Goal: Task Accomplishment & Management: Use online tool/utility

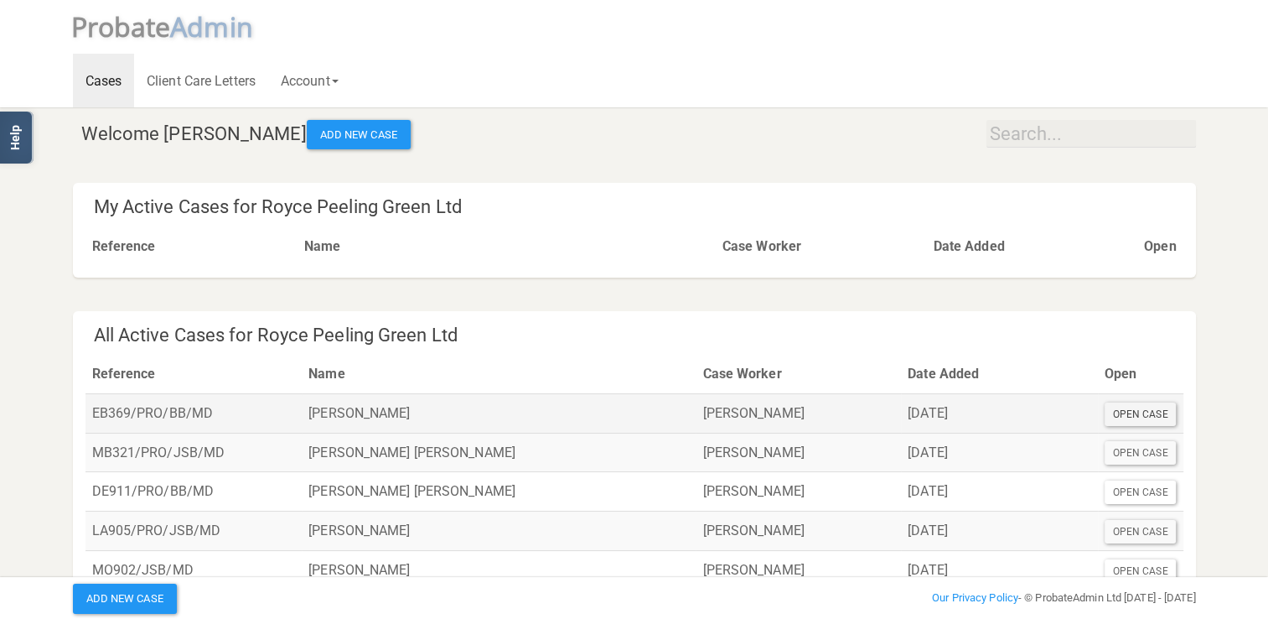
click at [1147, 416] on div "Open Case" at bounding box center [1141, 413] width 72 height 23
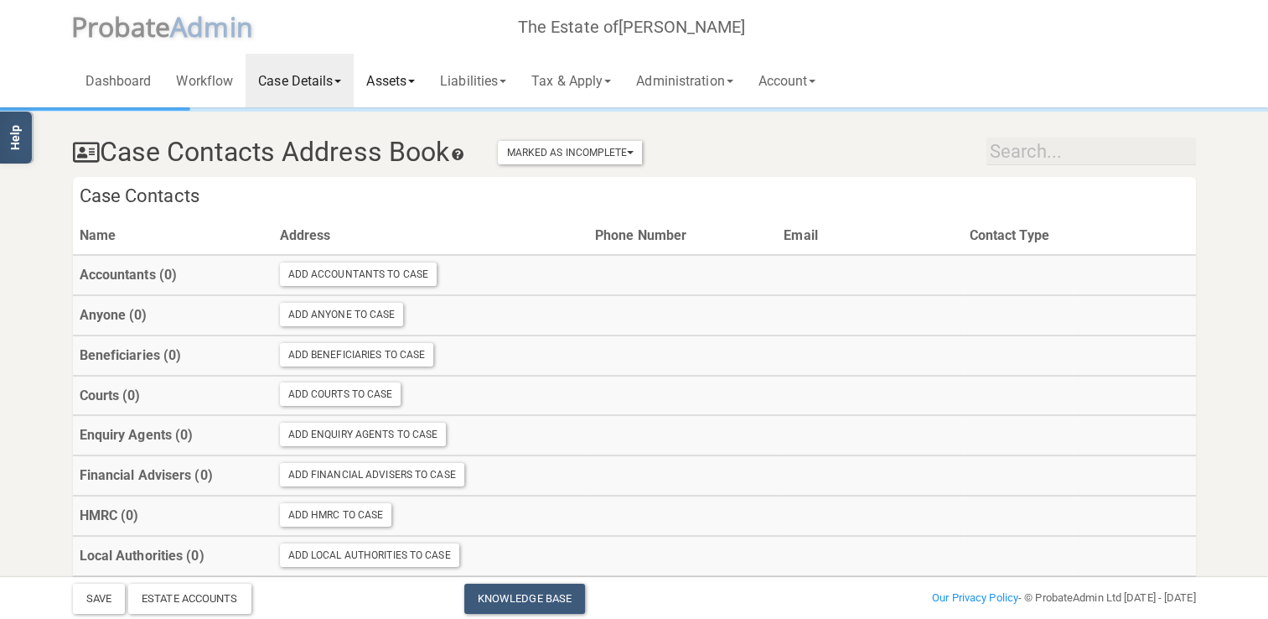
click at [384, 79] on link "Assets" at bounding box center [391, 81] width 74 height 54
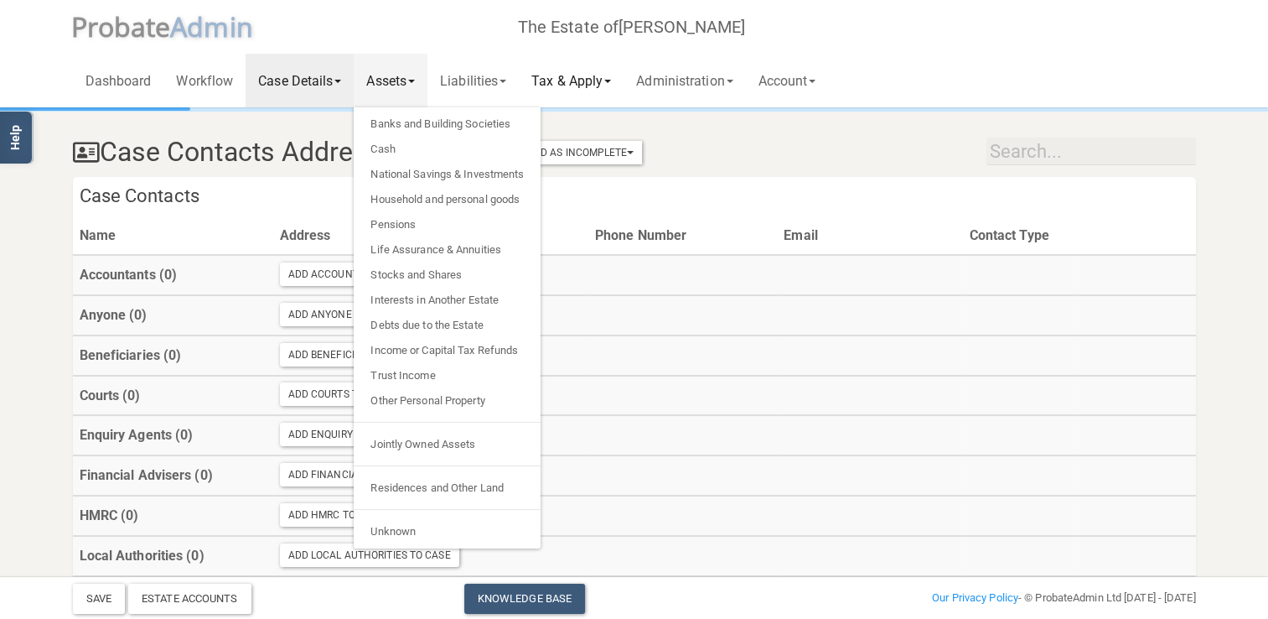
click at [587, 86] on link "Tax & Apply" at bounding box center [571, 81] width 105 height 54
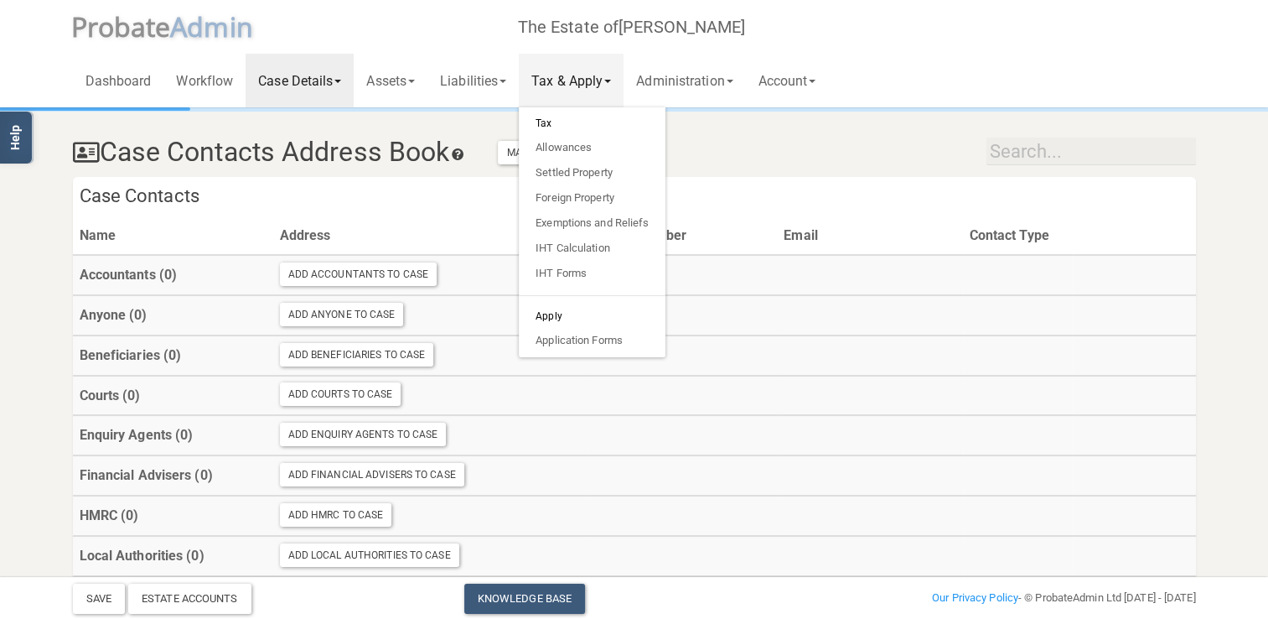
click at [567, 313] on h6 "Apply" at bounding box center [592, 315] width 147 height 23
click at [564, 314] on h6 "Apply" at bounding box center [592, 315] width 147 height 23
click at [824, 81] on link "Account" at bounding box center [787, 81] width 83 height 54
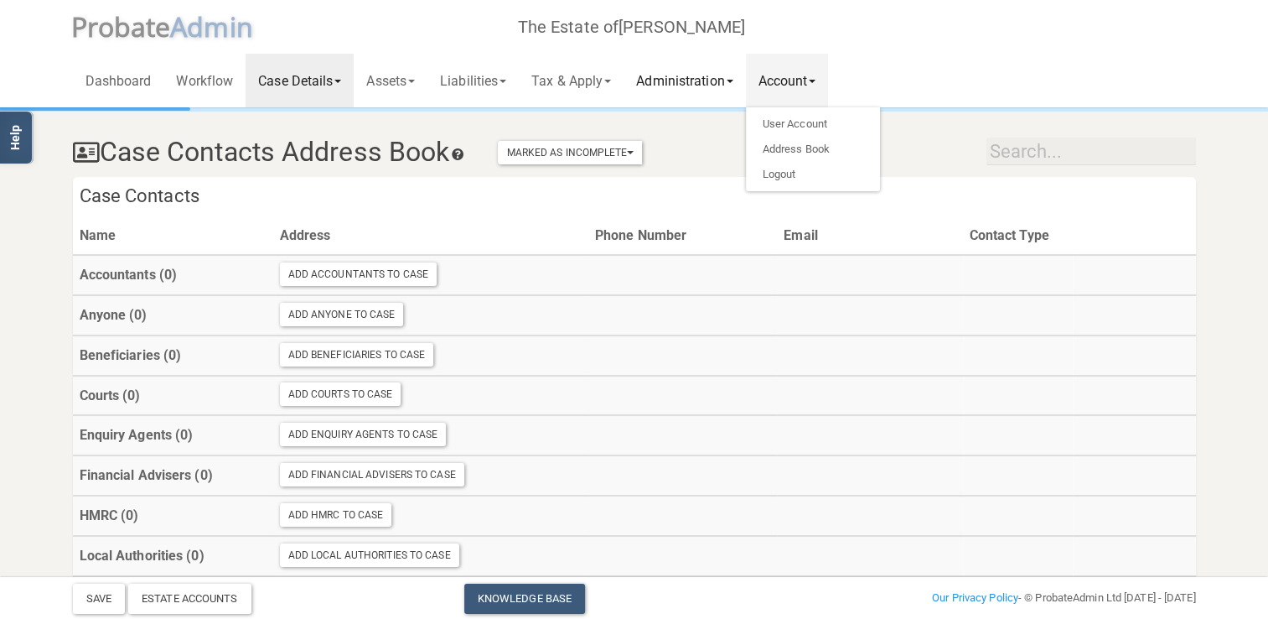
click at [694, 82] on link "Administration" at bounding box center [685, 81] width 122 height 54
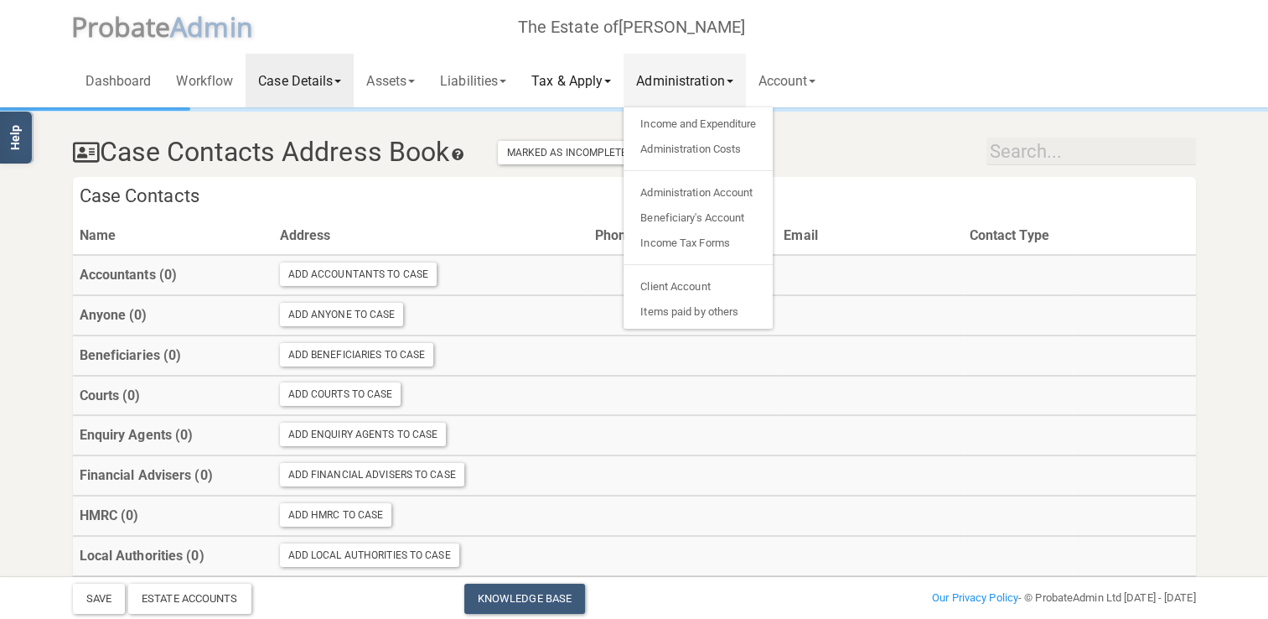
click at [596, 85] on link "Tax & Apply" at bounding box center [571, 81] width 105 height 54
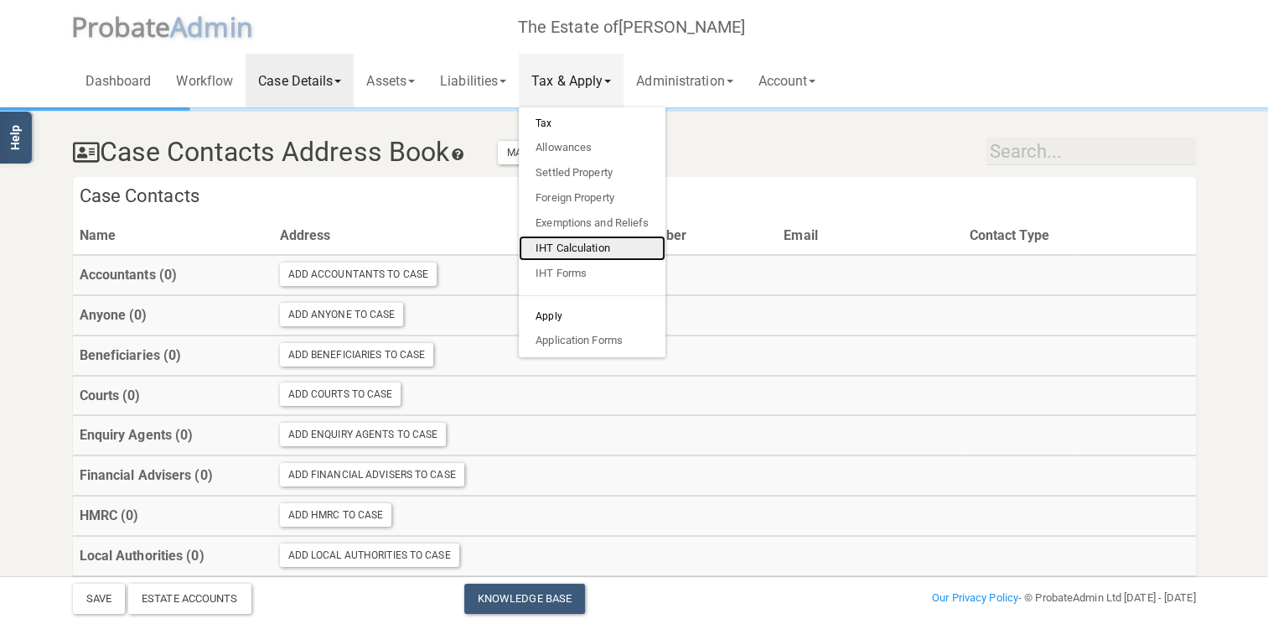
click at [583, 246] on link "IHT Calculation" at bounding box center [592, 248] width 147 height 25
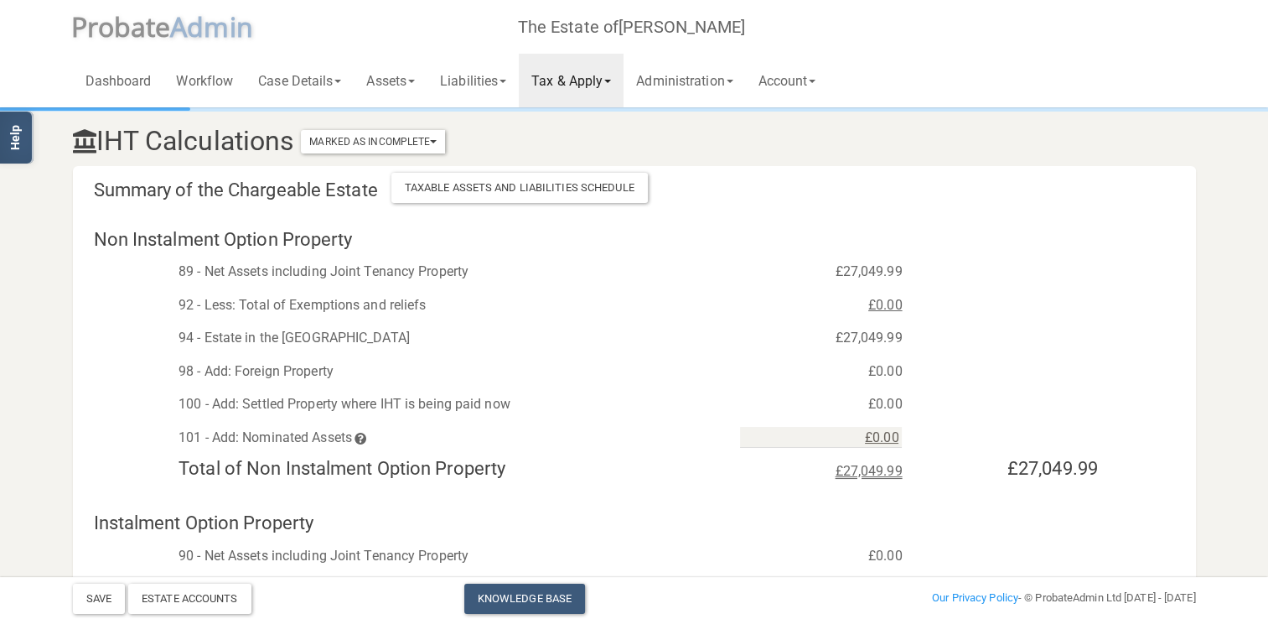
click at [607, 75] on link "Tax & Apply" at bounding box center [571, 81] width 105 height 54
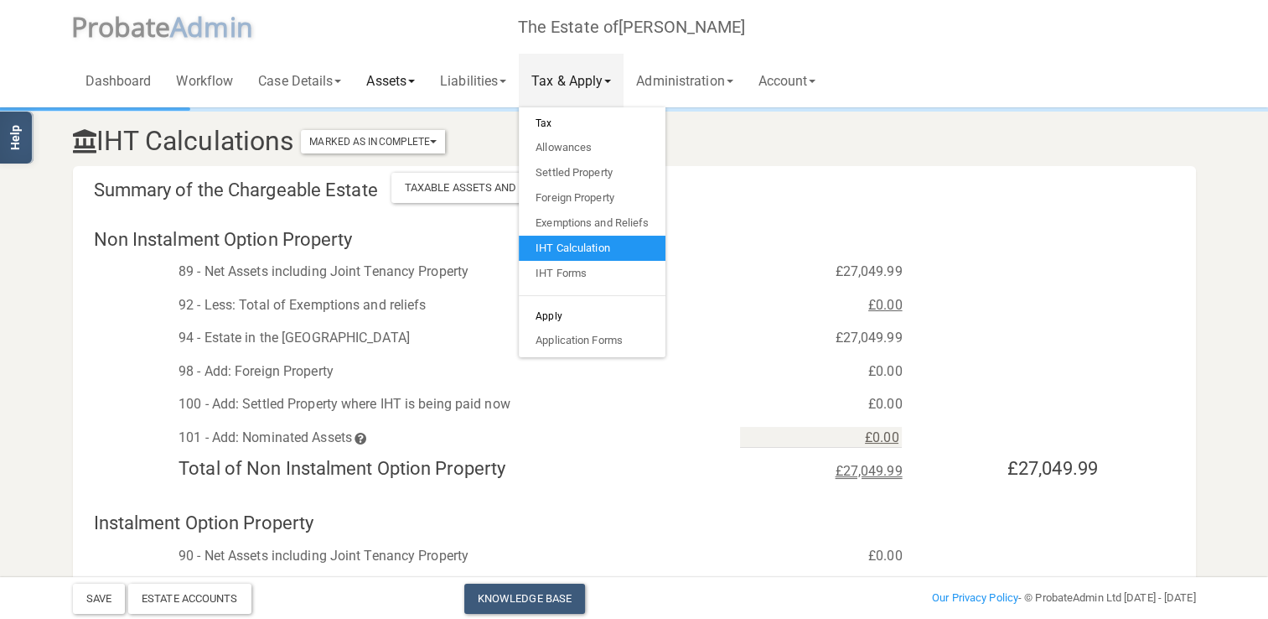
click at [401, 80] on link "Assets" at bounding box center [391, 81] width 74 height 54
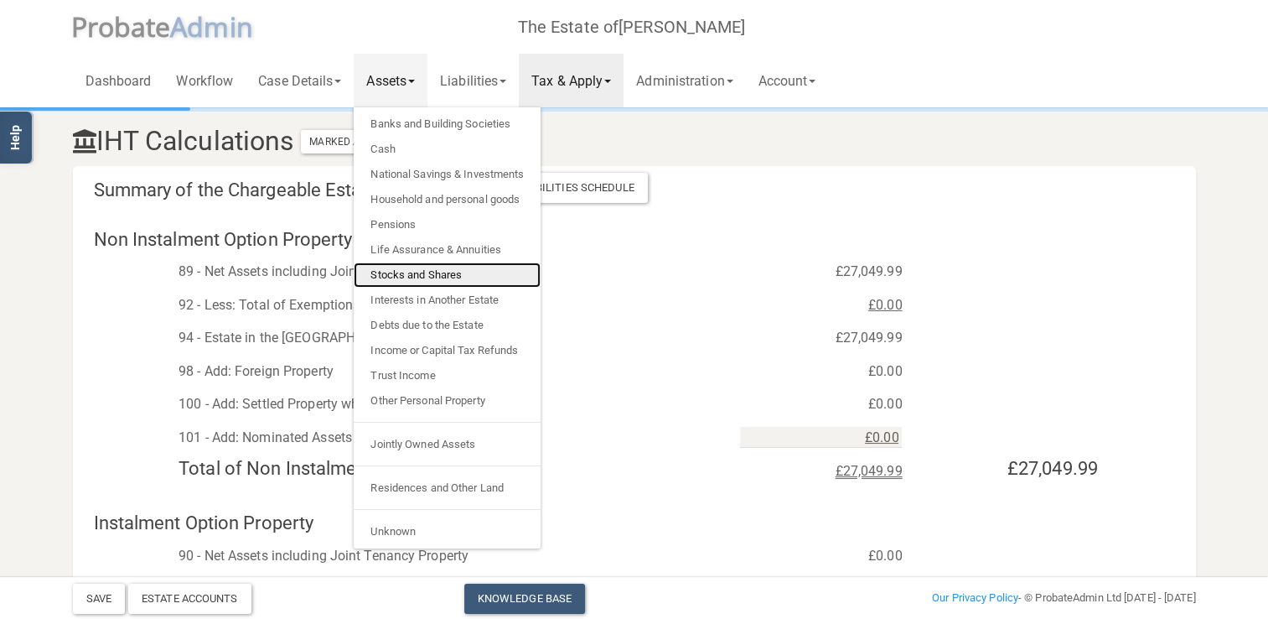
click at [422, 270] on link "Stocks and Shares" at bounding box center [447, 274] width 187 height 25
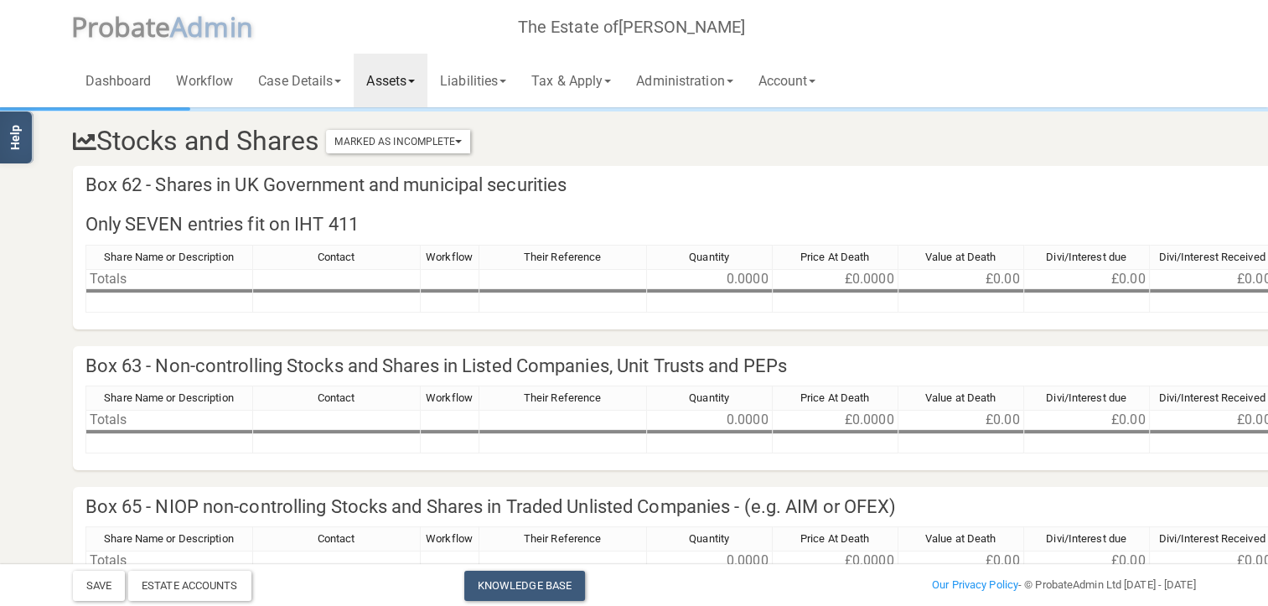
click at [406, 79] on link "Assets" at bounding box center [391, 81] width 74 height 54
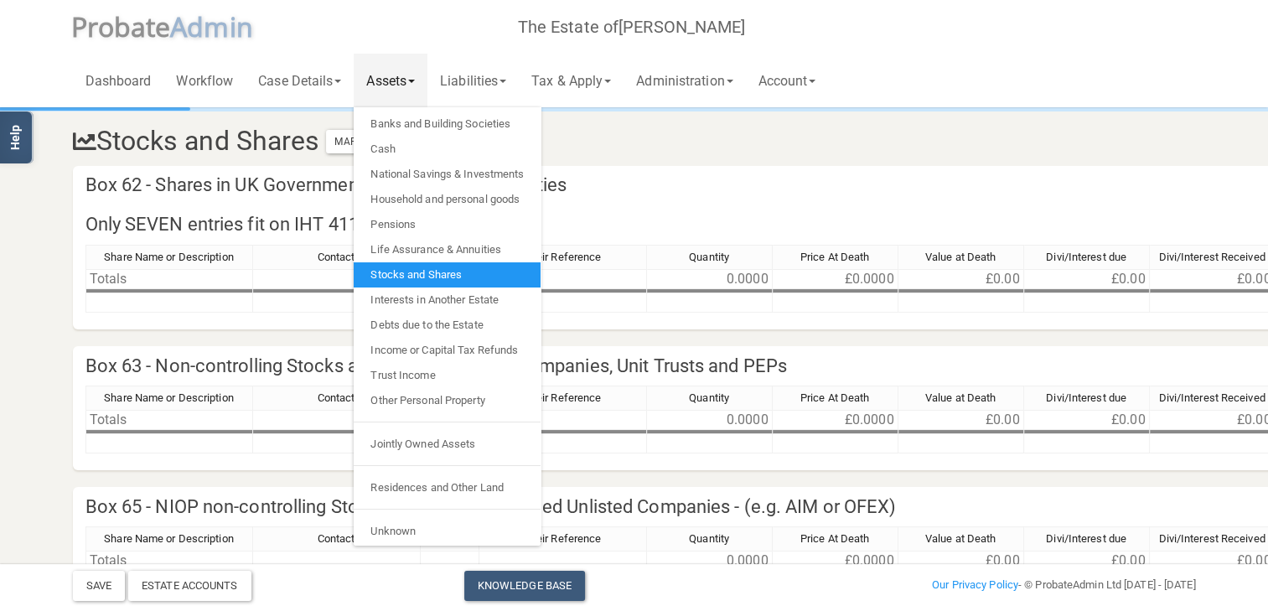
click at [425, 78] on link "Assets" at bounding box center [391, 81] width 74 height 54
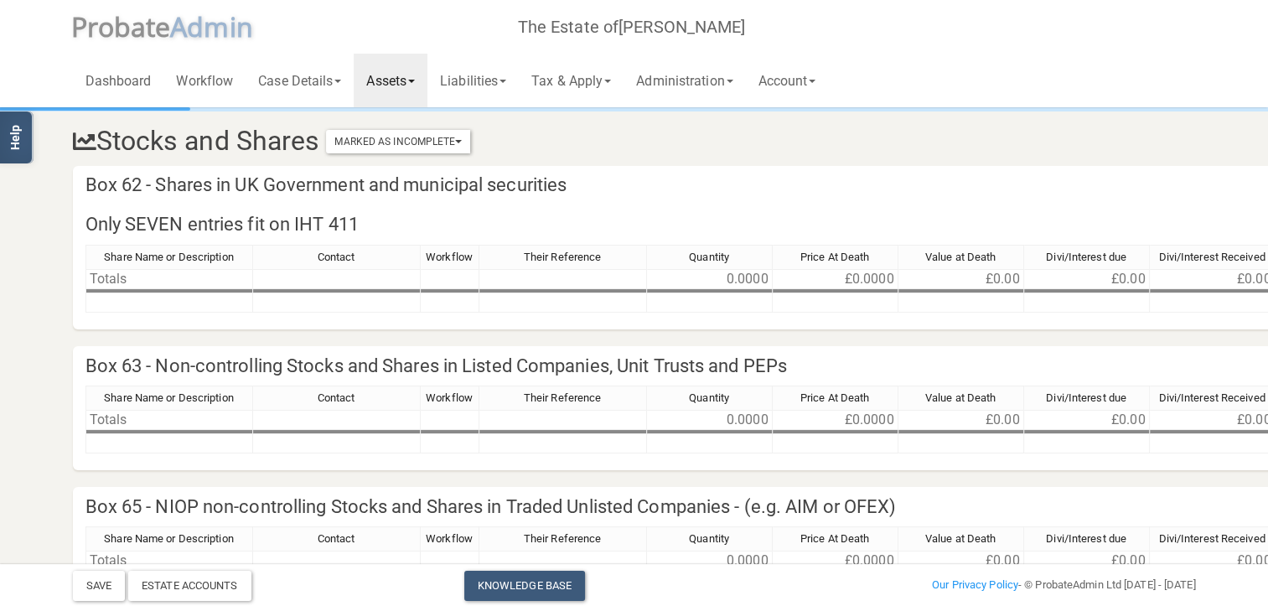
click at [425, 78] on link "Assets" at bounding box center [391, 81] width 74 height 54
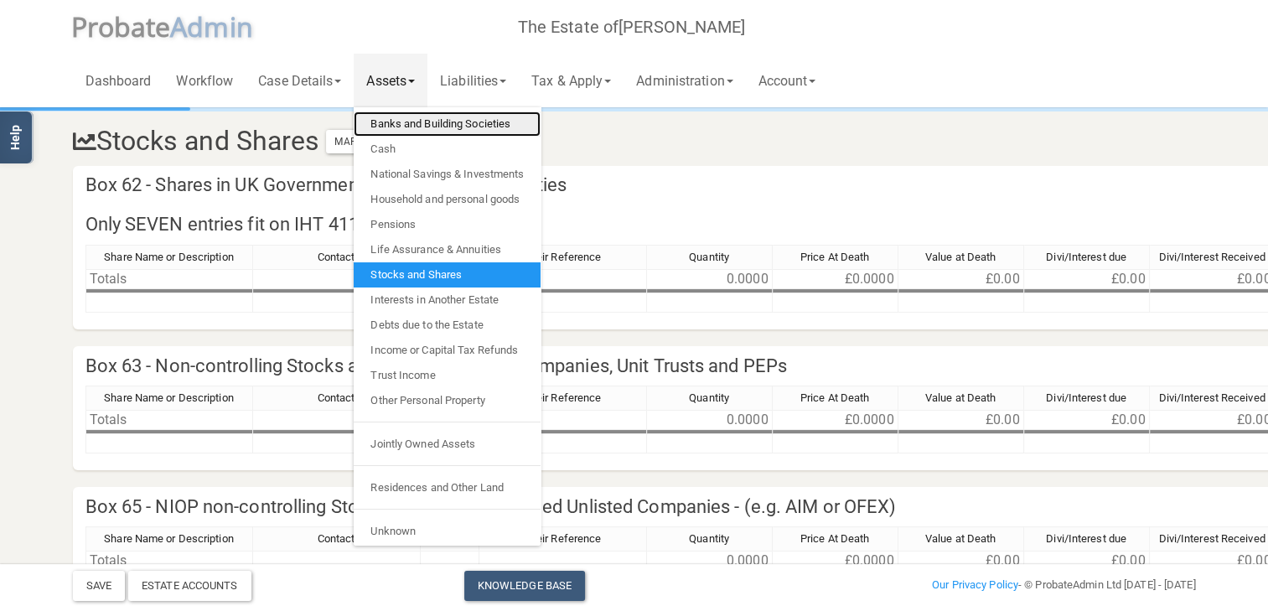
click at [422, 120] on link "Banks and Building Societies" at bounding box center [447, 123] width 187 height 25
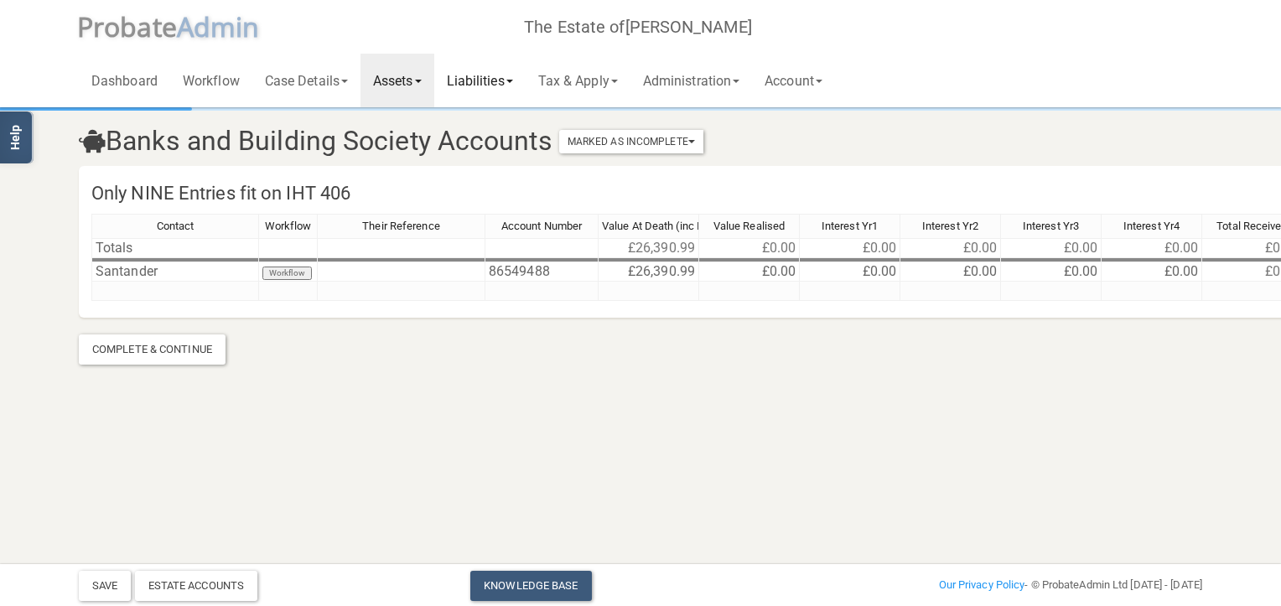
click at [479, 82] on link "Liabilities" at bounding box center [479, 81] width 91 height 54
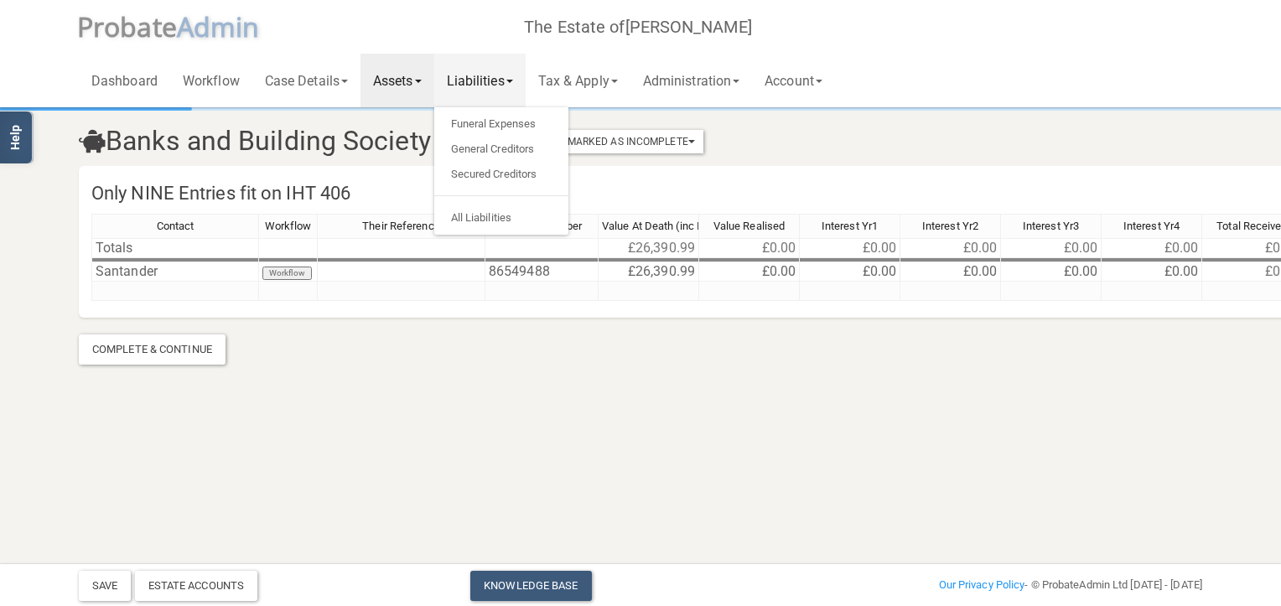
click at [419, 74] on link "Assets" at bounding box center [397, 81] width 74 height 54
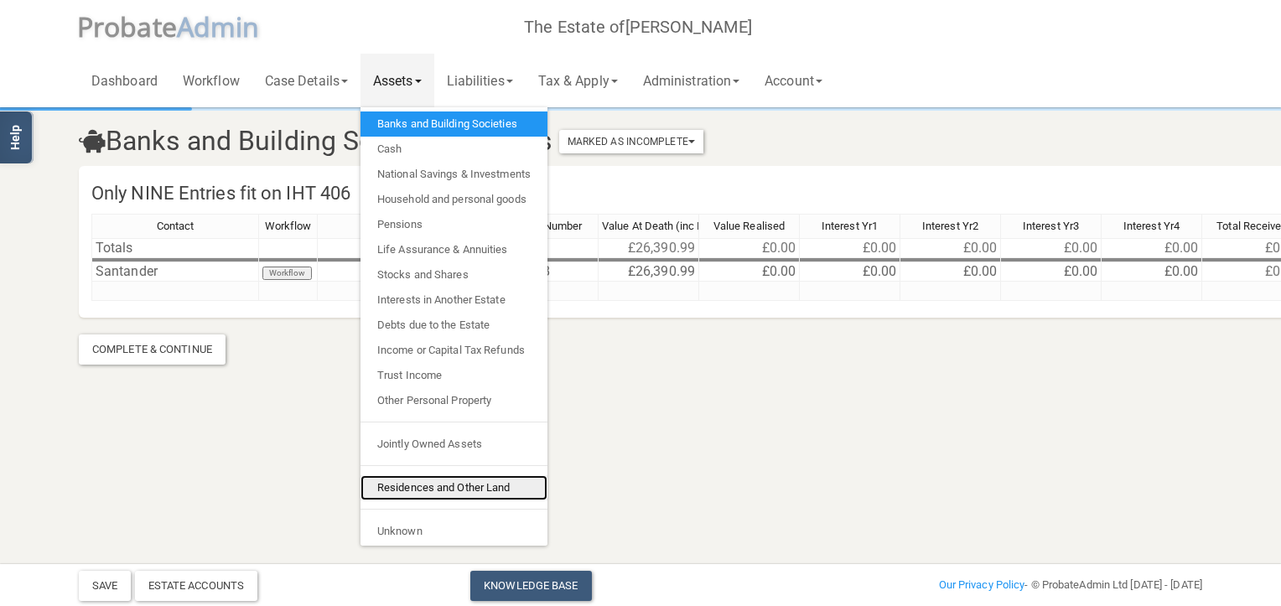
click at [424, 485] on link "Residences and Other Land" at bounding box center [453, 487] width 187 height 25
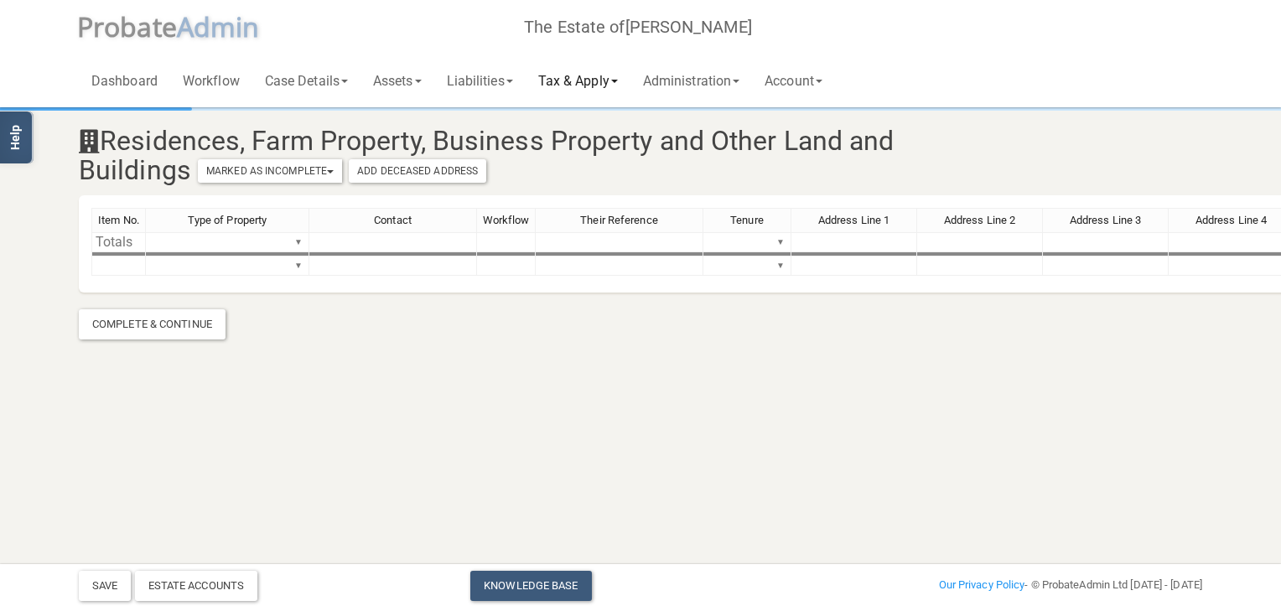
click at [618, 82] on span at bounding box center [614, 81] width 7 height 3
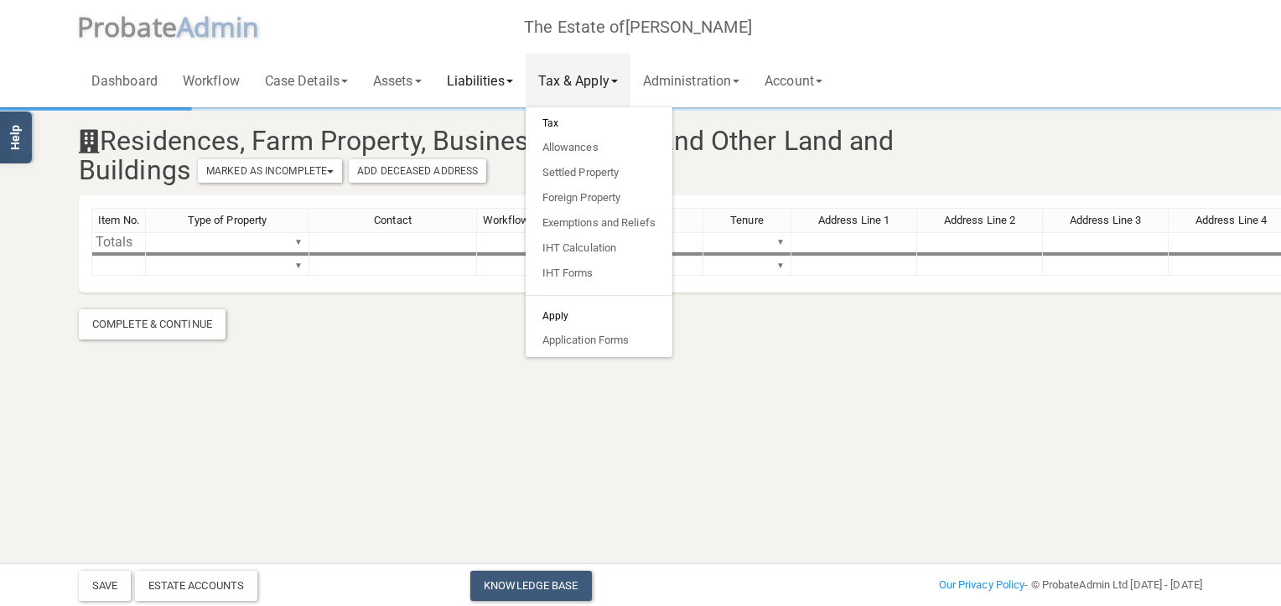
click at [490, 82] on link "Liabilities" at bounding box center [479, 81] width 91 height 54
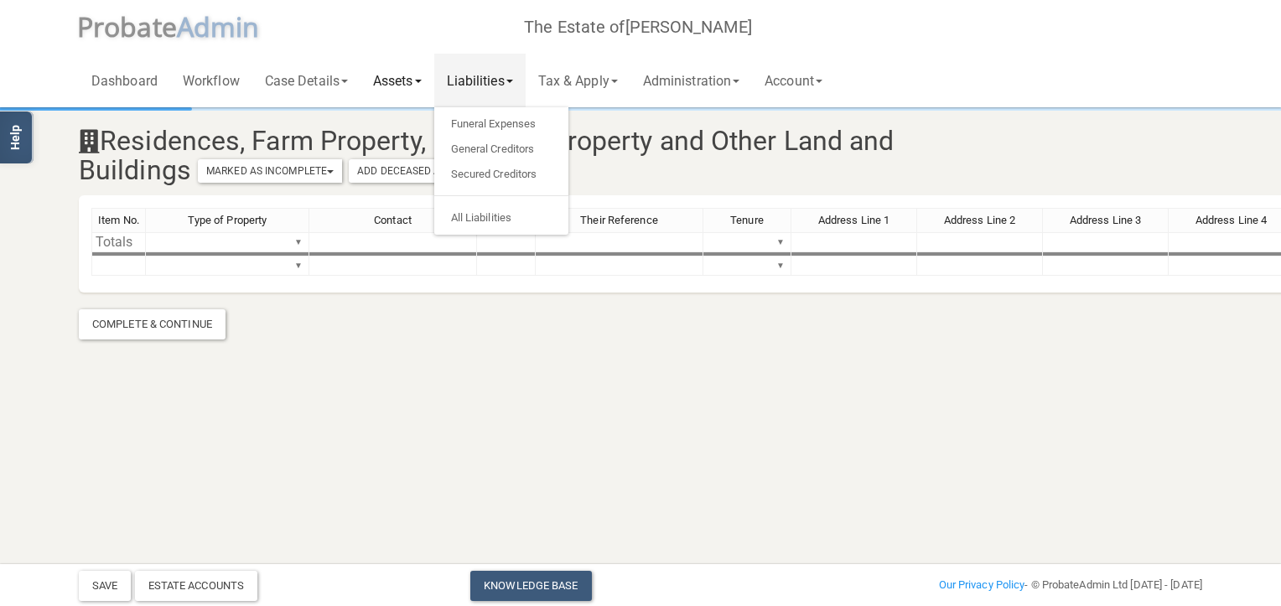
click at [412, 80] on link "Assets" at bounding box center [397, 81] width 74 height 54
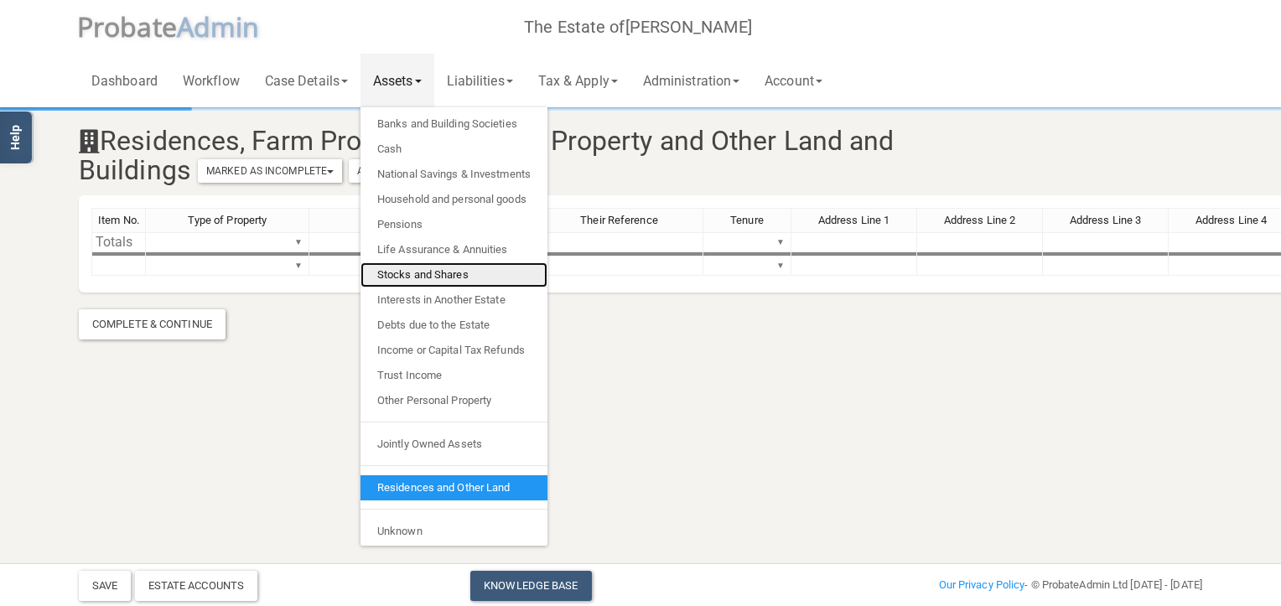
click at [428, 272] on link "Stocks and Shares" at bounding box center [453, 274] width 187 height 25
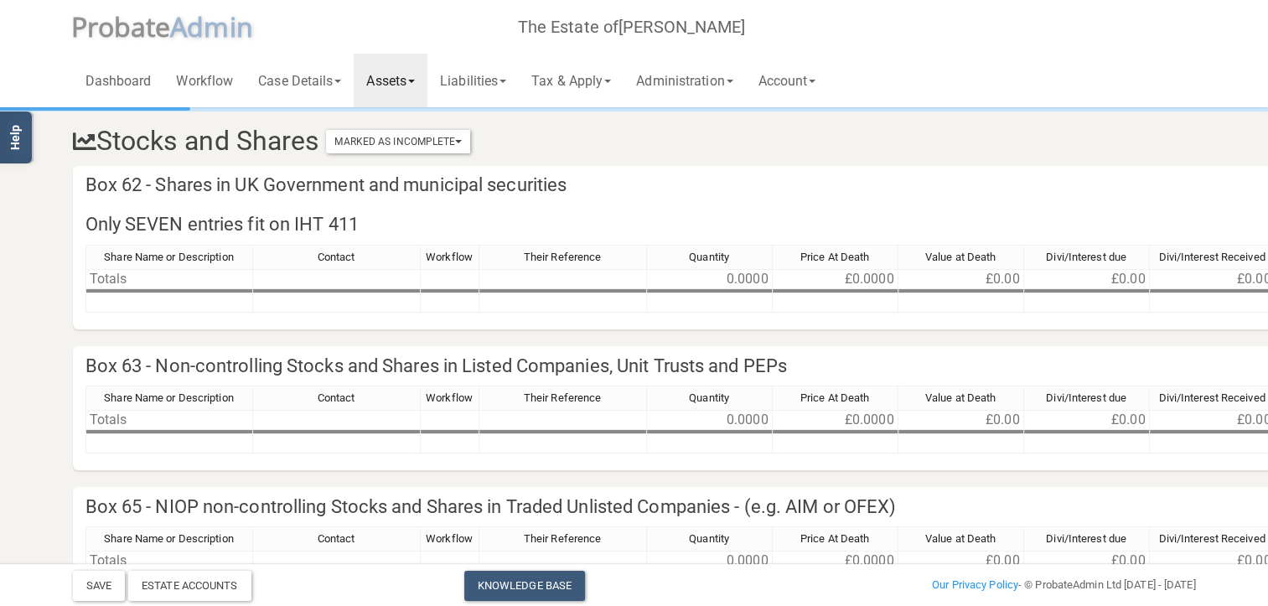
drag, startPoint x: 54, startPoint y: 197, endPoint x: 34, endPoint y: 186, distance: 22.9
click at [127, 306] on td at bounding box center [170, 302] width 168 height 19
type textarea "Shares"
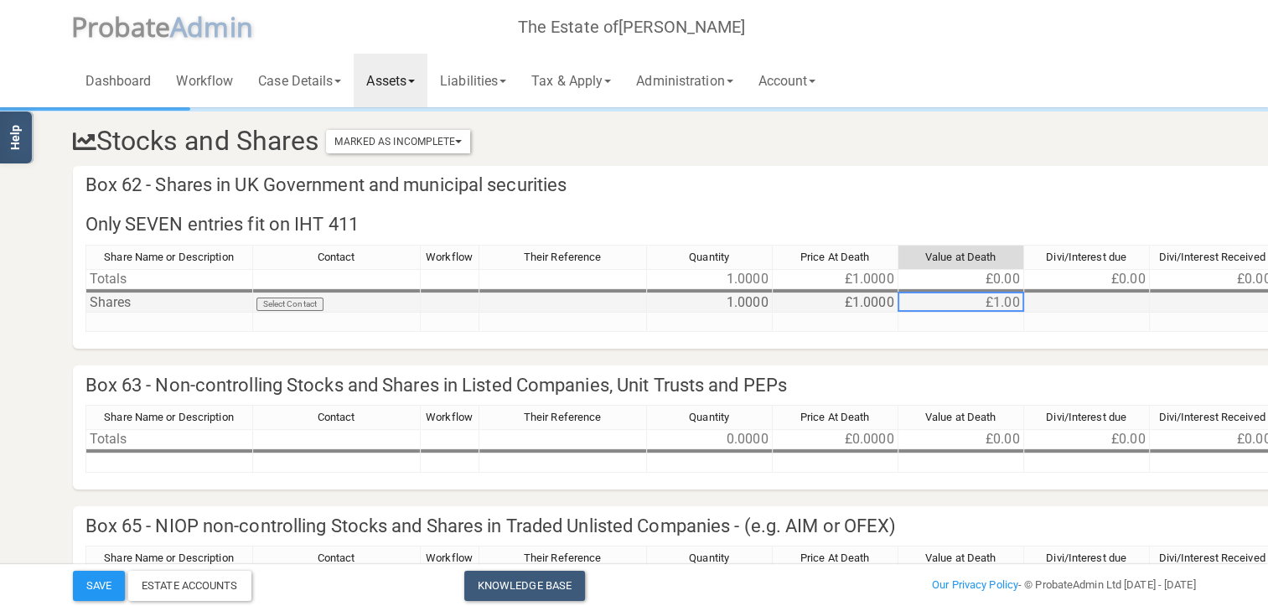
click at [988, 307] on td "£1.00" at bounding box center [962, 302] width 126 height 19
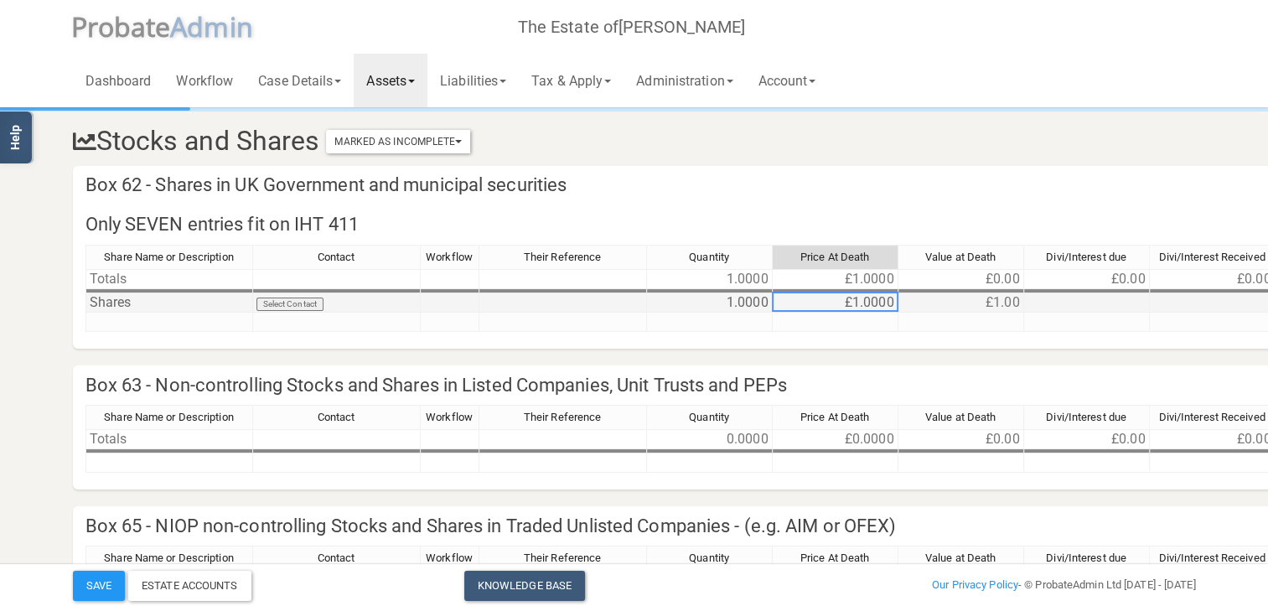
click at [861, 301] on td "£1.0000" at bounding box center [836, 302] width 126 height 19
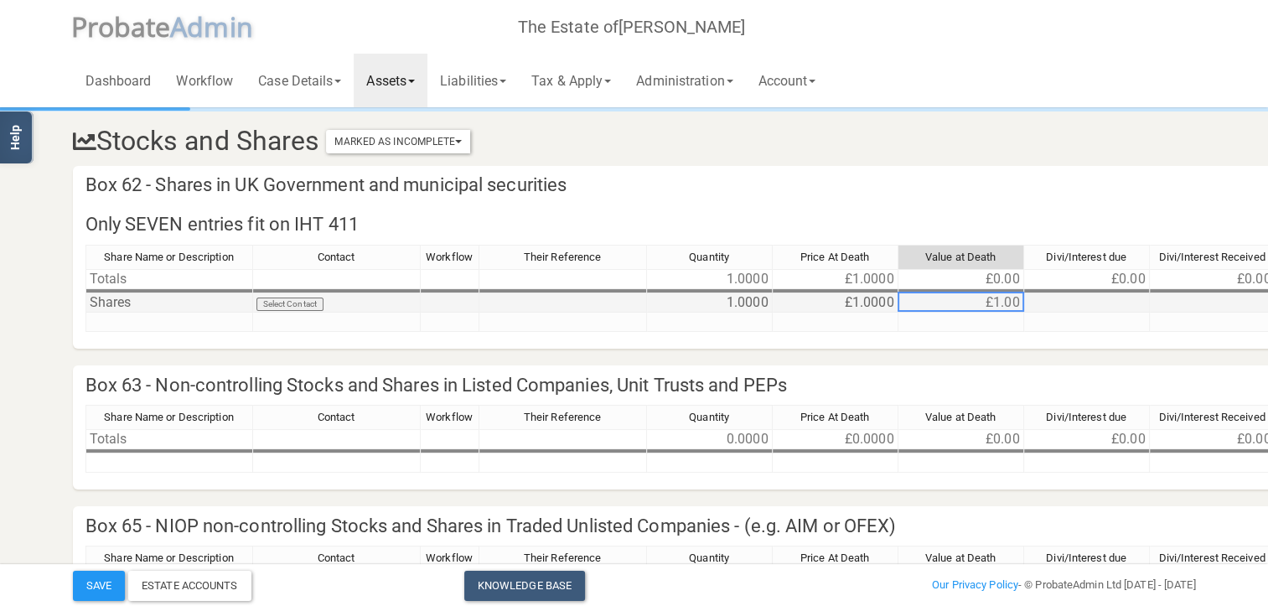
drag, startPoint x: 997, startPoint y: 300, endPoint x: 1013, endPoint y: 310, distance: 18.8
click at [998, 300] on td "£1.00" at bounding box center [962, 302] width 126 height 19
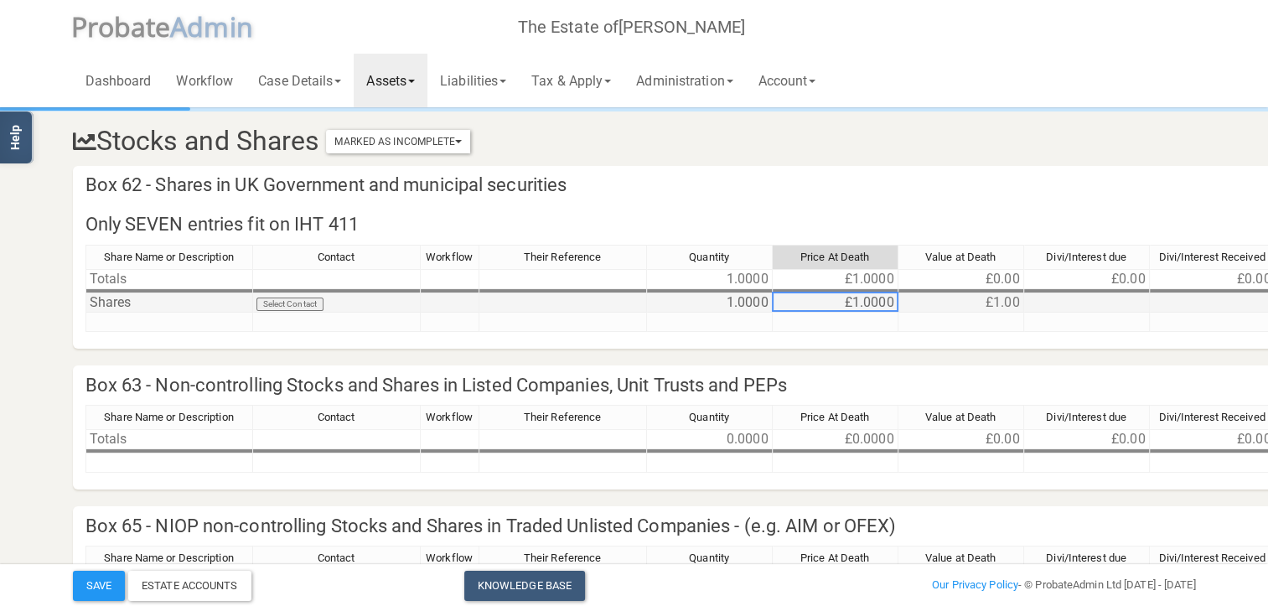
click at [858, 307] on td "£1.0000" at bounding box center [836, 302] width 126 height 19
type textarea "283553"
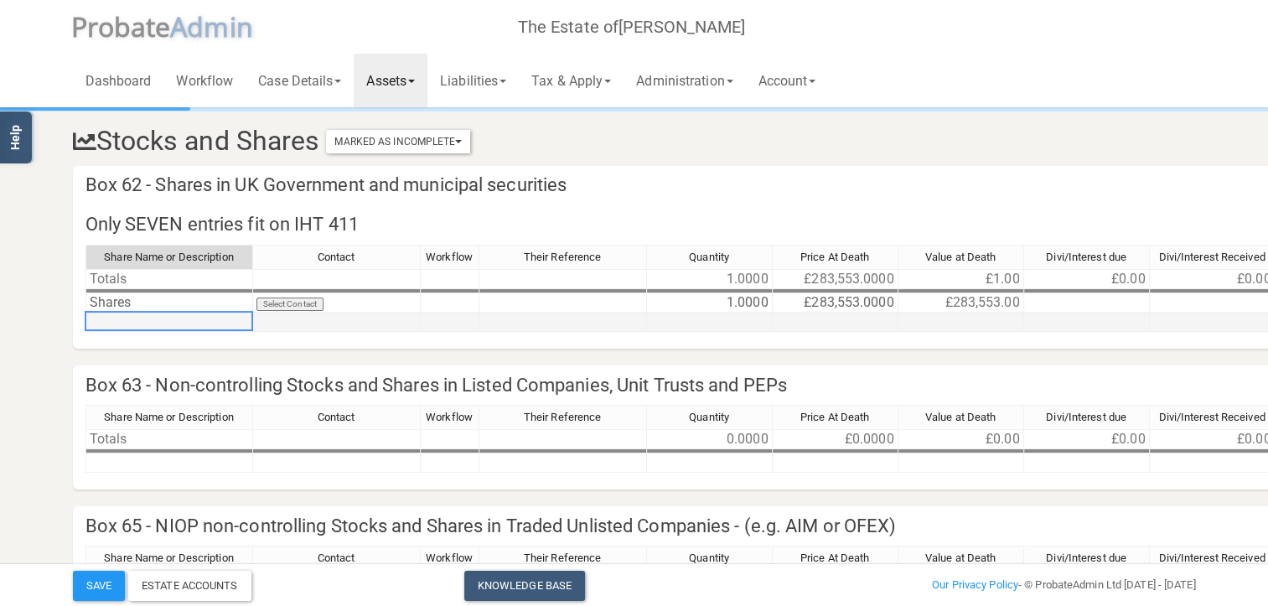
click at [99, 320] on td at bounding box center [170, 322] width 168 height 19
type textarea "Other investments"
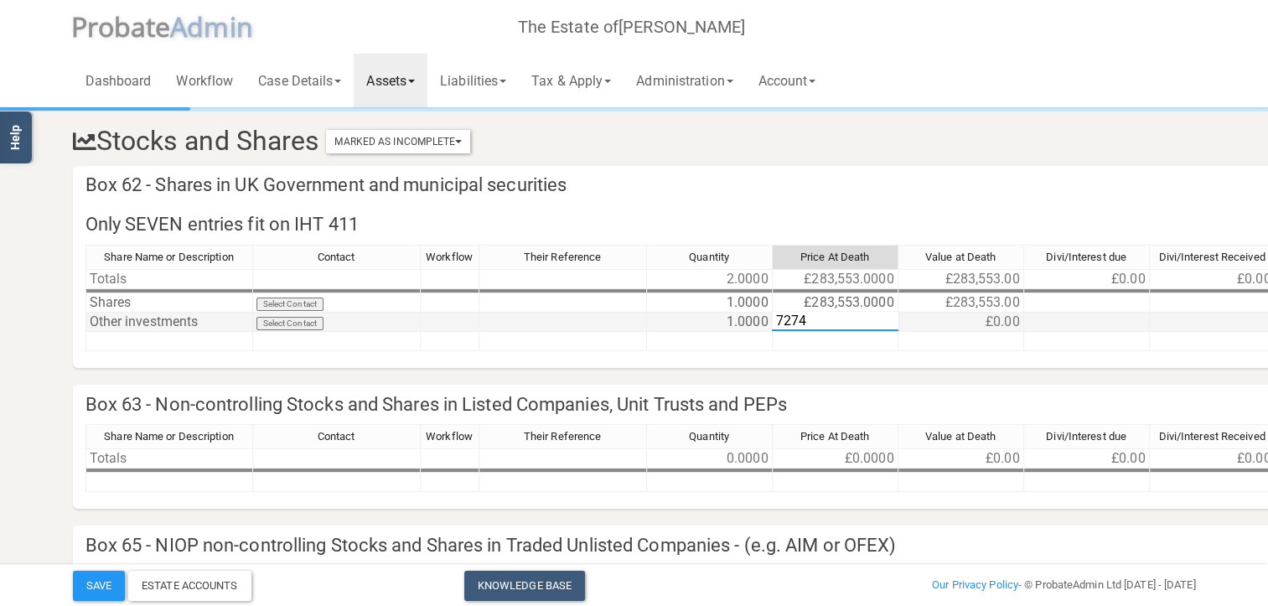
type textarea "72749"
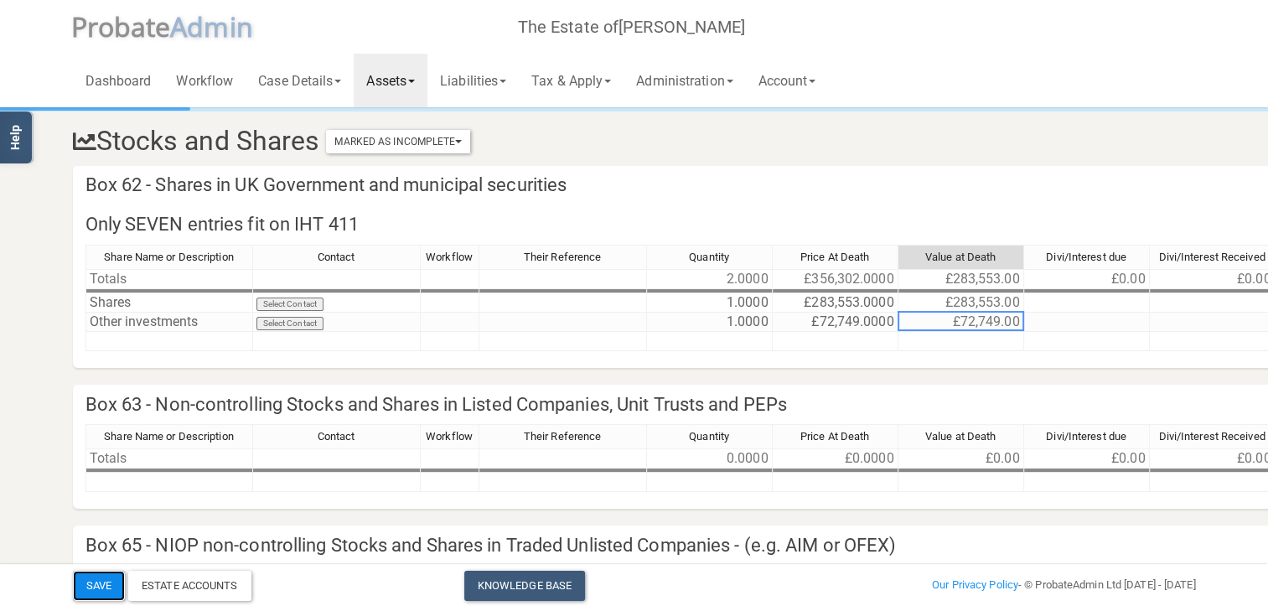
click at [95, 587] on button "Save" at bounding box center [99, 586] width 52 height 30
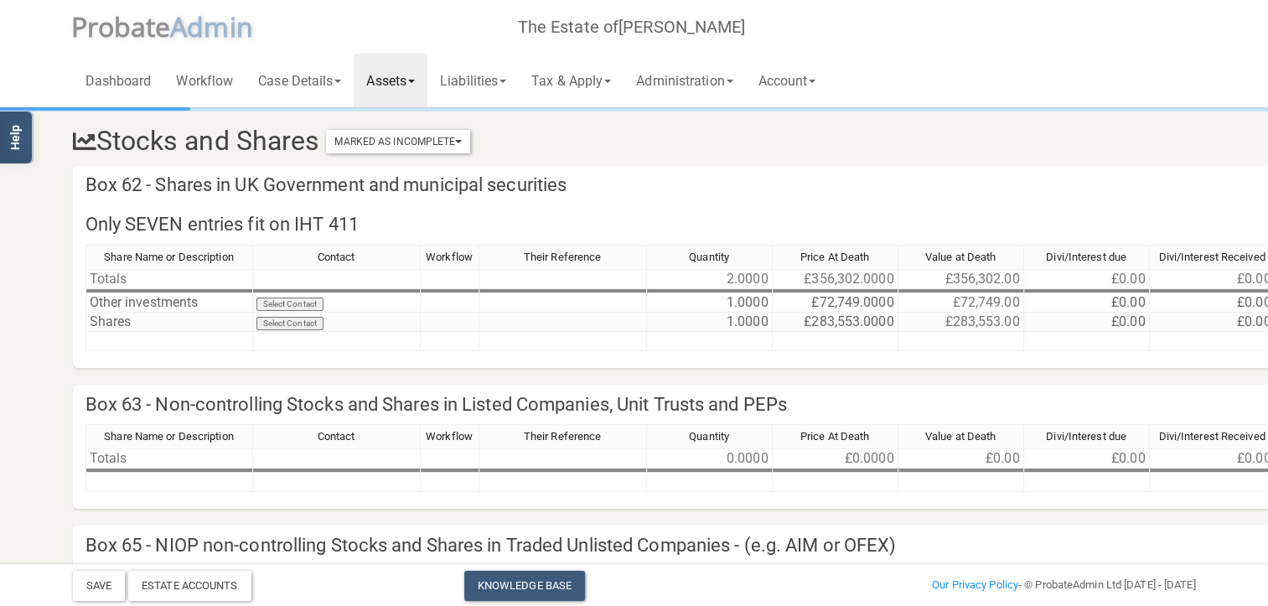
click at [412, 82] on link "Assets" at bounding box center [391, 81] width 74 height 54
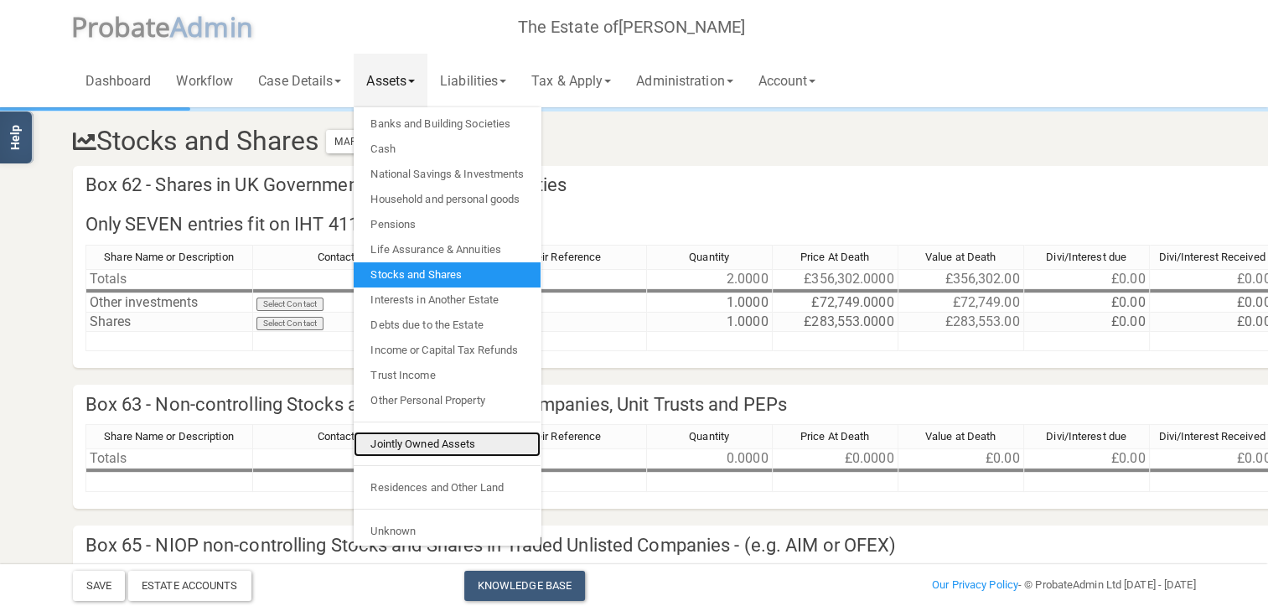
click at [414, 444] on link "Jointly Owned Assets" at bounding box center [447, 444] width 187 height 25
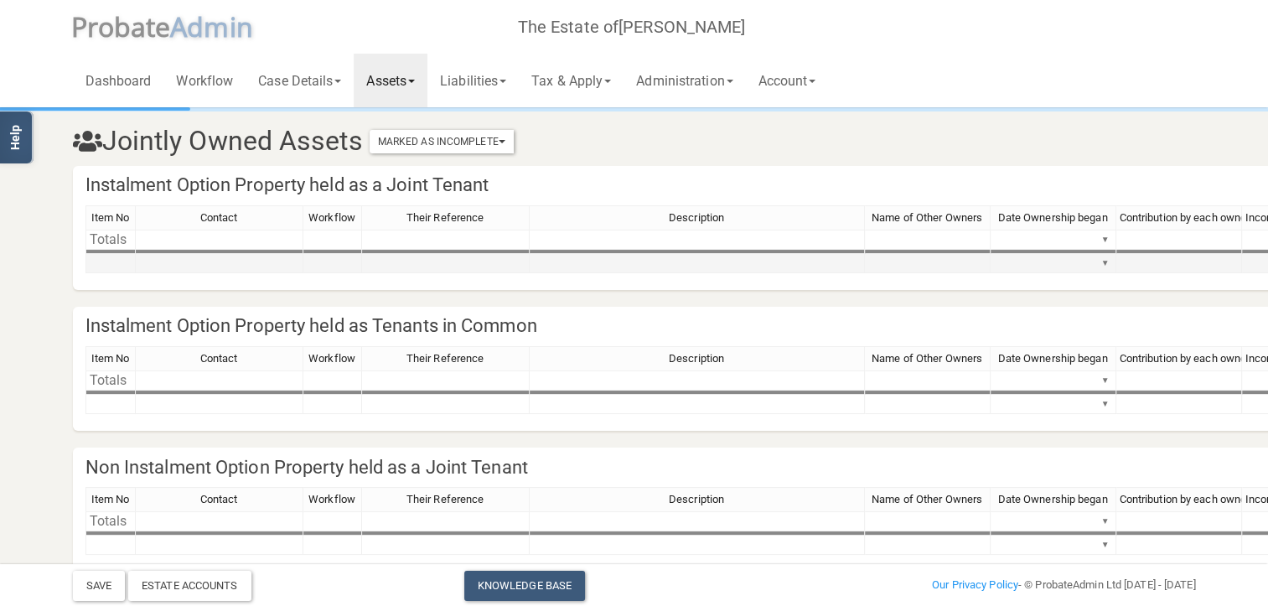
click at [111, 257] on td at bounding box center [111, 263] width 50 height 19
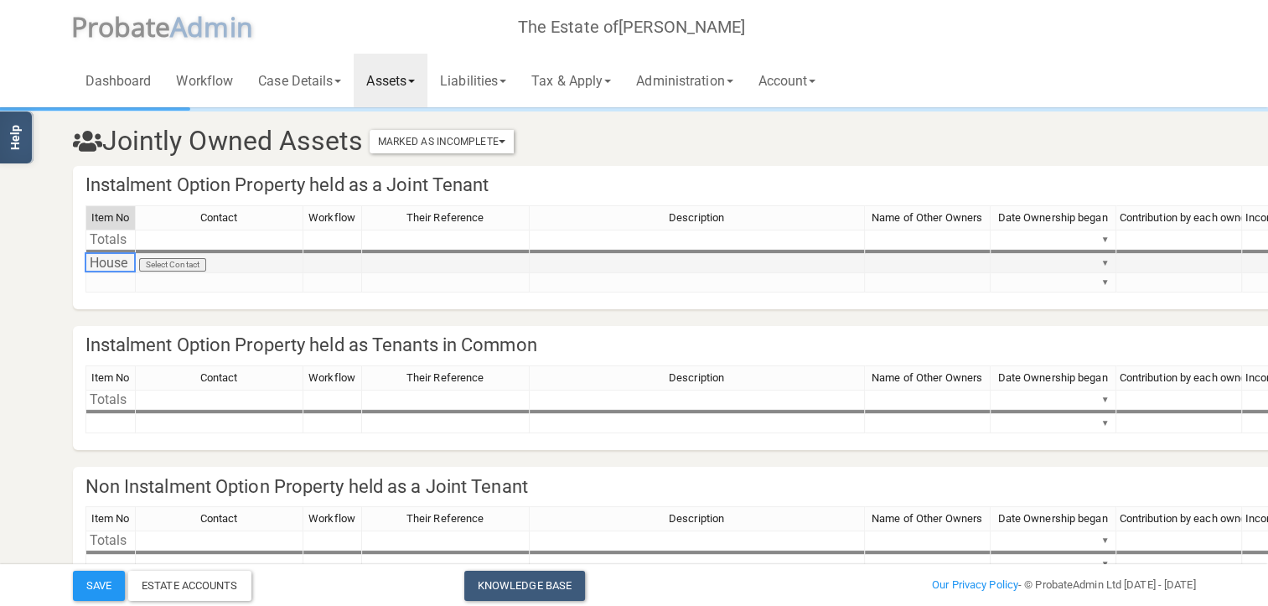
click at [130, 266] on td "House" at bounding box center [111, 263] width 50 height 19
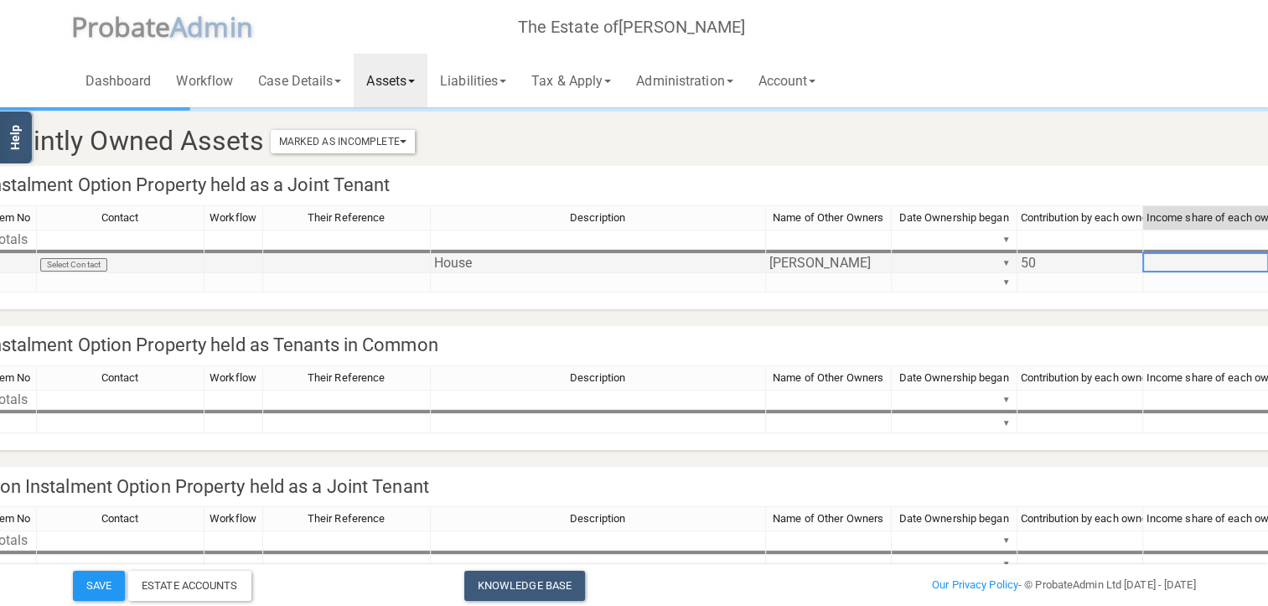
click at [1039, 259] on td "50" at bounding box center [1081, 263] width 126 height 19
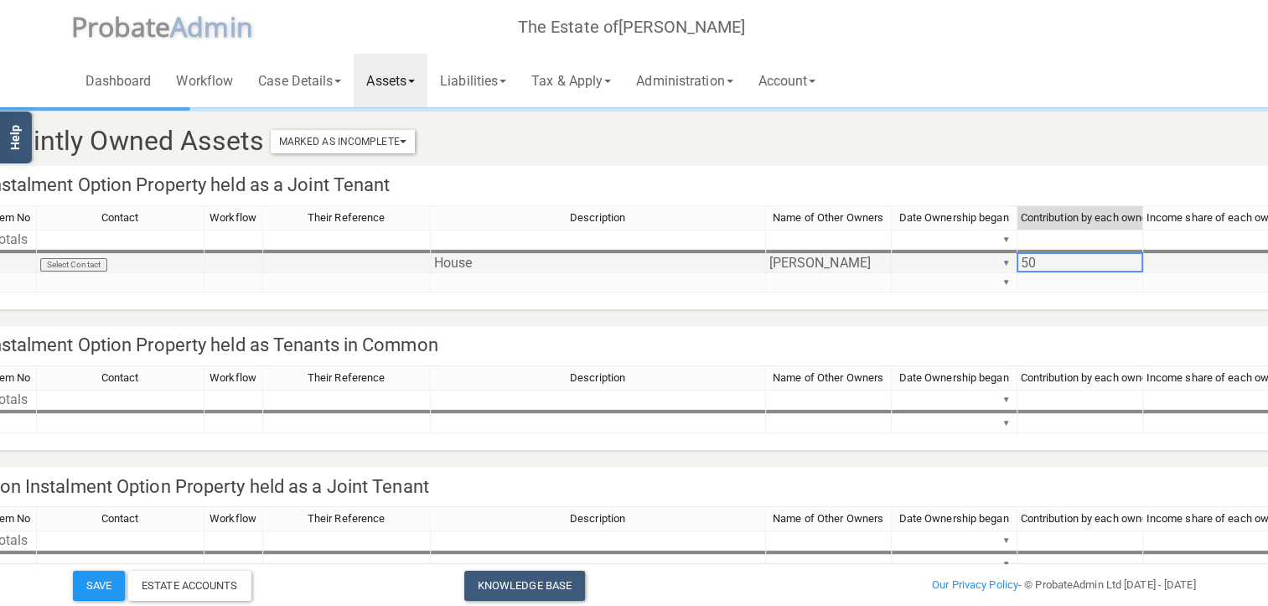
click at [1039, 264] on td "50" at bounding box center [1081, 263] width 126 height 19
type textarea "50%"
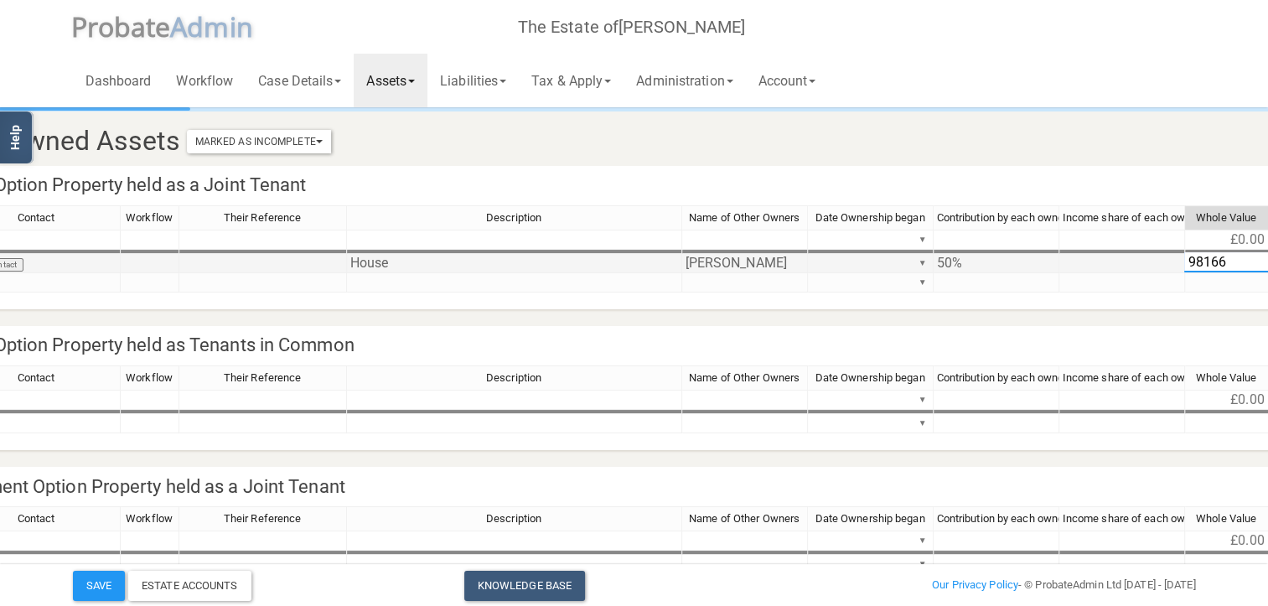
type textarea "981666"
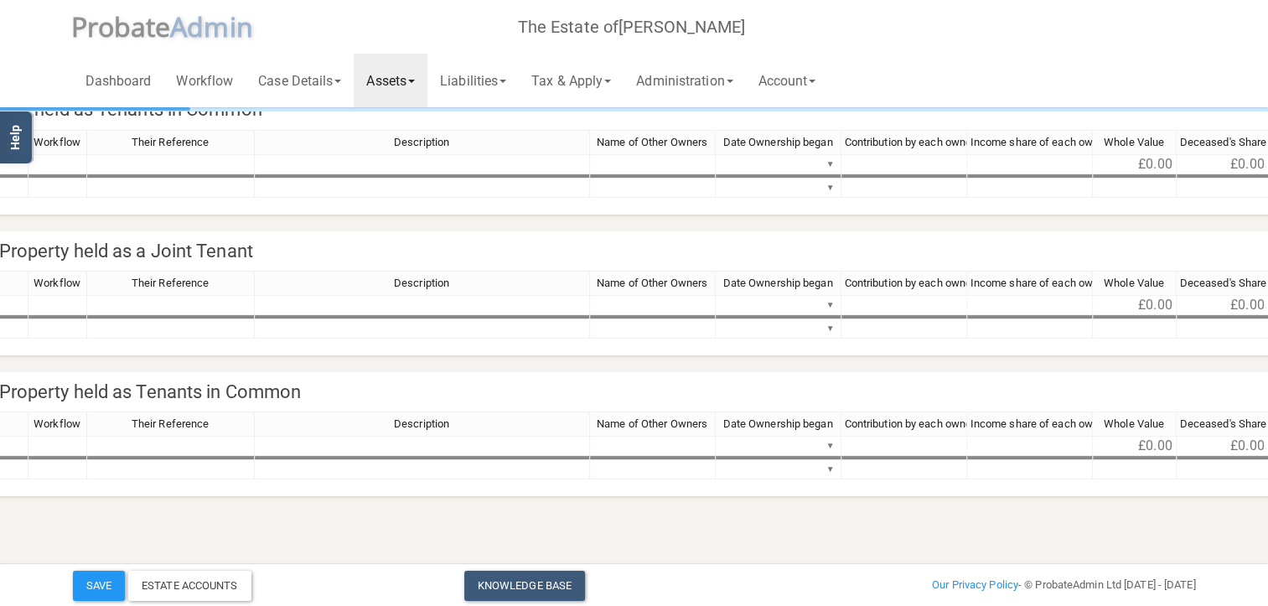
scroll to position [0, 275]
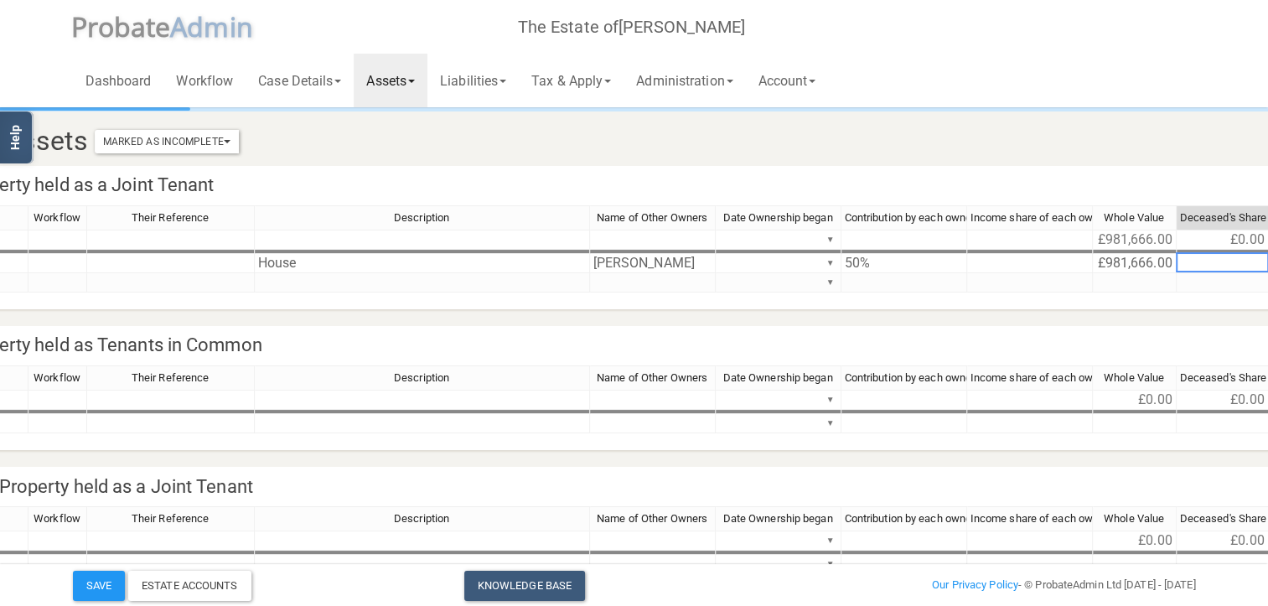
click at [397, 76] on link "Assets" at bounding box center [391, 81] width 74 height 54
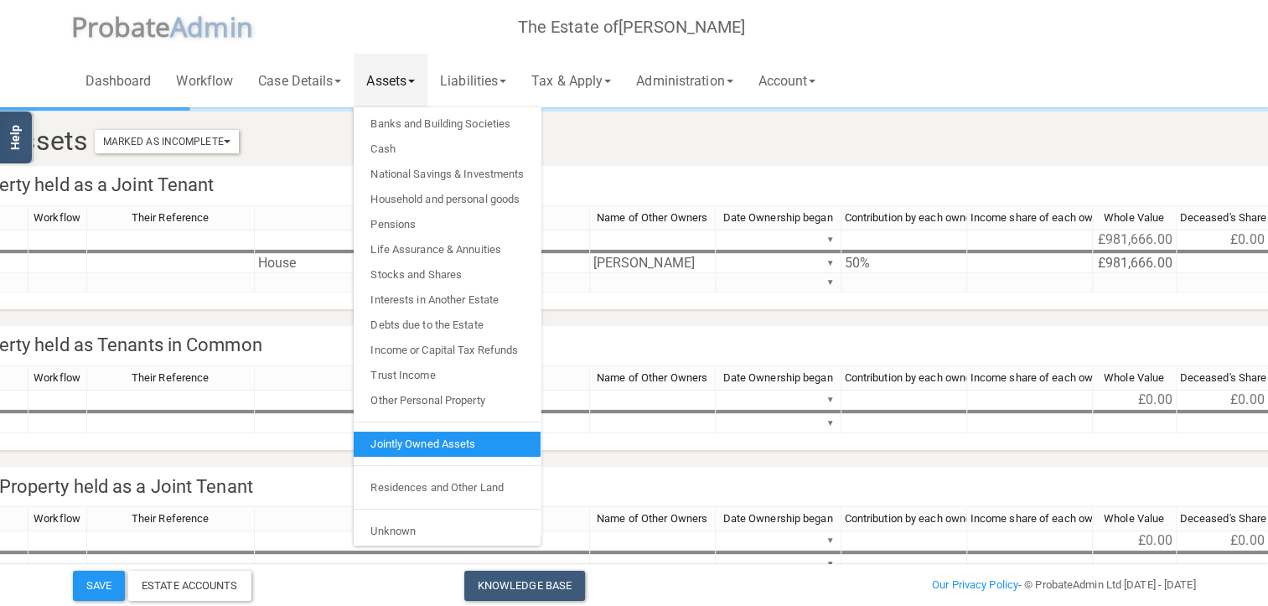
click at [422, 444] on link "Jointly Owned Assets" at bounding box center [447, 444] width 187 height 25
click at [54, 295] on div "Contact Workflow Their Reference Description Name of Other Owners Date Ownershi…" at bounding box center [1196, 256] width 2771 height 102
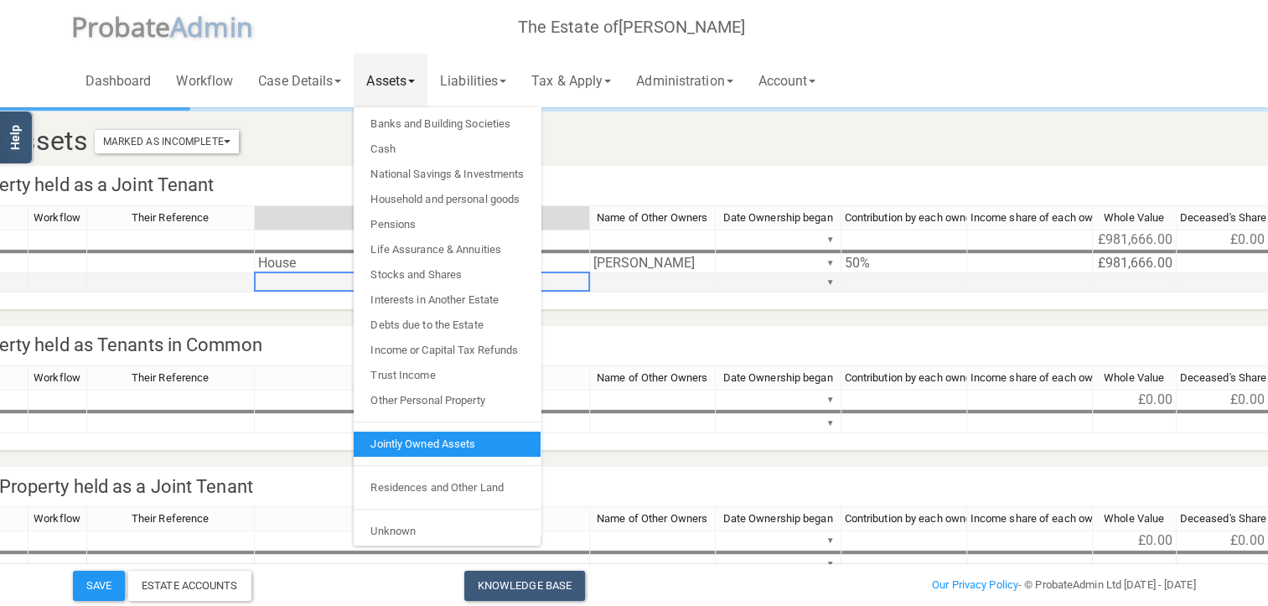
click at [314, 277] on td at bounding box center [422, 282] width 335 height 19
click at [49, 287] on td at bounding box center [58, 282] width 59 height 19
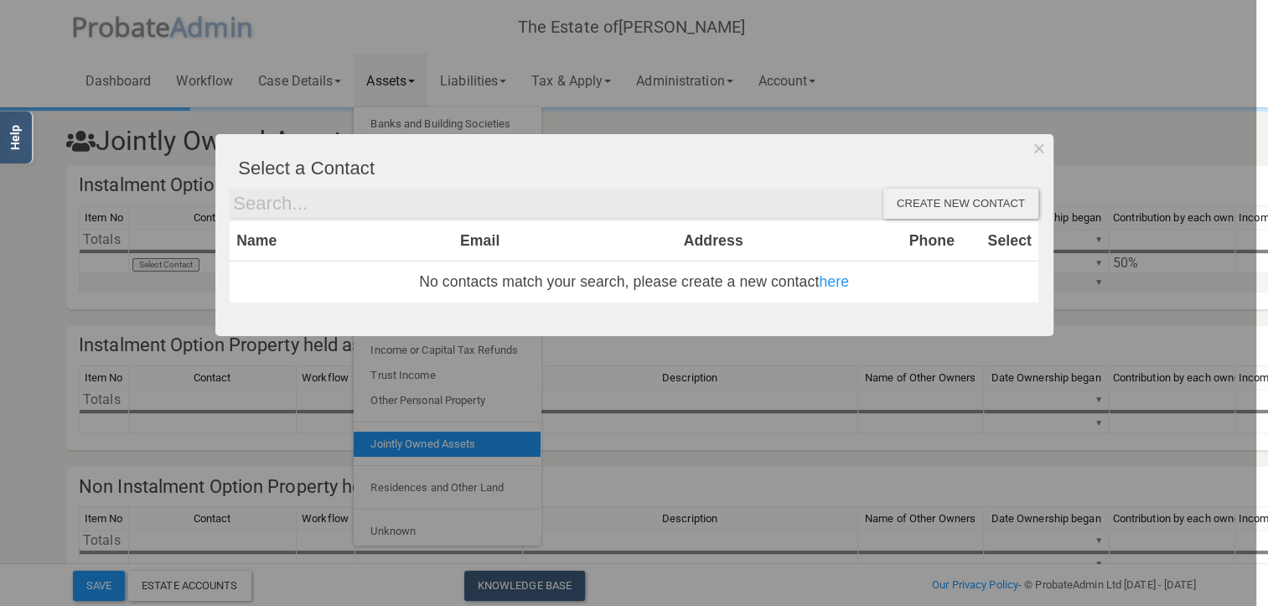
scroll to position [0, 0]
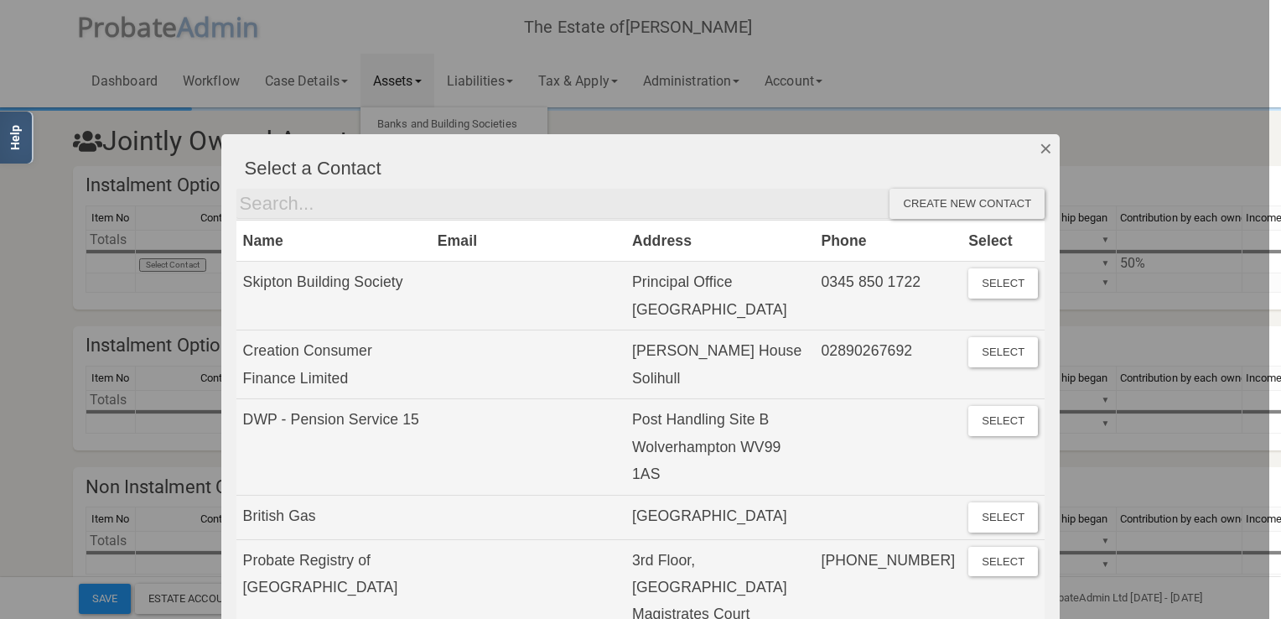
click at [1041, 149] on button "Dismiss" at bounding box center [1046, 148] width 28 height 29
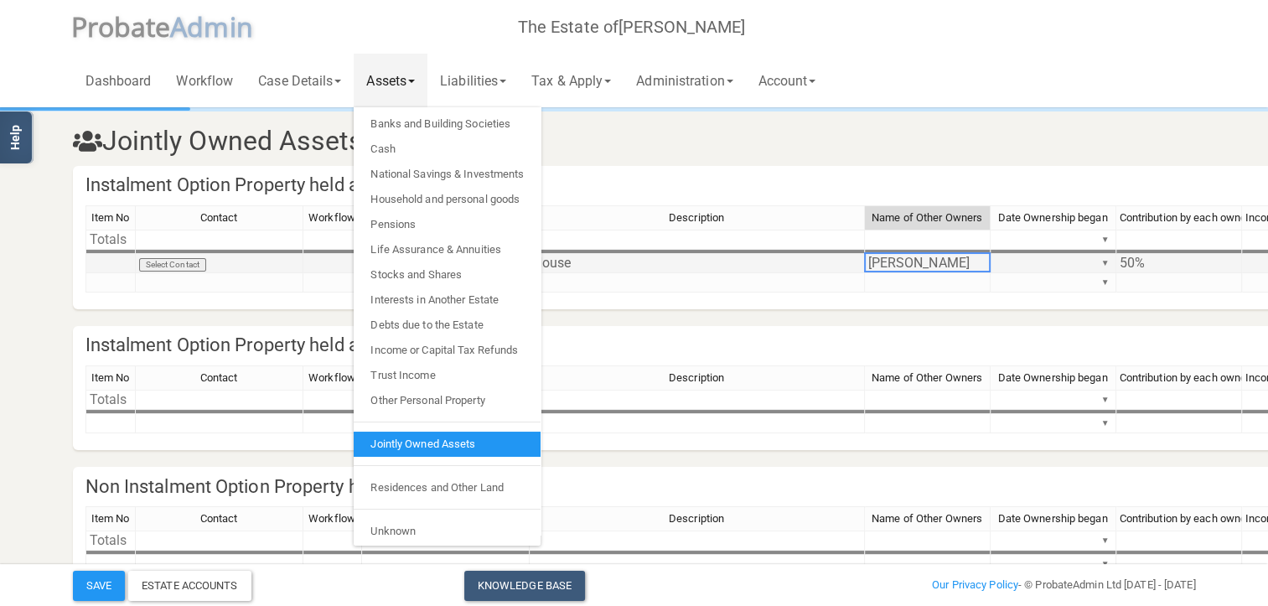
click at [922, 267] on td "[PERSON_NAME]" at bounding box center [928, 263] width 126 height 19
click at [919, 283] on td at bounding box center [928, 282] width 126 height 19
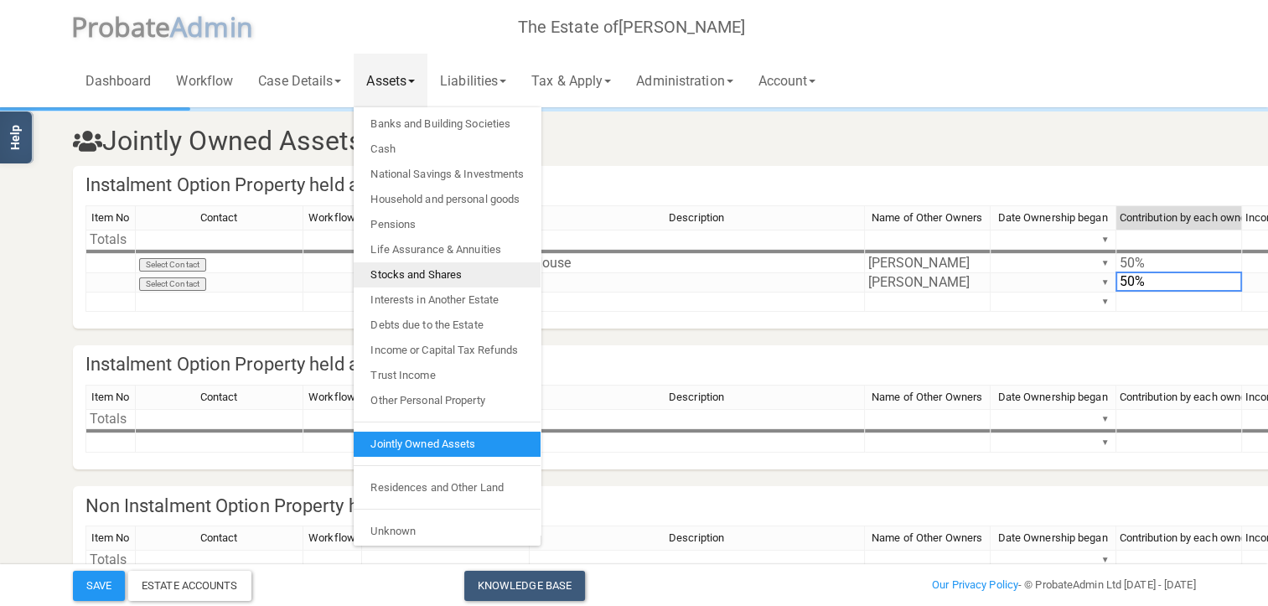
scroll to position [0, 99]
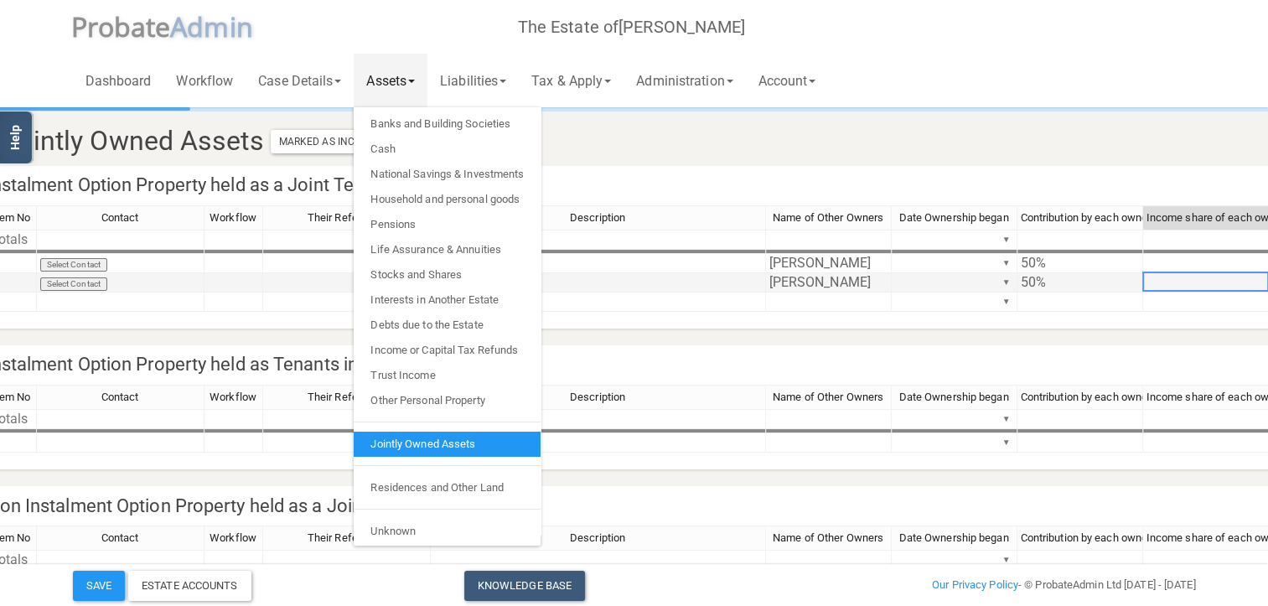
click at [1160, 283] on td at bounding box center [1206, 282] width 126 height 19
type textarea "74471"
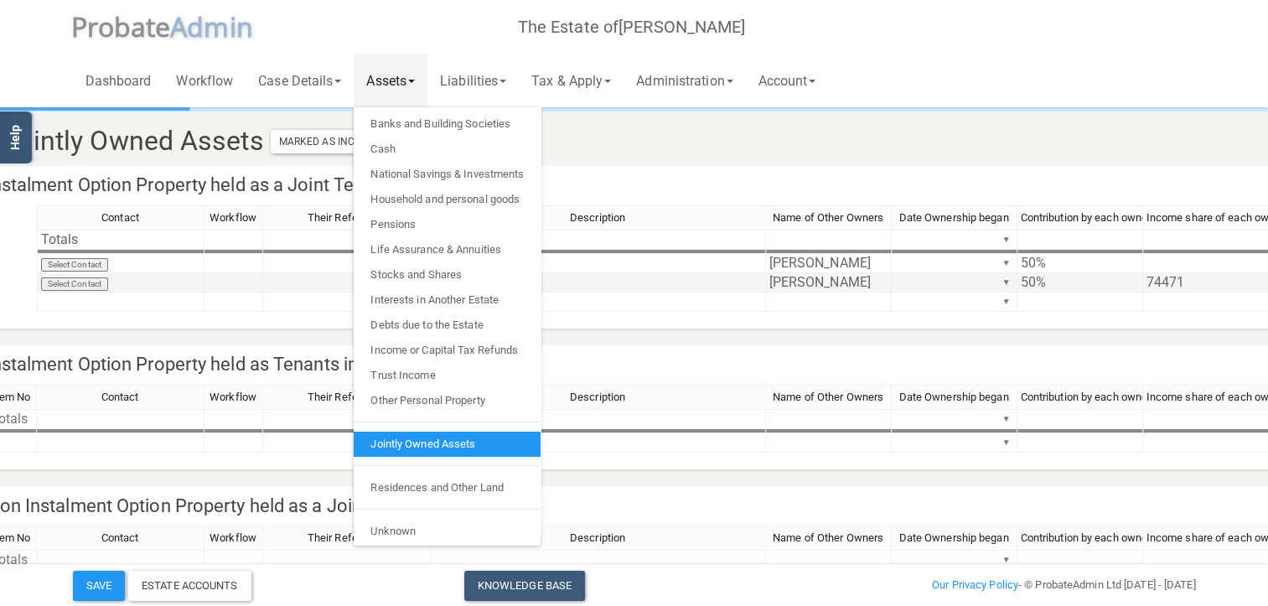
scroll to position [0, 183]
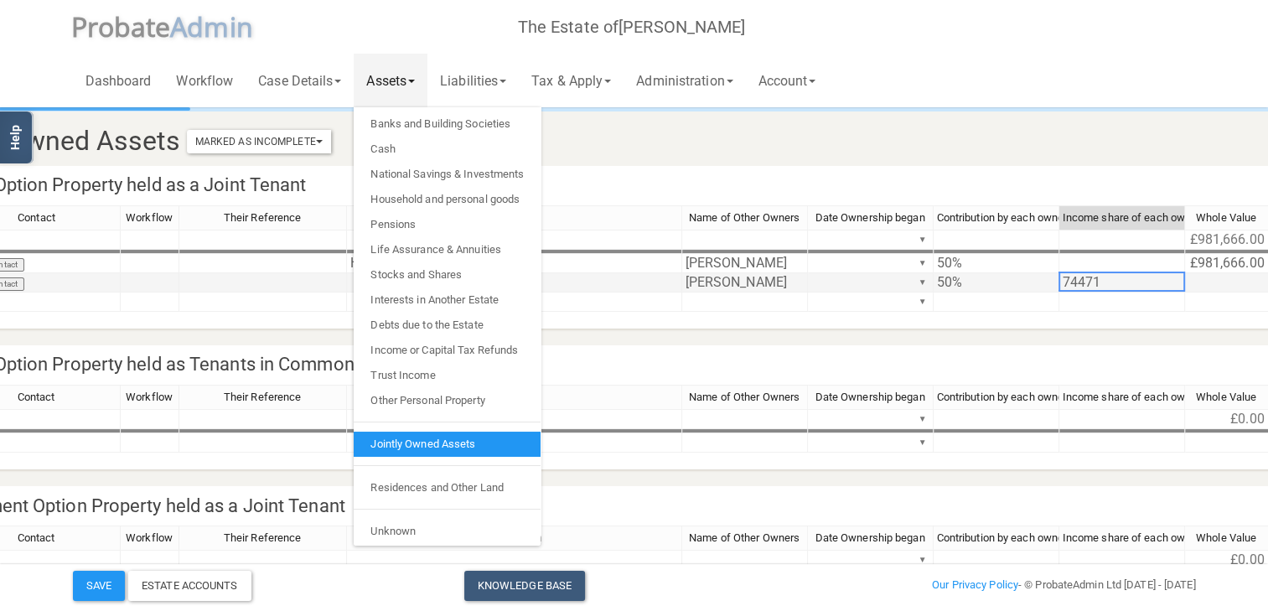
click at [1119, 276] on td "74471" at bounding box center [1123, 282] width 126 height 19
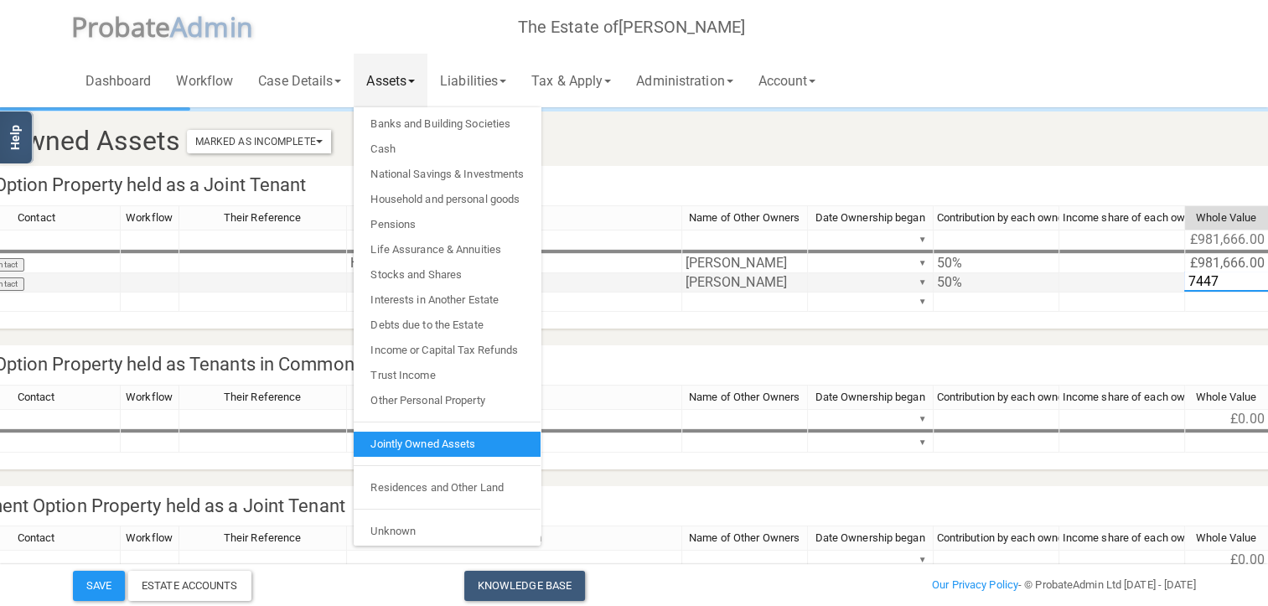
type textarea "74471"
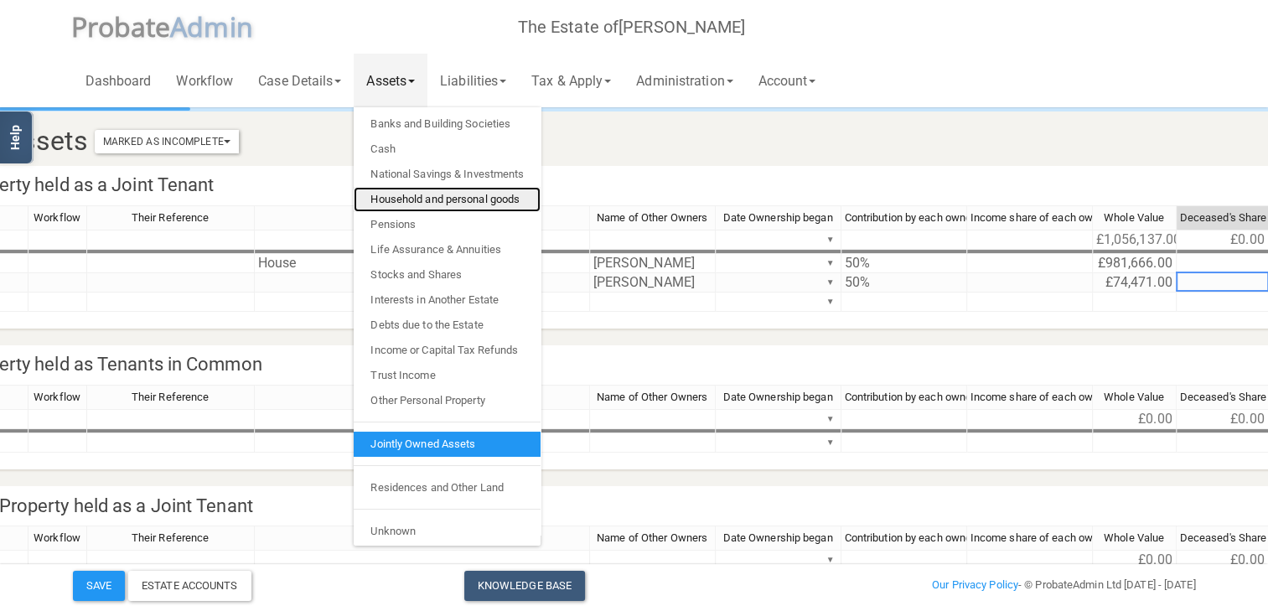
click at [407, 199] on link "Household and personal goods" at bounding box center [447, 199] width 187 height 25
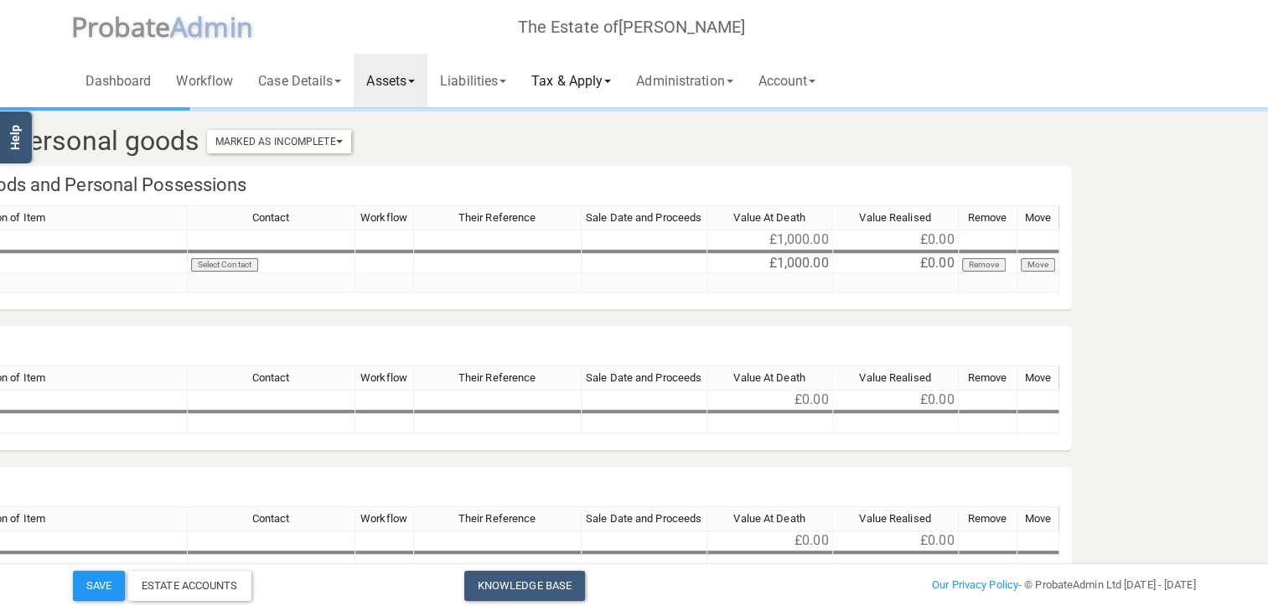
click at [578, 82] on link "Tax & Apply" at bounding box center [571, 81] width 105 height 54
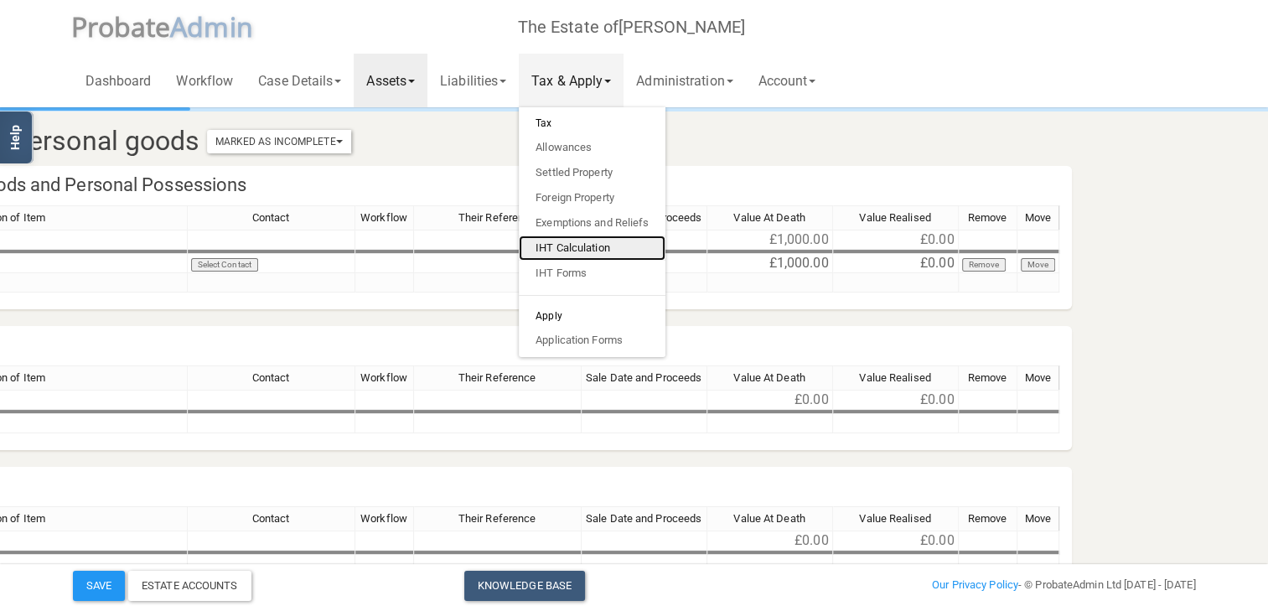
click at [578, 245] on link "IHT Calculation" at bounding box center [592, 248] width 147 height 25
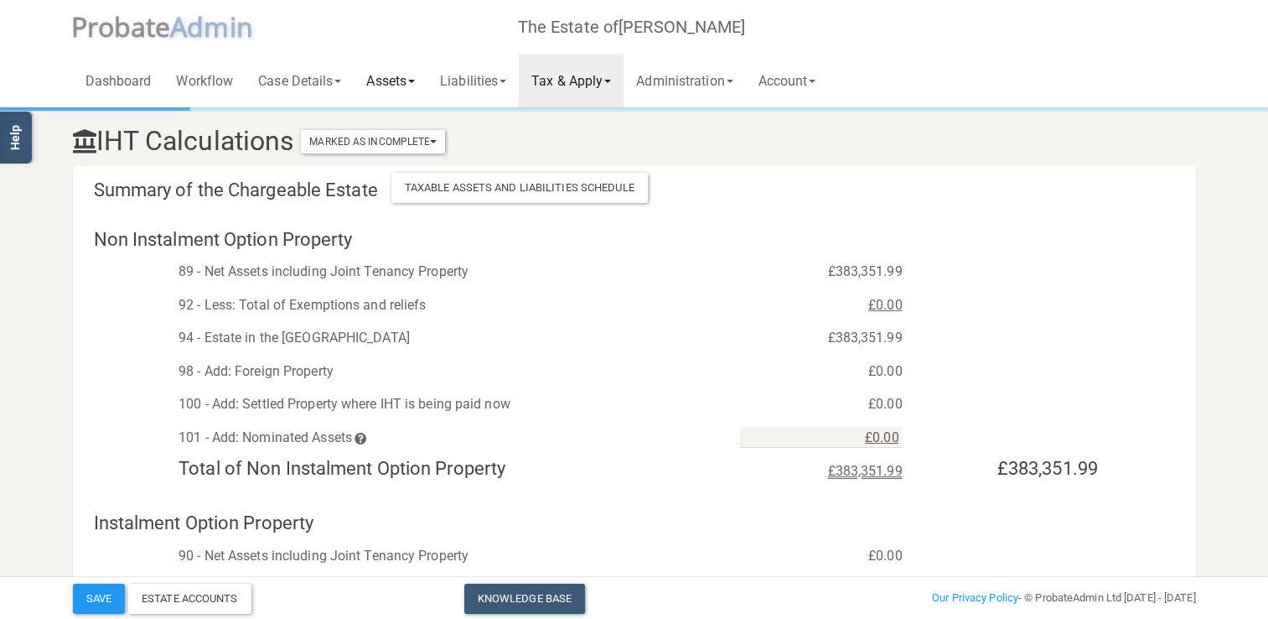
click at [400, 80] on link "Assets" at bounding box center [391, 81] width 74 height 54
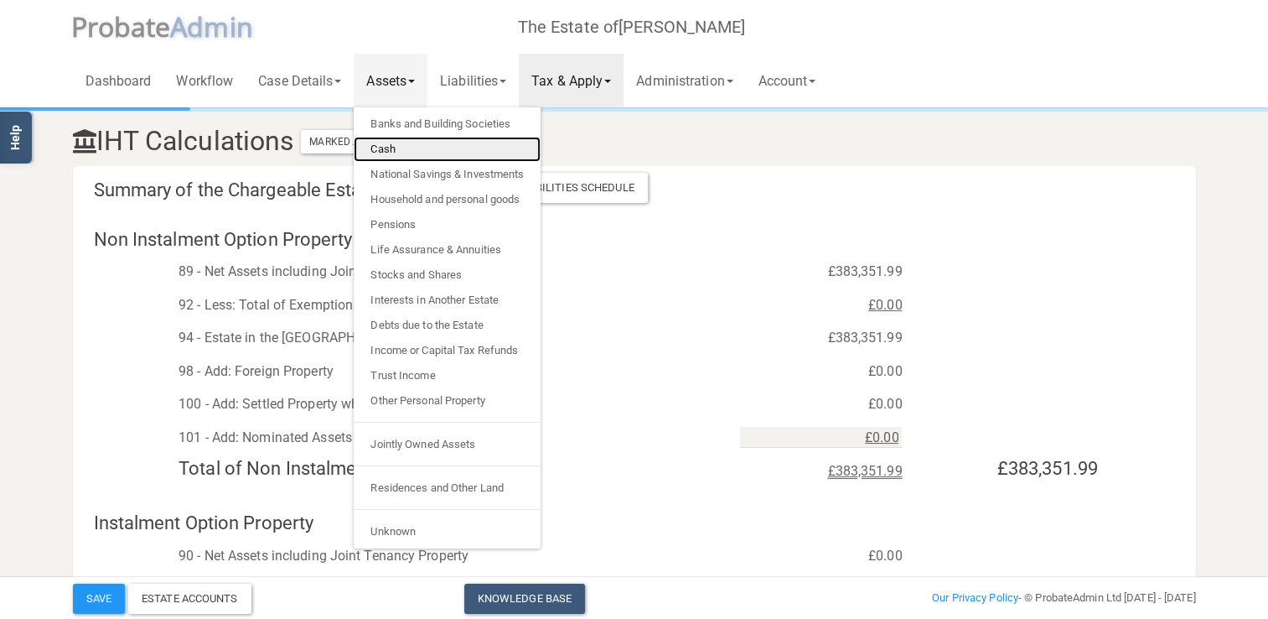
click at [391, 146] on link "Cash" at bounding box center [447, 149] width 187 height 25
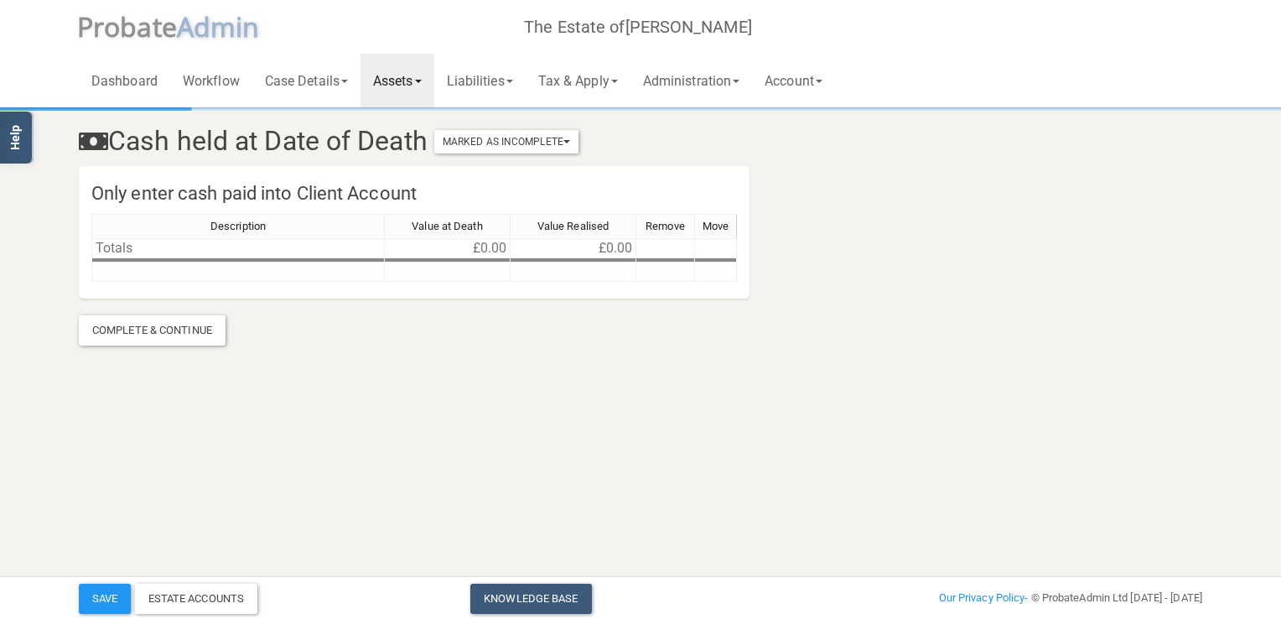
click at [397, 78] on link "Assets" at bounding box center [397, 81] width 74 height 54
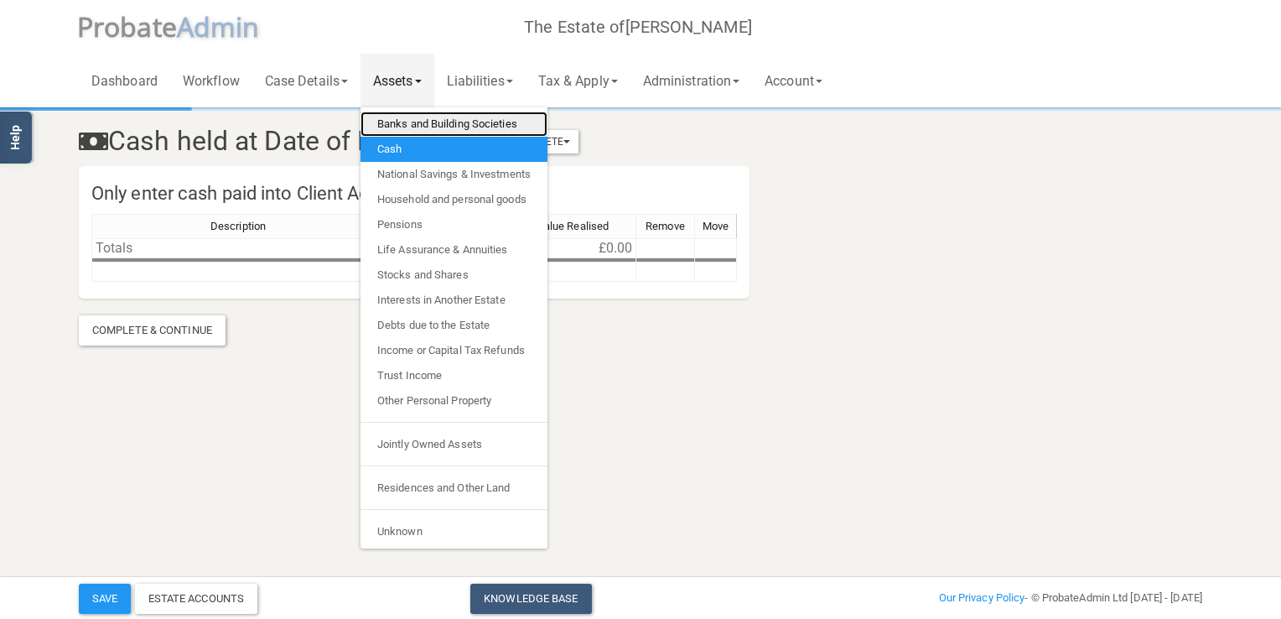
click at [423, 122] on link "Banks and Building Societies" at bounding box center [453, 123] width 187 height 25
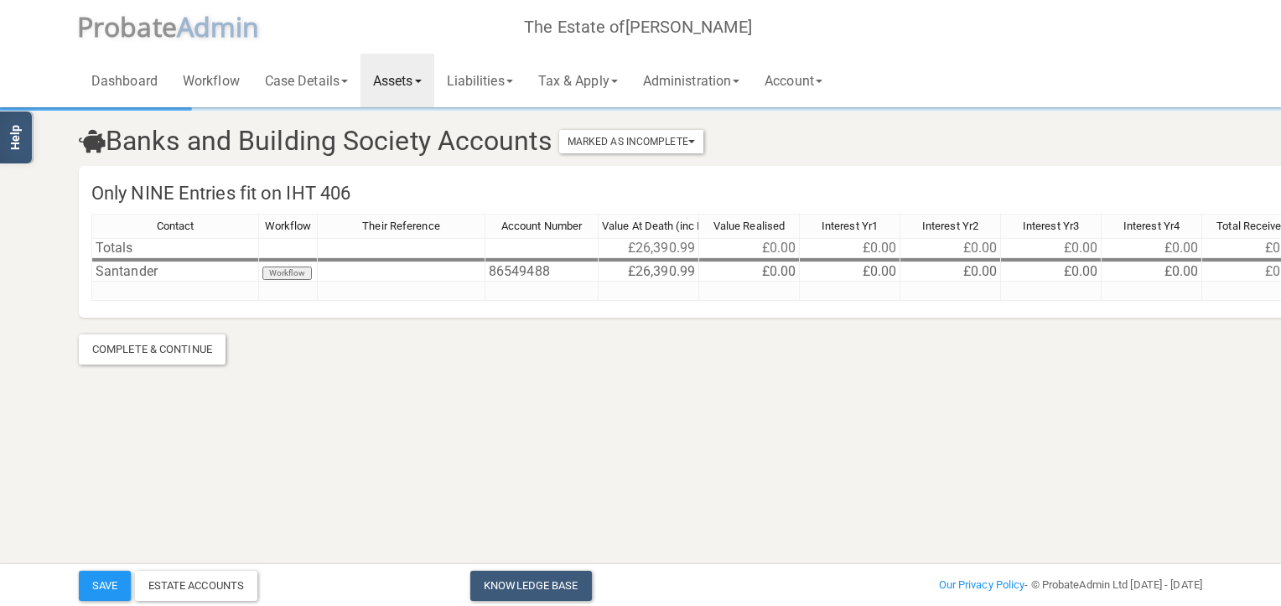
click at [422, 80] on span at bounding box center [418, 81] width 7 height 3
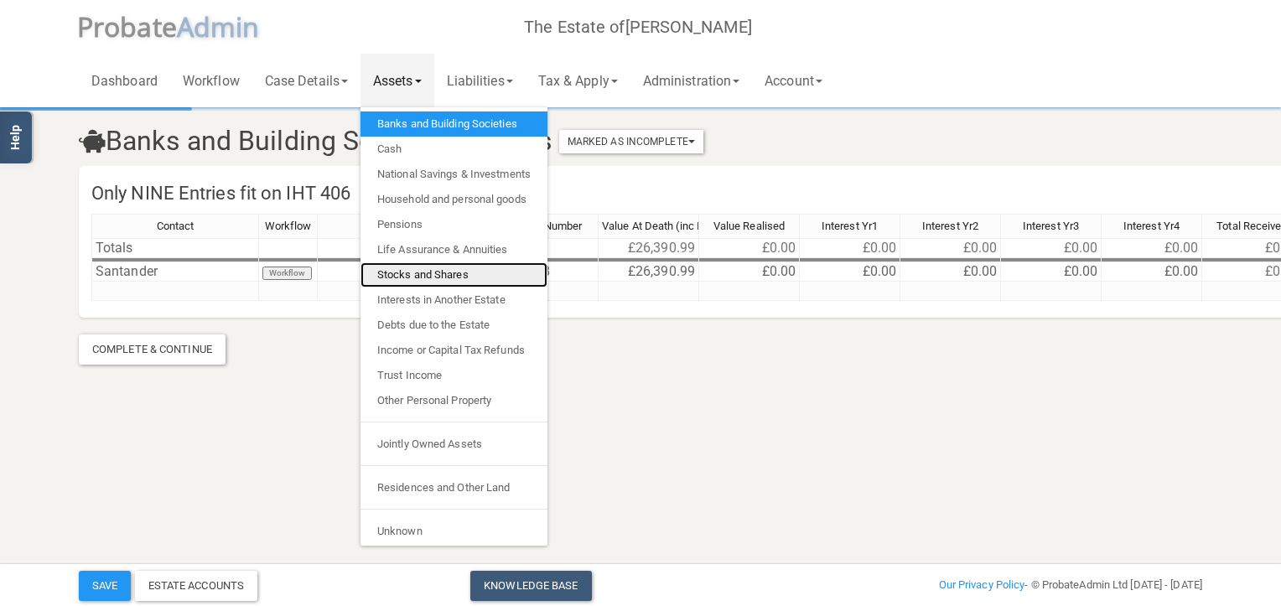
click at [438, 273] on link "Stocks and Shares" at bounding box center [453, 274] width 187 height 25
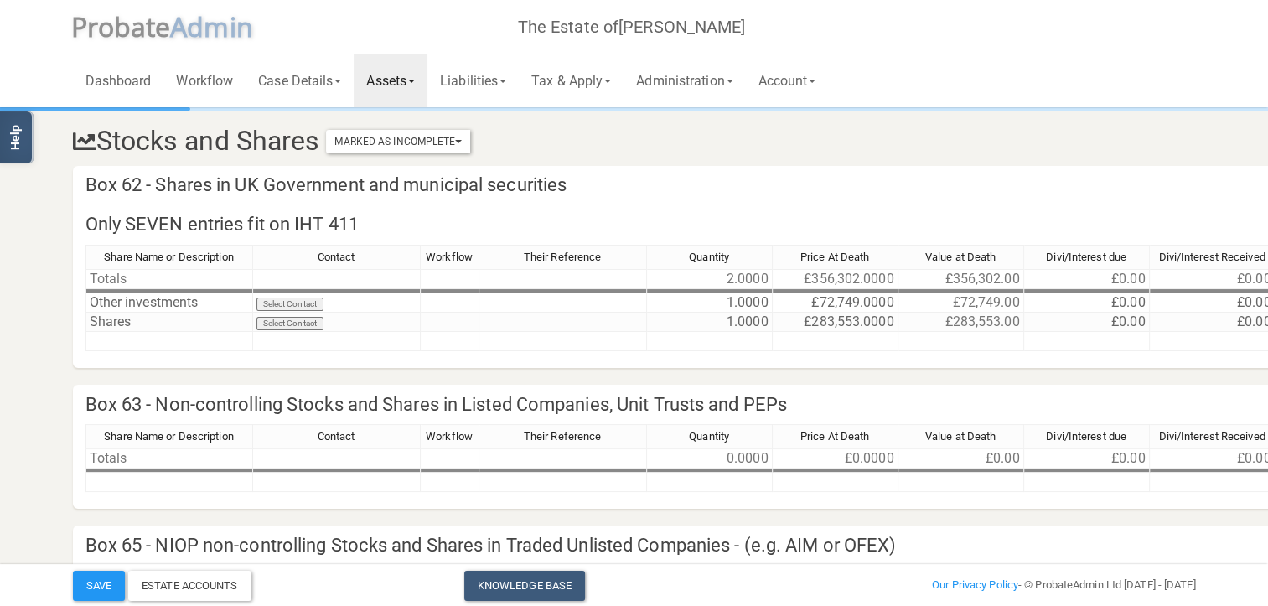
scroll to position [84, 0]
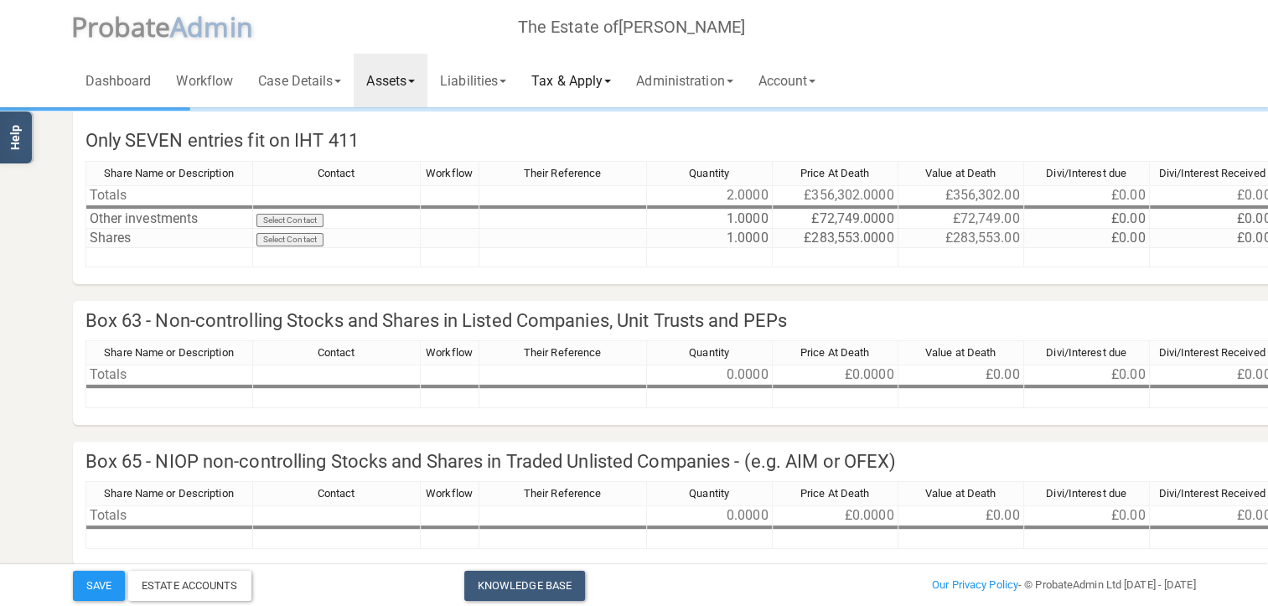
click at [578, 82] on link "Tax & Apply" at bounding box center [571, 81] width 105 height 54
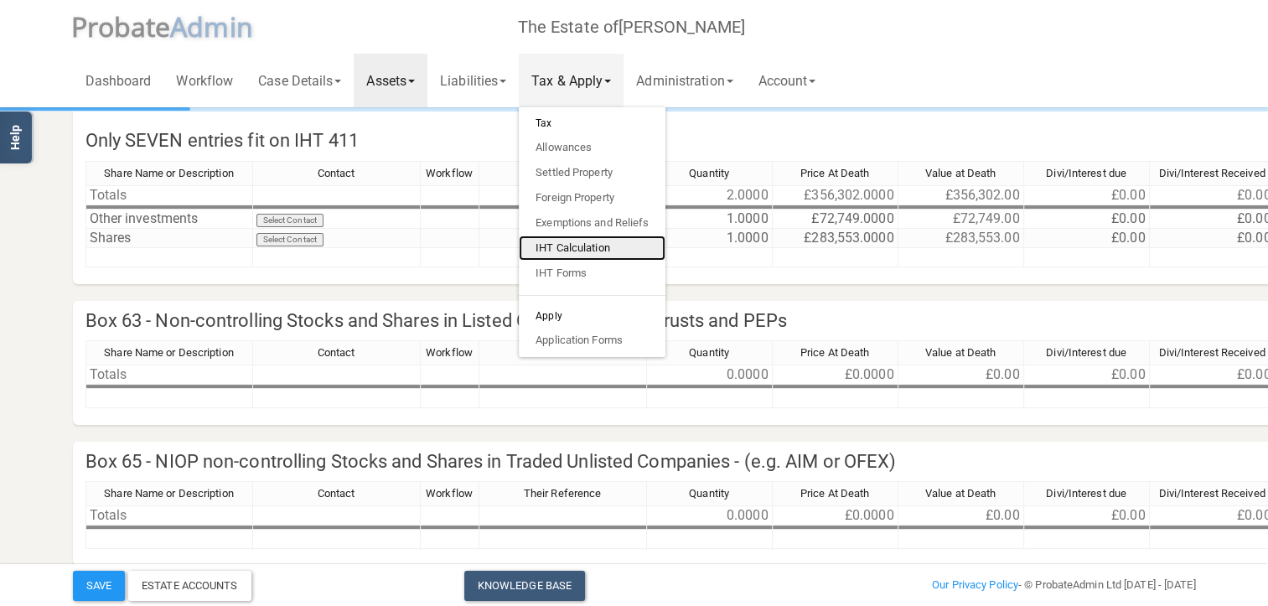
click at [592, 244] on link "IHT Calculation" at bounding box center [592, 248] width 147 height 25
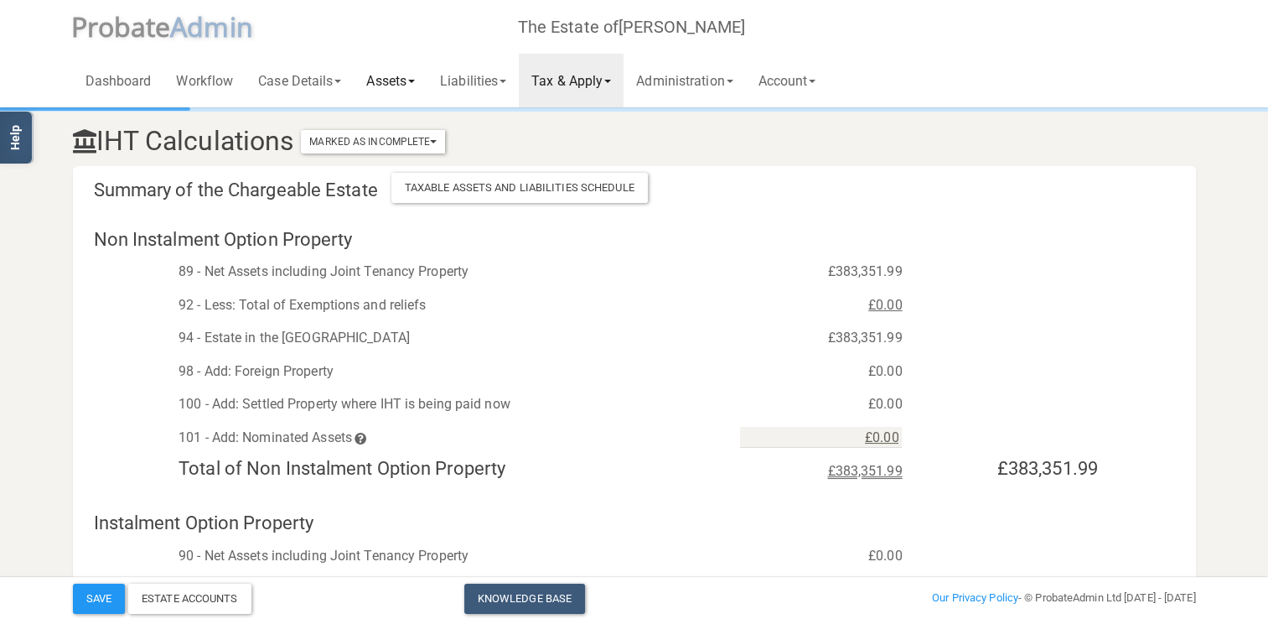
click at [401, 80] on link "Assets" at bounding box center [391, 81] width 74 height 54
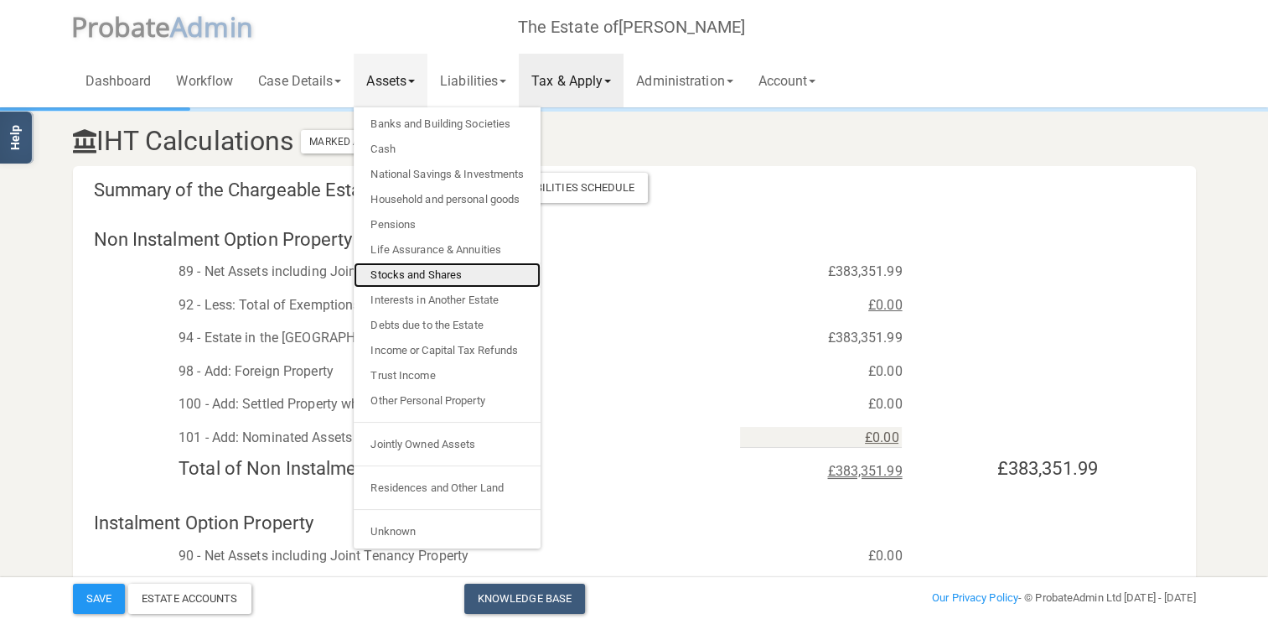
click at [453, 272] on link "Stocks and Shares" at bounding box center [447, 274] width 187 height 25
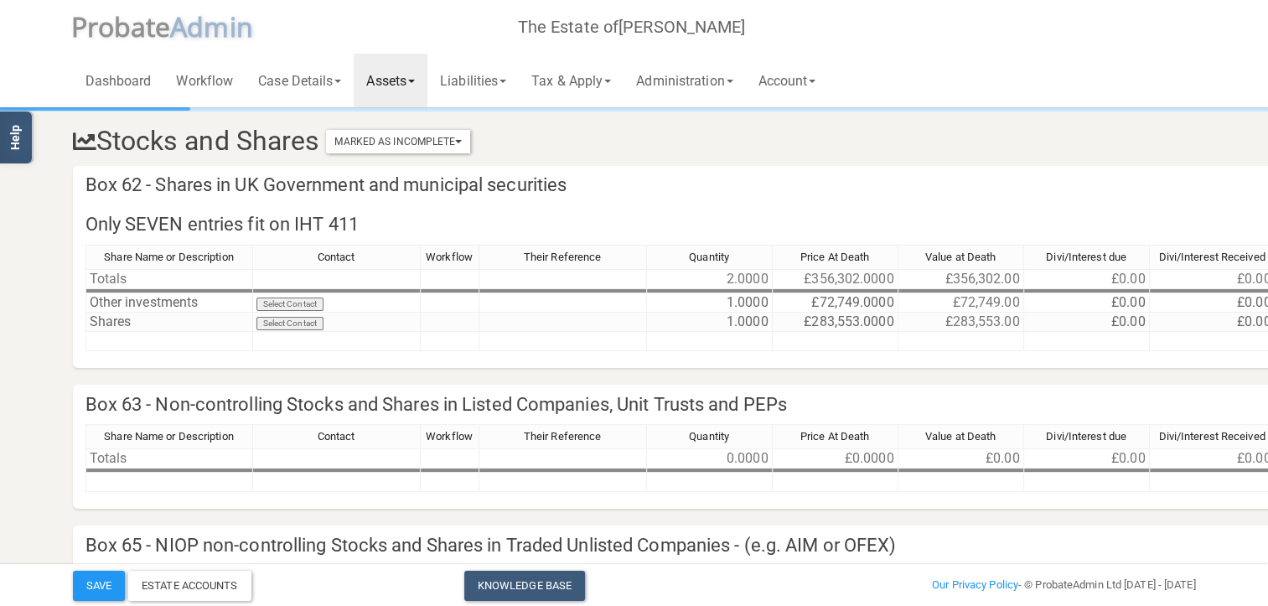
click at [416, 83] on link "Assets" at bounding box center [391, 81] width 74 height 54
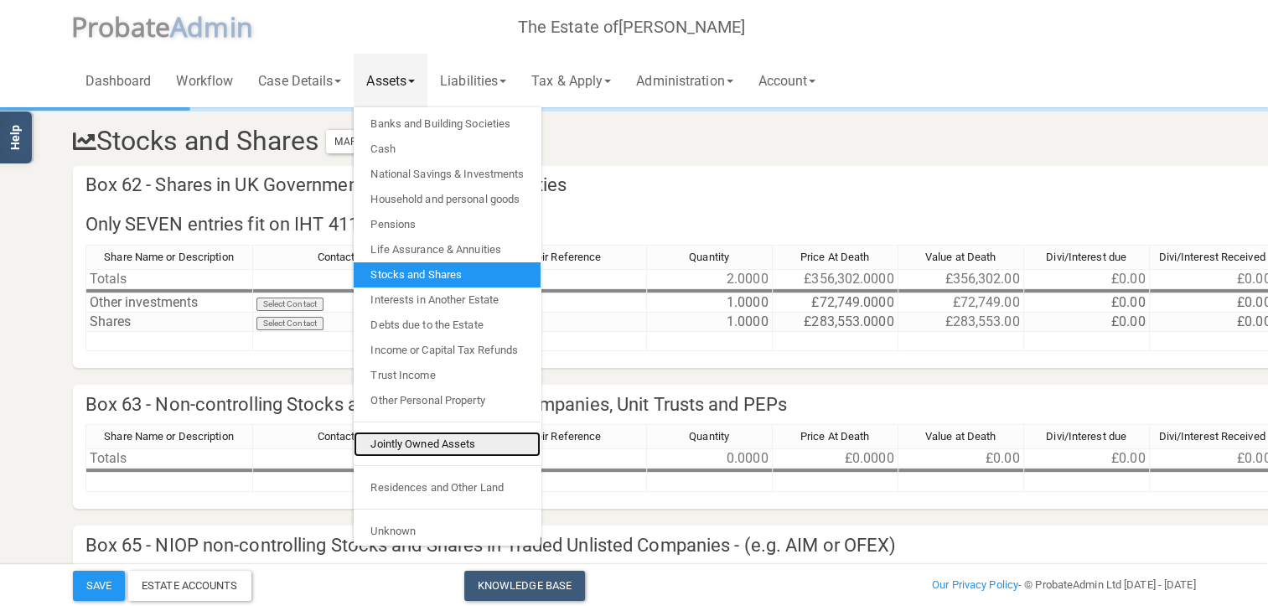
click at [431, 444] on link "Jointly Owned Assets" at bounding box center [447, 444] width 187 height 25
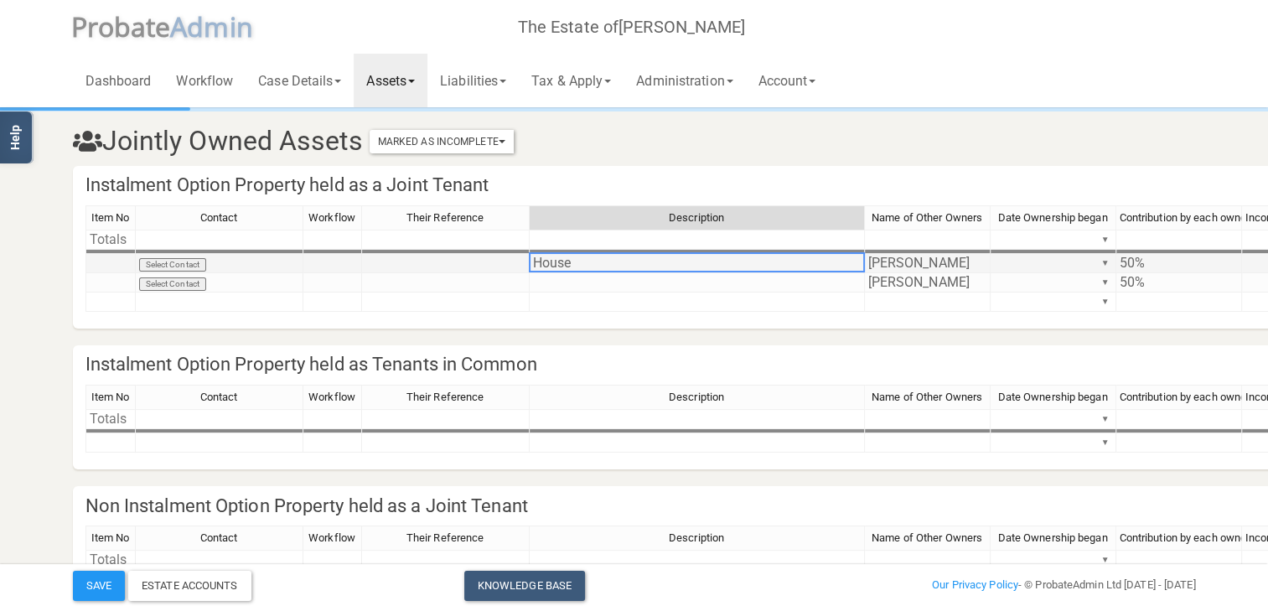
click at [713, 266] on td "House" at bounding box center [697, 263] width 335 height 19
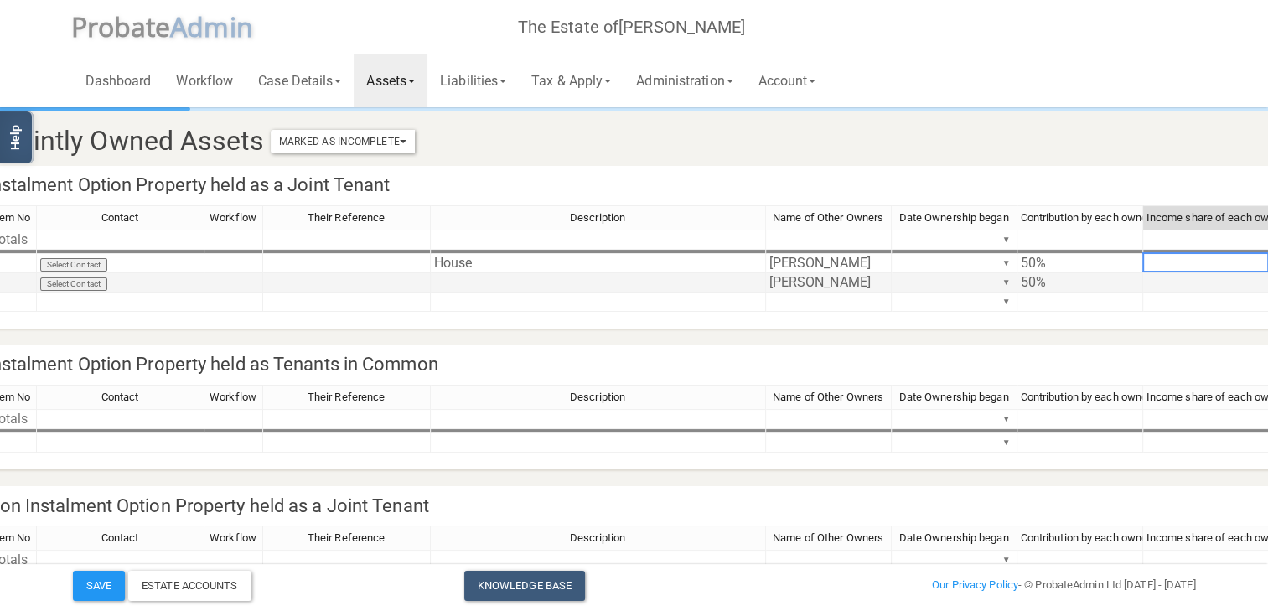
scroll to position [0, 183]
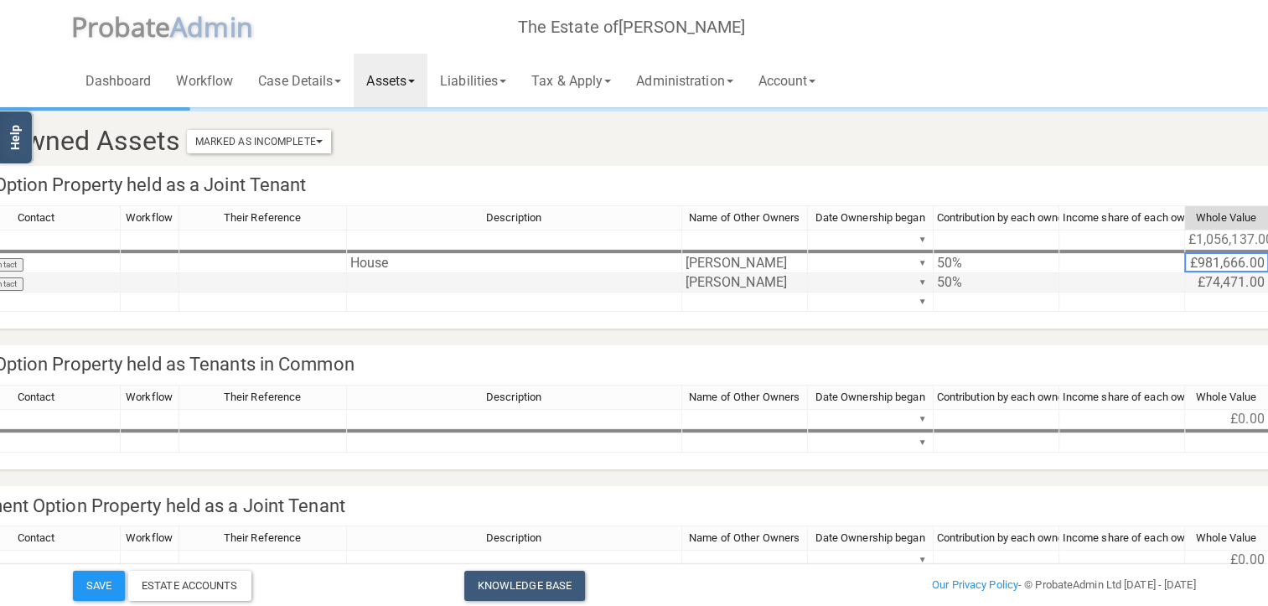
click at [362, 283] on td at bounding box center [514, 282] width 335 height 19
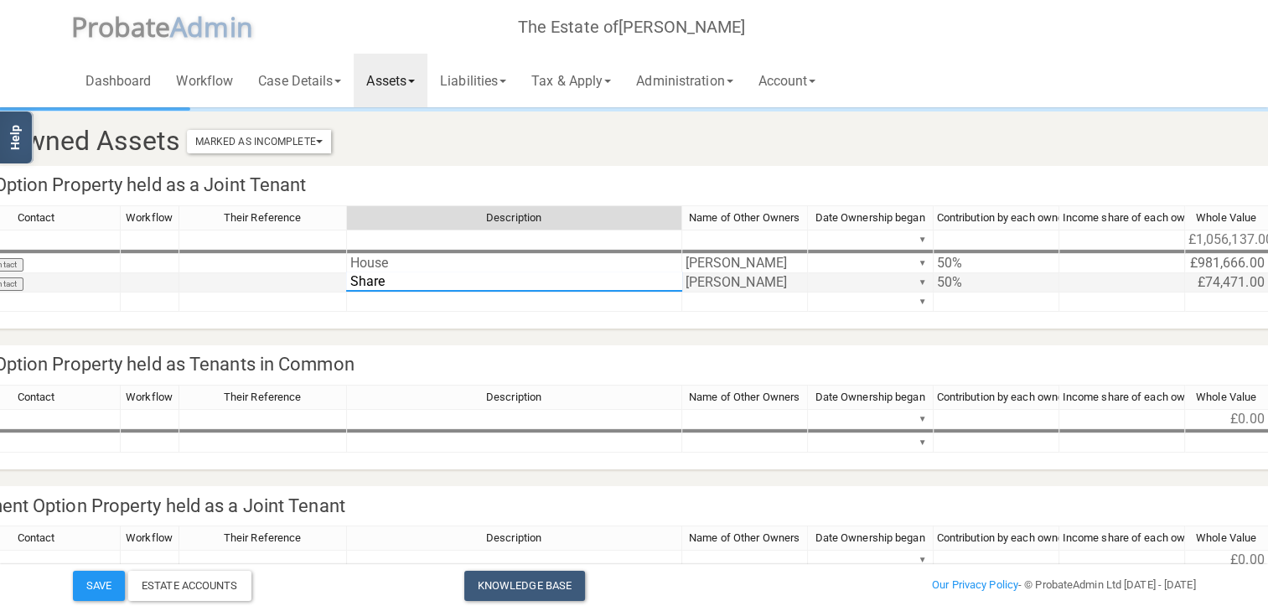
type textarea "Shares"
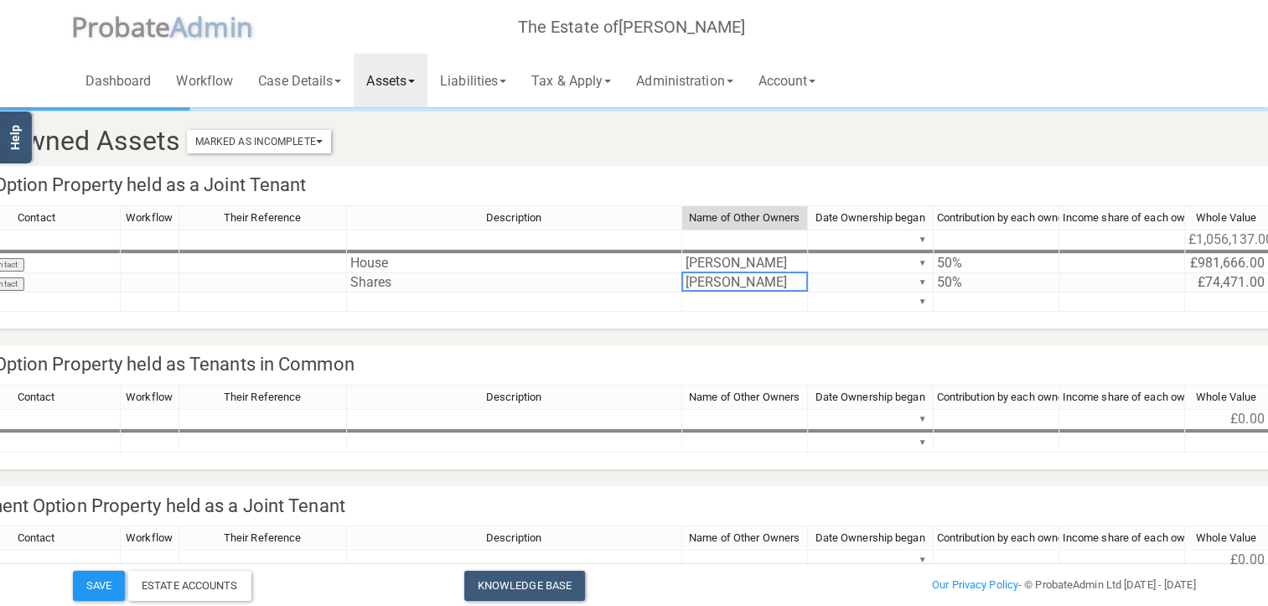
click at [404, 80] on link "Assets" at bounding box center [391, 81] width 74 height 54
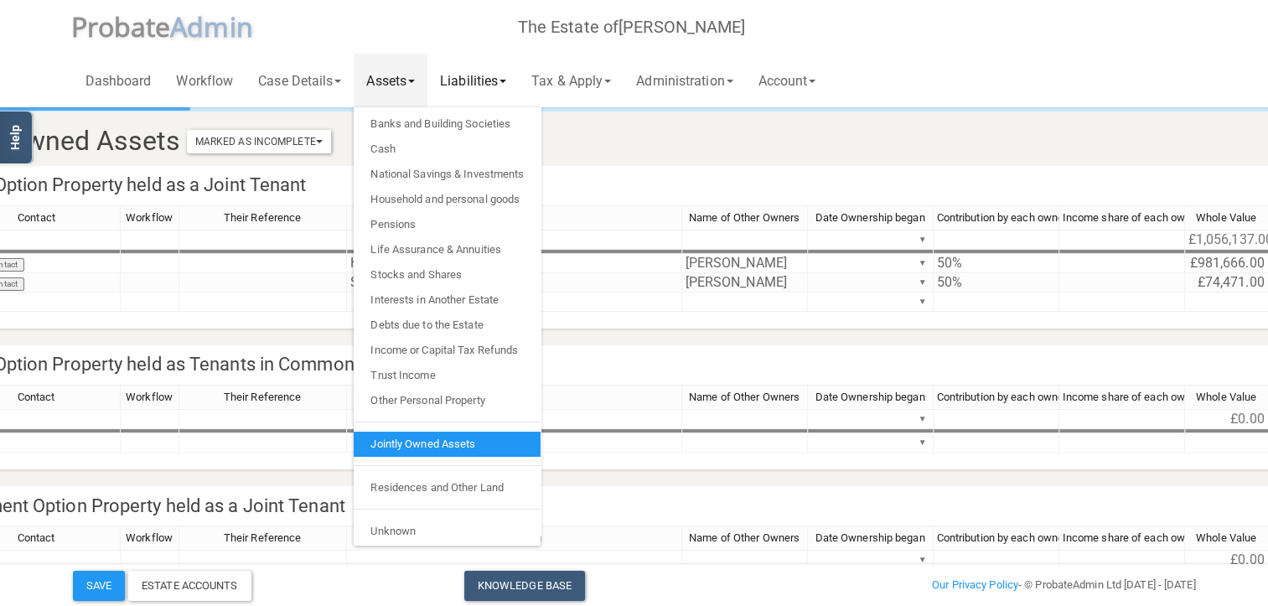
click at [510, 75] on link "Liabilities" at bounding box center [473, 81] width 91 height 54
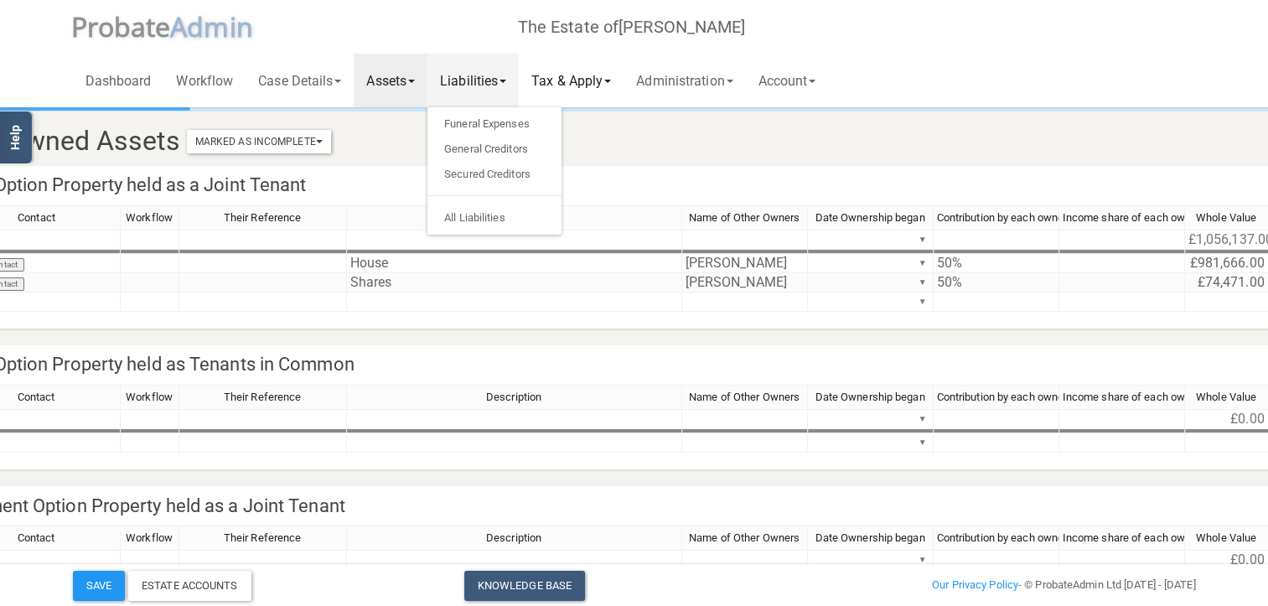
click at [587, 79] on link "Tax & Apply" at bounding box center [571, 81] width 105 height 54
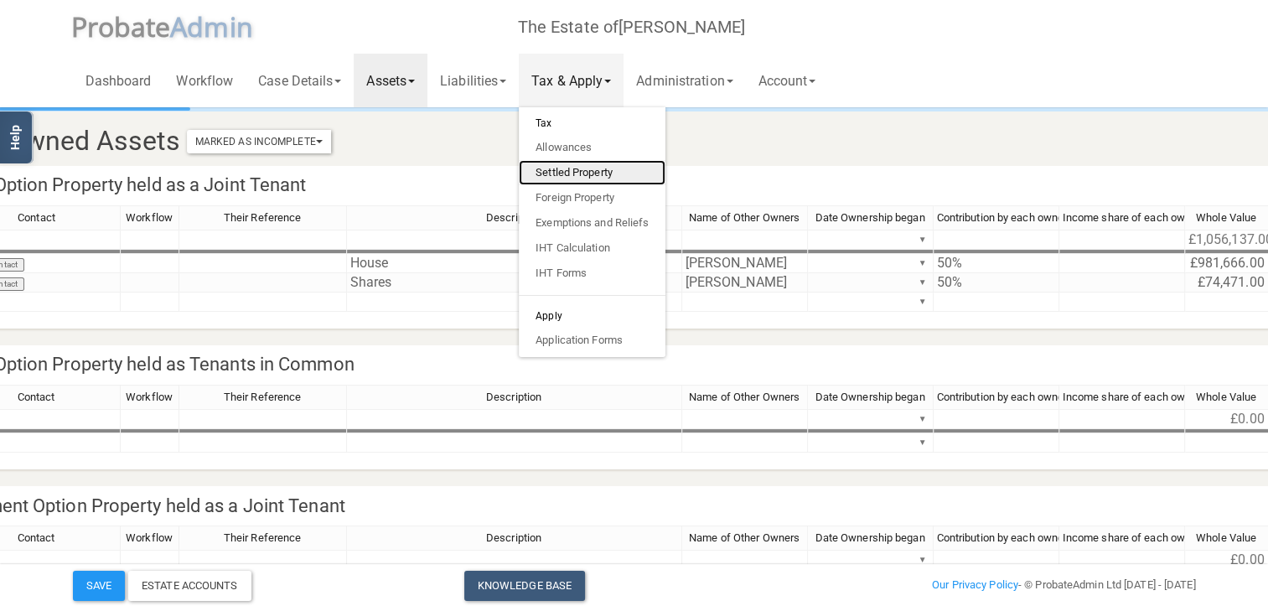
click at [611, 169] on link "Settled Property" at bounding box center [592, 172] width 147 height 25
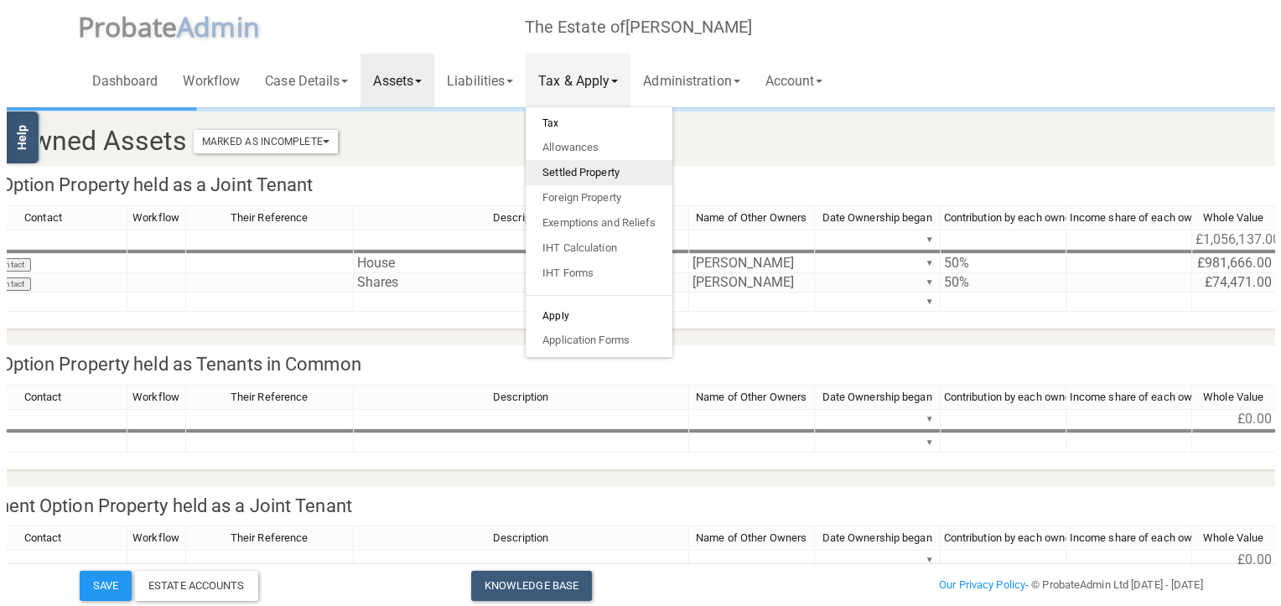
scroll to position [0, 122]
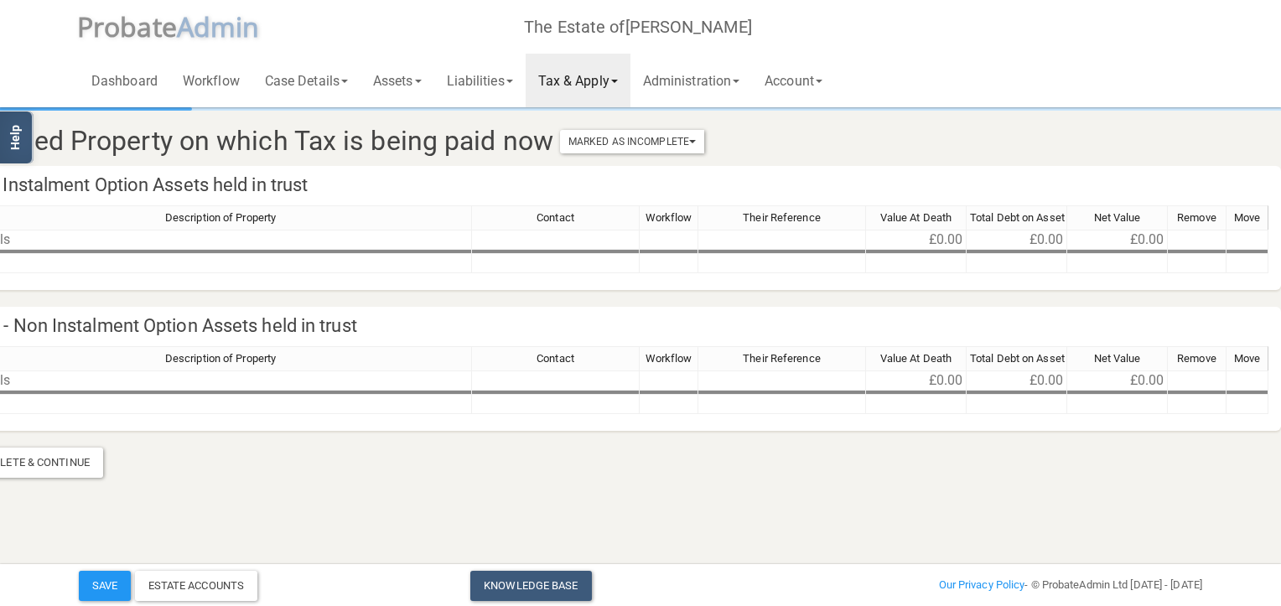
click at [602, 83] on link "Tax & Apply" at bounding box center [578, 81] width 105 height 54
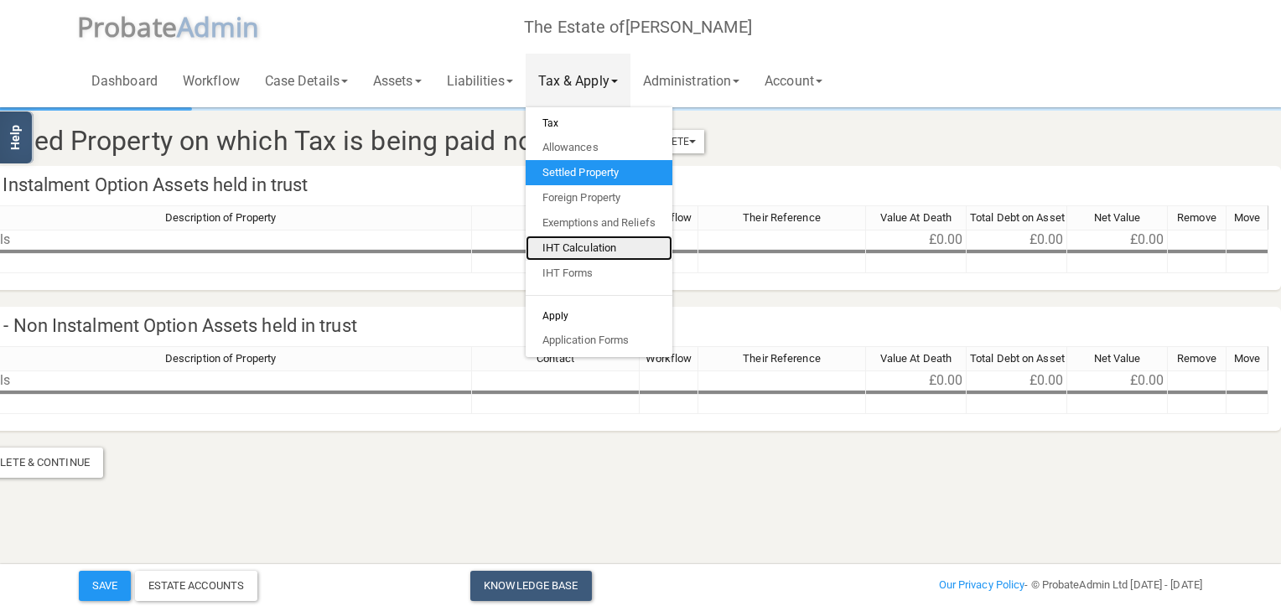
click at [600, 243] on link "IHT Calculation" at bounding box center [599, 248] width 147 height 25
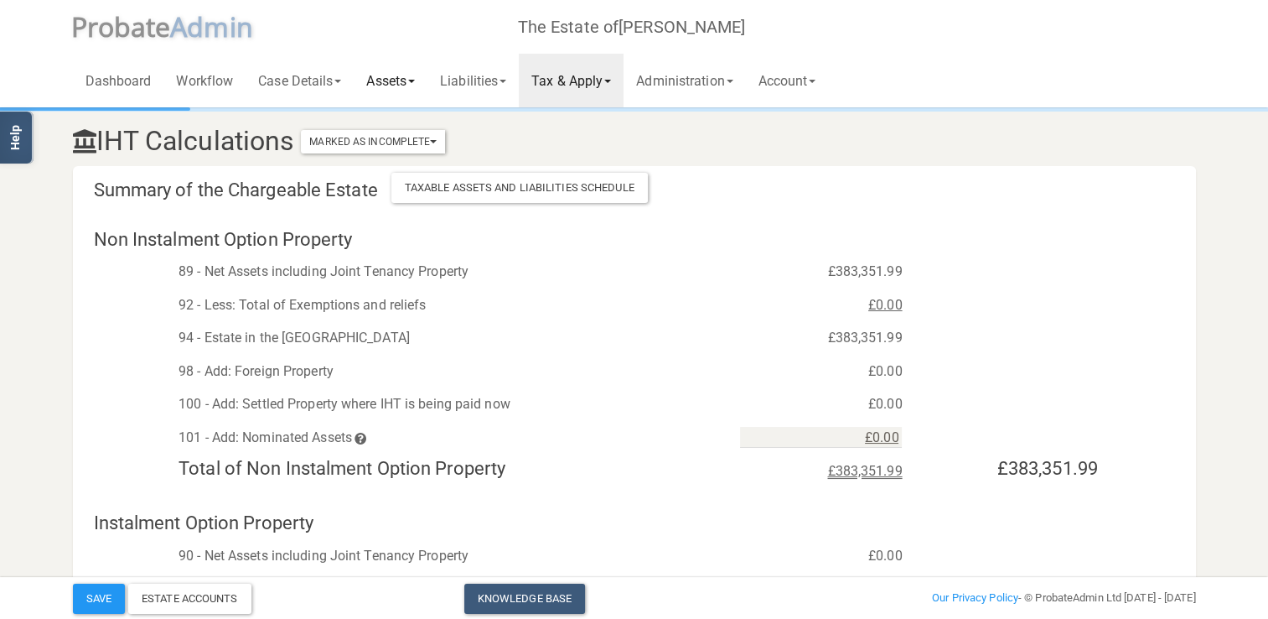
click at [396, 78] on link "Assets" at bounding box center [391, 81] width 74 height 54
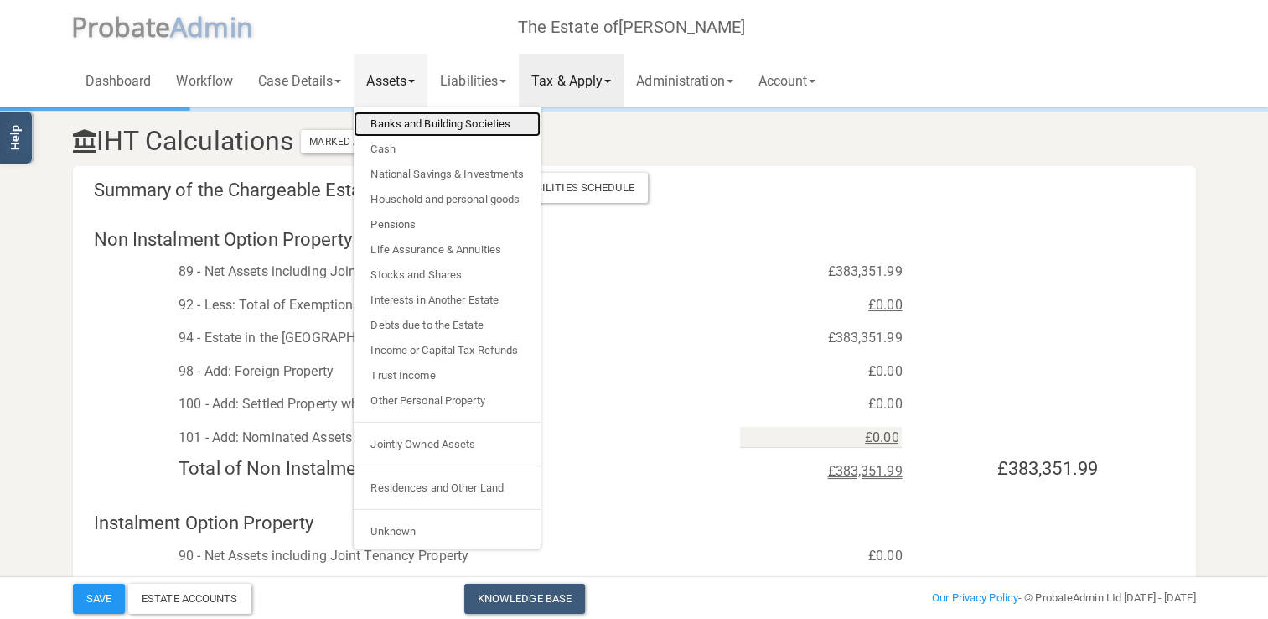
click at [406, 121] on link "Banks and Building Societies" at bounding box center [447, 123] width 187 height 25
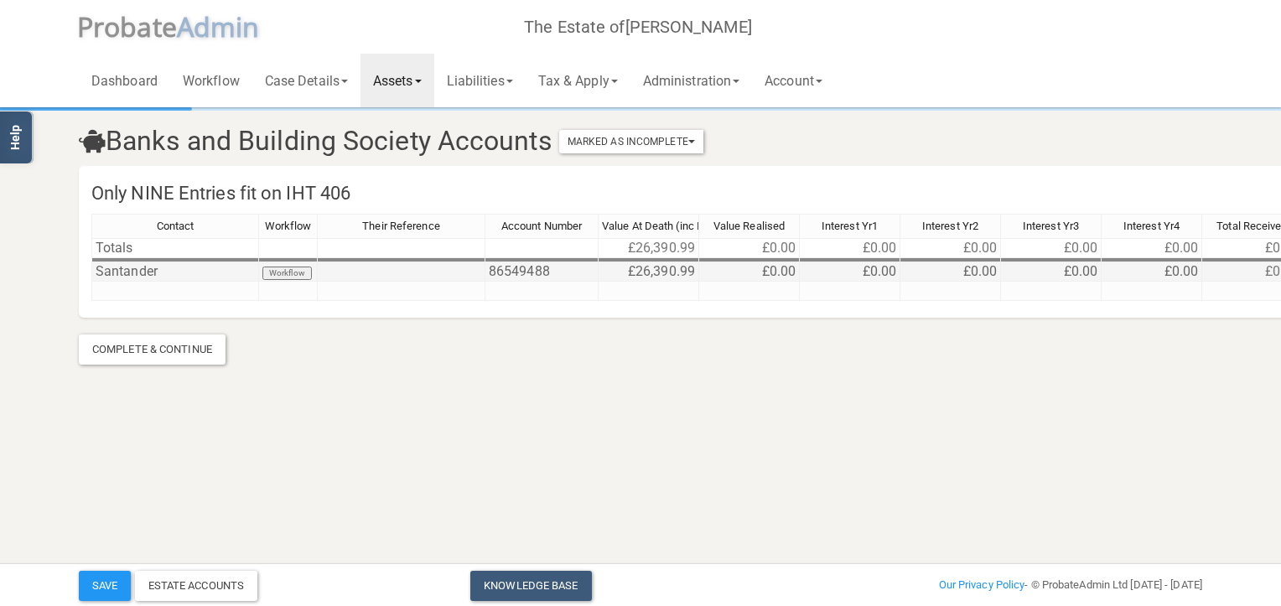
click at [139, 270] on td "Santander" at bounding box center [175, 271] width 168 height 19
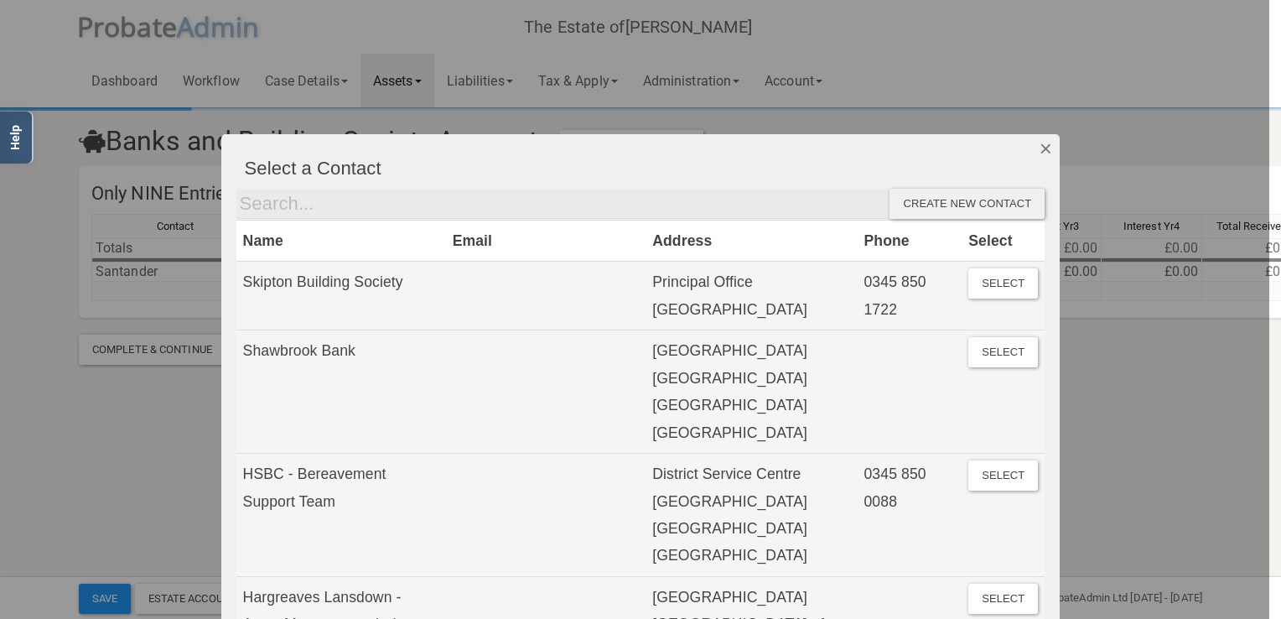
click at [1037, 145] on button "Dismiss" at bounding box center [1046, 148] width 28 height 29
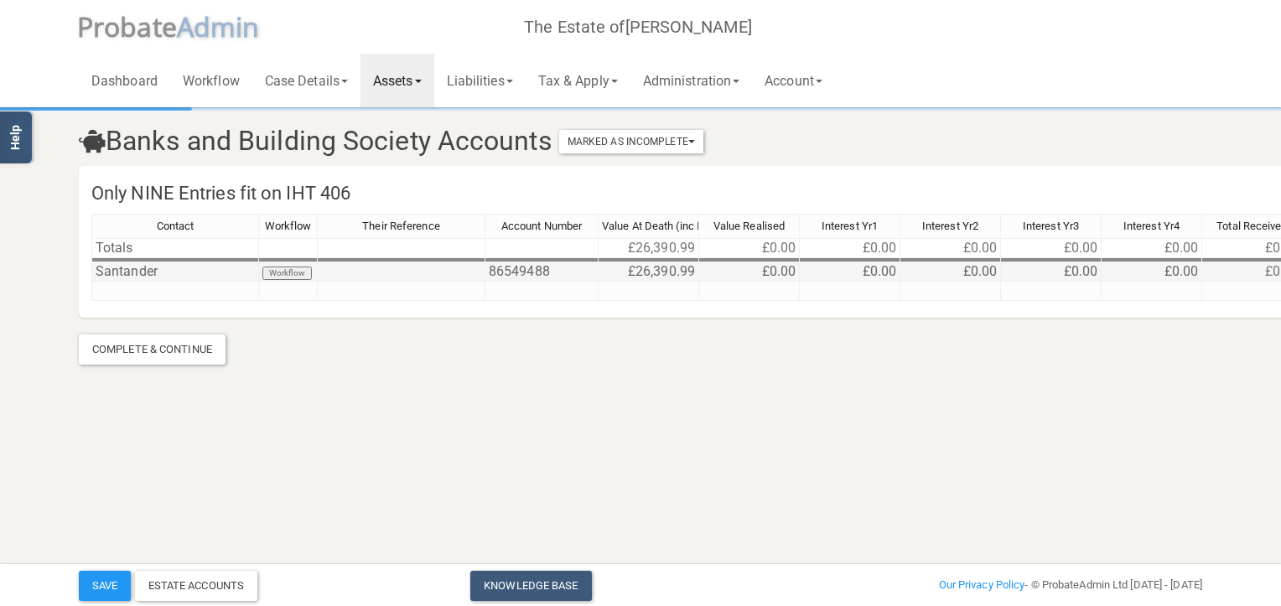
click at [654, 275] on td "£26,390.99" at bounding box center [649, 271] width 101 height 19
click at [517, 270] on td "86549488" at bounding box center [541, 271] width 113 height 19
click at [101, 273] on td "Santander" at bounding box center [175, 271] width 168 height 19
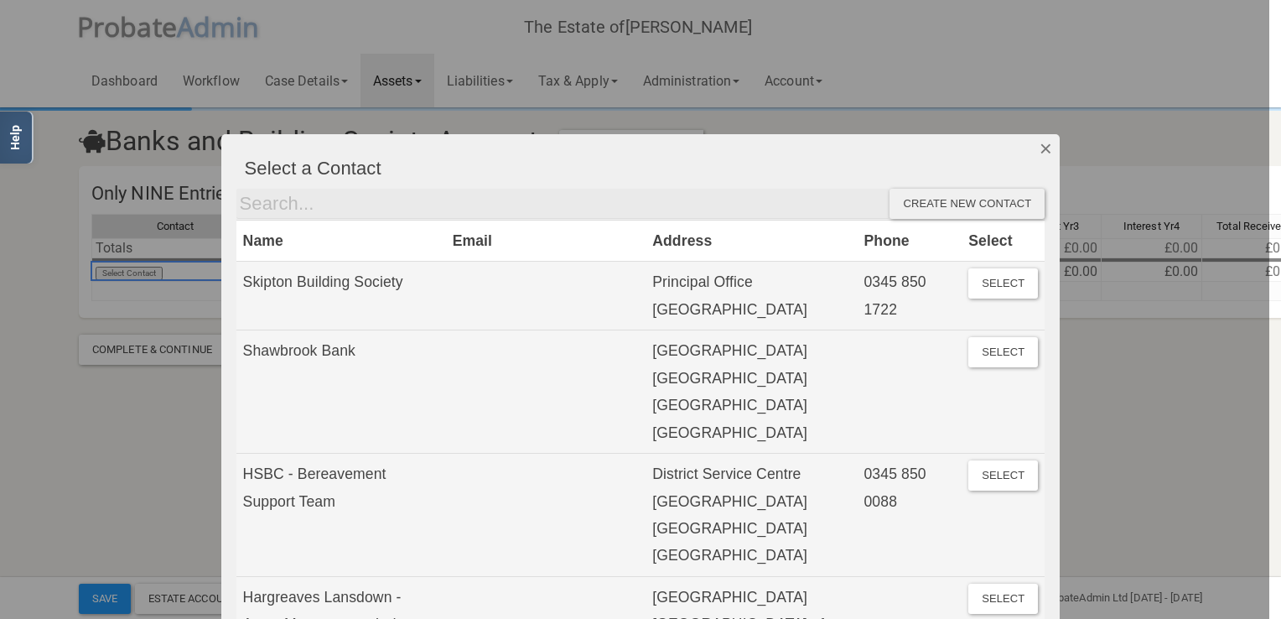
click at [1036, 144] on button "Dismiss" at bounding box center [1046, 148] width 28 height 29
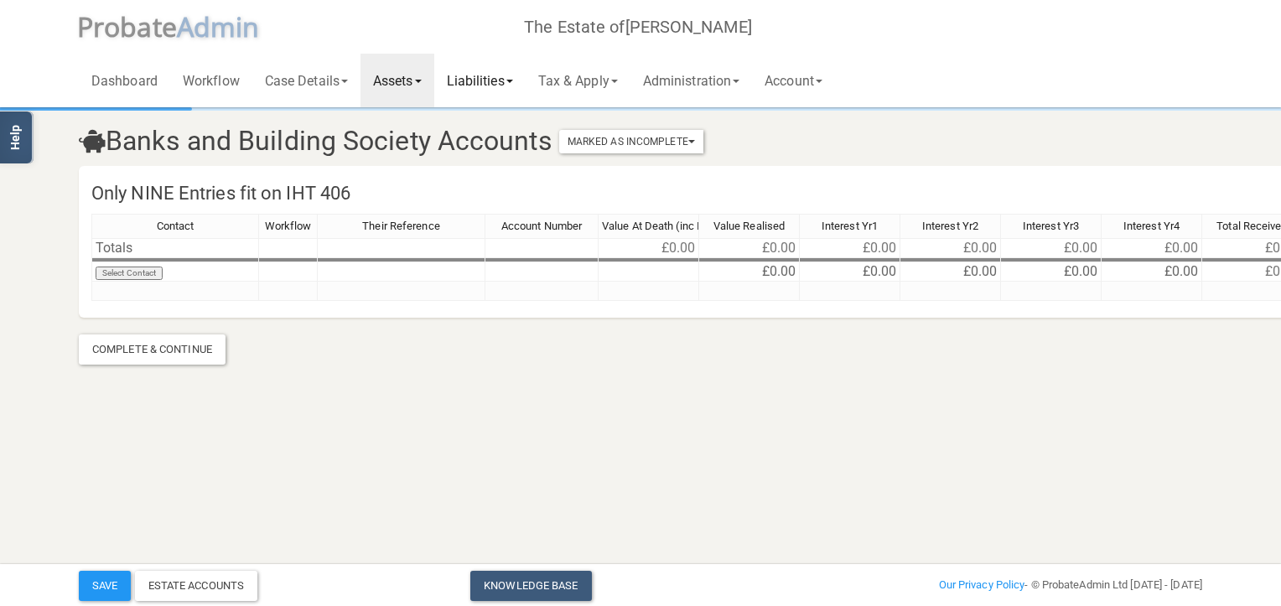
click at [505, 81] on link "Liabilities" at bounding box center [479, 81] width 91 height 54
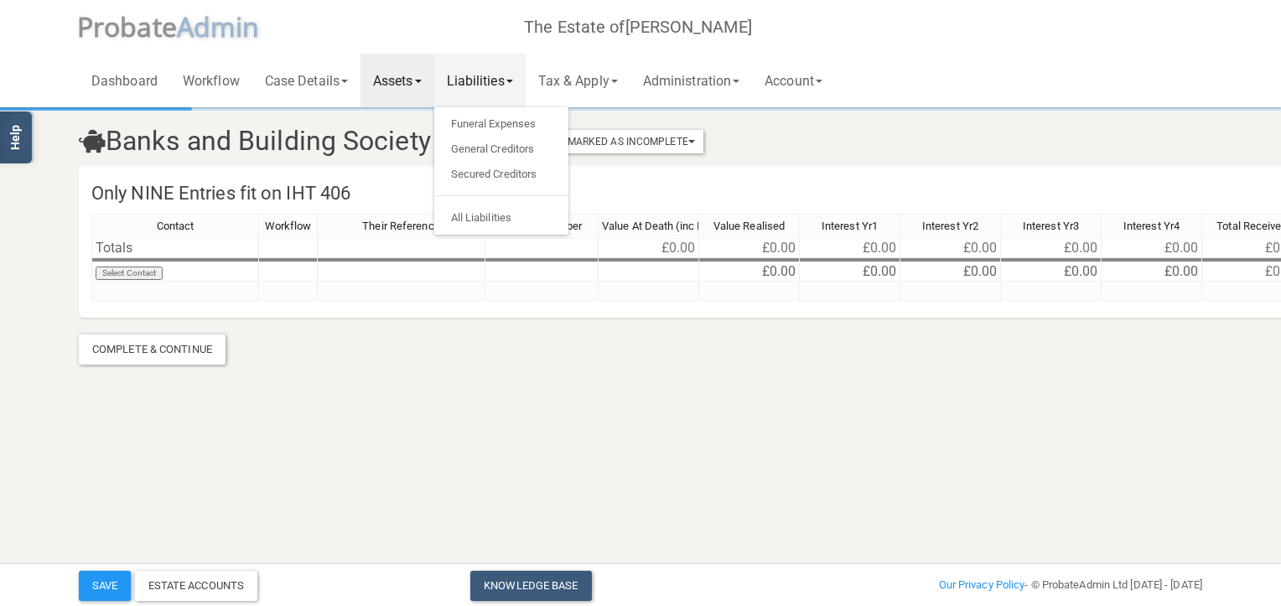
click at [398, 75] on link "Assets" at bounding box center [397, 81] width 74 height 54
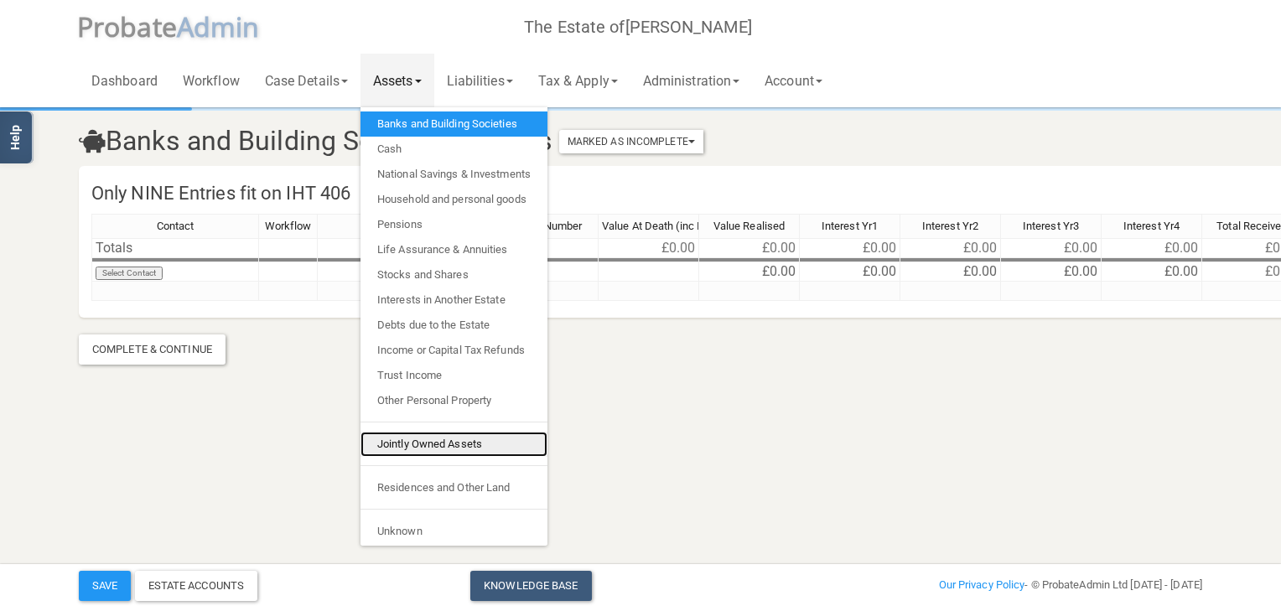
click at [421, 442] on link "Jointly Owned Assets" at bounding box center [453, 444] width 187 height 25
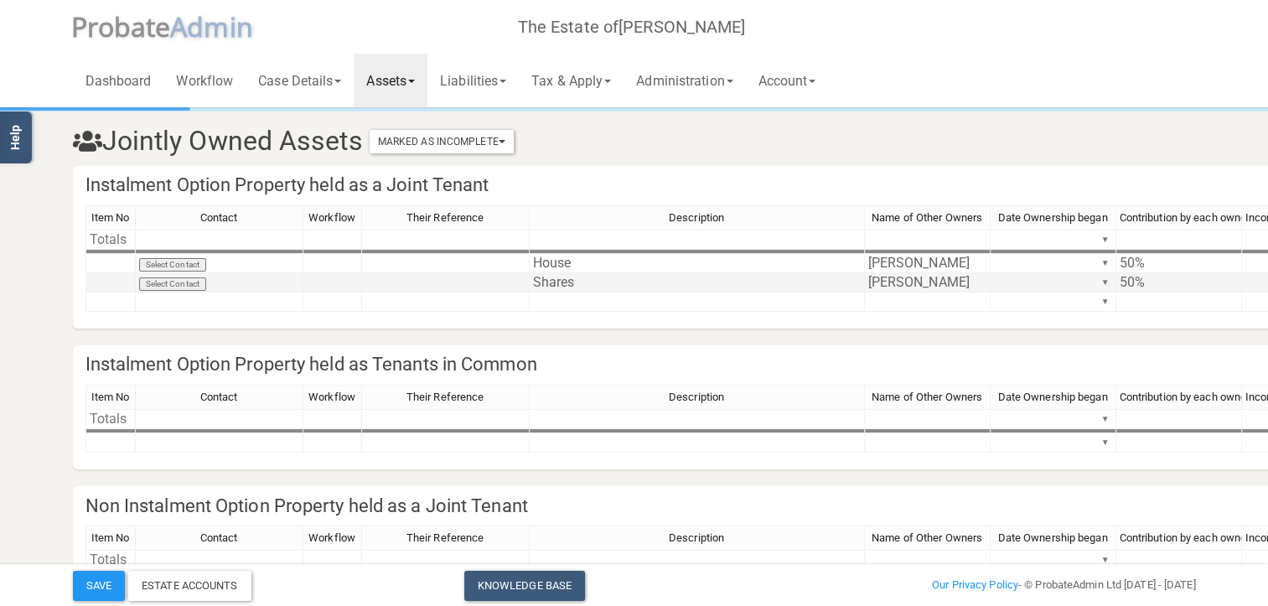
click at [549, 287] on td "Shares" at bounding box center [697, 282] width 335 height 19
click at [894, 285] on td "[PERSON_NAME]" at bounding box center [928, 282] width 126 height 19
click at [1128, 281] on td "50%" at bounding box center [1180, 282] width 126 height 19
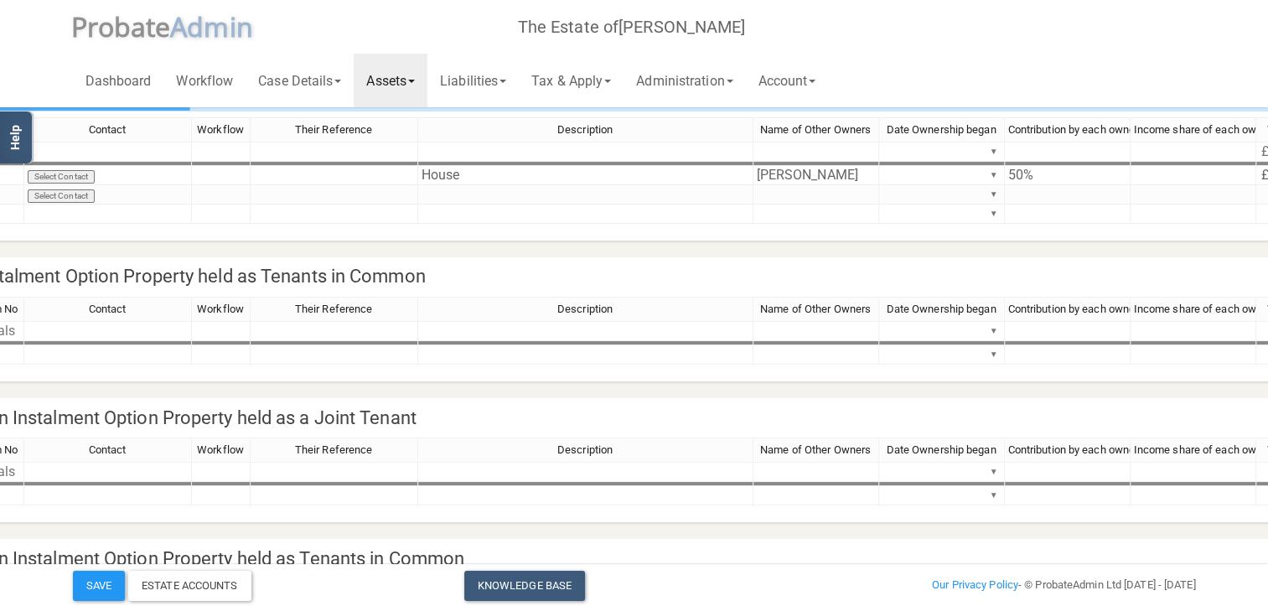
scroll to position [88, 0]
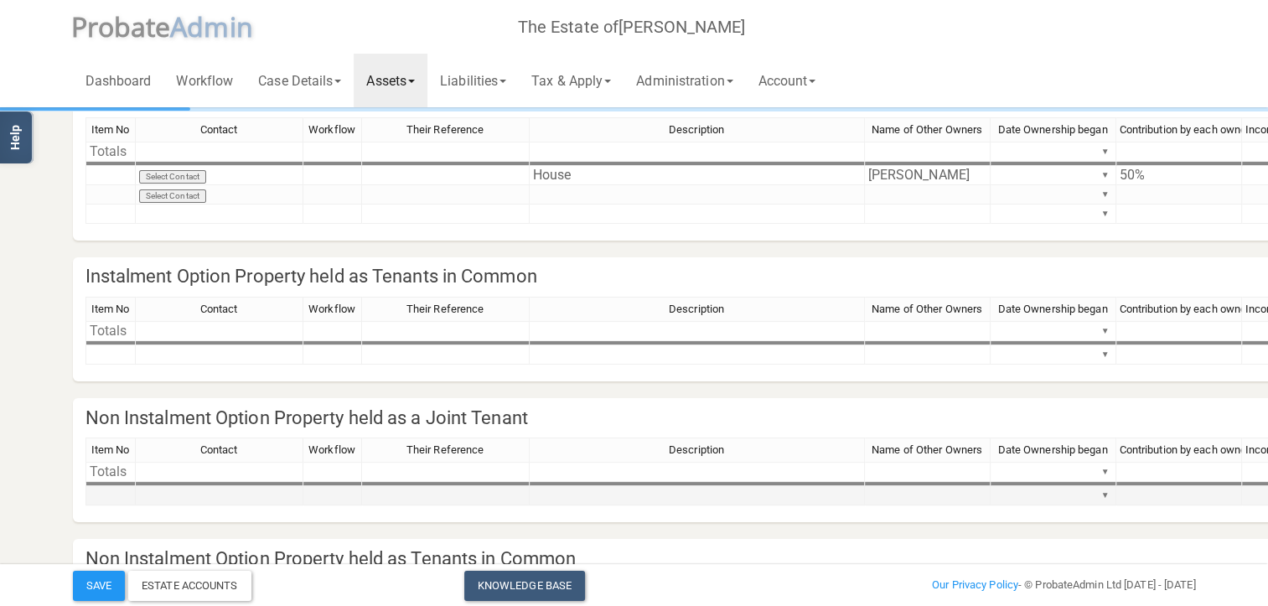
click at [115, 498] on td at bounding box center [111, 495] width 50 height 19
type textarea "S"
type textarea "I"
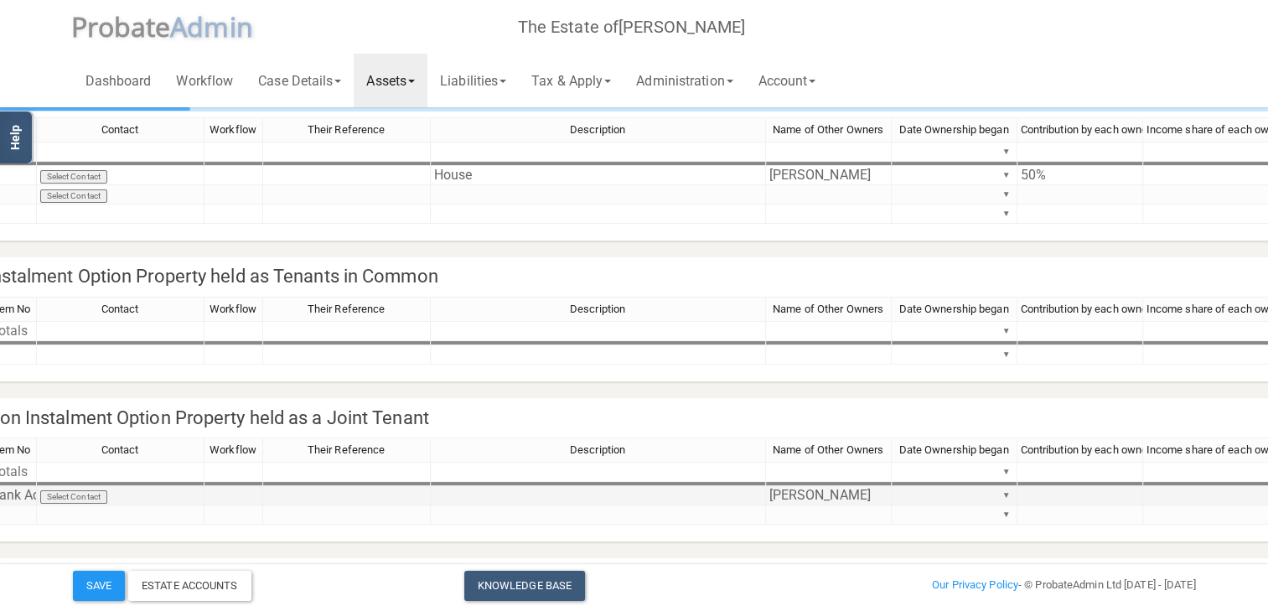
scroll to position [88, 183]
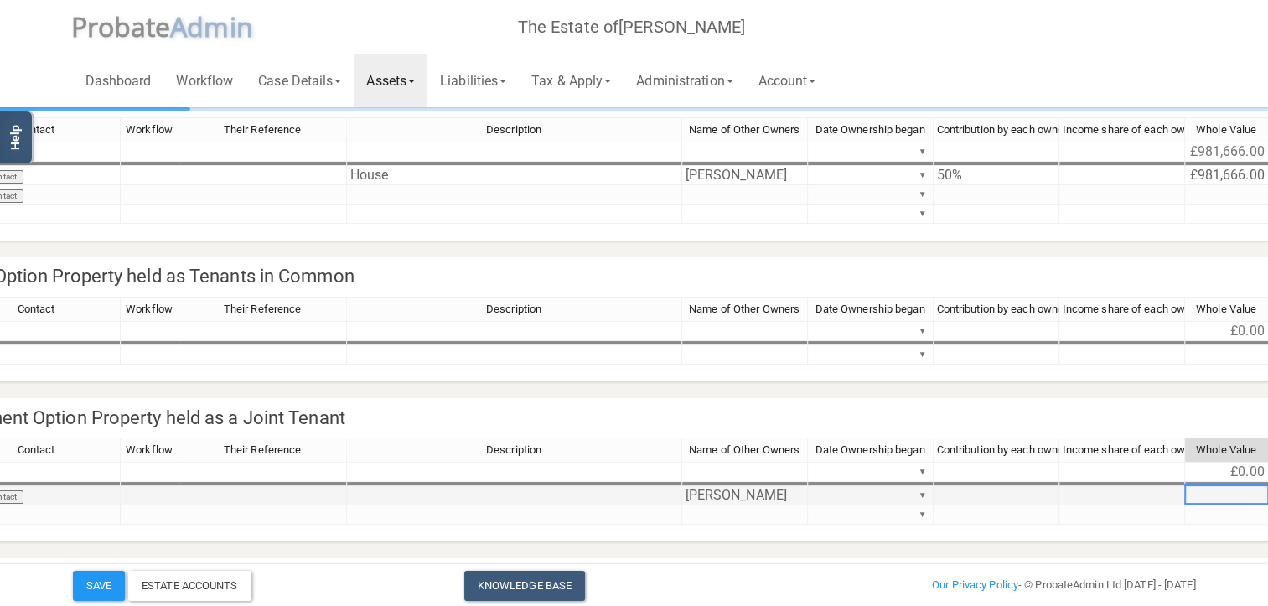
click at [970, 500] on td at bounding box center [997, 495] width 126 height 19
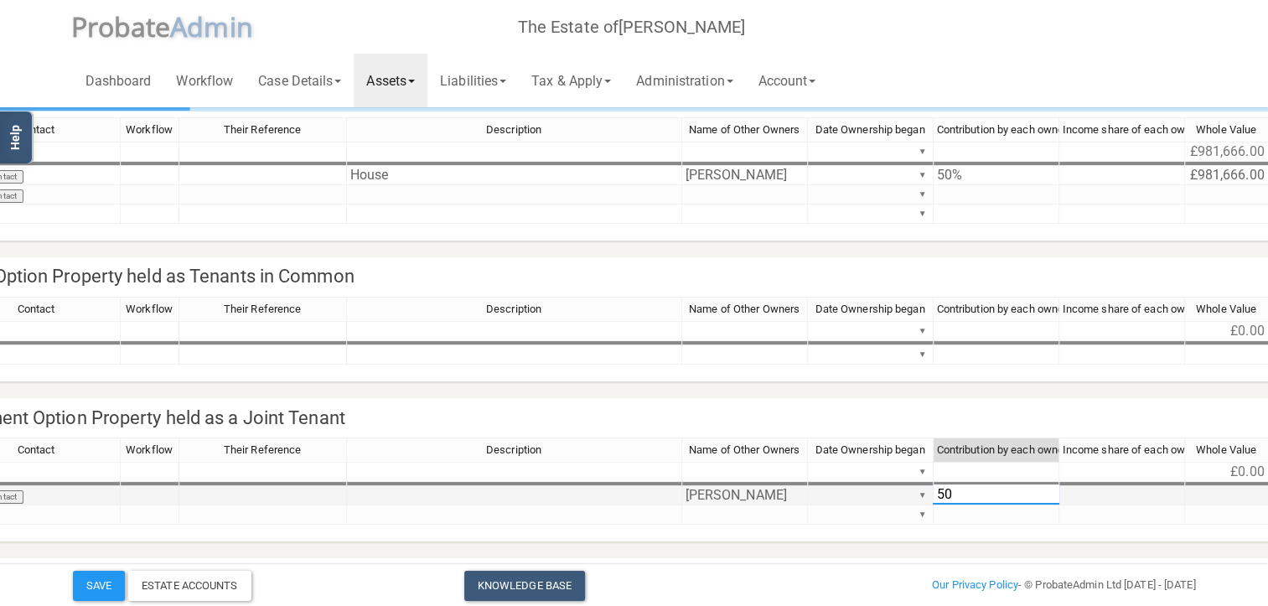
type textarea "50%"
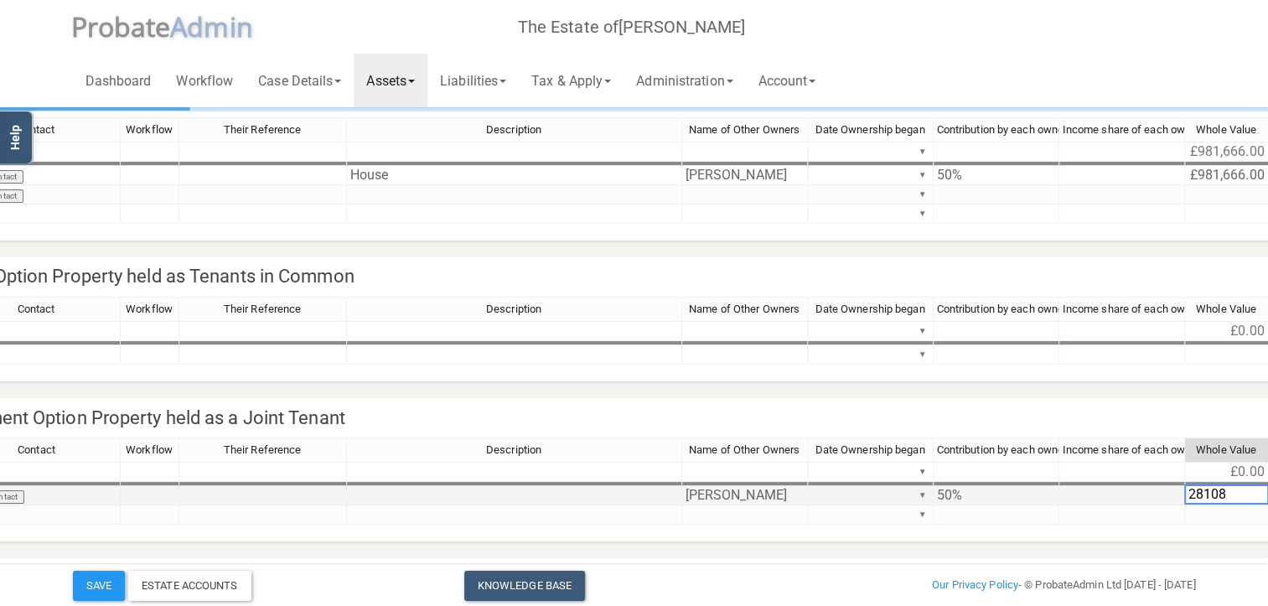
scroll to position [88, 275]
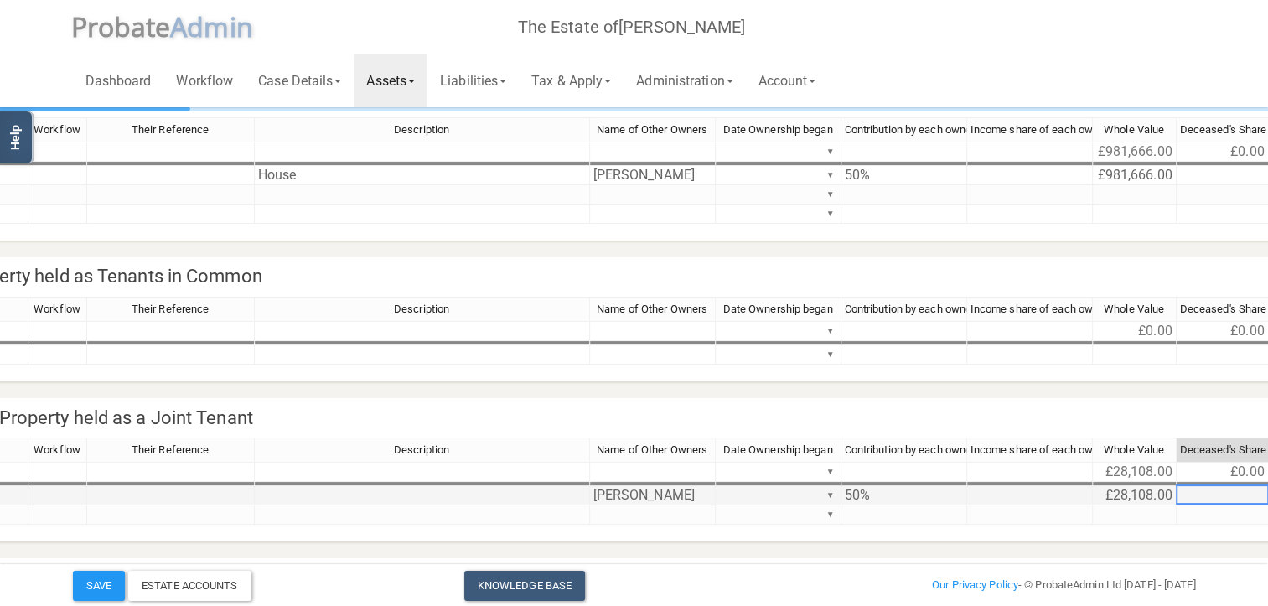
click at [1202, 494] on td at bounding box center [1223, 495] width 92 height 19
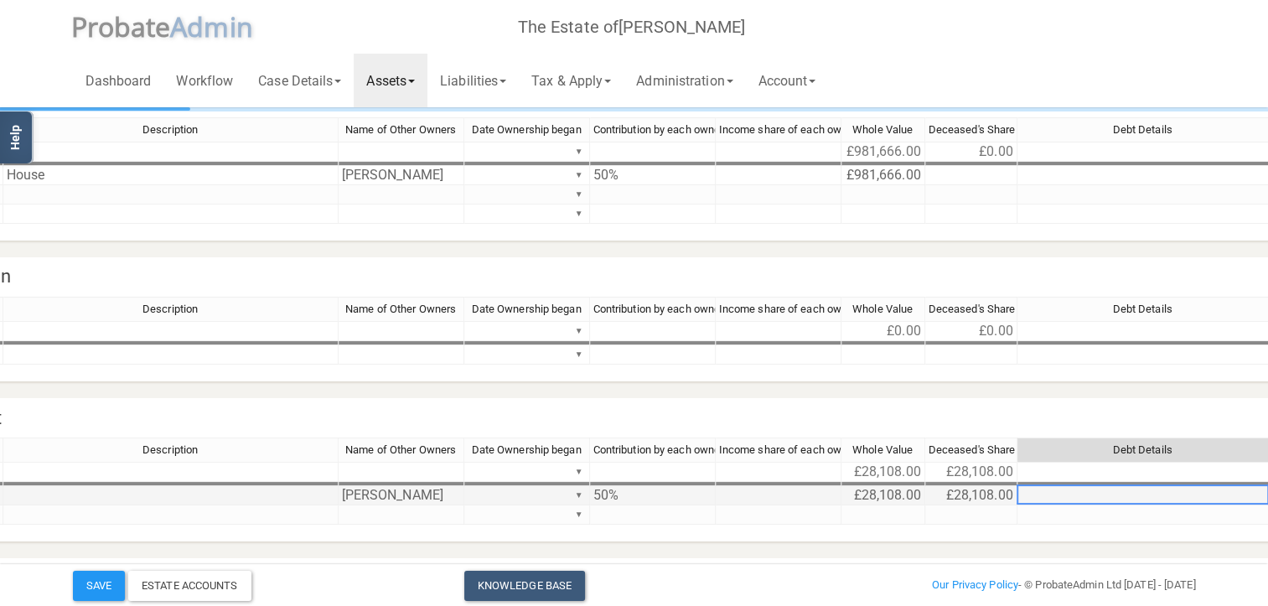
click at [871, 498] on td "£28,108.00" at bounding box center [884, 495] width 84 height 19
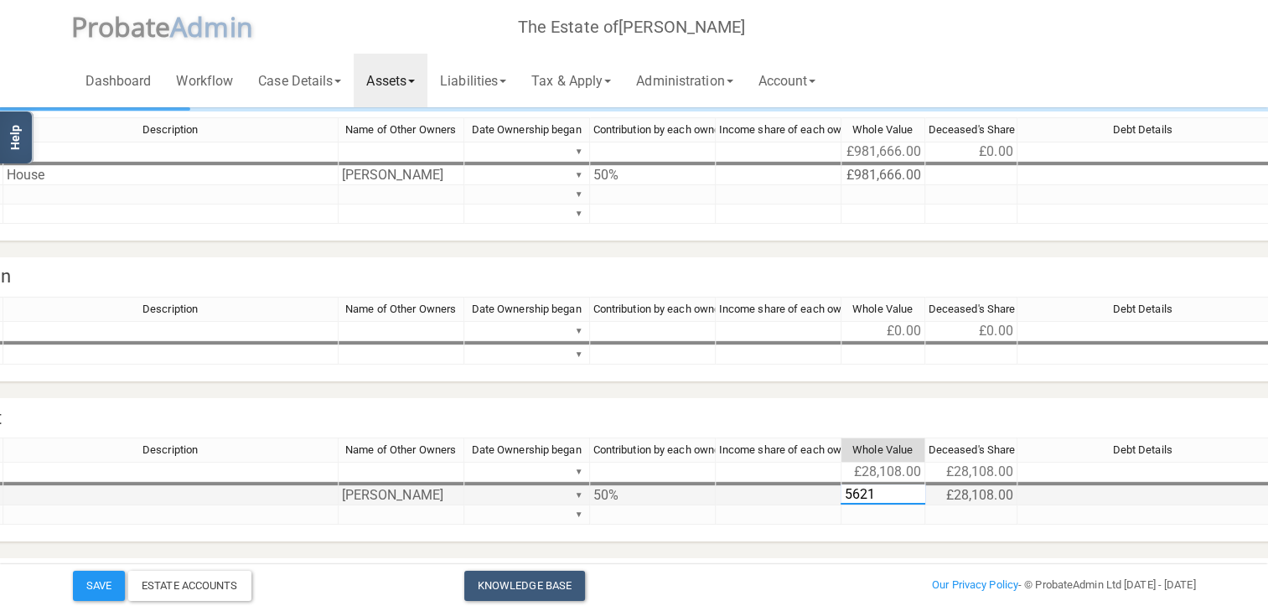
type textarea "56216"
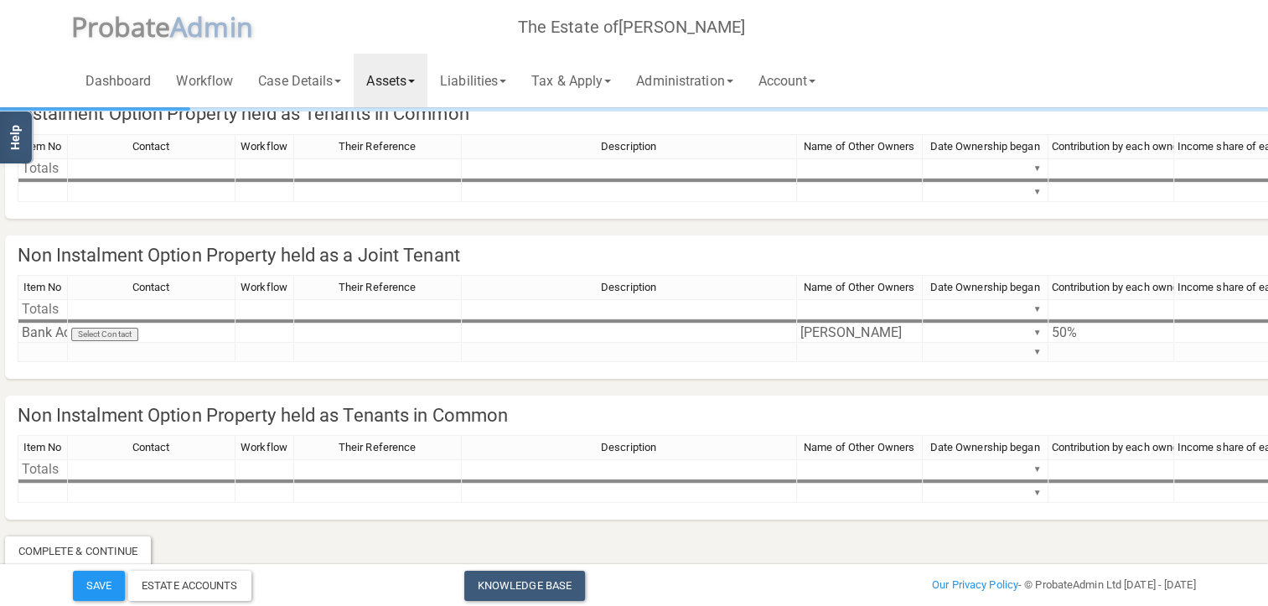
scroll to position [251, 0]
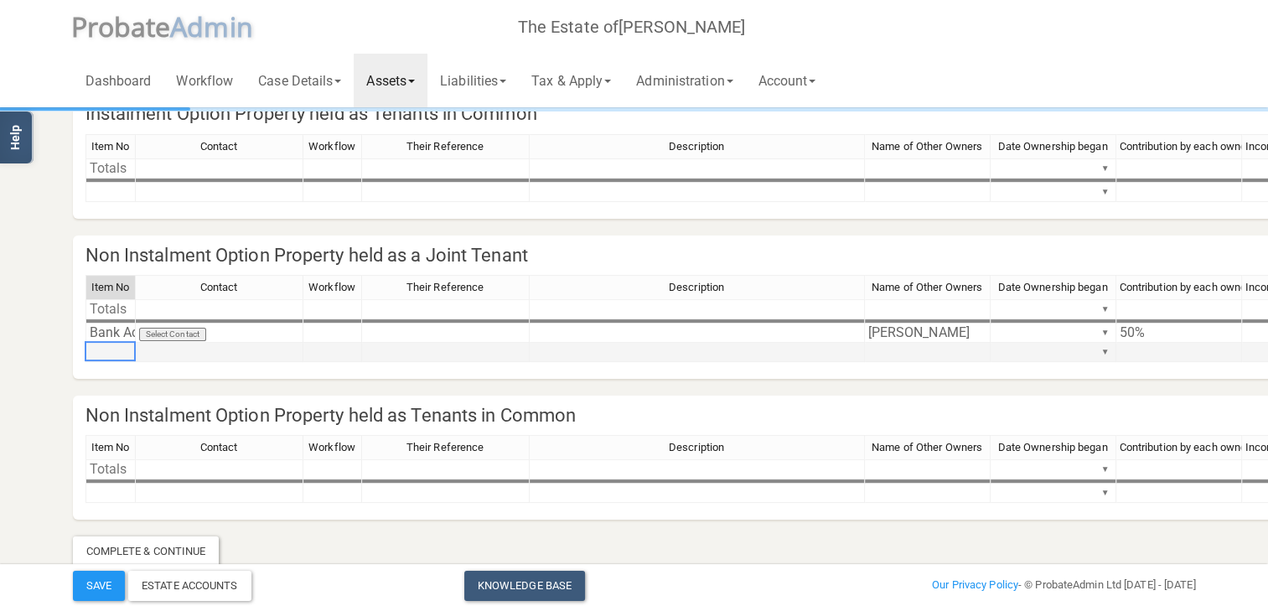
click at [127, 350] on td at bounding box center [111, 352] width 50 height 19
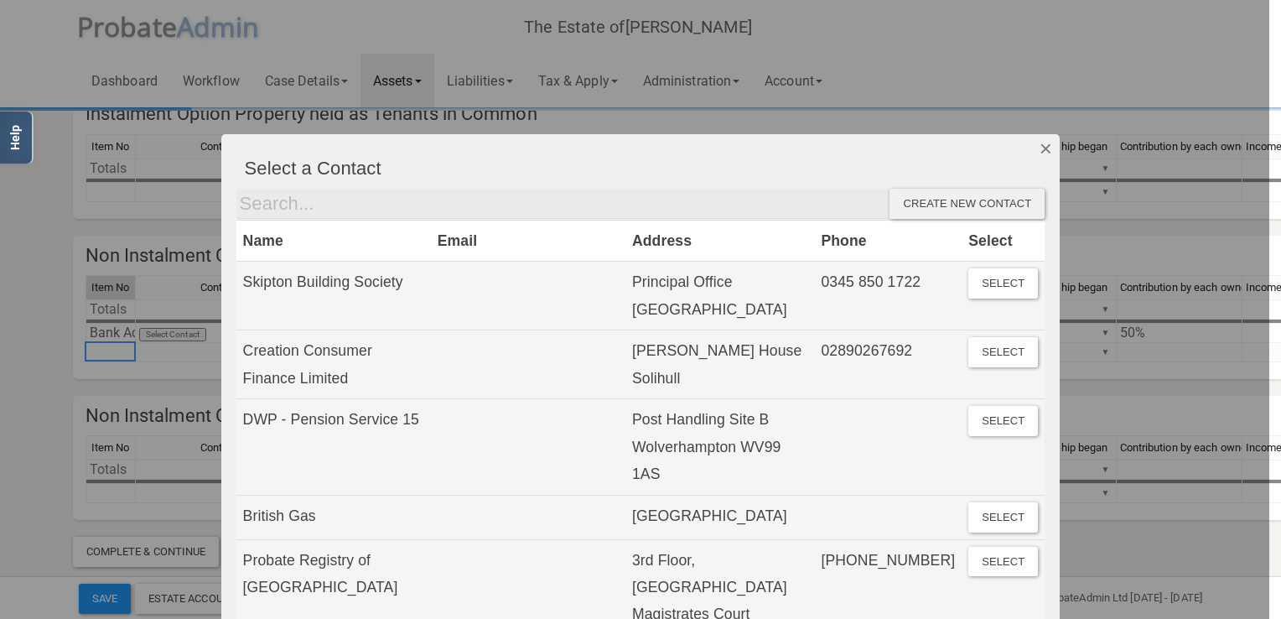
click at [1047, 146] on button "Dismiss" at bounding box center [1046, 148] width 28 height 29
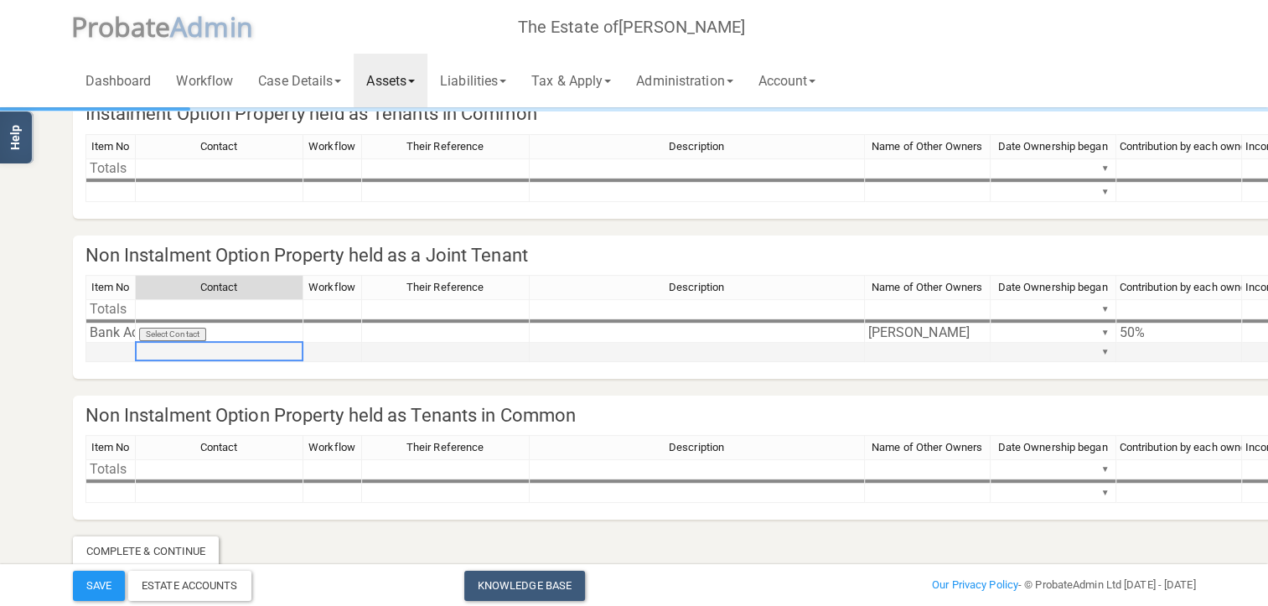
click at [194, 357] on td at bounding box center [220, 352] width 168 height 19
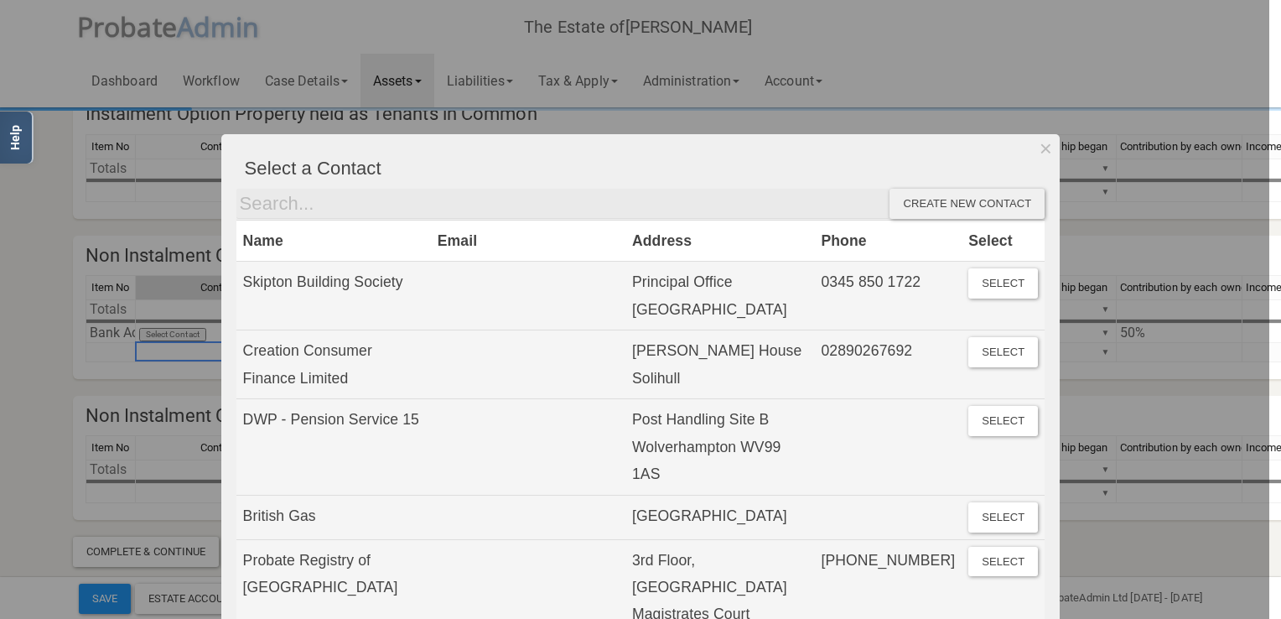
click at [109, 354] on div at bounding box center [634, 309] width 1269 height 619
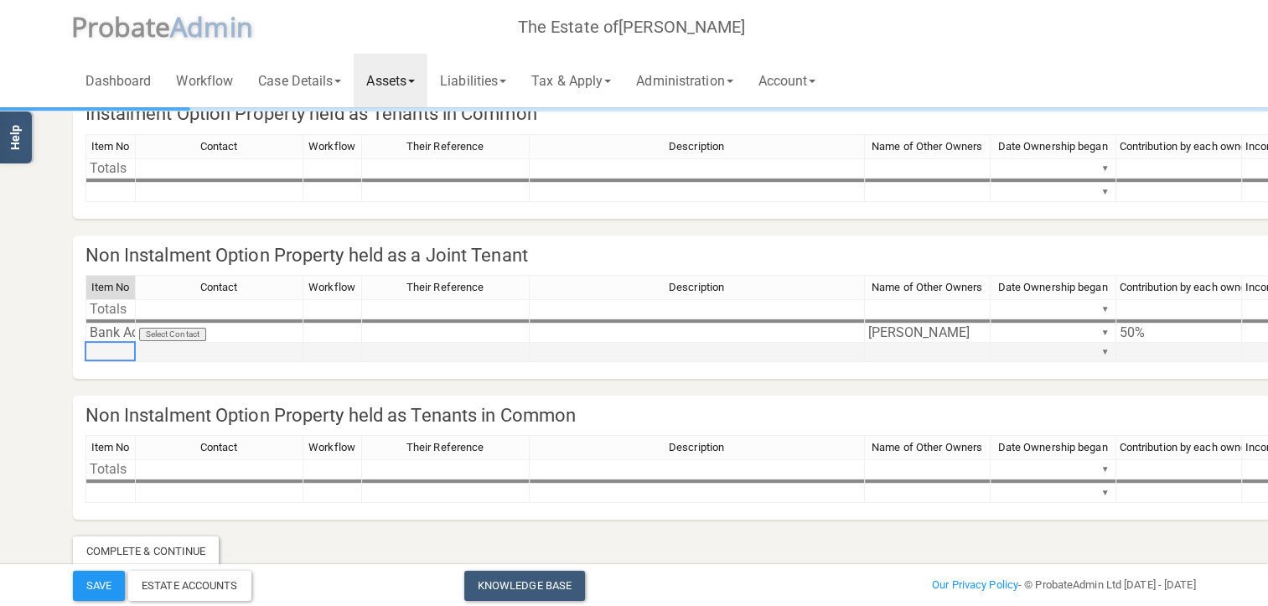
click at [115, 356] on td at bounding box center [111, 352] width 50 height 19
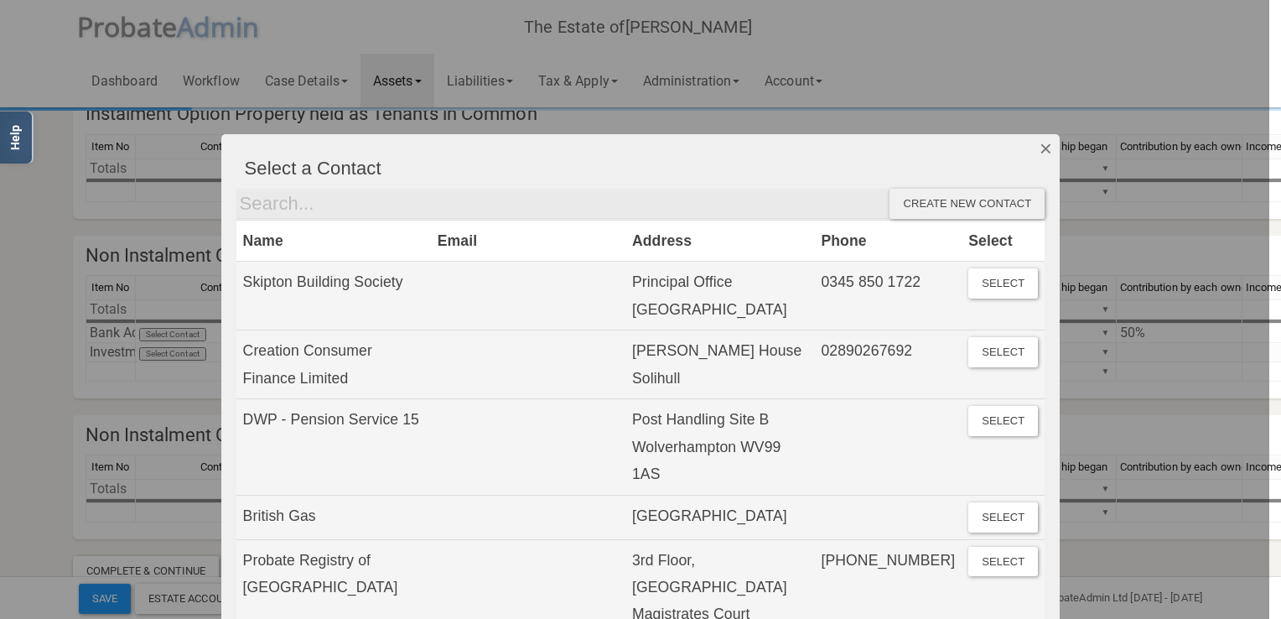
click at [1040, 144] on button "Dismiss" at bounding box center [1046, 148] width 28 height 29
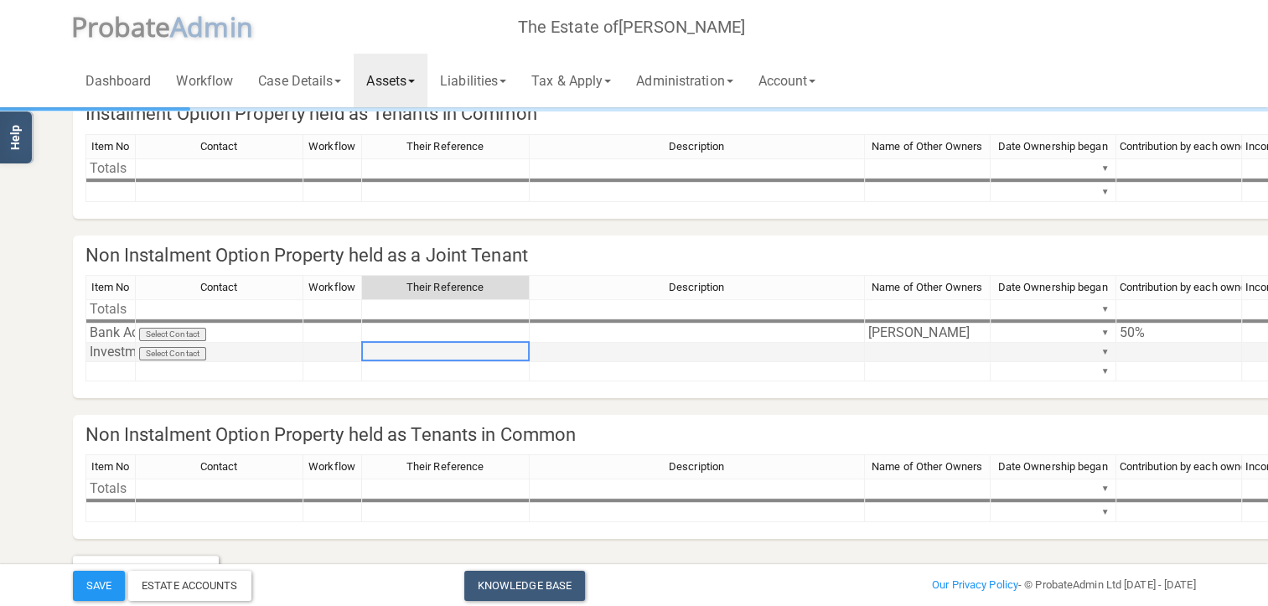
click at [450, 349] on td at bounding box center [446, 352] width 168 height 19
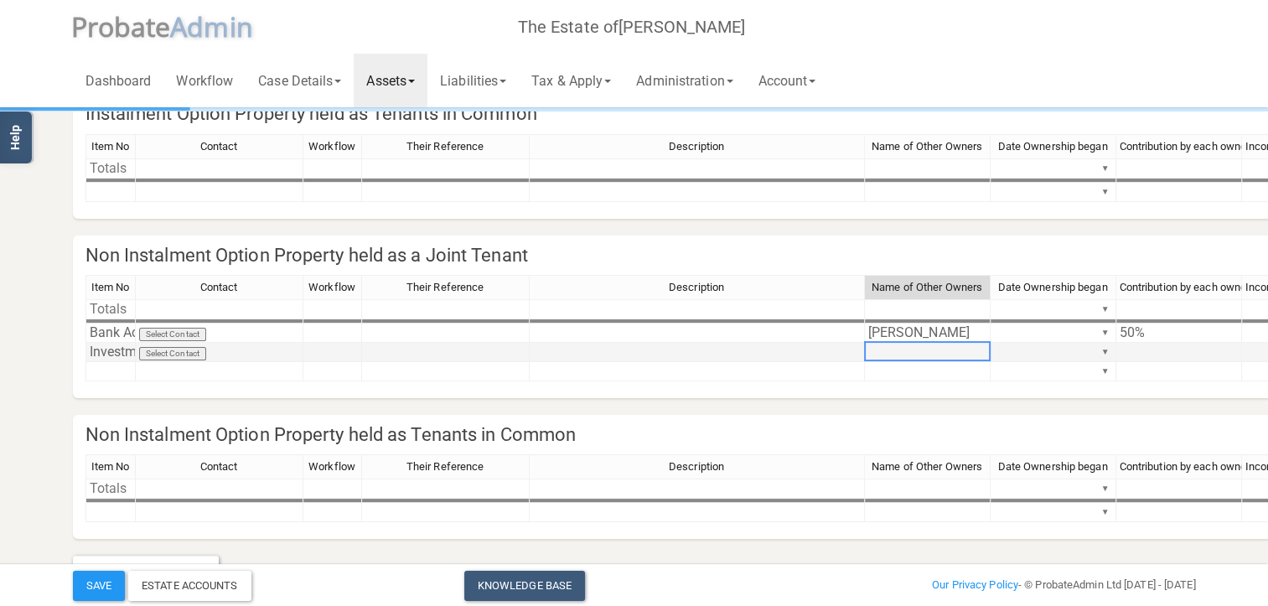
click at [906, 357] on td at bounding box center [928, 352] width 126 height 19
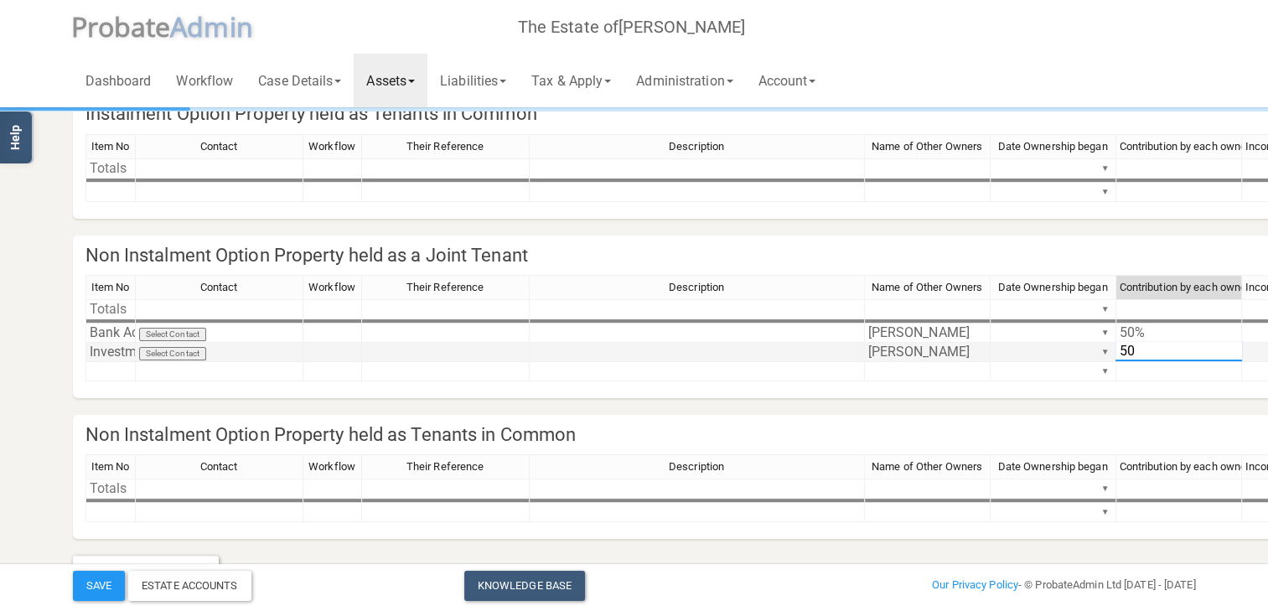
type textarea "50%"
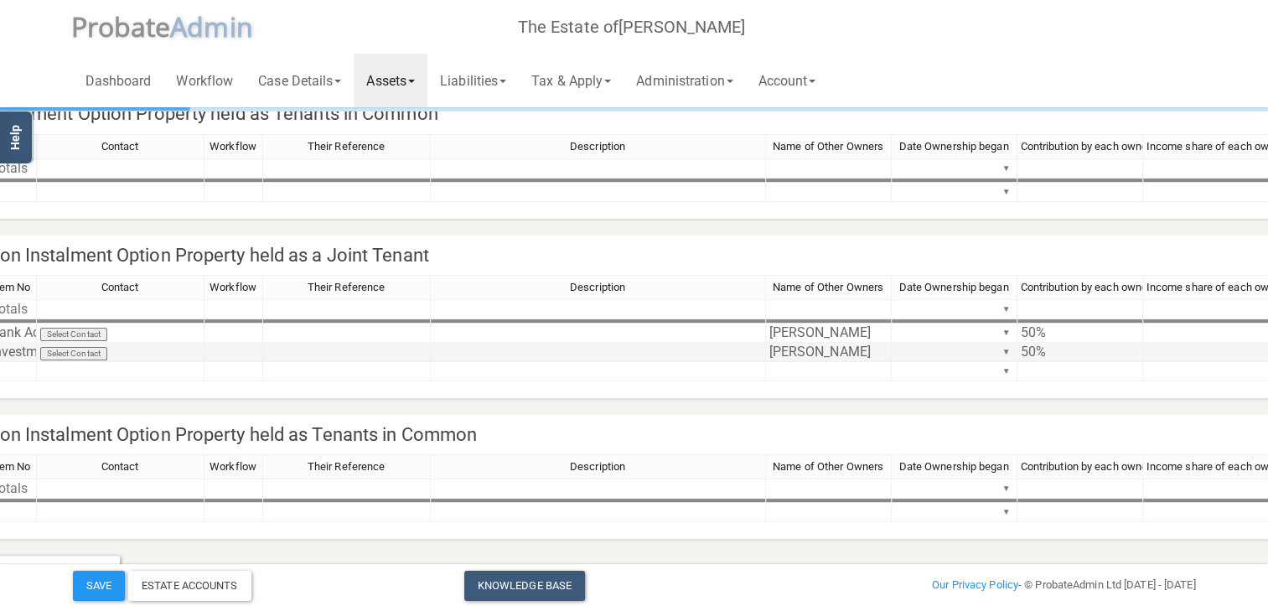
scroll to position [251, 183]
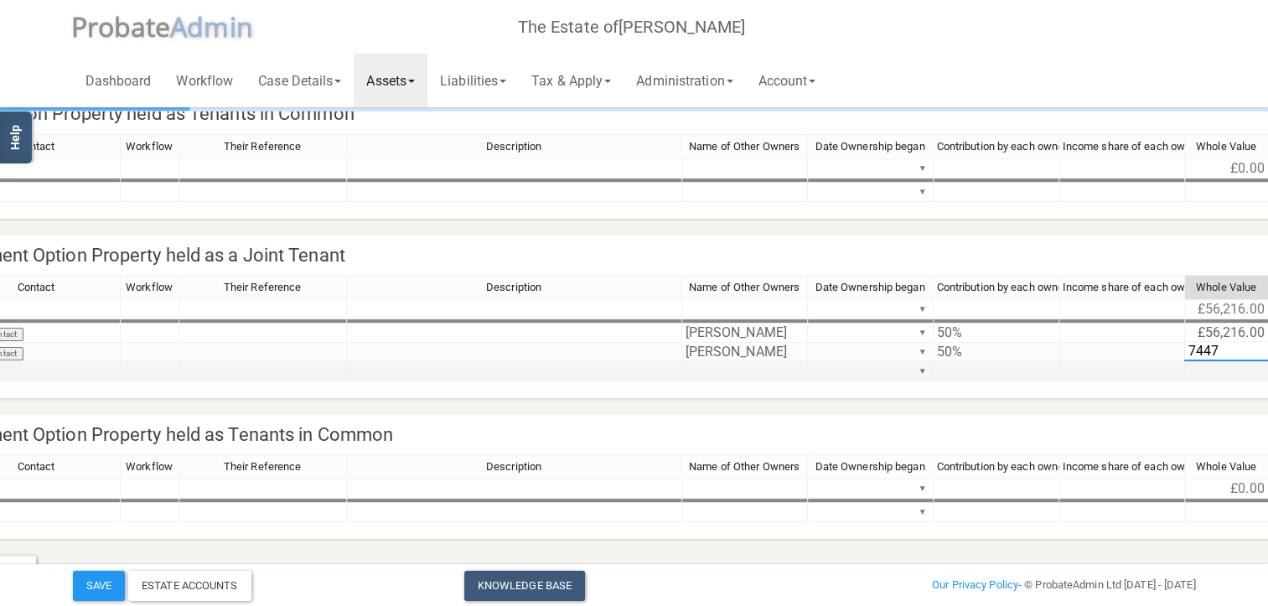
type textarea "74471"
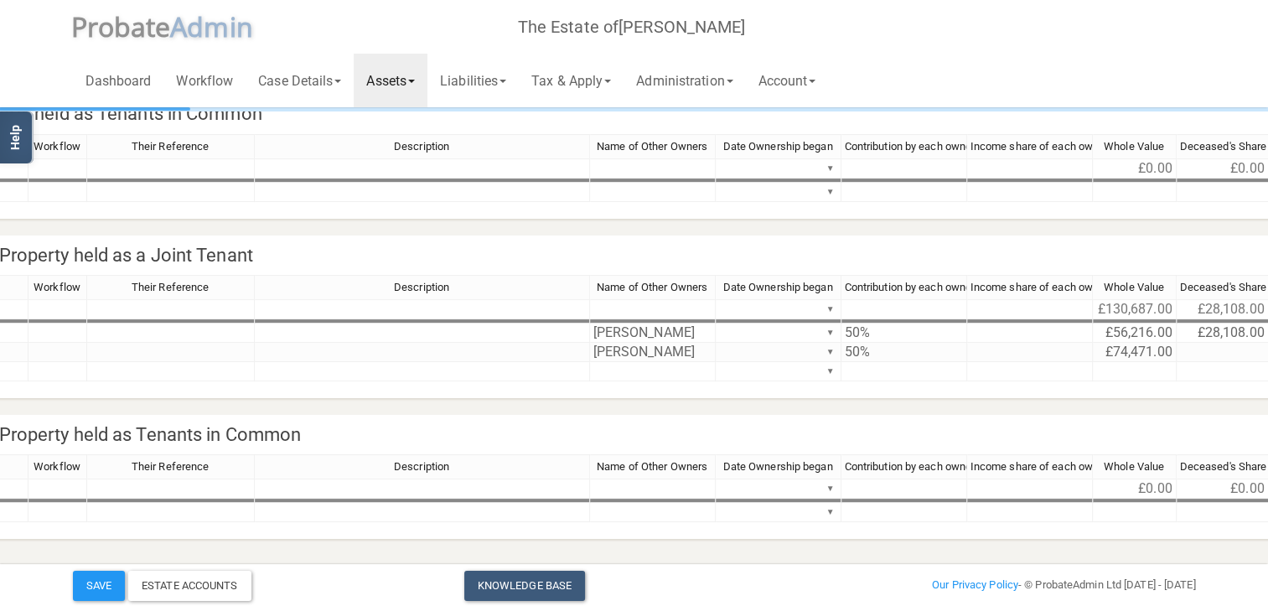
click at [406, 82] on link "Assets" at bounding box center [391, 81] width 74 height 54
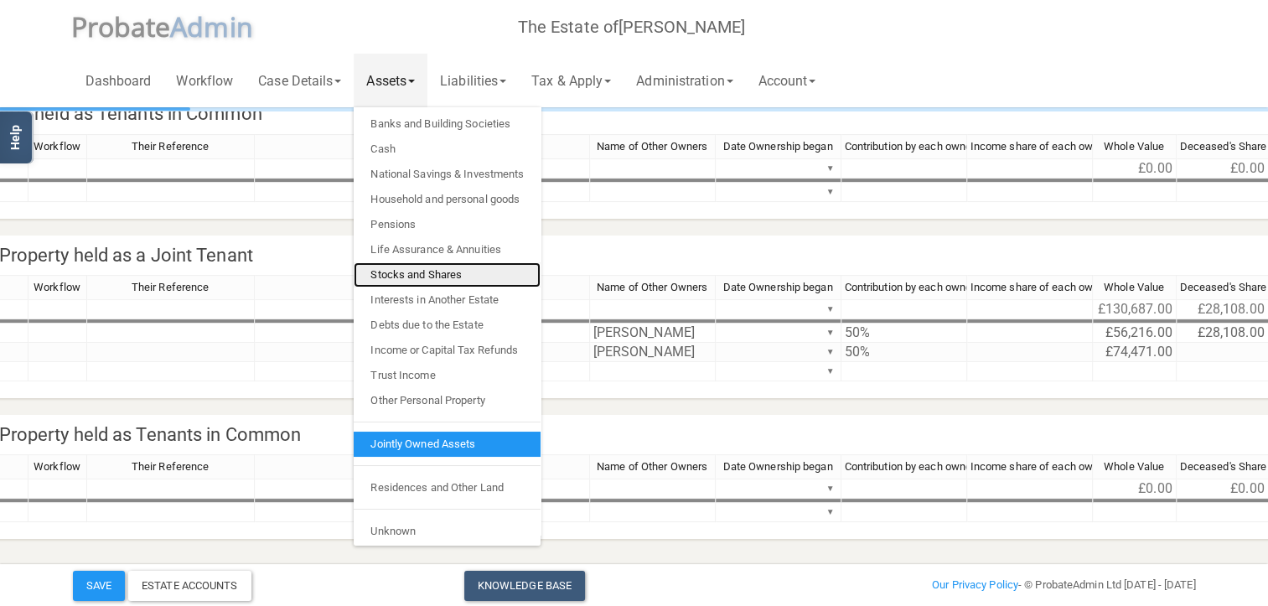
click at [426, 271] on link "Stocks and Shares" at bounding box center [447, 274] width 187 height 25
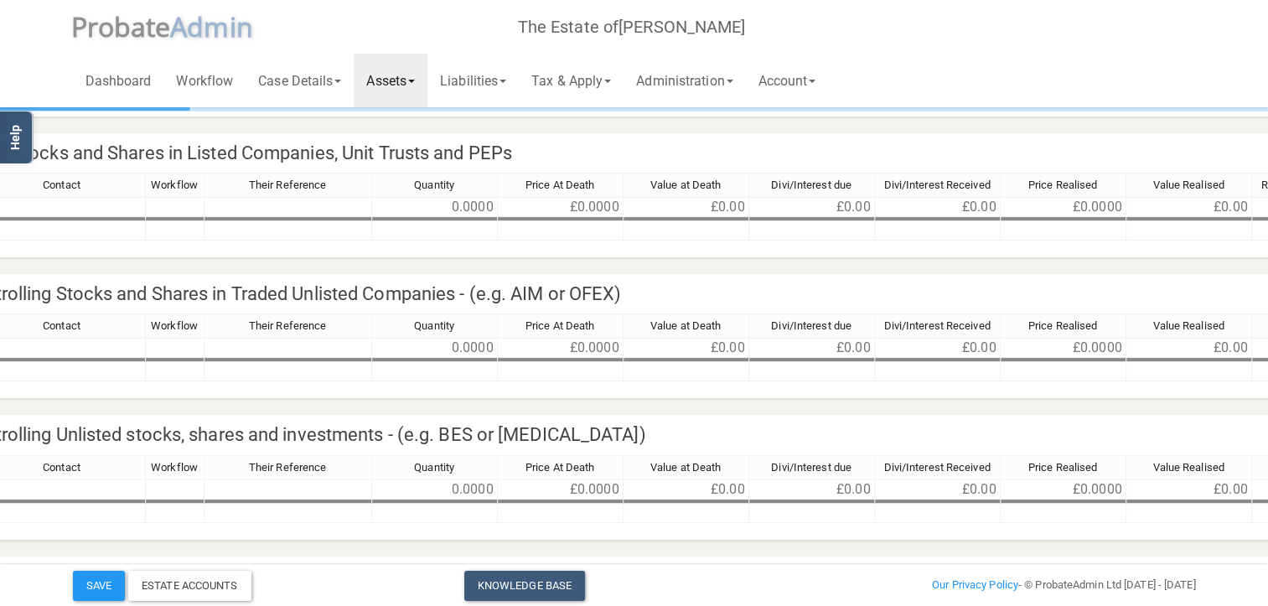
scroll to position [0, 275]
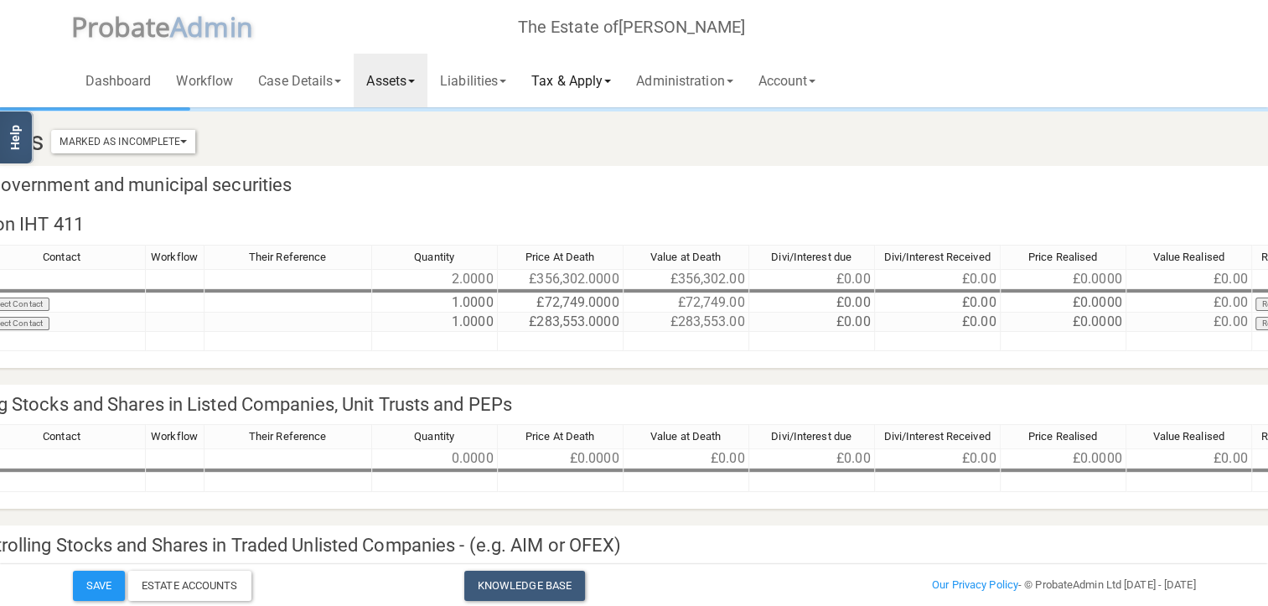
click at [594, 80] on link "Tax & Apply" at bounding box center [571, 81] width 105 height 54
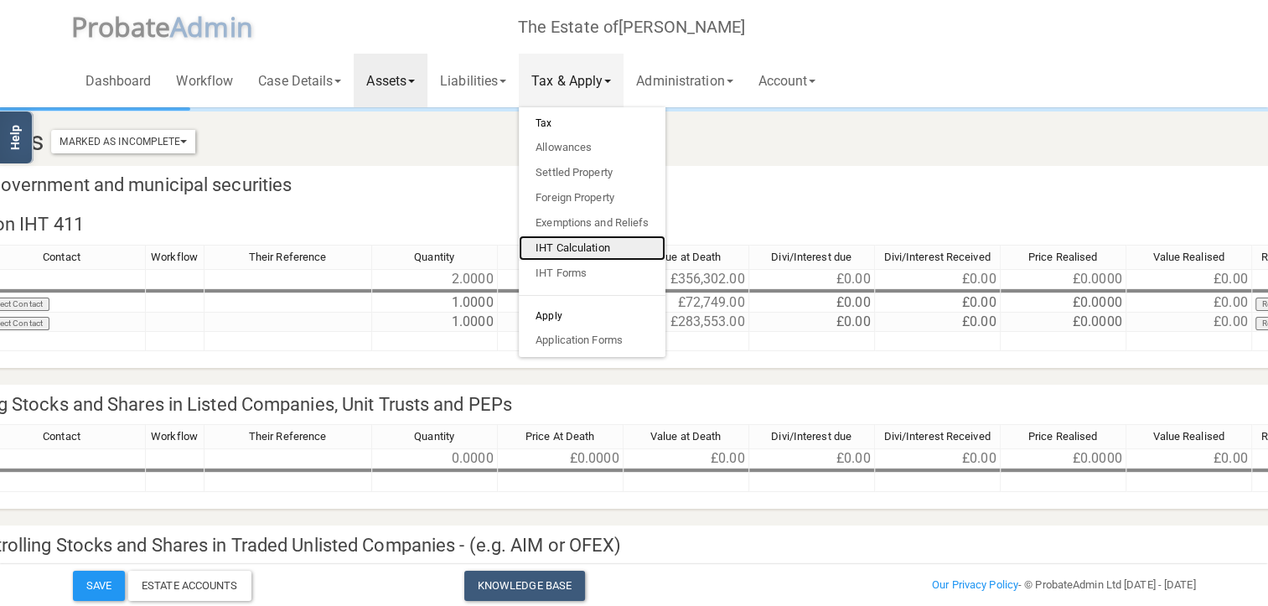
click at [588, 246] on link "IHT Calculation" at bounding box center [592, 248] width 147 height 25
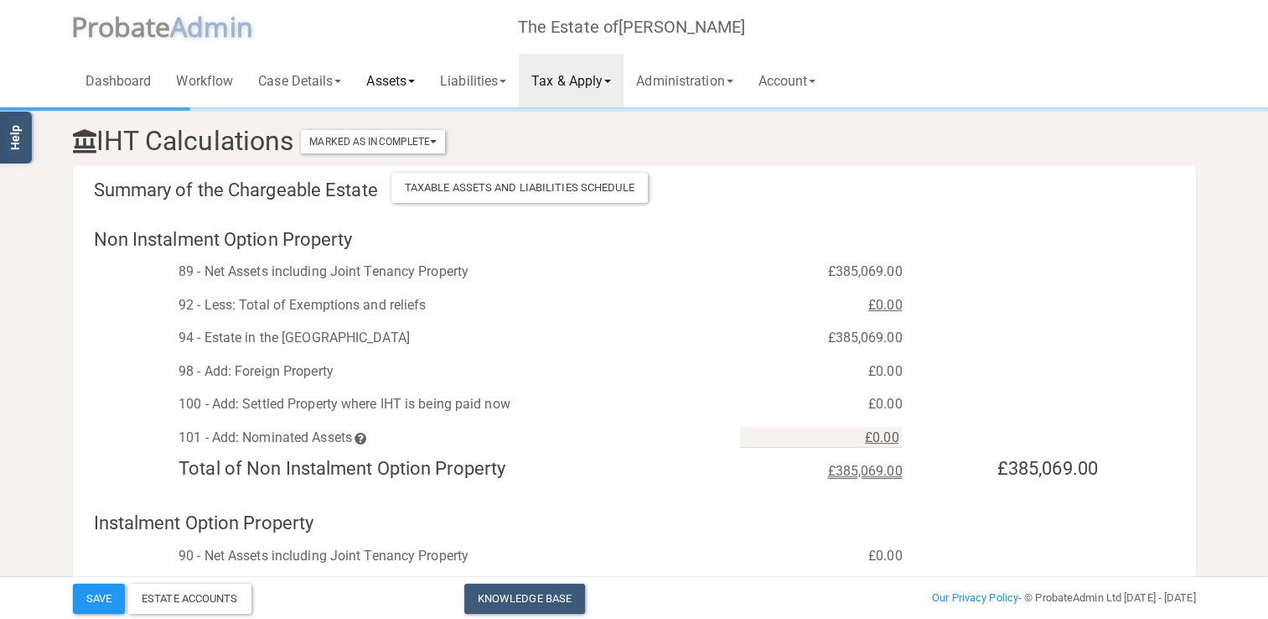
click at [405, 79] on link "Assets" at bounding box center [391, 81] width 74 height 54
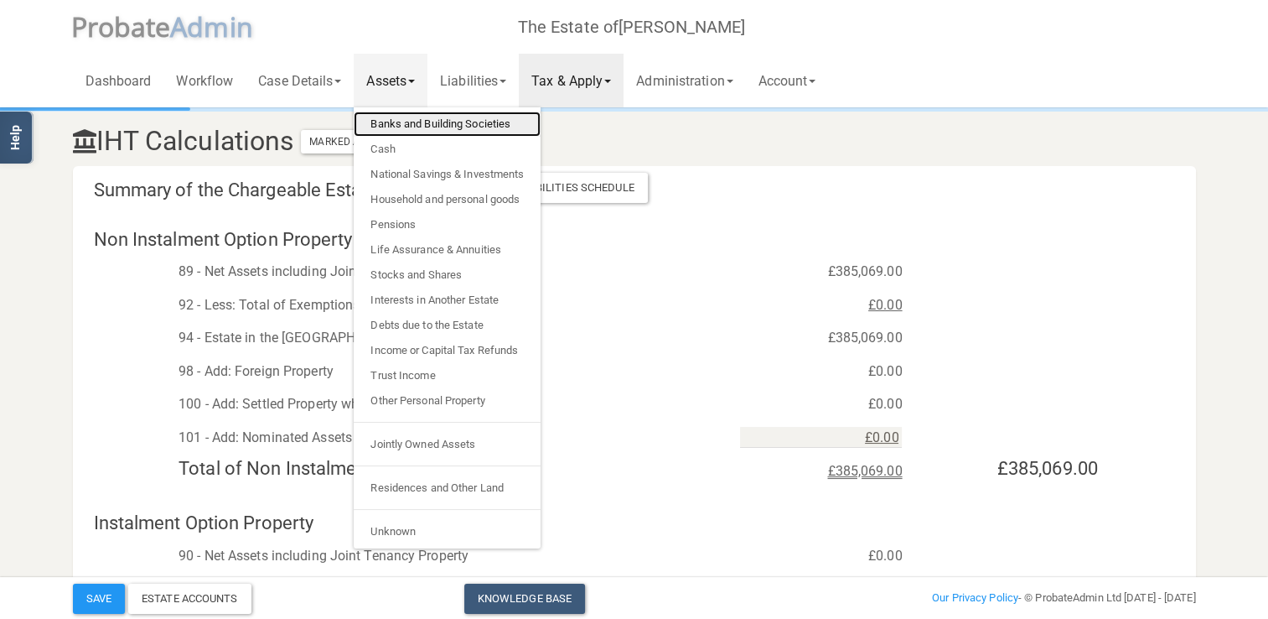
click at [418, 121] on link "Banks and Building Societies" at bounding box center [447, 123] width 187 height 25
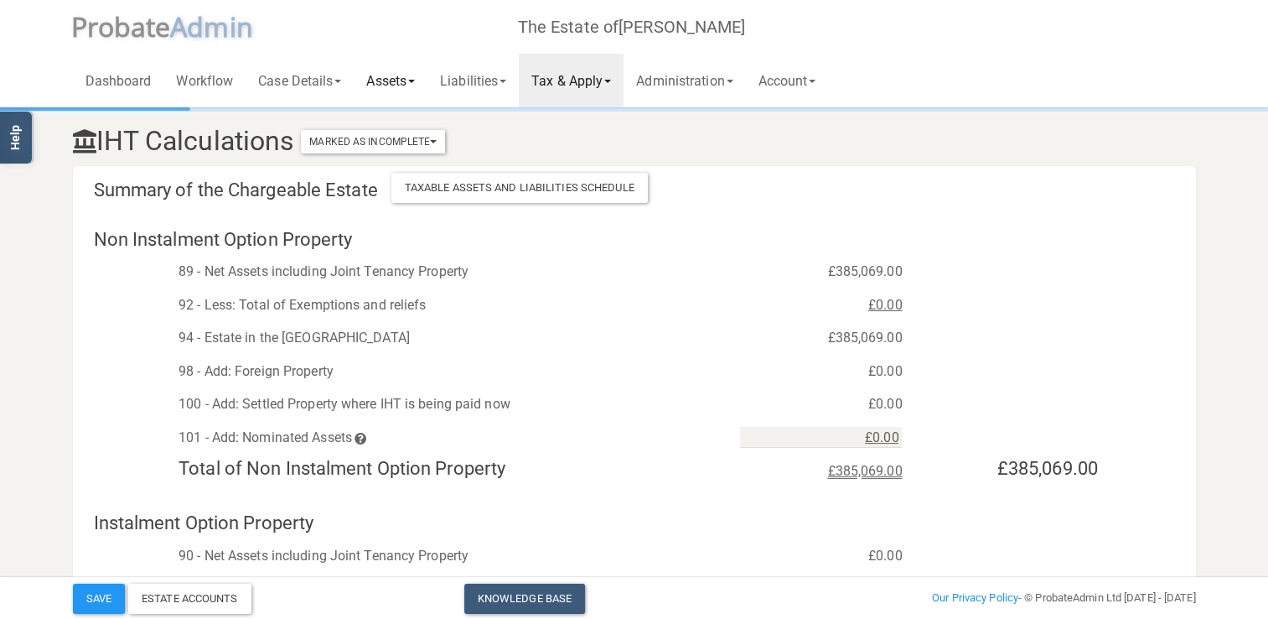
click at [381, 86] on link "Assets" at bounding box center [391, 81] width 74 height 54
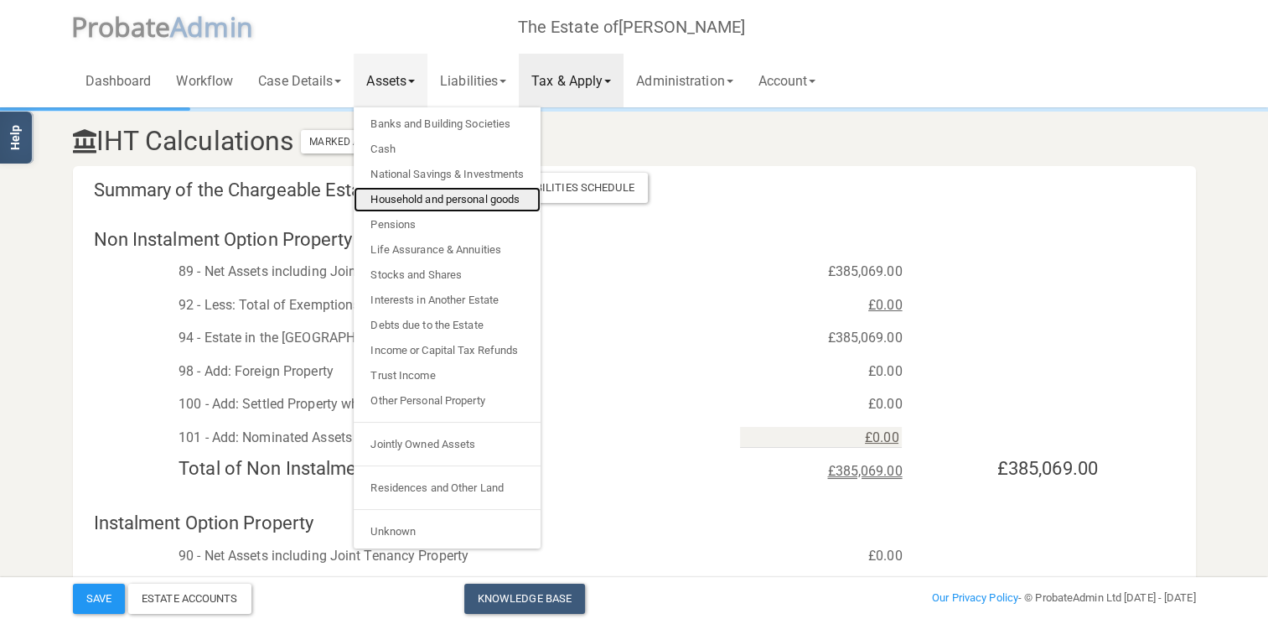
click at [454, 197] on link "Household and personal goods" at bounding box center [447, 199] width 187 height 25
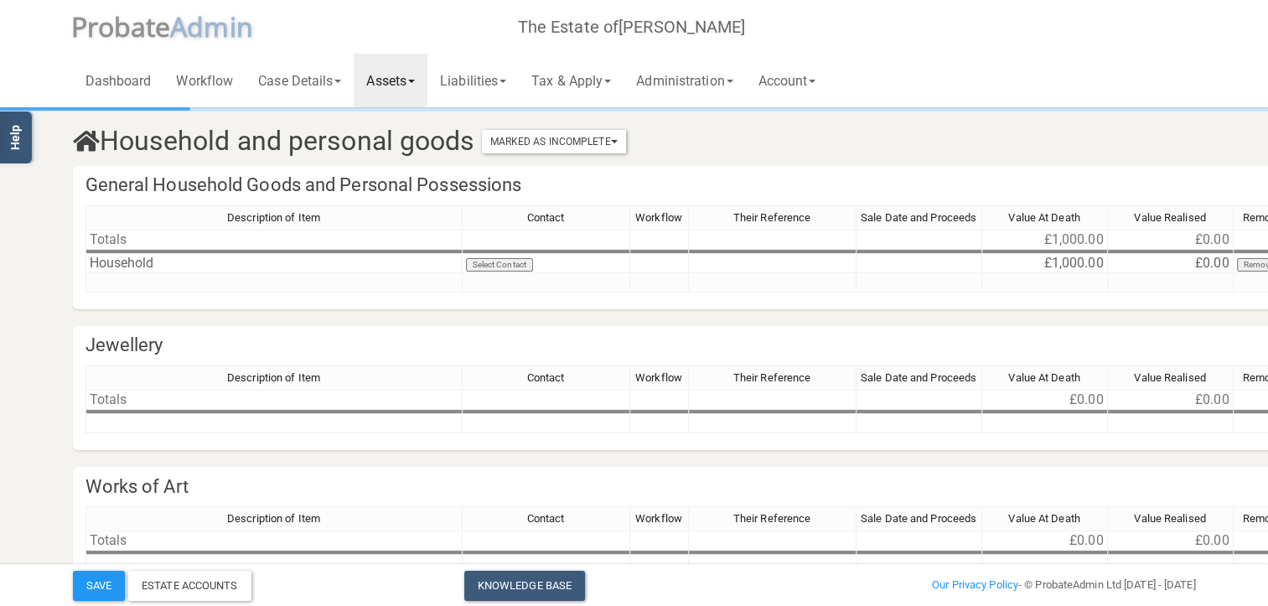
click at [415, 80] on span at bounding box center [411, 81] width 7 height 3
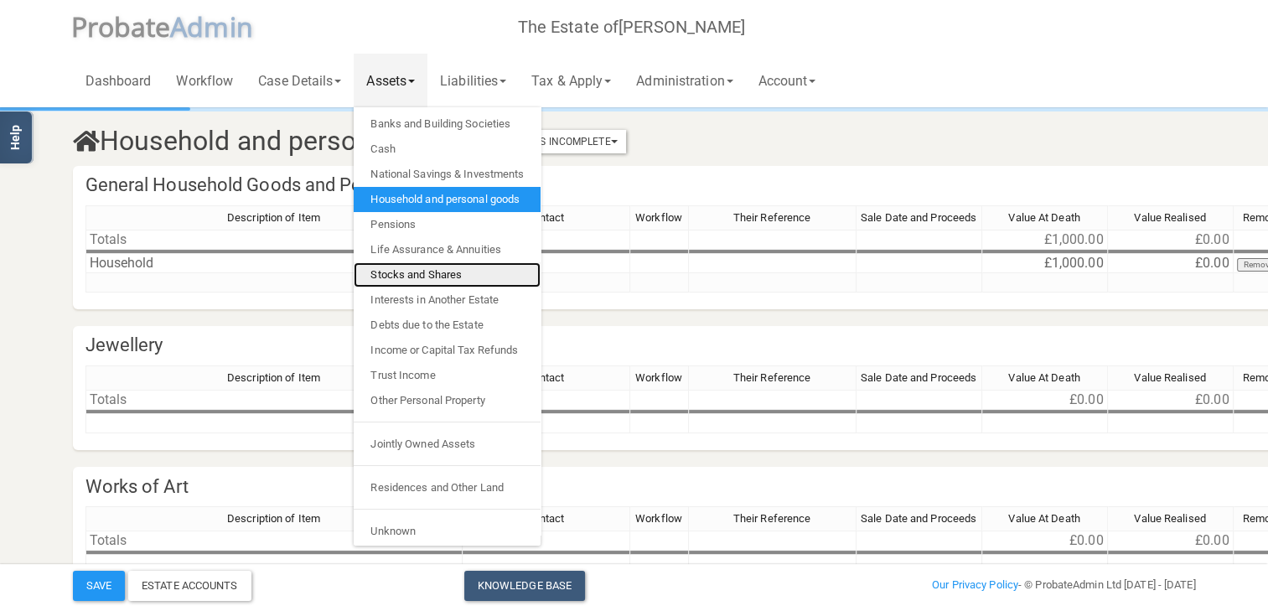
click at [426, 272] on link "Stocks and Shares" at bounding box center [447, 274] width 187 height 25
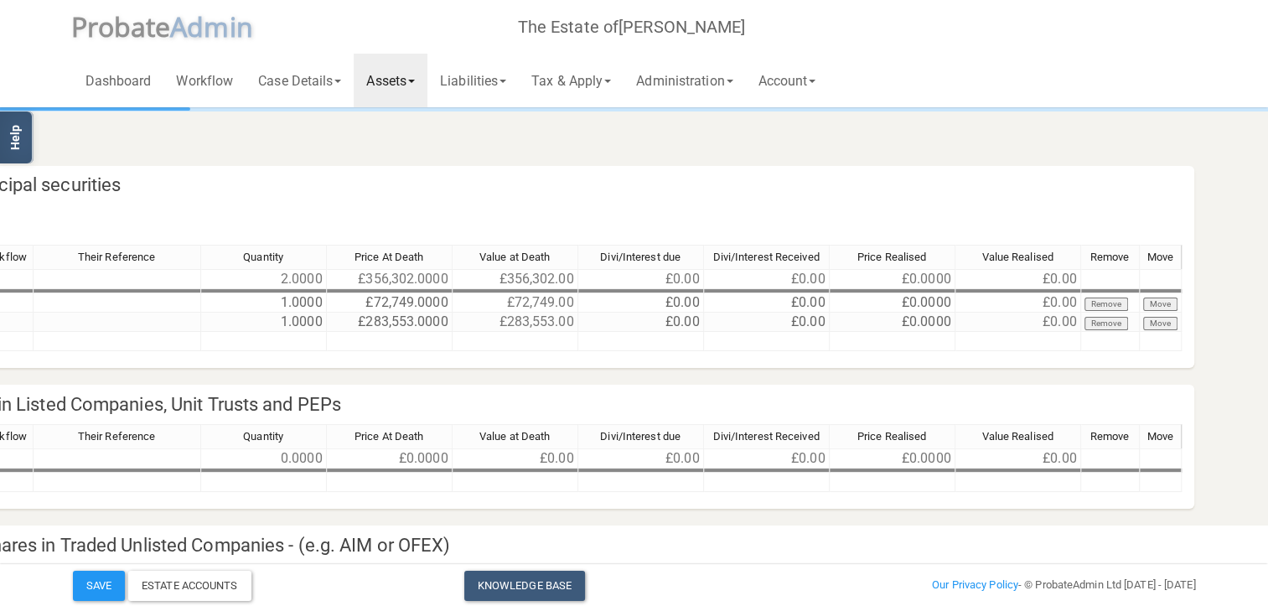
scroll to position [0, 452]
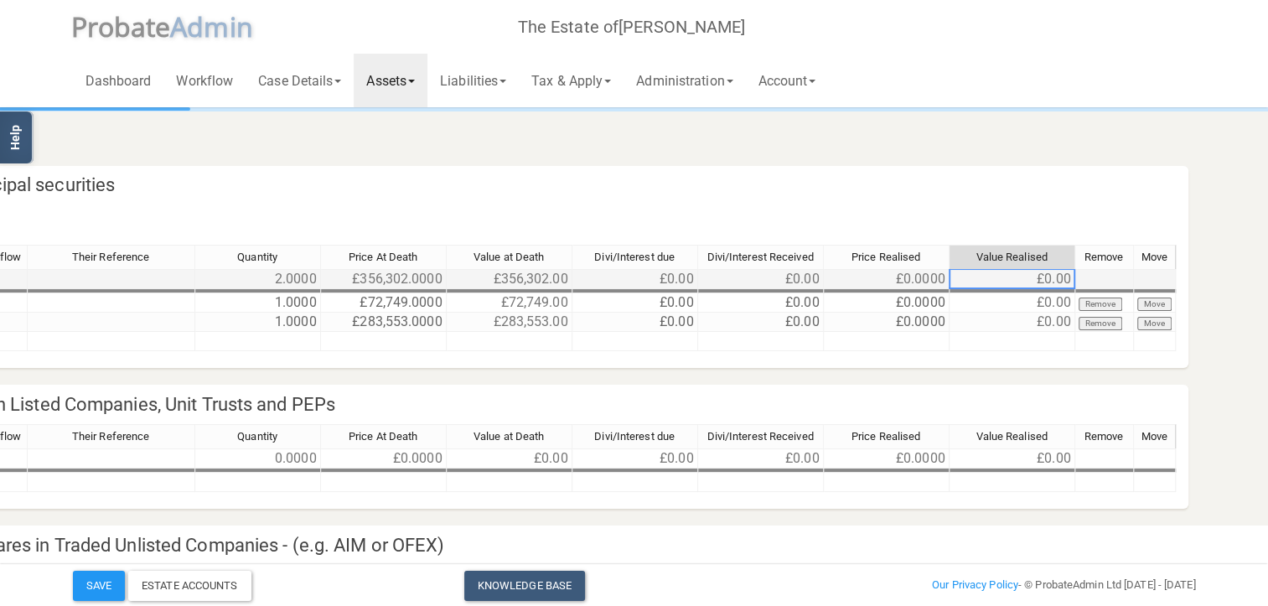
click at [1016, 278] on td "£0.00" at bounding box center [1013, 279] width 126 height 20
click at [1022, 279] on td "£0.00" at bounding box center [1013, 279] width 126 height 20
drag, startPoint x: 1037, startPoint y: 284, endPoint x: 1017, endPoint y: 283, distance: 20.1
click at [1036, 284] on td "£0.00" at bounding box center [1013, 279] width 126 height 20
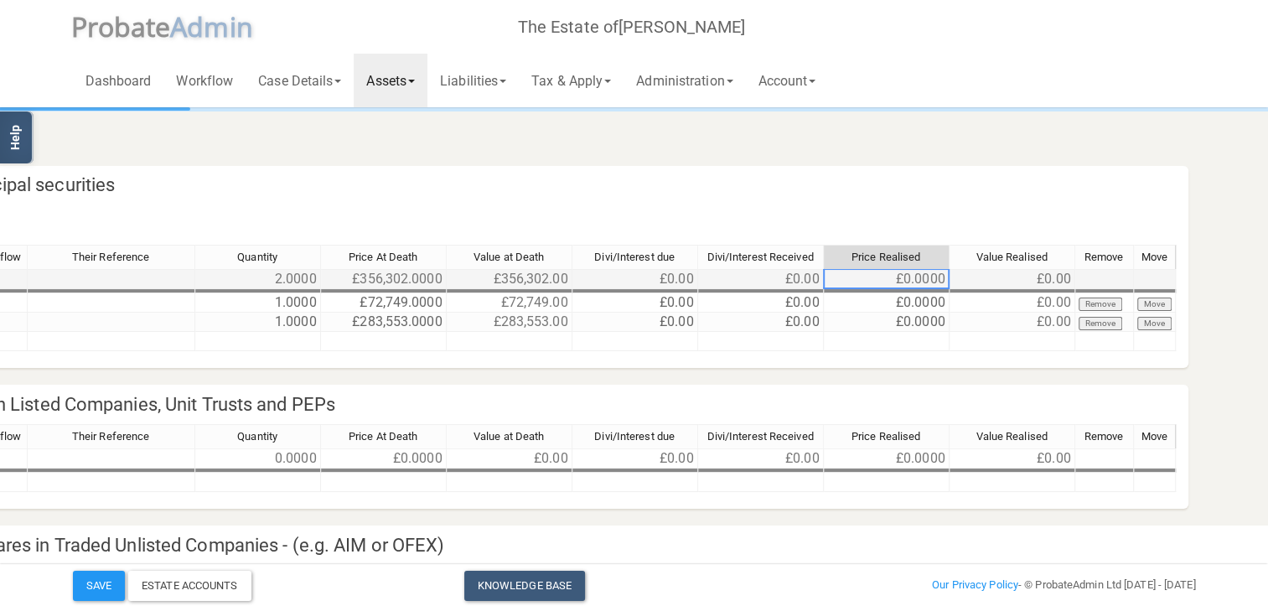
click at [902, 277] on td "£0.0000" at bounding box center [887, 279] width 126 height 20
click at [911, 280] on td "£0.0000" at bounding box center [887, 279] width 126 height 20
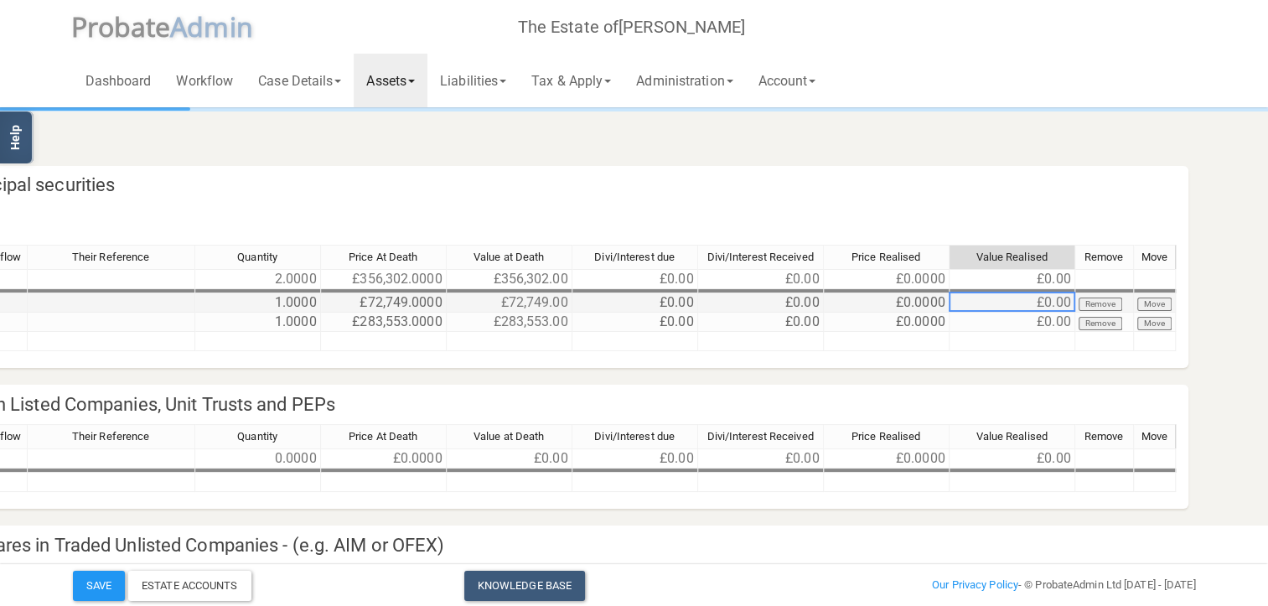
click at [1029, 300] on td "£0.00" at bounding box center [1013, 302] width 126 height 19
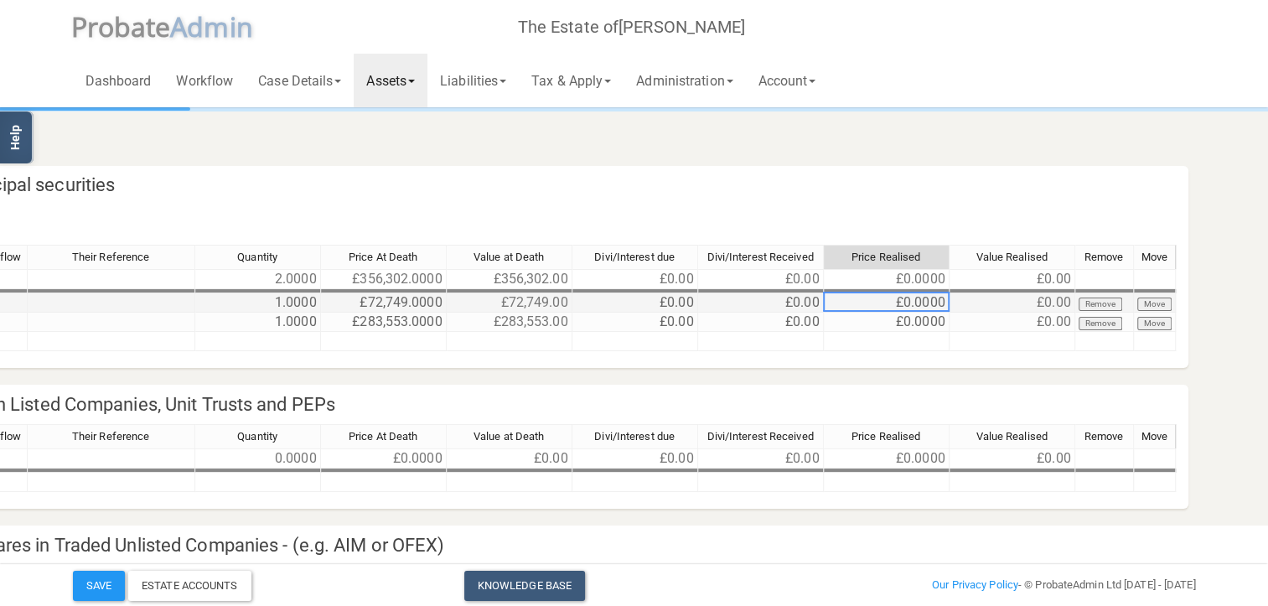
drag, startPoint x: 896, startPoint y: 300, endPoint x: 905, endPoint y: 303, distance: 9.8
click at [897, 300] on td "£0.0000" at bounding box center [887, 302] width 126 height 19
type textarea "1"
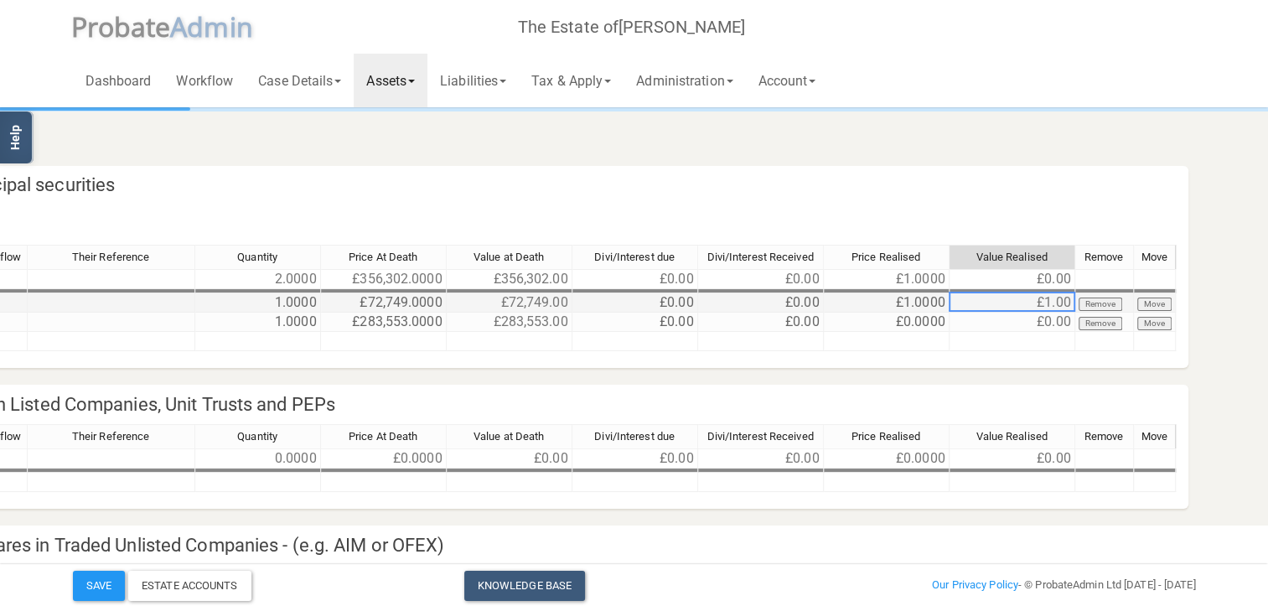
click at [1020, 307] on td "£1.00" at bounding box center [1013, 302] width 126 height 19
click at [1038, 303] on td "£1.00" at bounding box center [1013, 302] width 126 height 19
click at [1064, 299] on td "£1.00" at bounding box center [1013, 302] width 126 height 19
drag, startPoint x: 1068, startPoint y: 299, endPoint x: 965, endPoint y: 306, distance: 103.3
click at [967, 306] on td "£1.00" at bounding box center [1013, 302] width 126 height 19
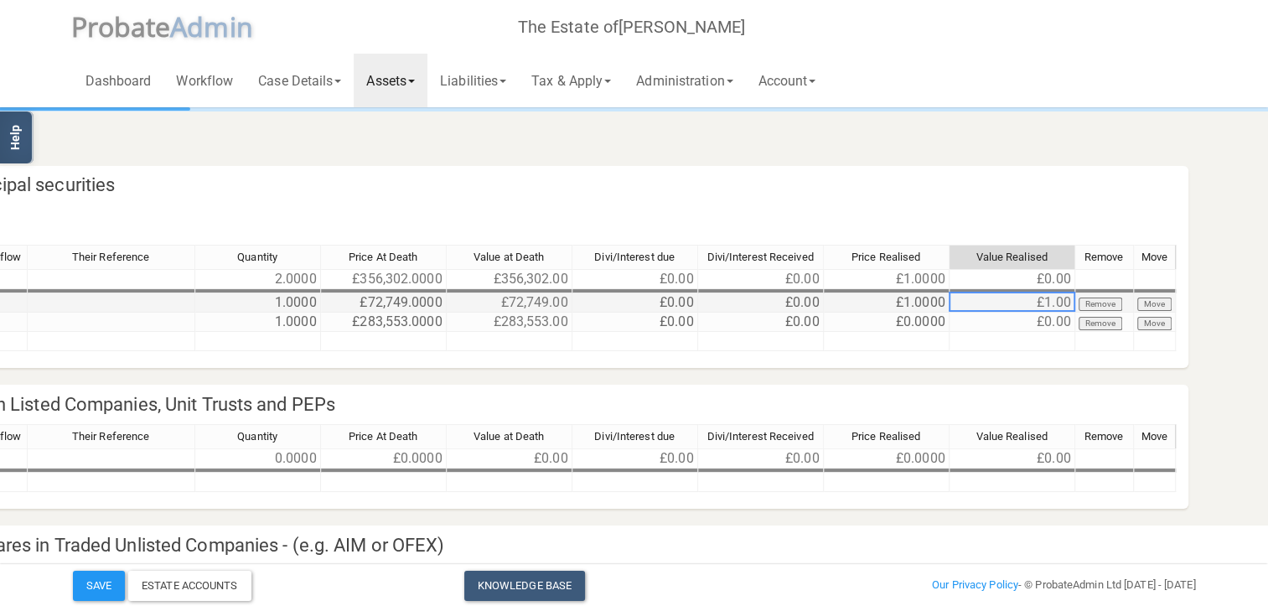
click at [917, 307] on td "£1.0000" at bounding box center [887, 302] width 126 height 19
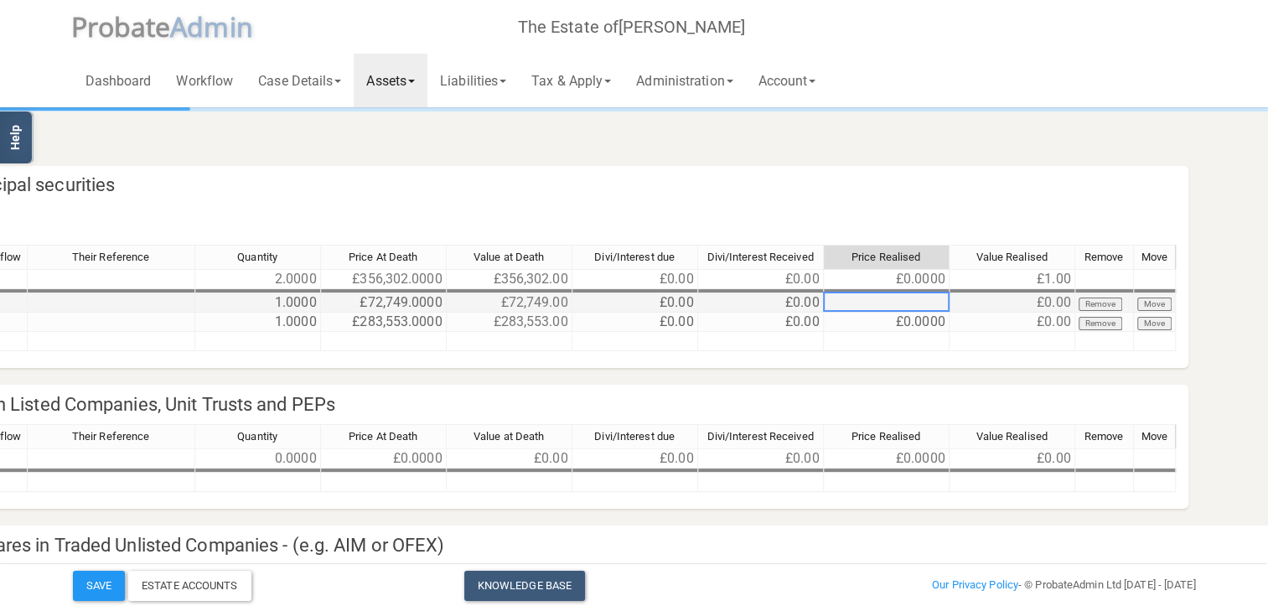
click at [889, 302] on td at bounding box center [887, 302] width 126 height 19
click at [982, 306] on td "£0.00" at bounding box center [1013, 302] width 126 height 19
click at [559, 79] on link "Tax & Apply" at bounding box center [571, 81] width 105 height 54
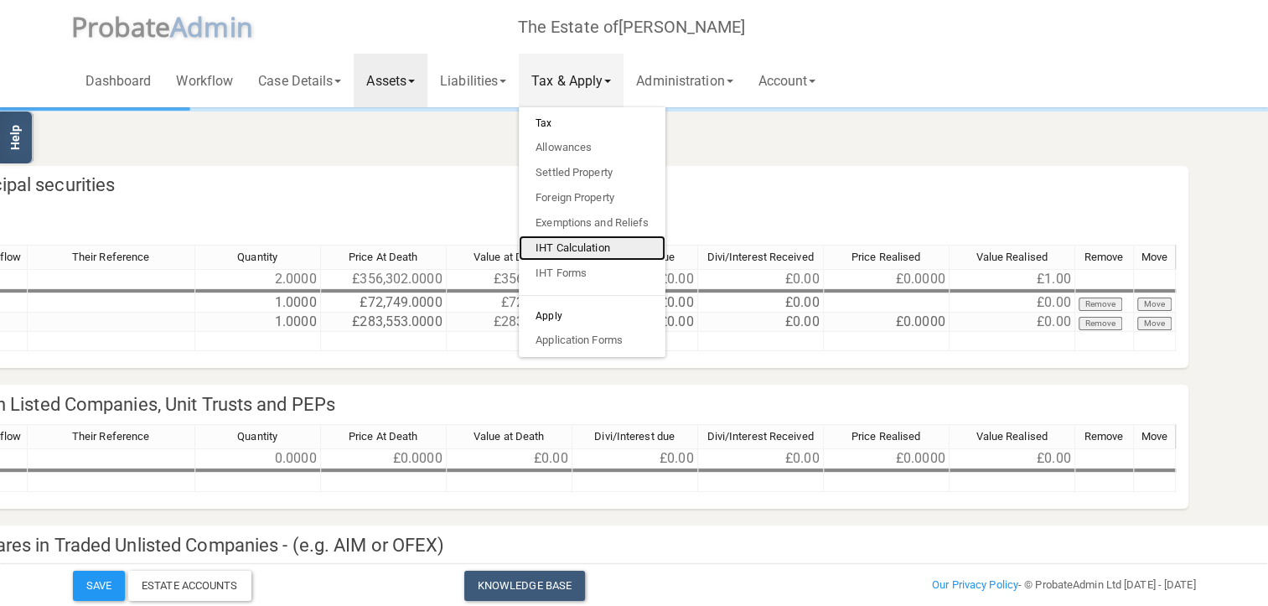
click at [599, 246] on link "IHT Calculation" at bounding box center [592, 248] width 147 height 25
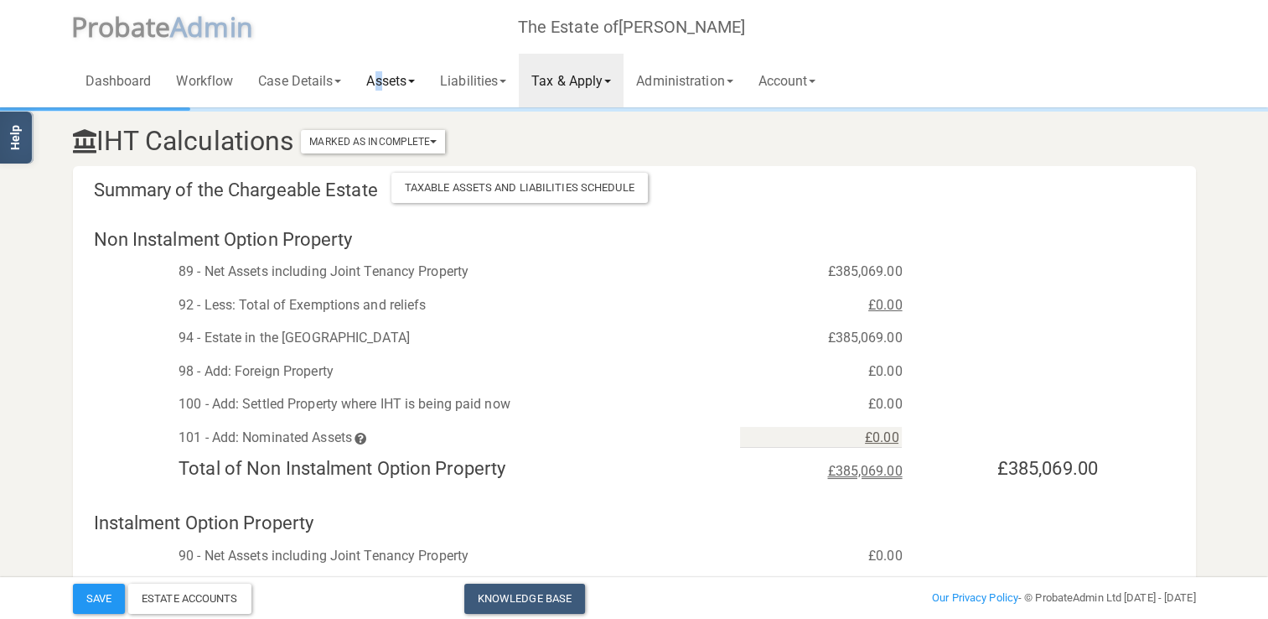
click at [385, 78] on link "Assets" at bounding box center [391, 81] width 74 height 54
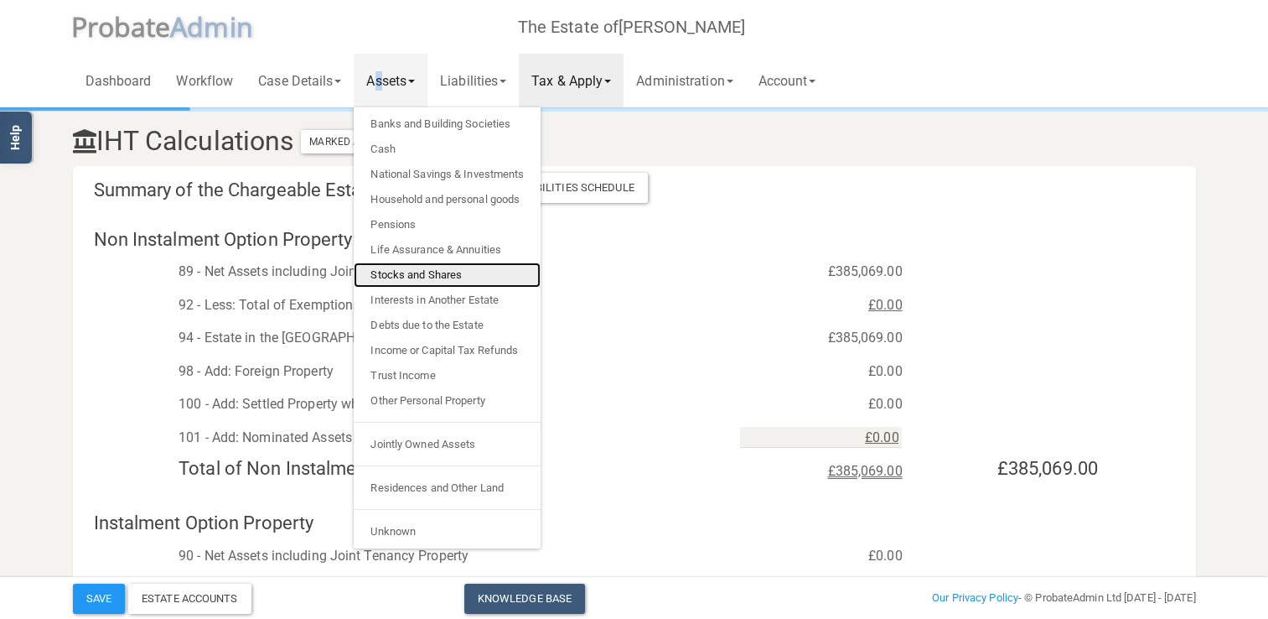
drag, startPoint x: 427, startPoint y: 277, endPoint x: 444, endPoint y: 278, distance: 17.7
click at [427, 277] on link "Stocks and Shares" at bounding box center [447, 274] width 187 height 25
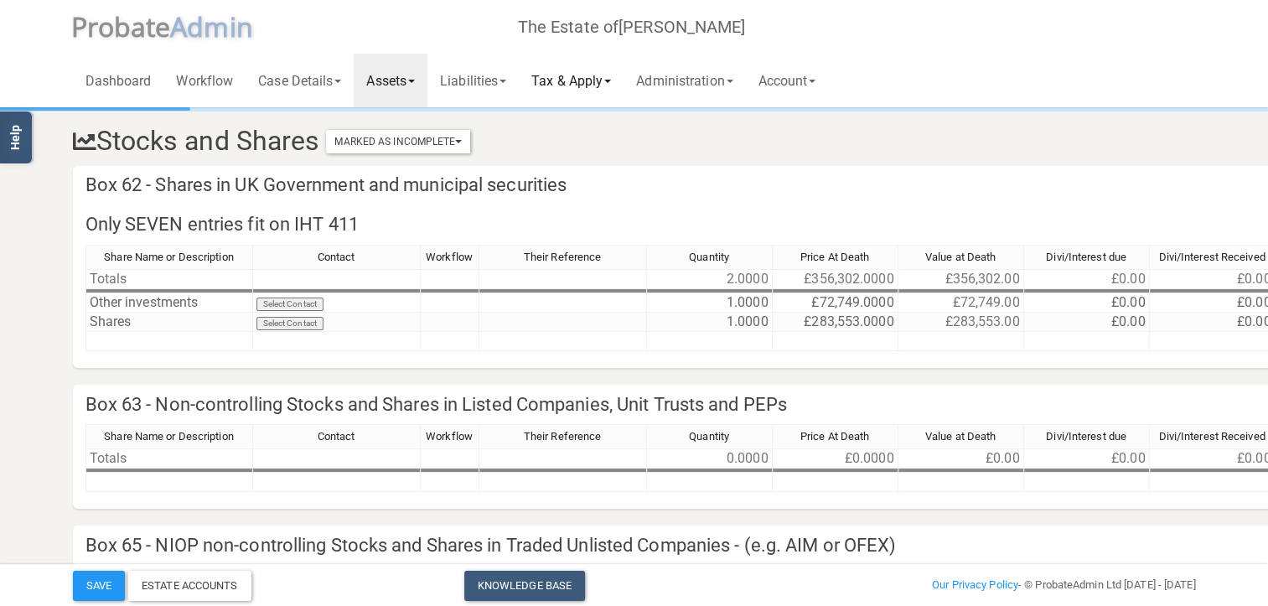
click at [578, 79] on link "Tax & Apply" at bounding box center [571, 81] width 105 height 54
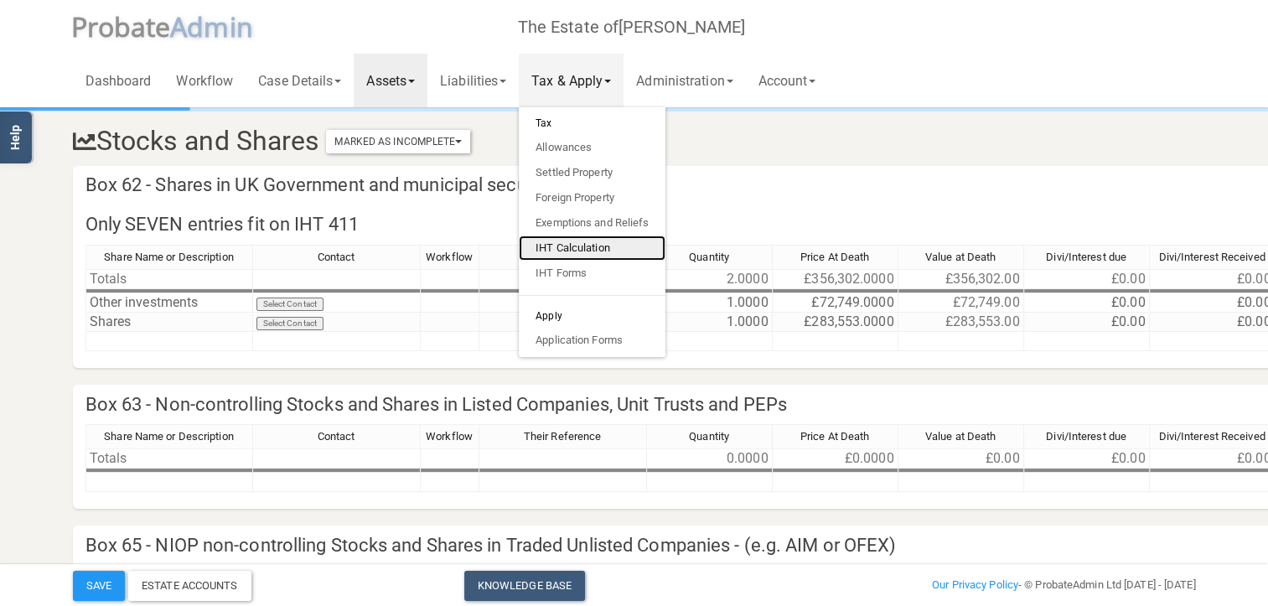
click at [591, 246] on link "IHT Calculation" at bounding box center [592, 248] width 147 height 25
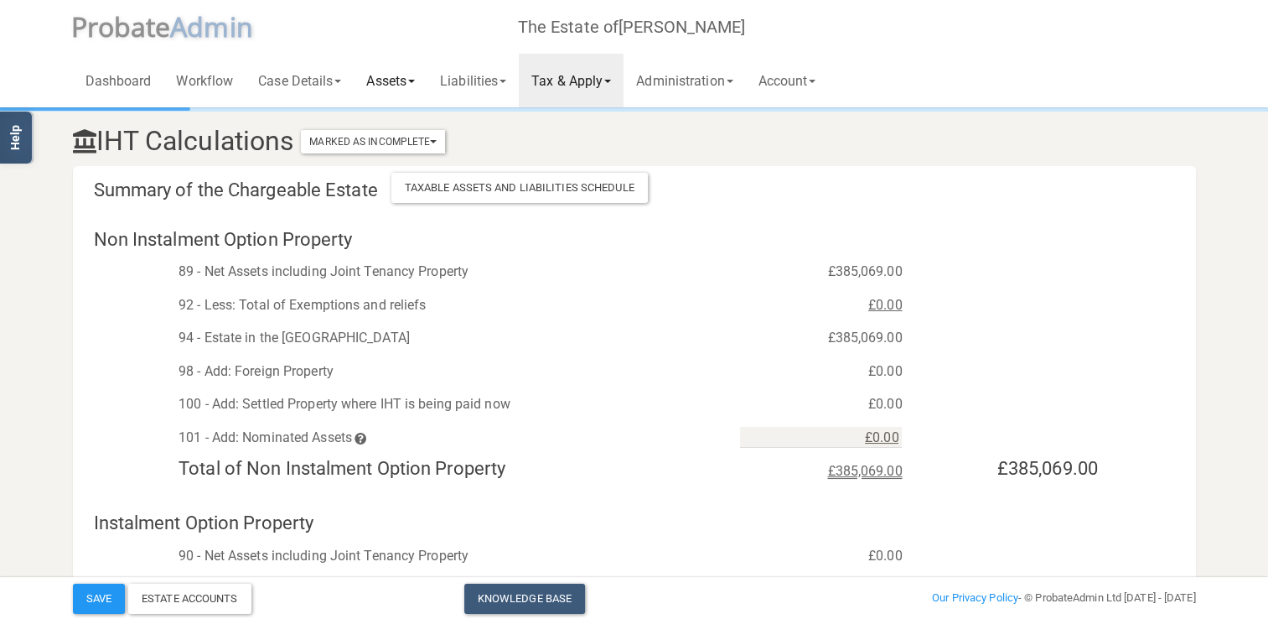
click at [405, 75] on link "Assets" at bounding box center [391, 81] width 74 height 54
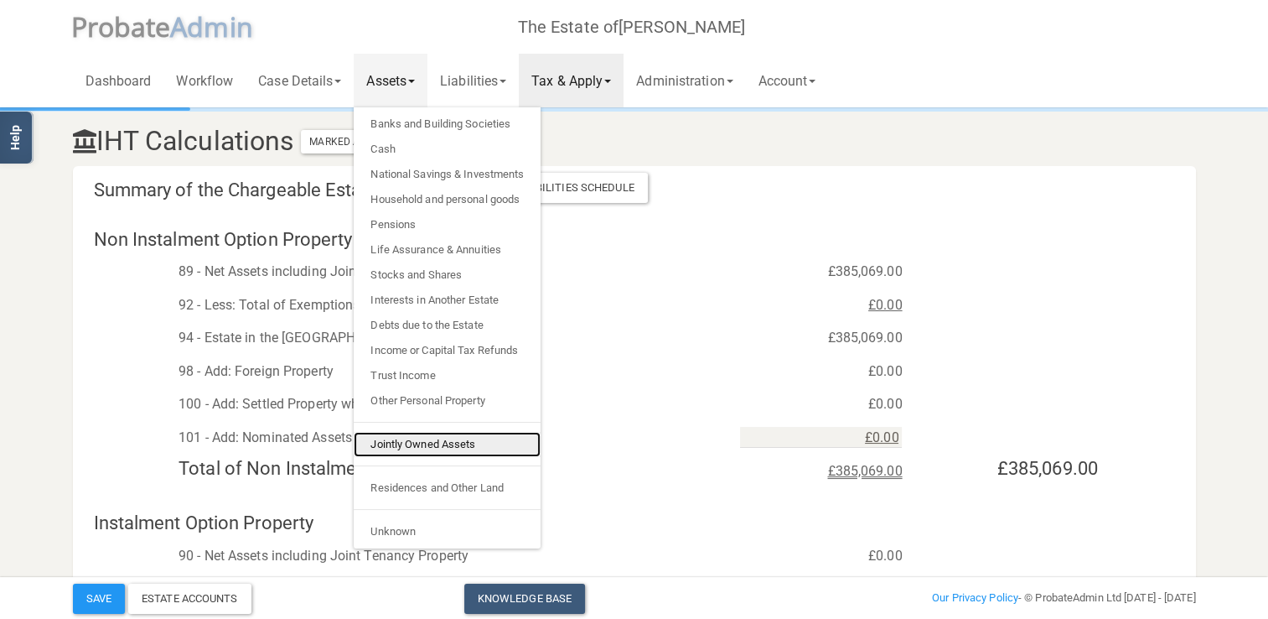
click at [408, 444] on link "Jointly Owned Assets" at bounding box center [447, 444] width 187 height 25
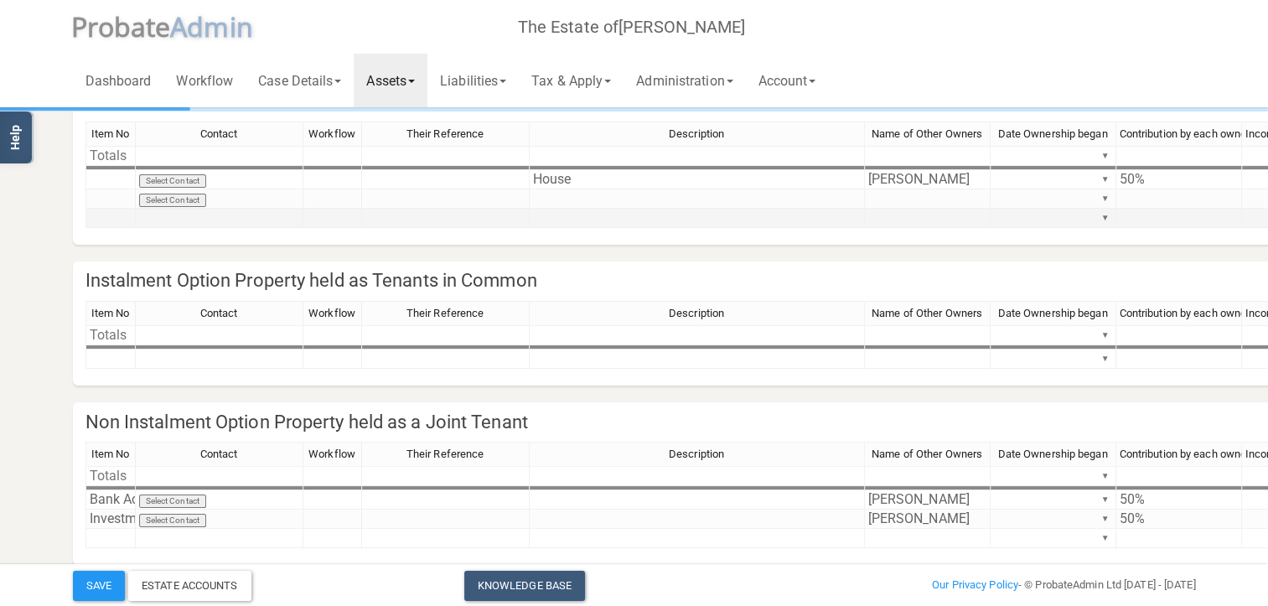
scroll to position [168, 0]
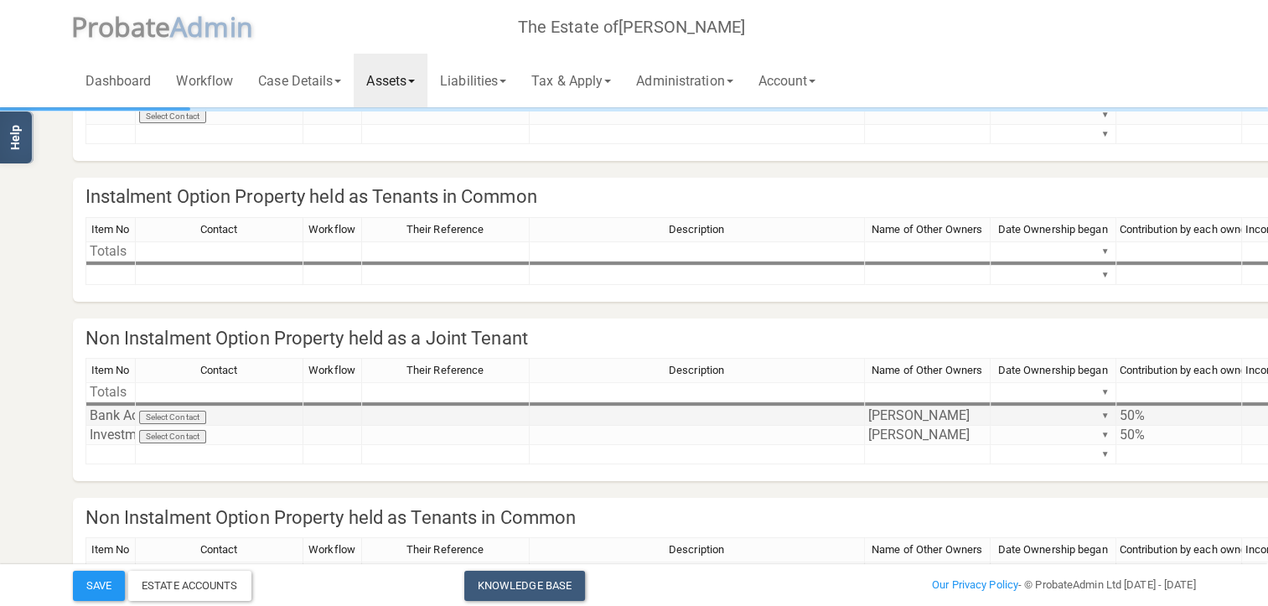
click at [692, 417] on td at bounding box center [697, 416] width 335 height 19
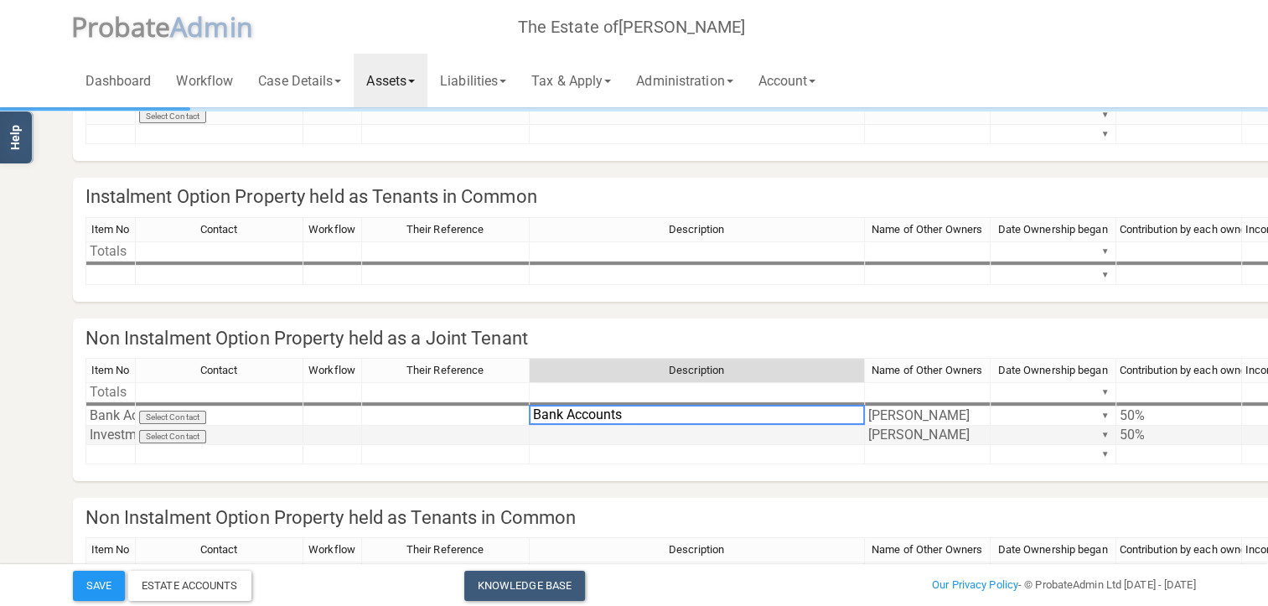
click at [573, 434] on td at bounding box center [697, 435] width 335 height 19
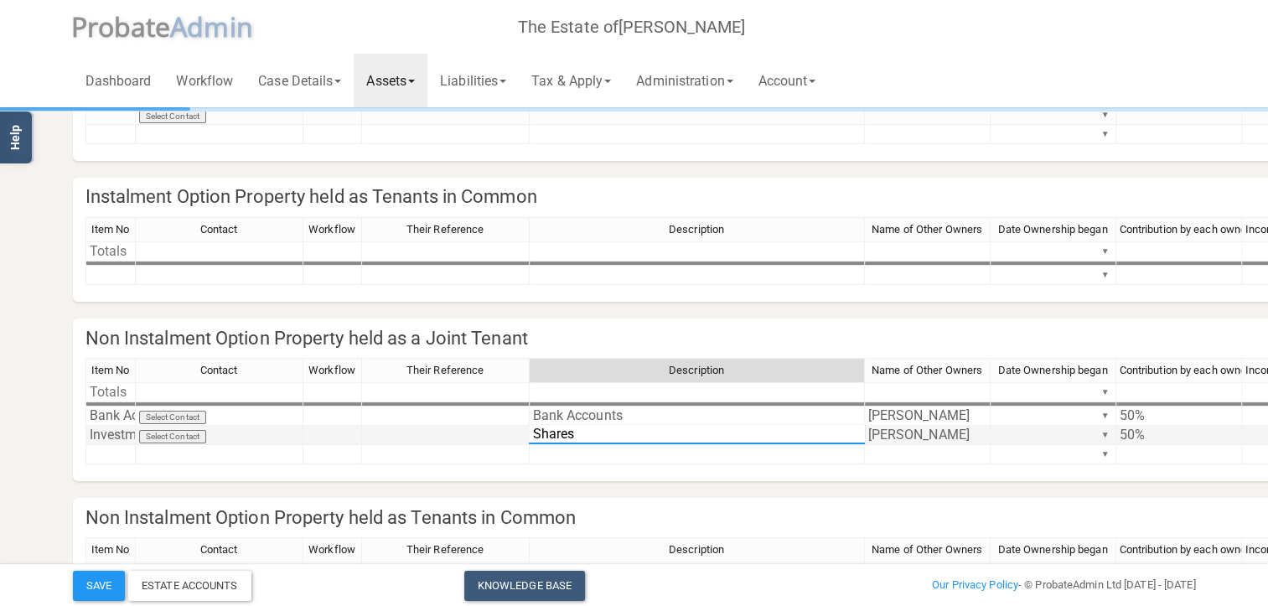
type textarea "Shares"
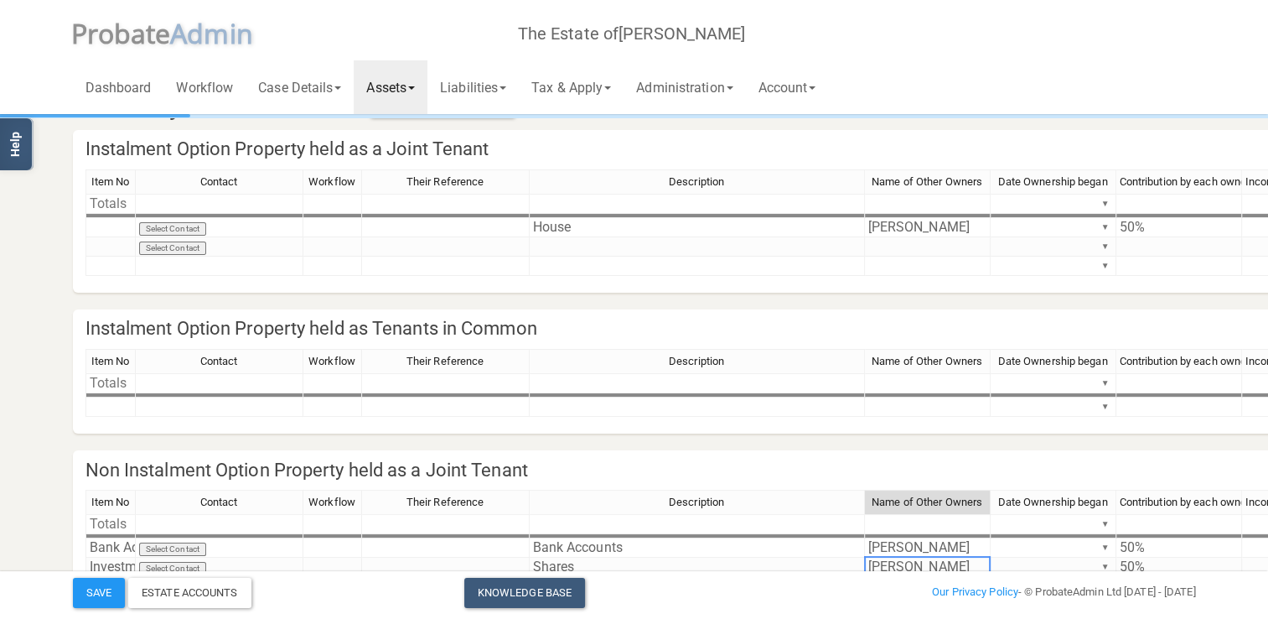
scroll to position [0, 0]
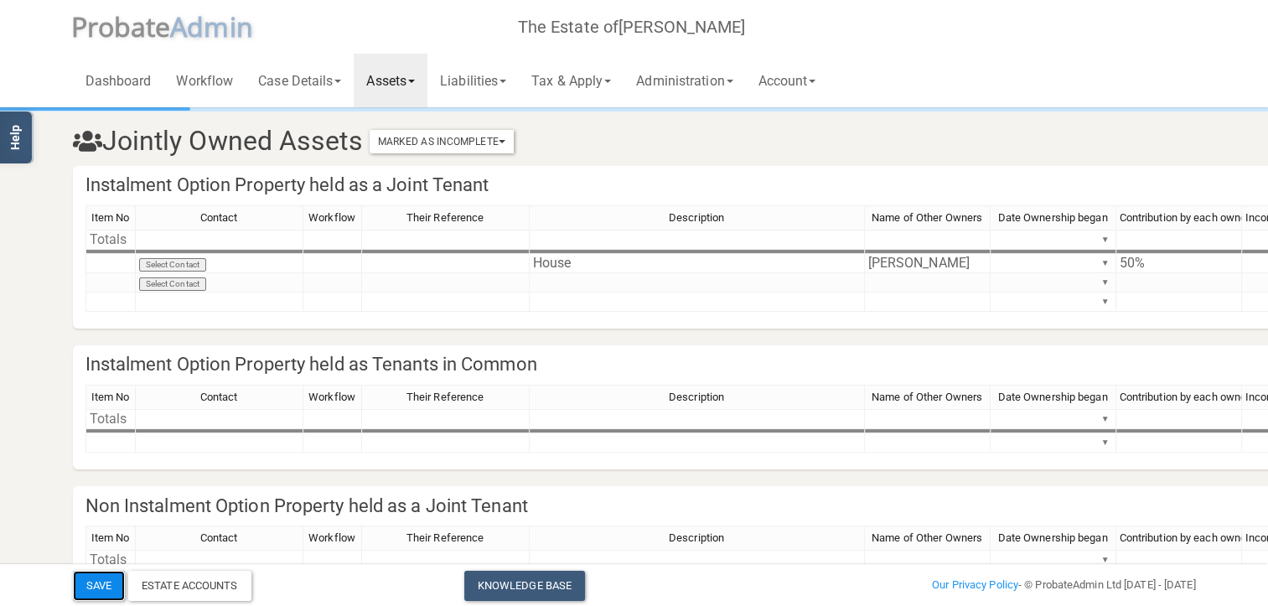
click at [94, 581] on button "Save" at bounding box center [99, 586] width 52 height 30
click at [604, 79] on link "Tax & Apply" at bounding box center [571, 81] width 105 height 54
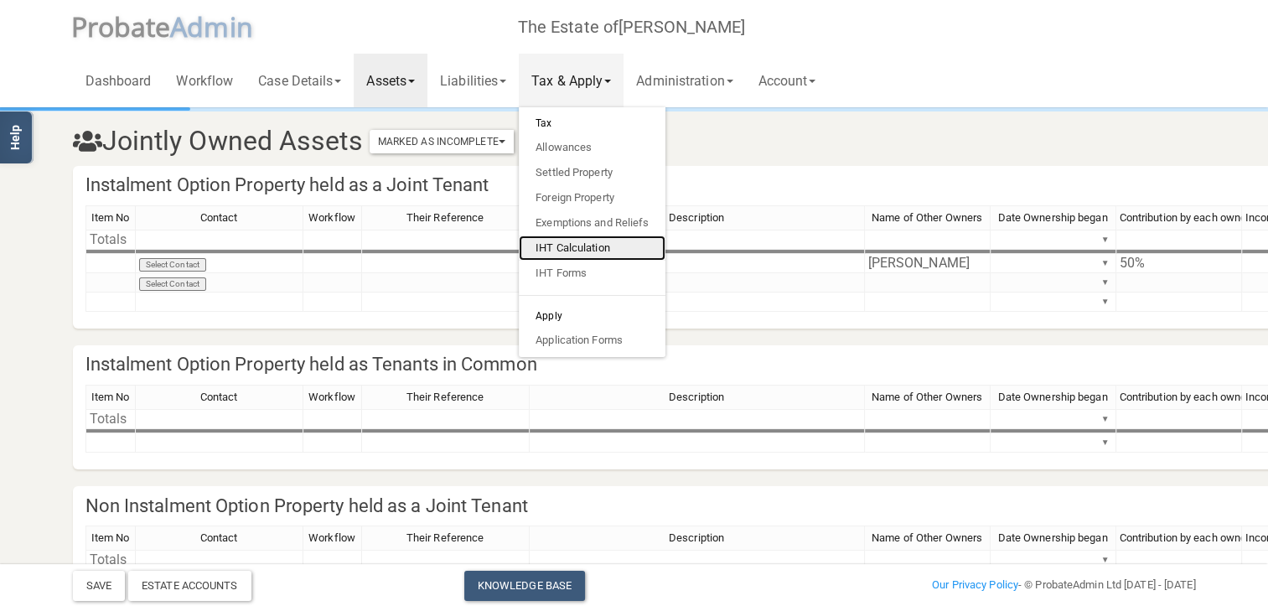
click at [597, 248] on link "IHT Calculation" at bounding box center [592, 248] width 147 height 25
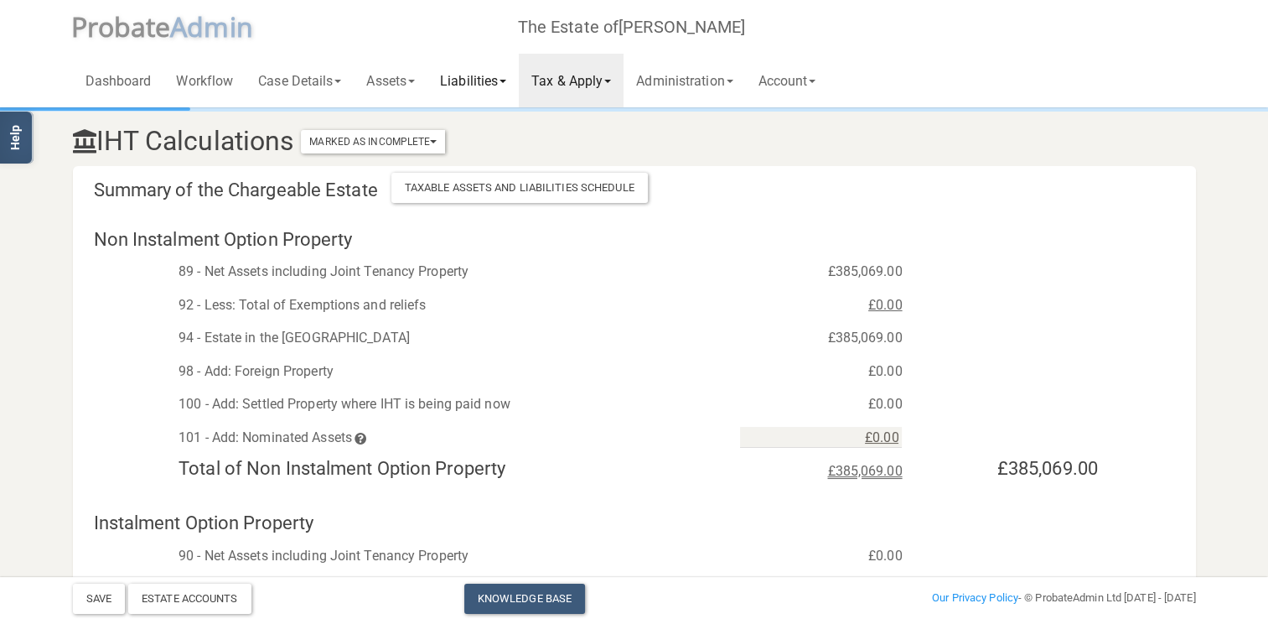
click at [480, 79] on link "Liabilities" at bounding box center [473, 81] width 91 height 54
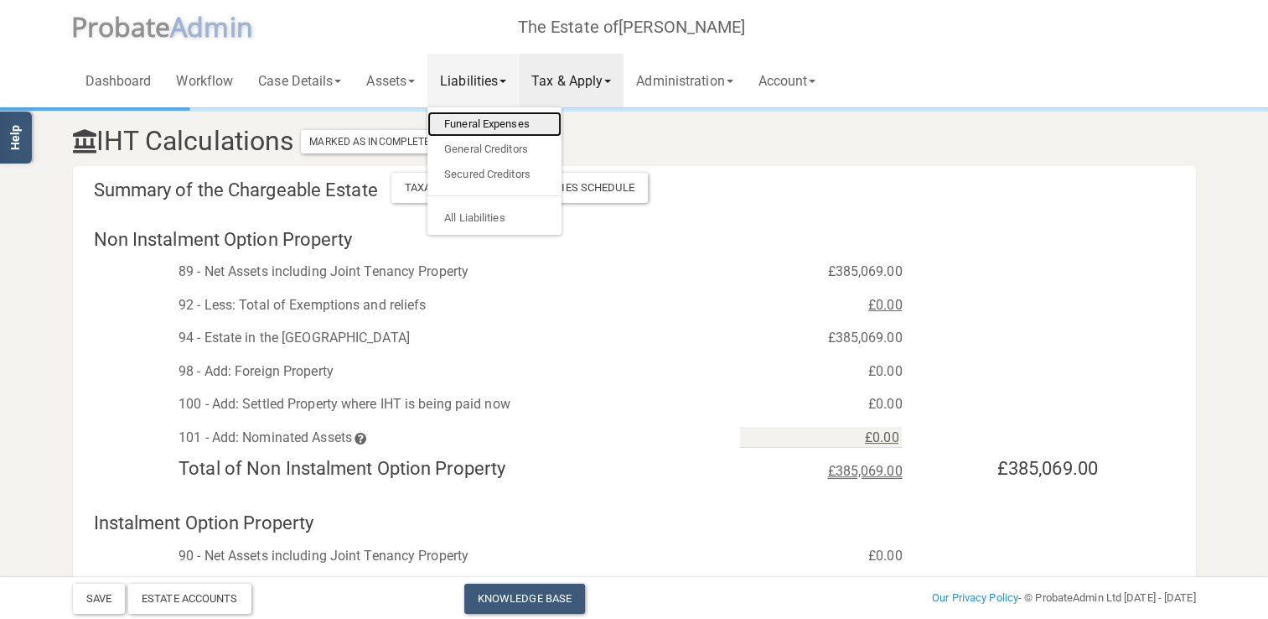
click at [494, 124] on link "Funeral Expenses" at bounding box center [495, 123] width 134 height 25
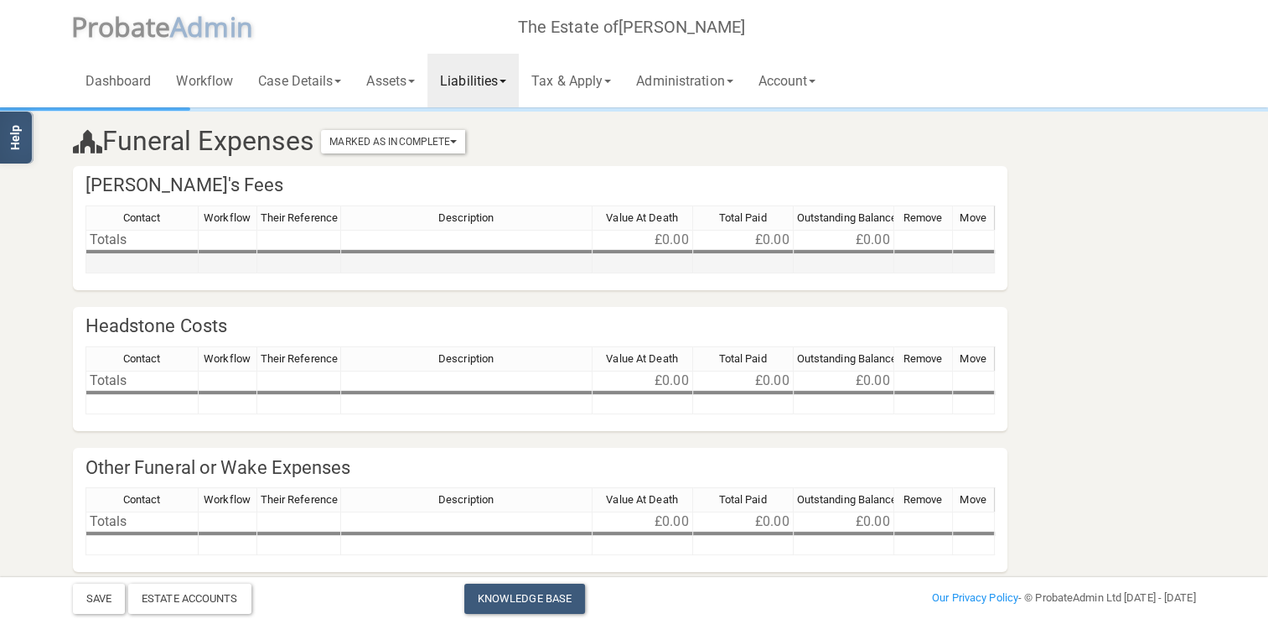
click at [133, 265] on td at bounding box center [142, 263] width 113 height 19
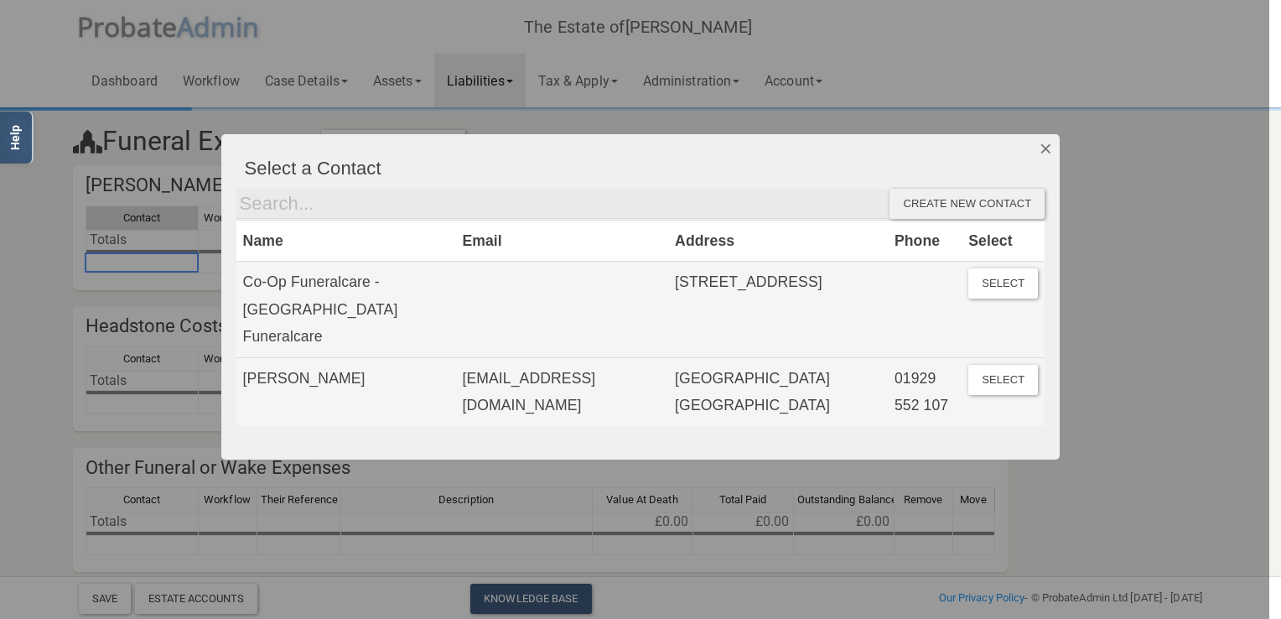
click at [1045, 150] on button "Dismiss" at bounding box center [1046, 148] width 28 height 29
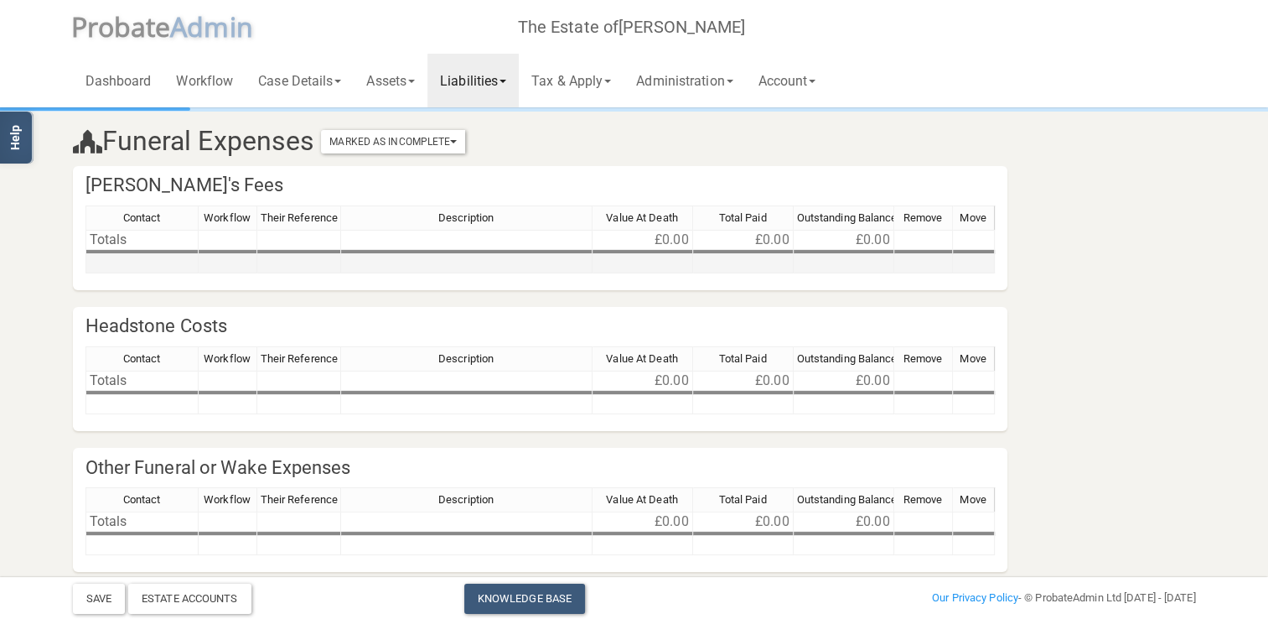
click at [667, 259] on td at bounding box center [643, 263] width 101 height 19
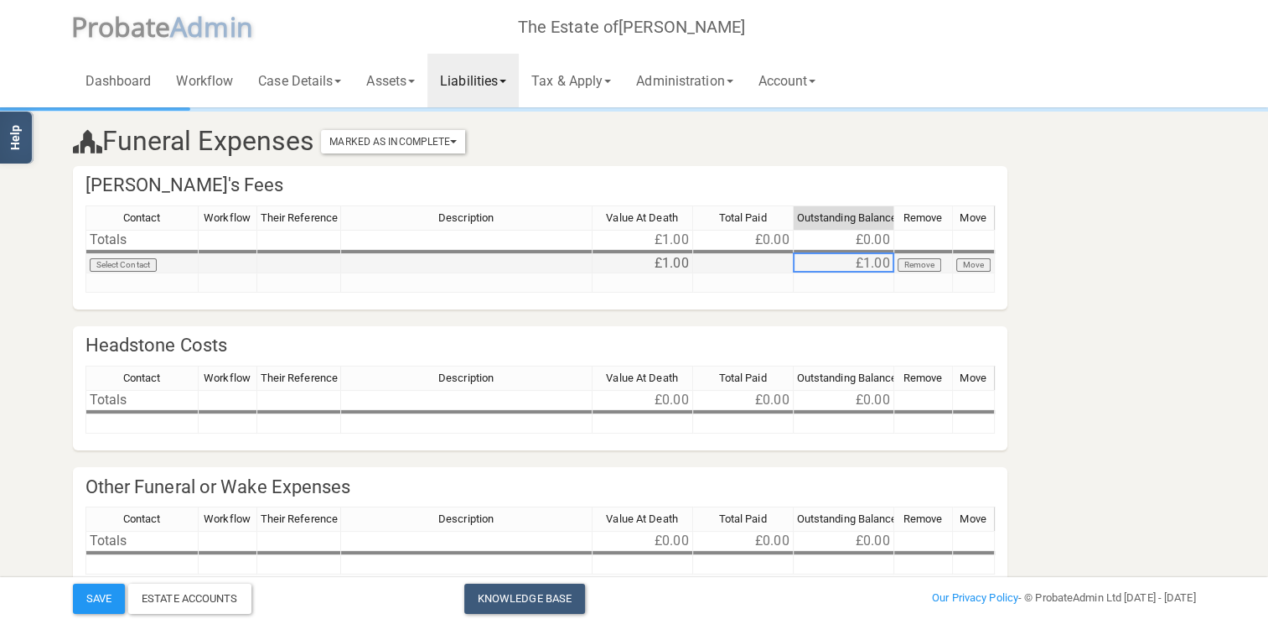
click at [734, 263] on td at bounding box center [743, 263] width 101 height 19
click at [668, 267] on td "£1.00" at bounding box center [643, 263] width 101 height 19
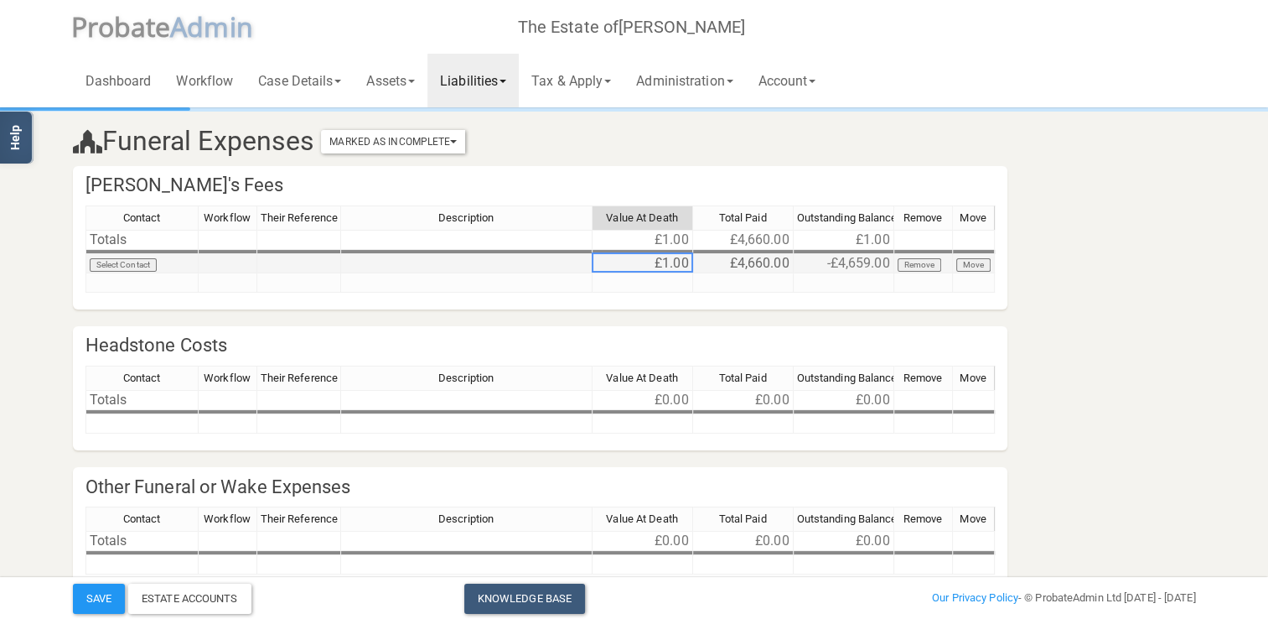
click at [743, 261] on td "£4,660.00" at bounding box center [743, 263] width 101 height 19
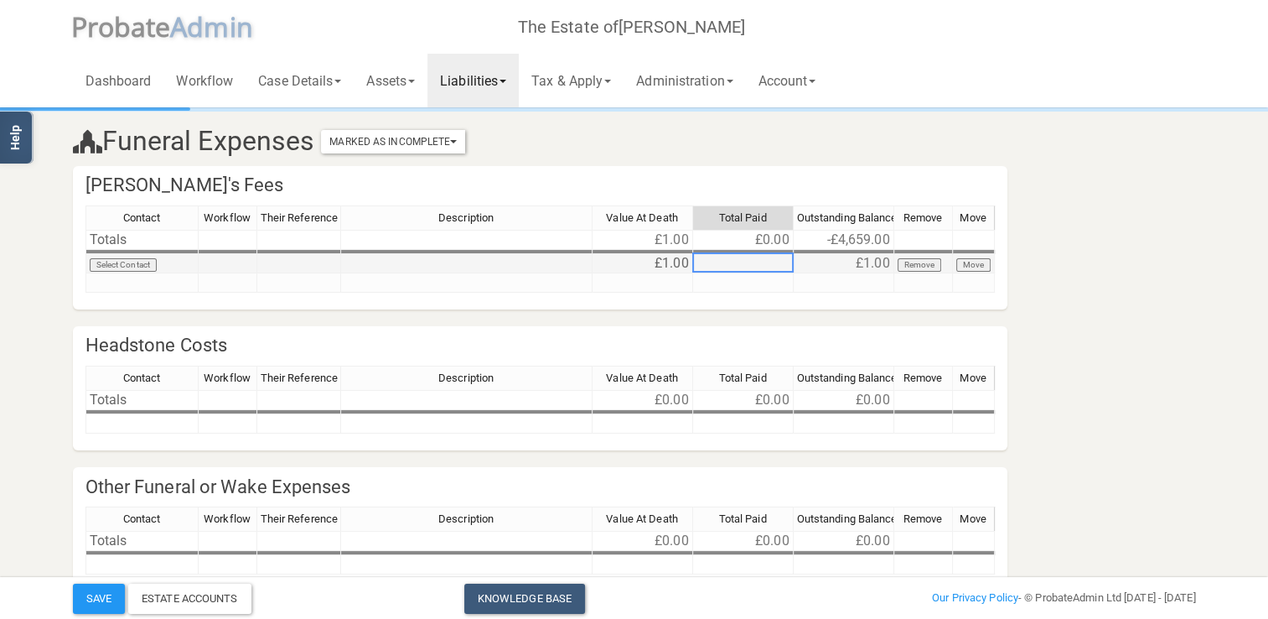
click at [654, 260] on td "£1.00" at bounding box center [643, 263] width 101 height 19
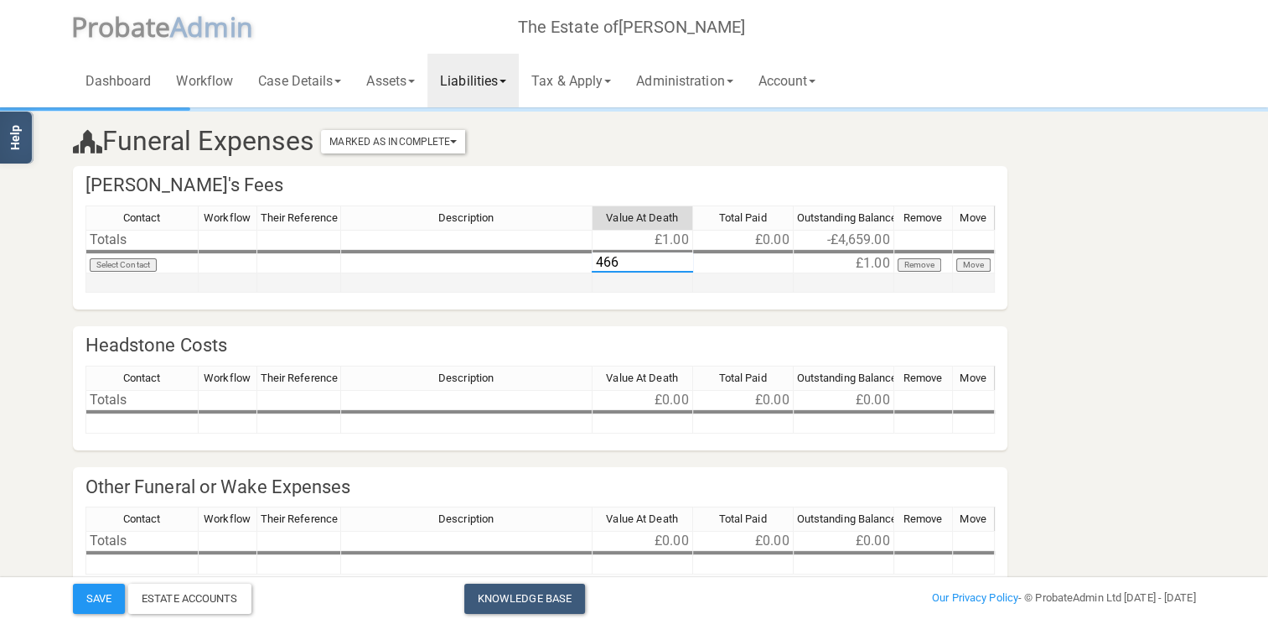
type textarea "4660"
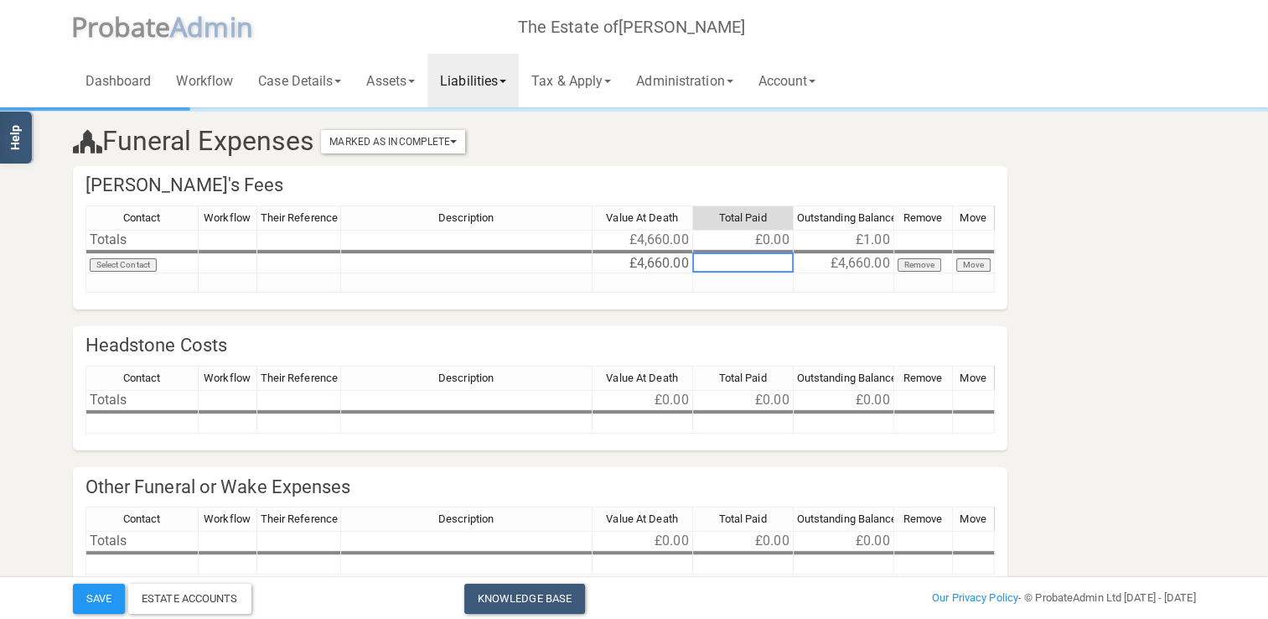
click at [531, 308] on div "Contact Workflow Their Reference Description Value At Death Total Paid Outstand…" at bounding box center [540, 257] width 935 height 104
click at [874, 236] on td "£1.00" at bounding box center [844, 240] width 101 height 20
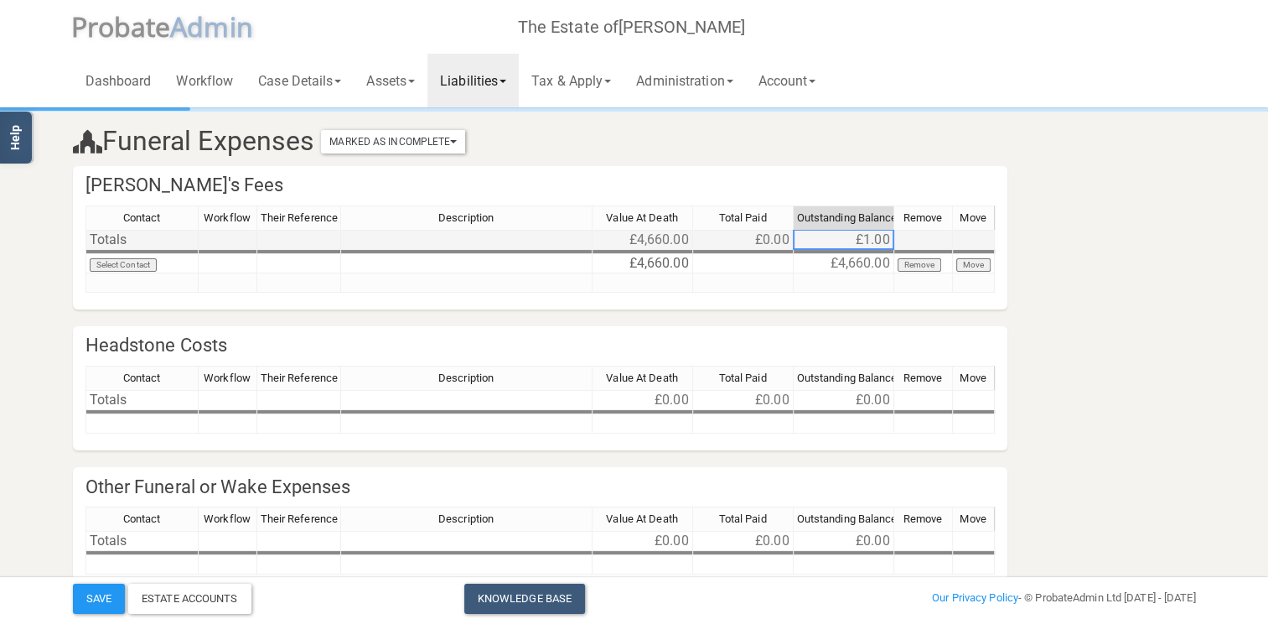
click at [875, 241] on td "£1.00" at bounding box center [844, 240] width 101 height 20
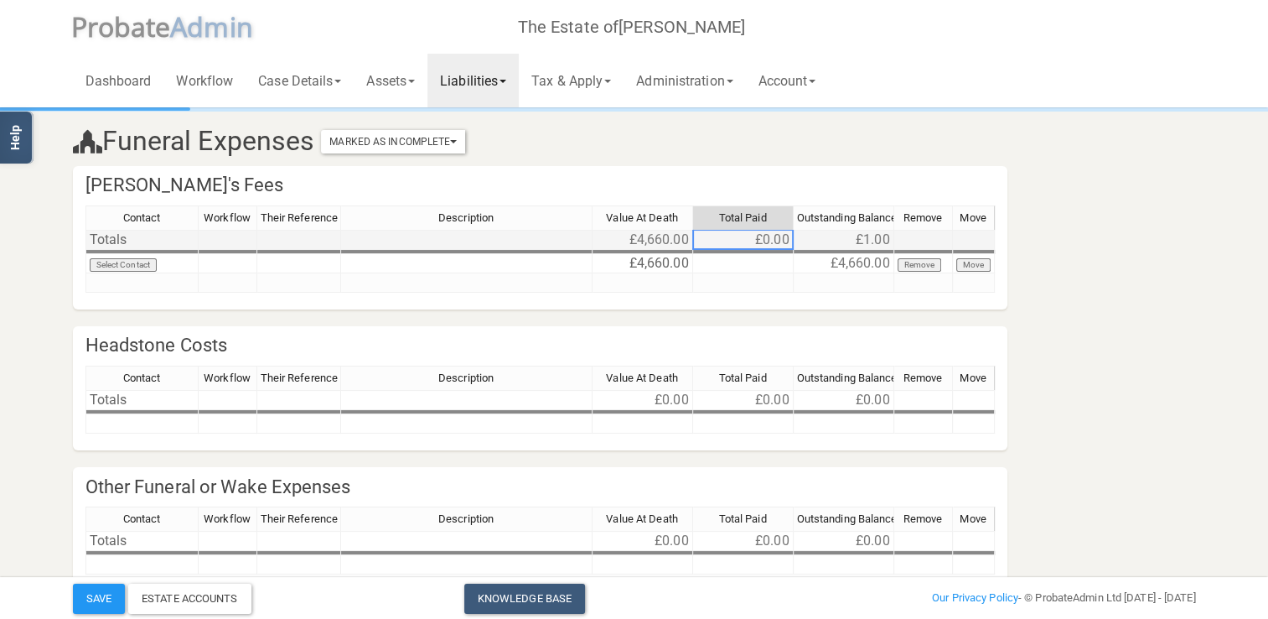
click at [743, 246] on td "£0.00" at bounding box center [743, 240] width 101 height 20
click at [822, 235] on td "£1.00" at bounding box center [844, 240] width 101 height 20
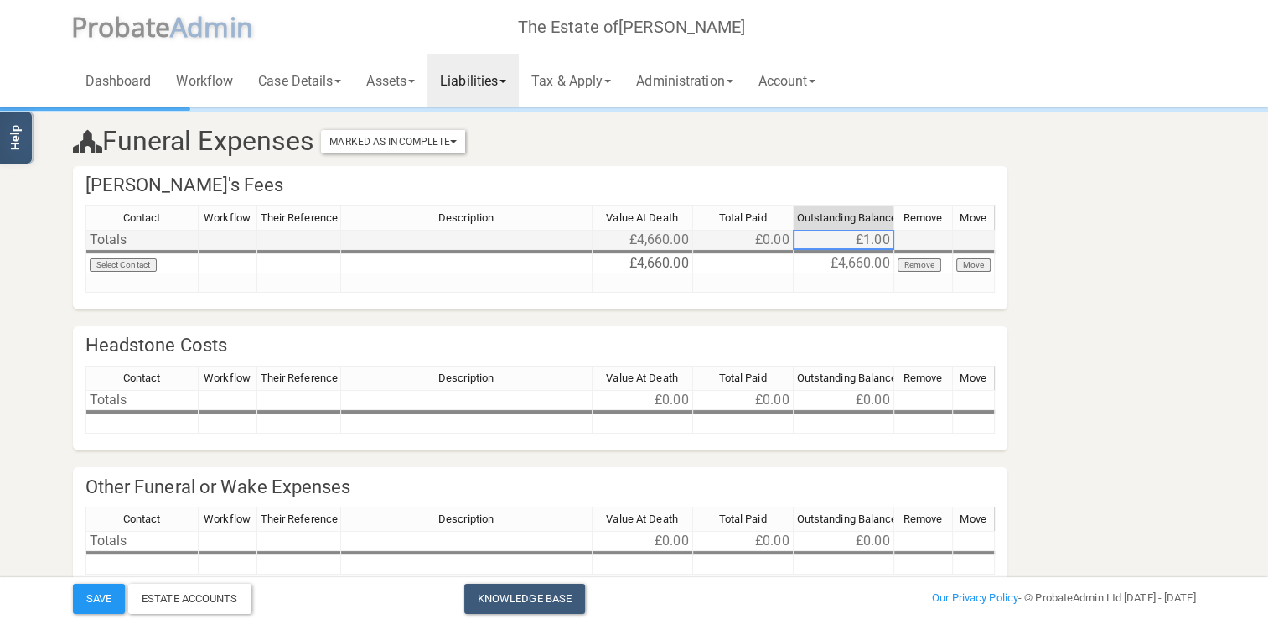
click at [834, 237] on td "£1.00" at bounding box center [844, 240] width 101 height 20
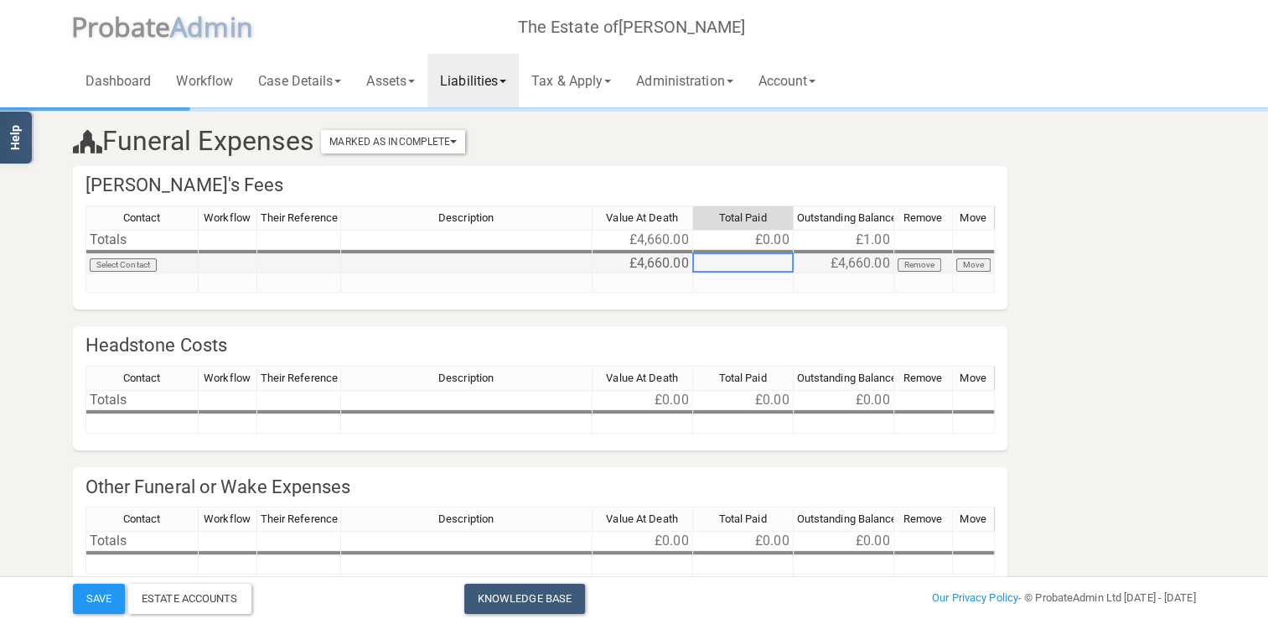
click at [751, 264] on td at bounding box center [743, 263] width 101 height 19
click at [847, 261] on td "£4,660.00" at bounding box center [844, 263] width 101 height 19
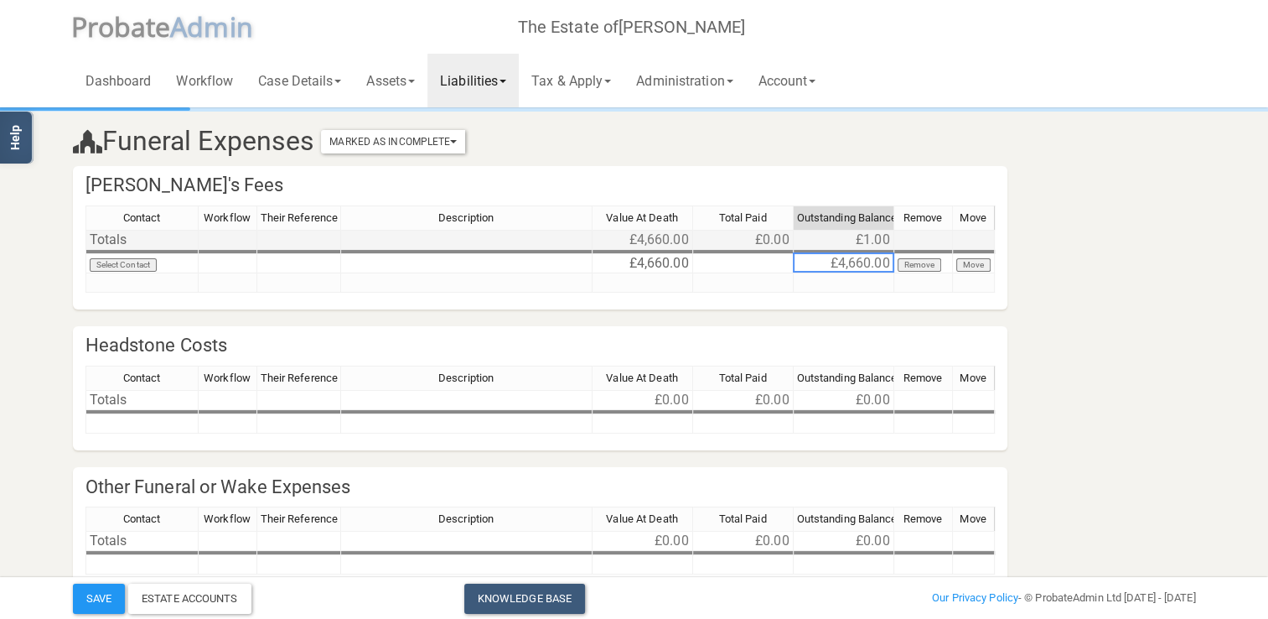
click at [86, 240] on div "Contact Workflow Their Reference Description Value At Death Total Paid Outstand…" at bounding box center [86, 248] width 0 height 87
click at [878, 243] on td "£1.00" at bounding box center [844, 240] width 101 height 20
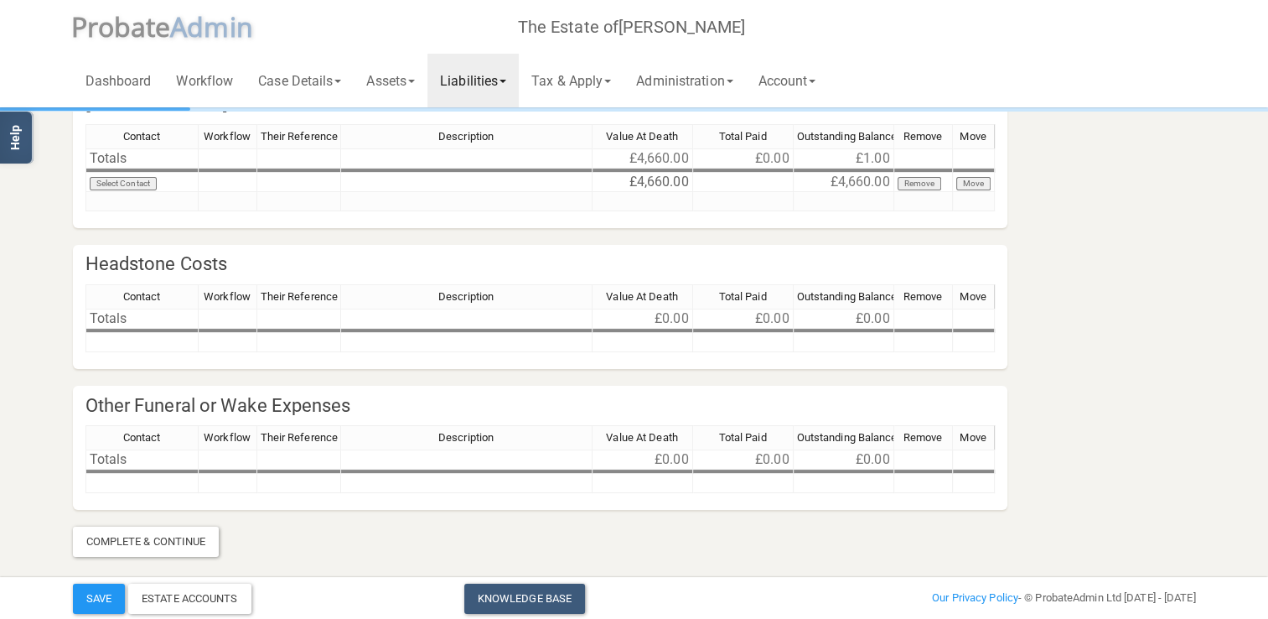
click at [477, 85] on link "Liabilities" at bounding box center [473, 81] width 91 height 54
click at [489, 145] on link "General Creditors" at bounding box center [495, 149] width 134 height 25
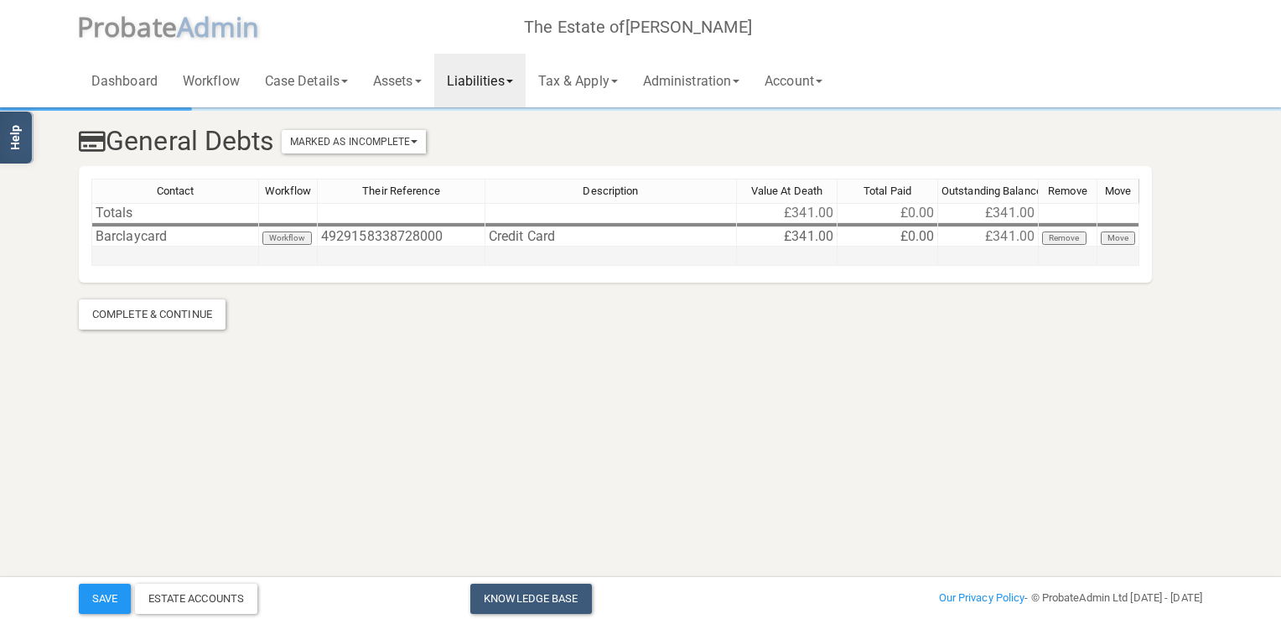
click at [210, 260] on td at bounding box center [175, 255] width 168 height 19
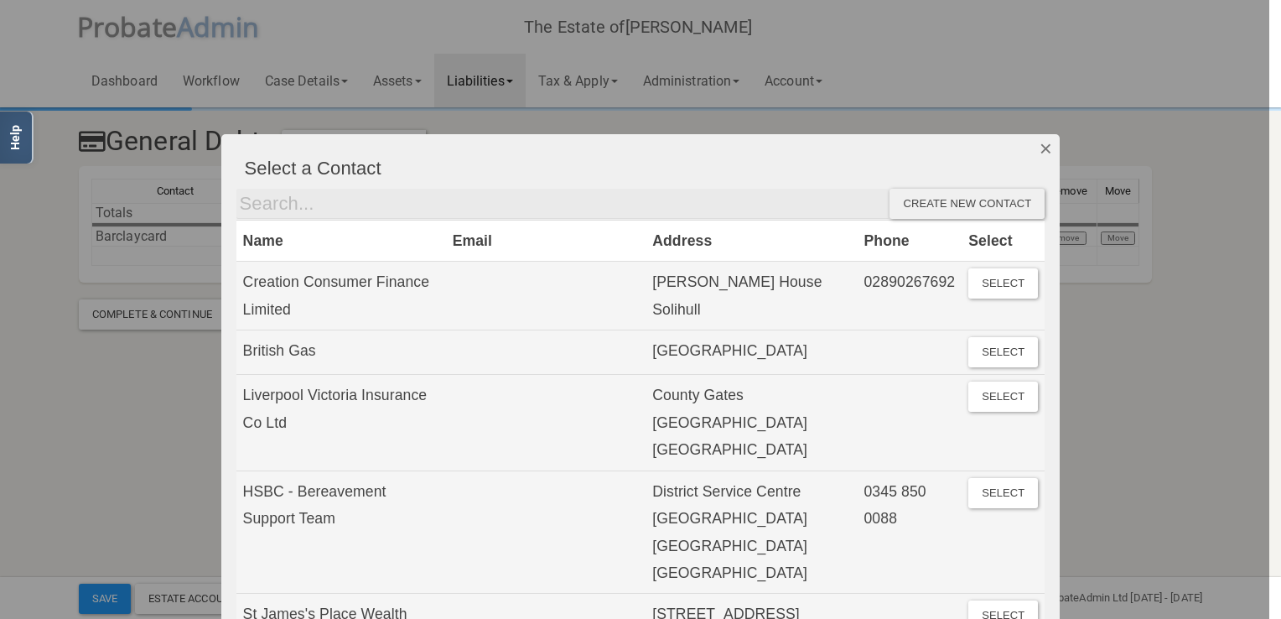
click at [1043, 149] on button "Dismiss" at bounding box center [1046, 148] width 28 height 29
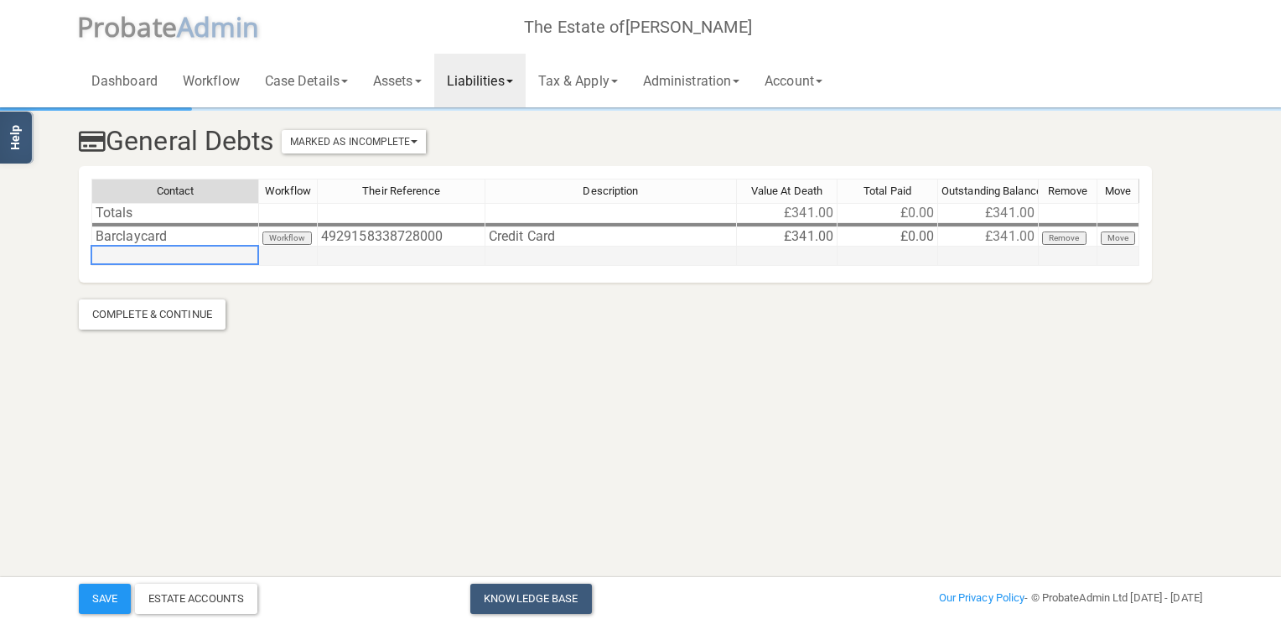
click at [91, 263] on div "Contact Workflow Their Reference Description Value At Death Total Paid Outstand…" at bounding box center [91, 222] width 0 height 87
click at [248, 260] on td at bounding box center [175, 255] width 168 height 19
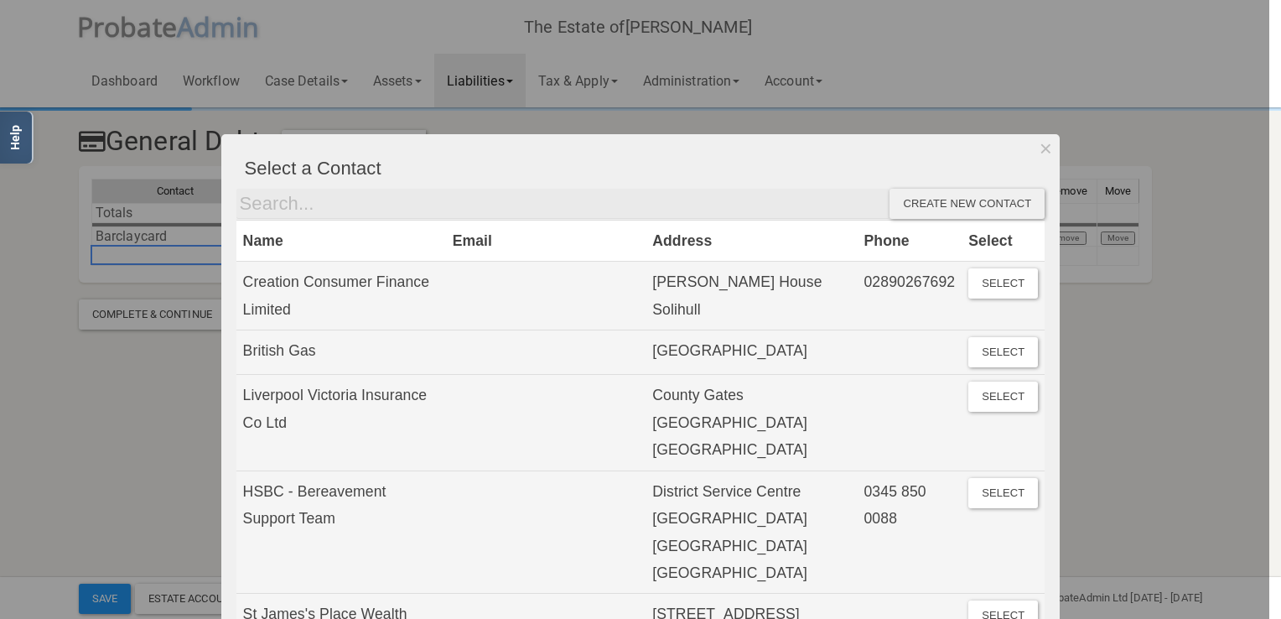
click at [0, 371] on html "</div></div> Help Toggle navigation P robate A dmin The Estate of [PERSON_NAME]…" at bounding box center [640, 309] width 1281 height 619
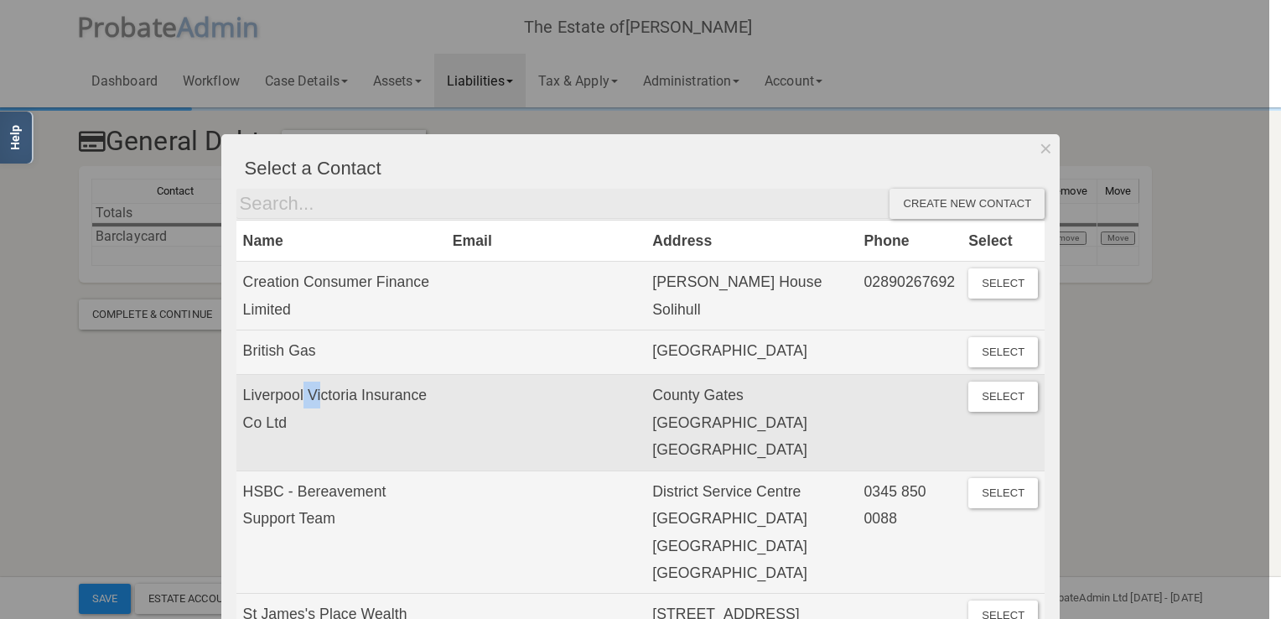
drag, startPoint x: 305, startPoint y: 401, endPoint x: 279, endPoint y: 404, distance: 26.2
click at [279, 404] on td "Liverpool Victoria Insurance Co Ltd" at bounding box center [341, 423] width 210 height 96
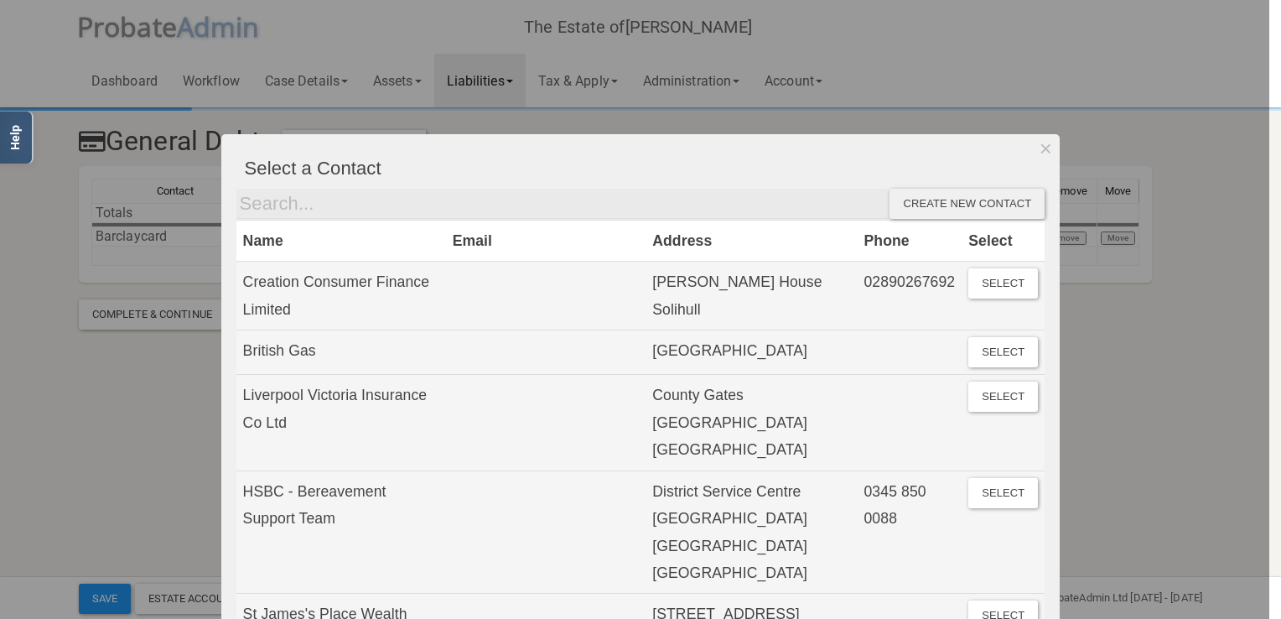
click at [122, 398] on div at bounding box center [634, 309] width 1269 height 619
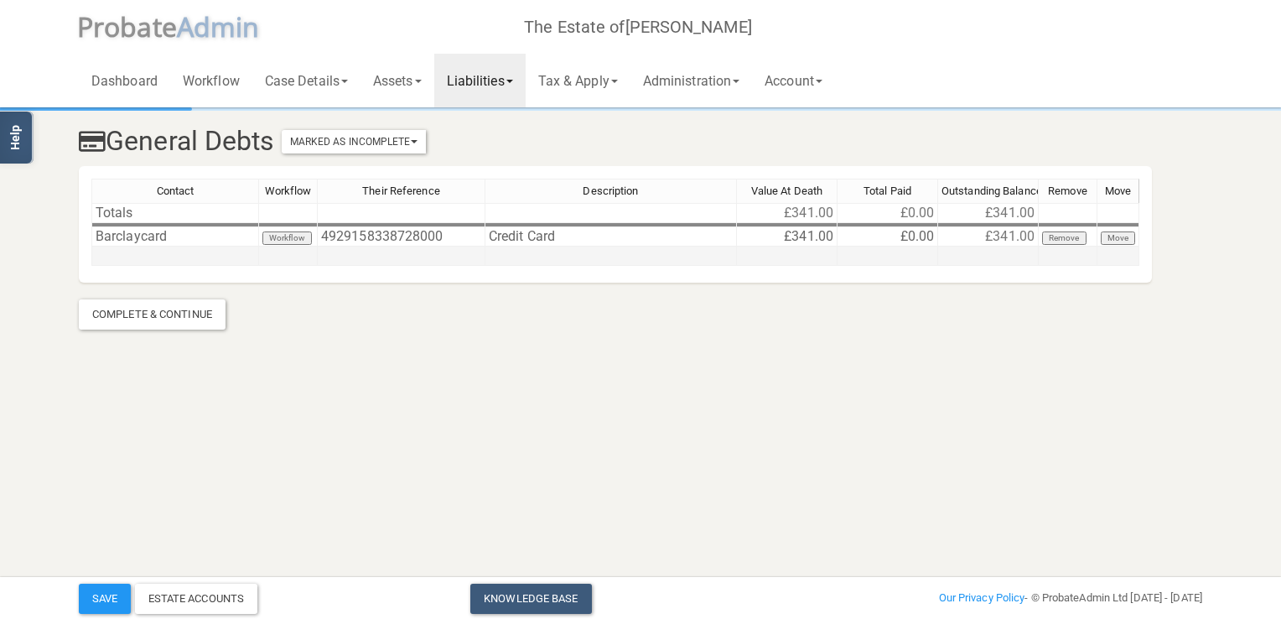
click at [815, 256] on td at bounding box center [787, 255] width 101 height 19
type textarea "671"
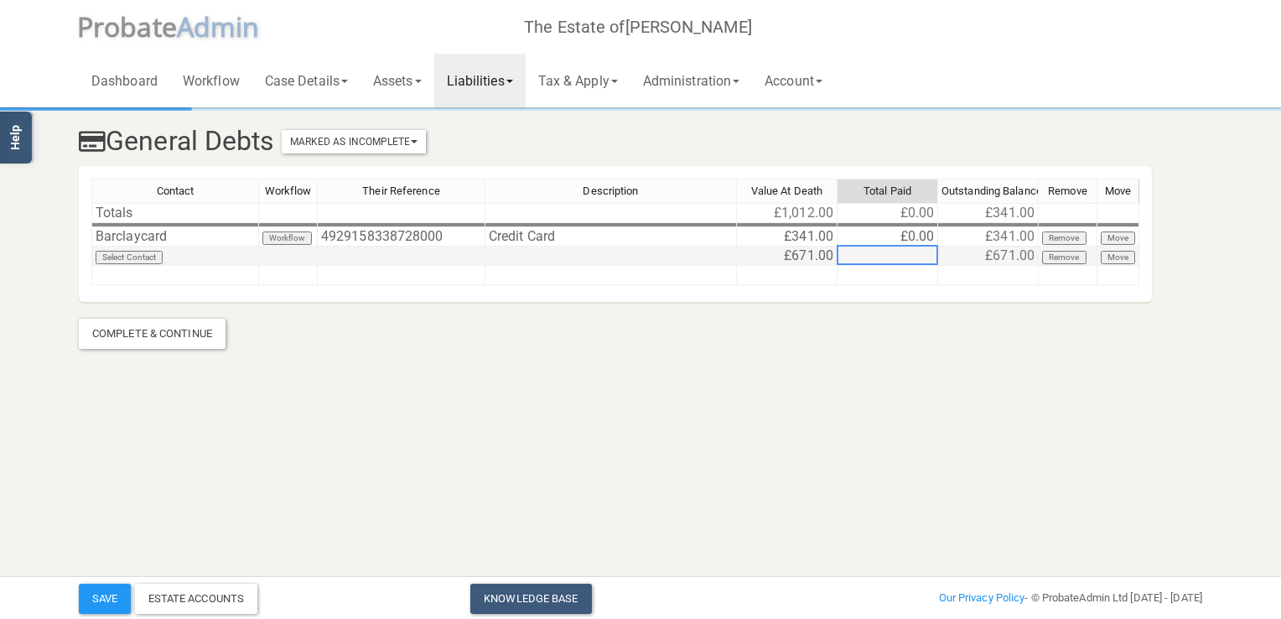
click at [505, 257] on td at bounding box center [610, 255] width 251 height 19
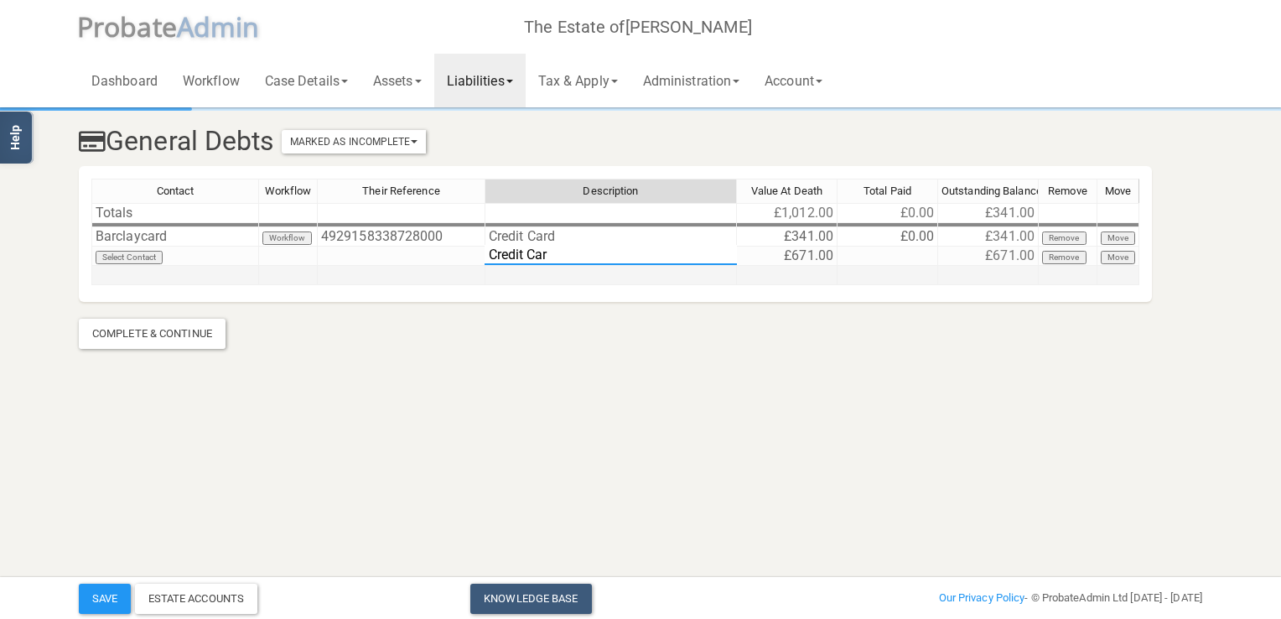
type textarea "Credit Card"
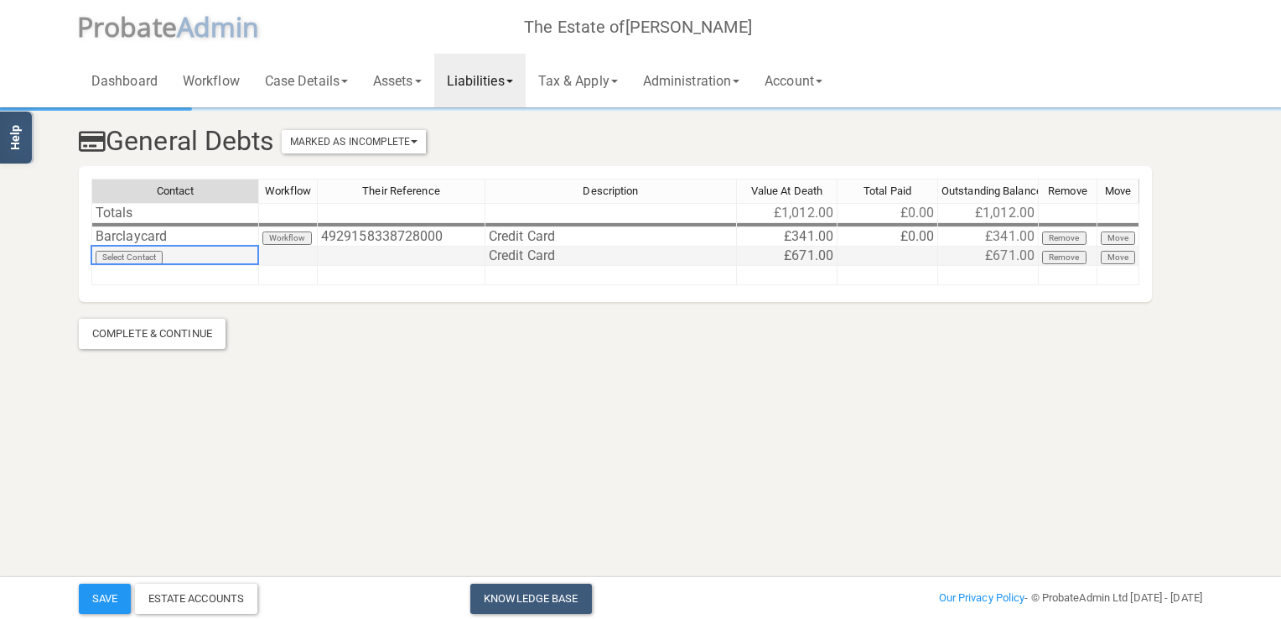
click at [181, 259] on td "Select Contact" at bounding box center [175, 255] width 168 height 19
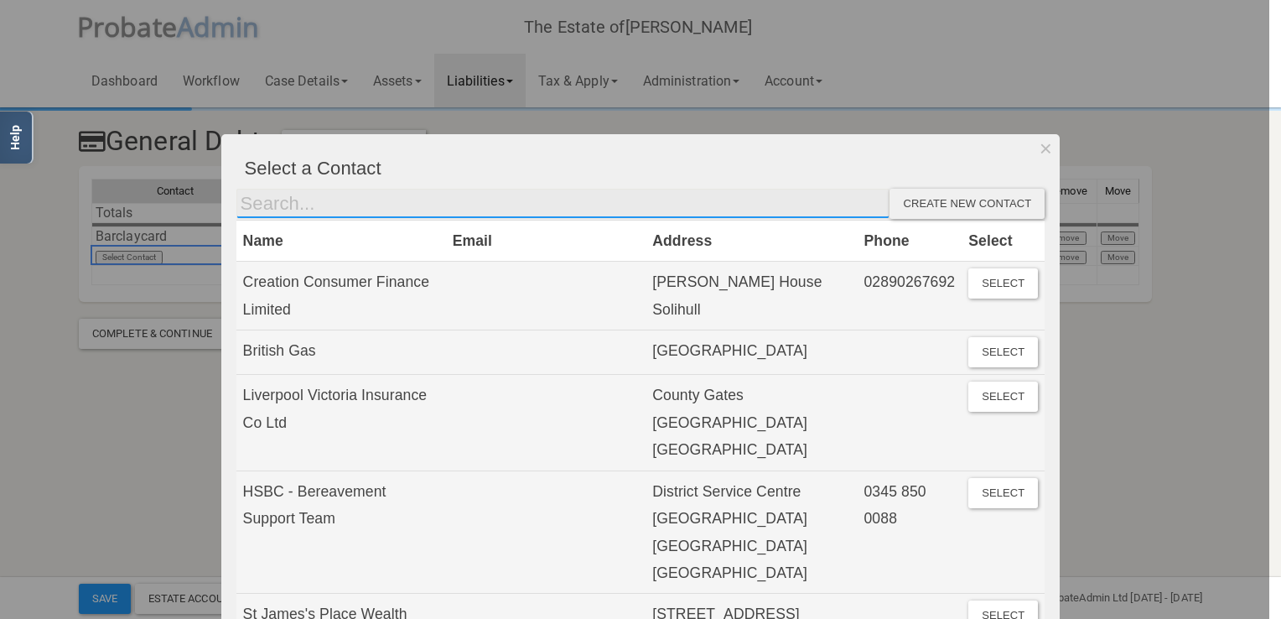
click at [303, 205] on input "text" at bounding box center [563, 204] width 654 height 30
click at [305, 205] on input "text" at bounding box center [563, 204] width 654 height 30
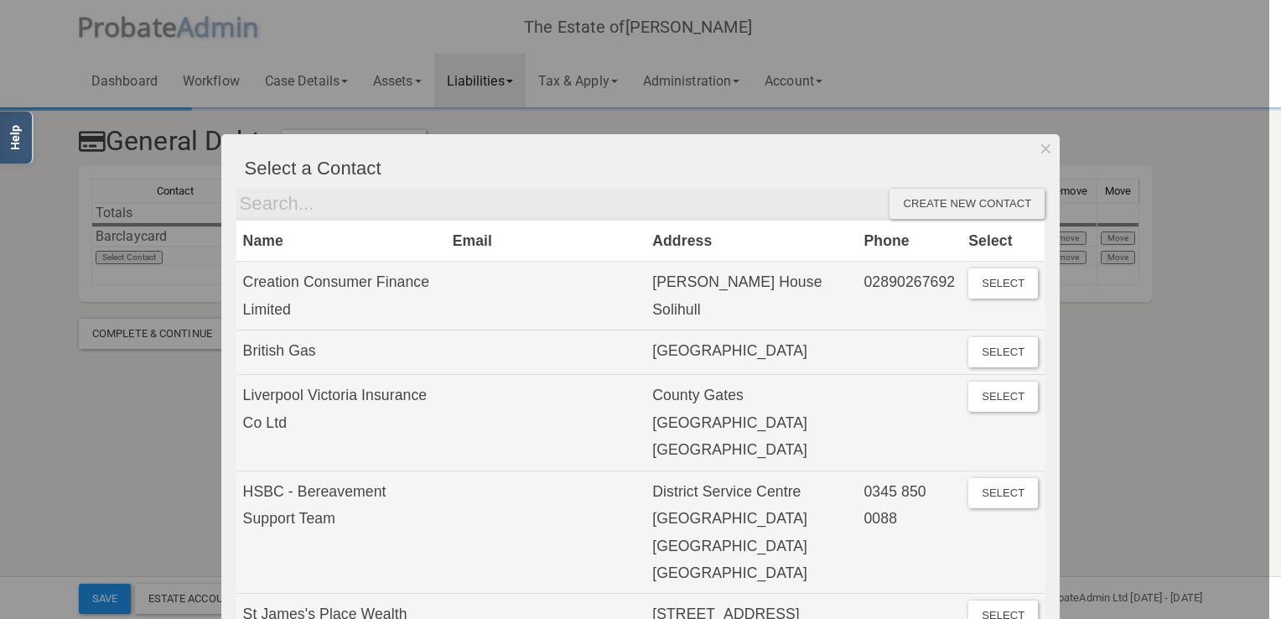
click at [83, 384] on div at bounding box center [634, 309] width 1269 height 619
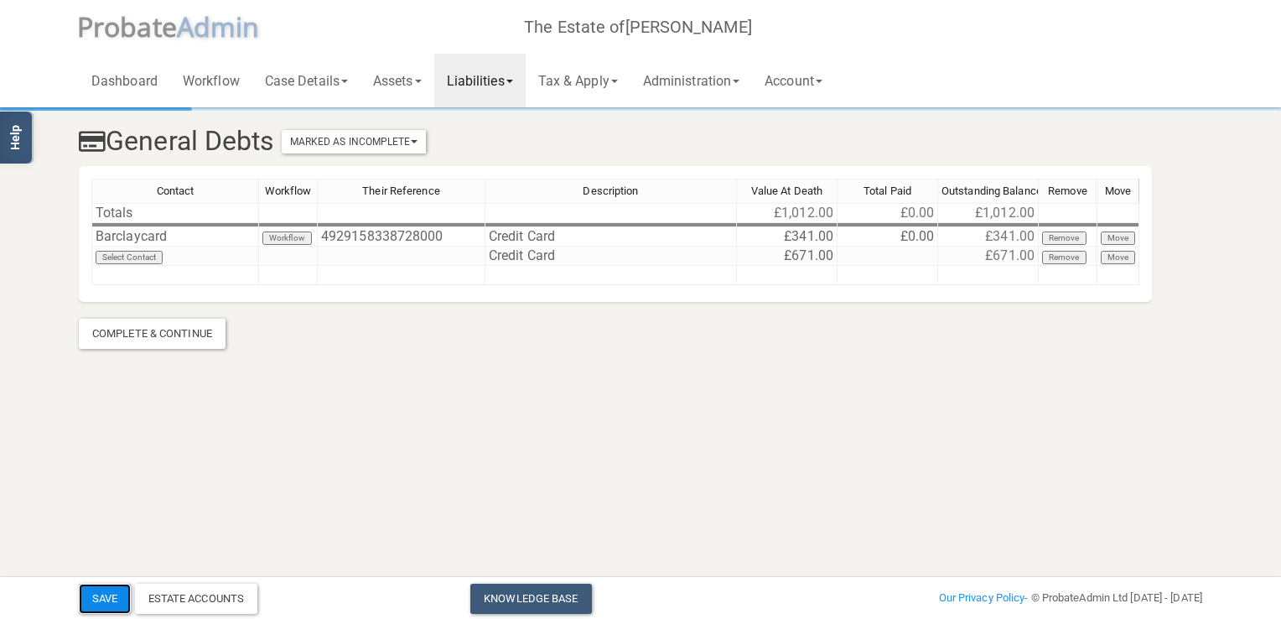
click at [101, 595] on button "Save" at bounding box center [105, 598] width 52 height 30
click at [587, 81] on link "Tax & Apply" at bounding box center [578, 81] width 105 height 54
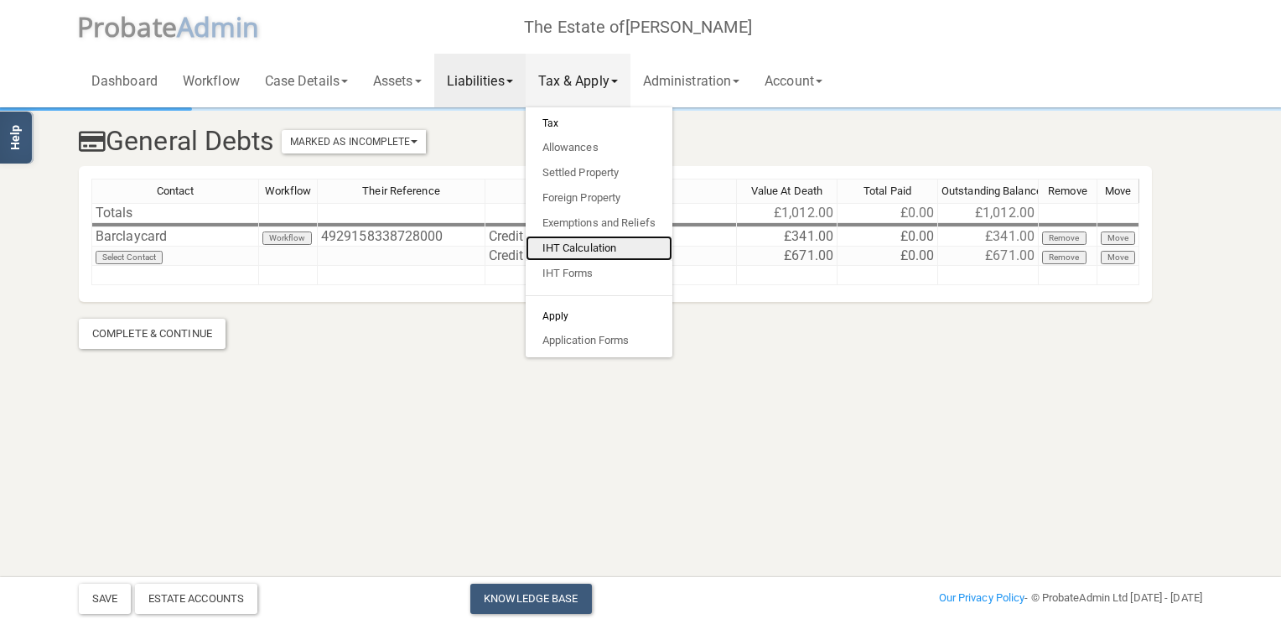
click at [602, 242] on link "IHT Calculation" at bounding box center [599, 248] width 147 height 25
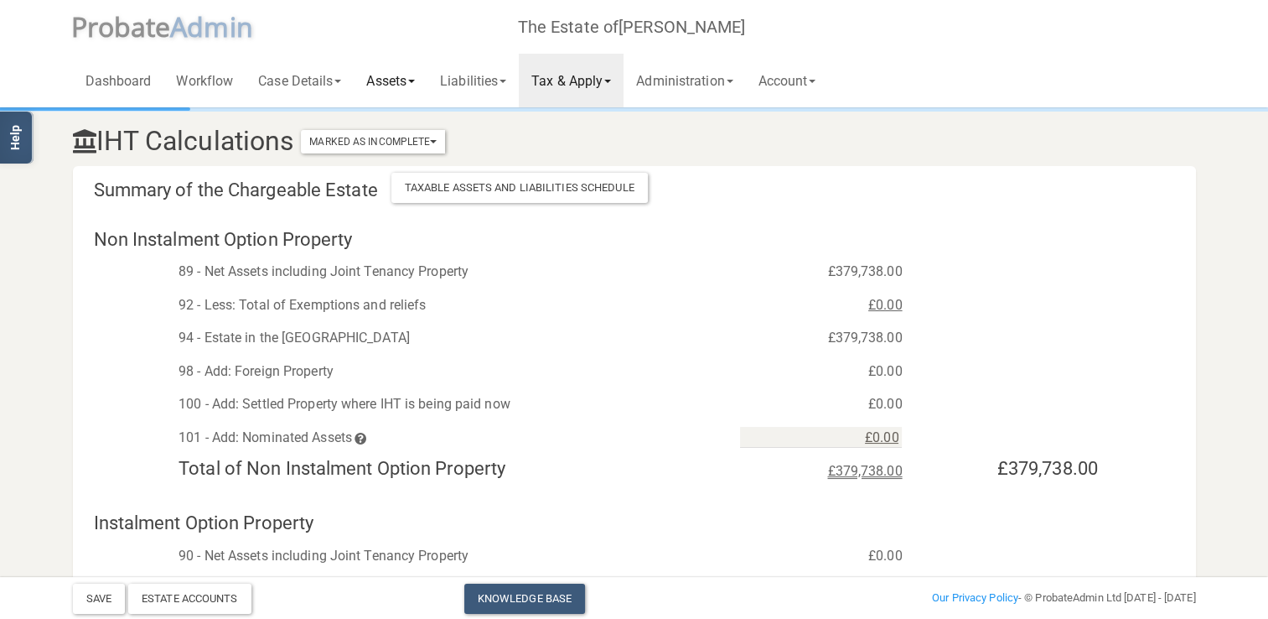
click at [386, 75] on link "Assets" at bounding box center [391, 81] width 74 height 54
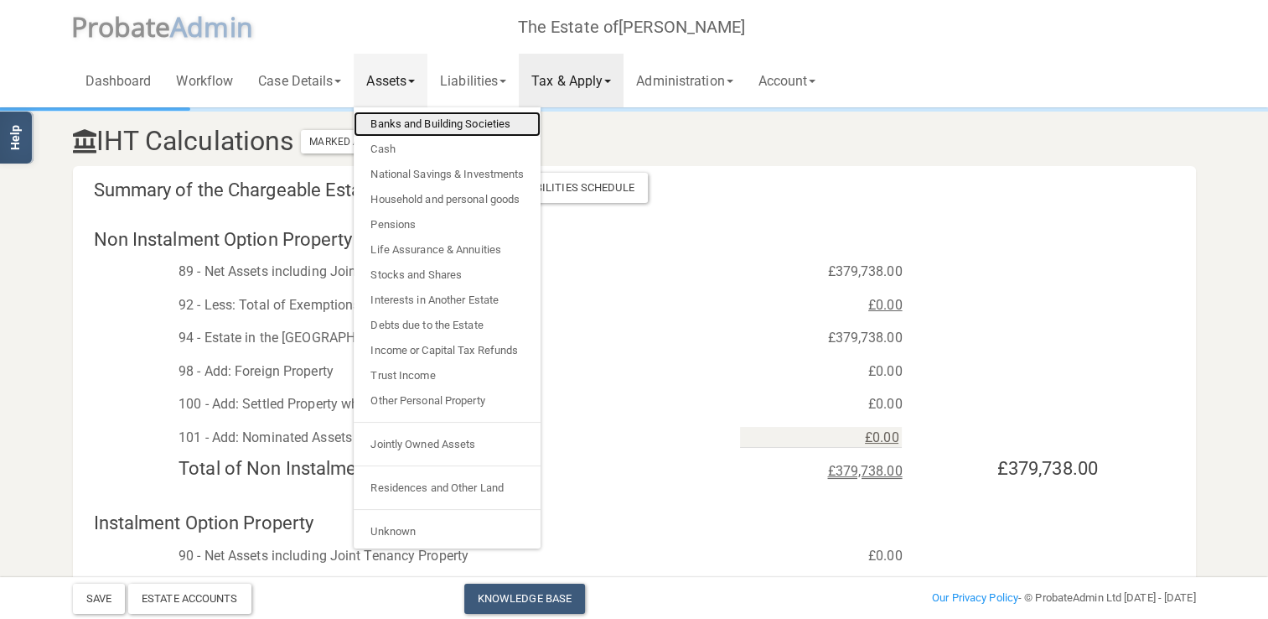
click at [414, 122] on link "Banks and Building Societies" at bounding box center [447, 123] width 187 height 25
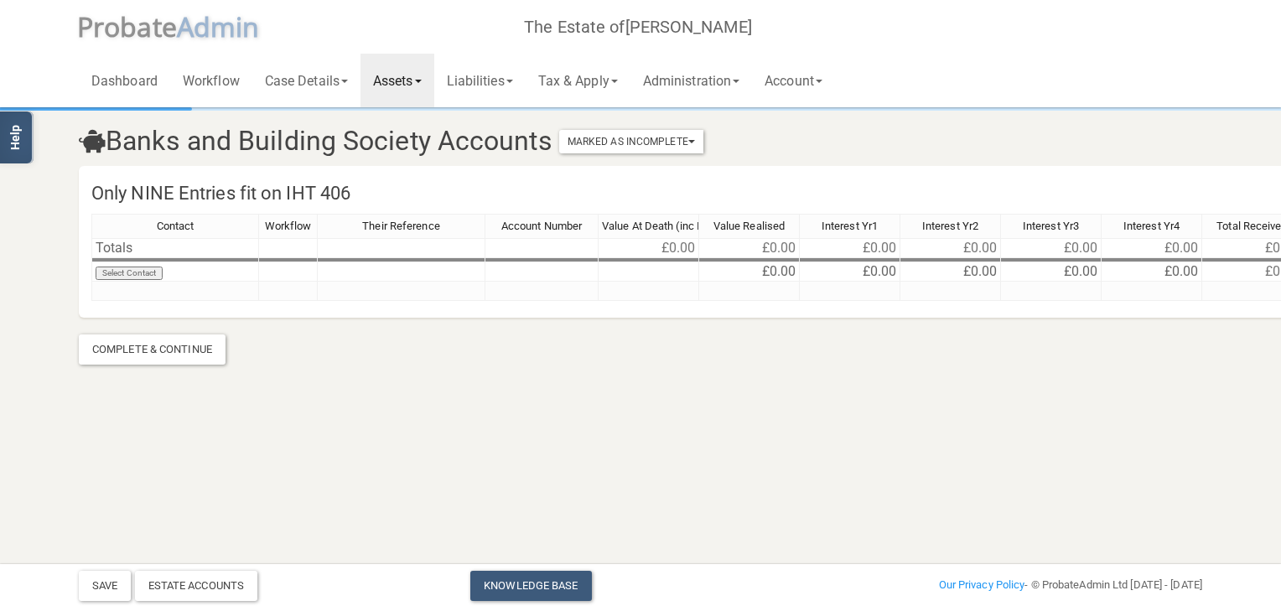
click at [412, 80] on link "Assets" at bounding box center [397, 81] width 74 height 54
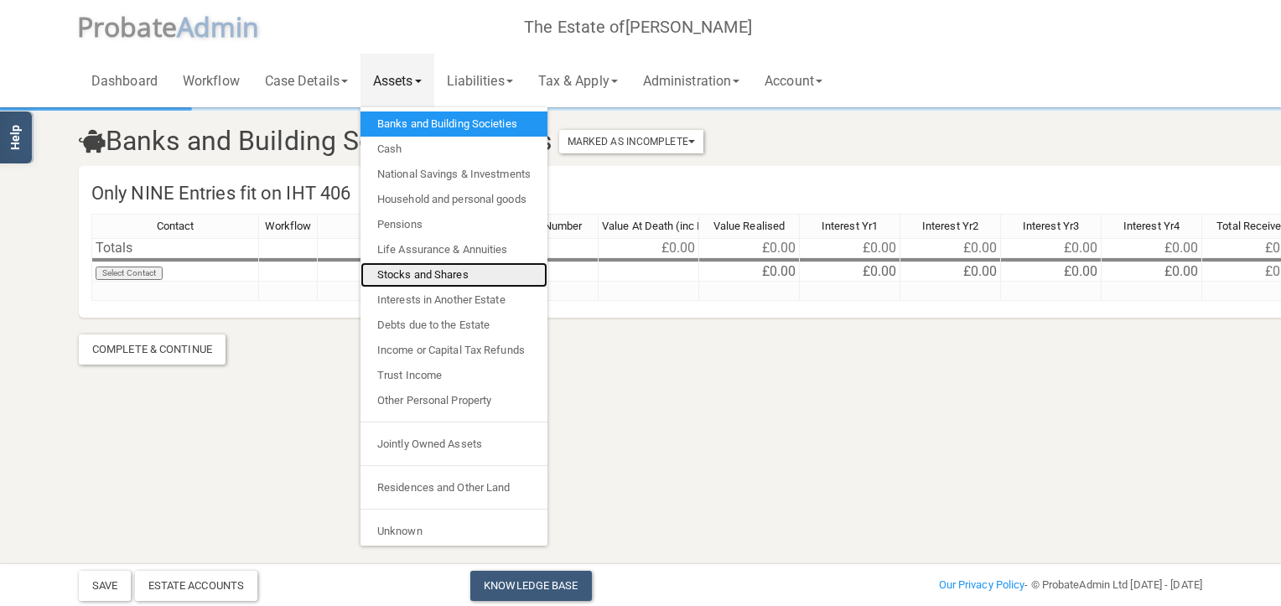
click at [424, 271] on link "Stocks and Shares" at bounding box center [453, 274] width 187 height 25
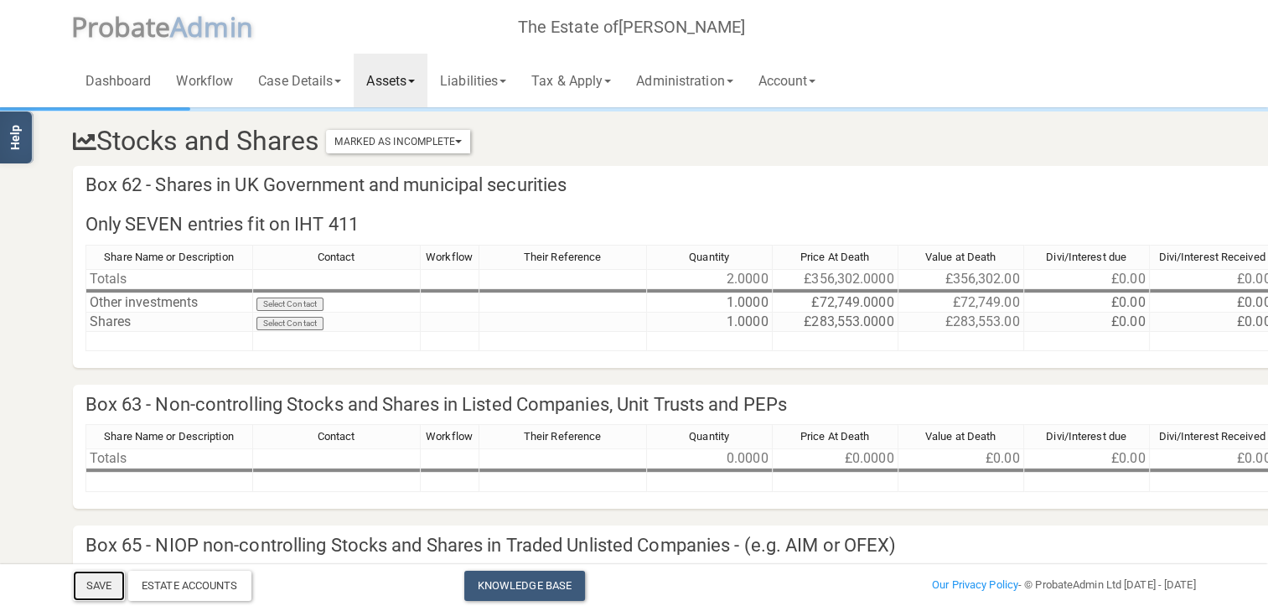
click at [107, 582] on button "Save" at bounding box center [99, 586] width 52 height 30
click at [594, 76] on link "Tax & Apply" at bounding box center [571, 81] width 105 height 54
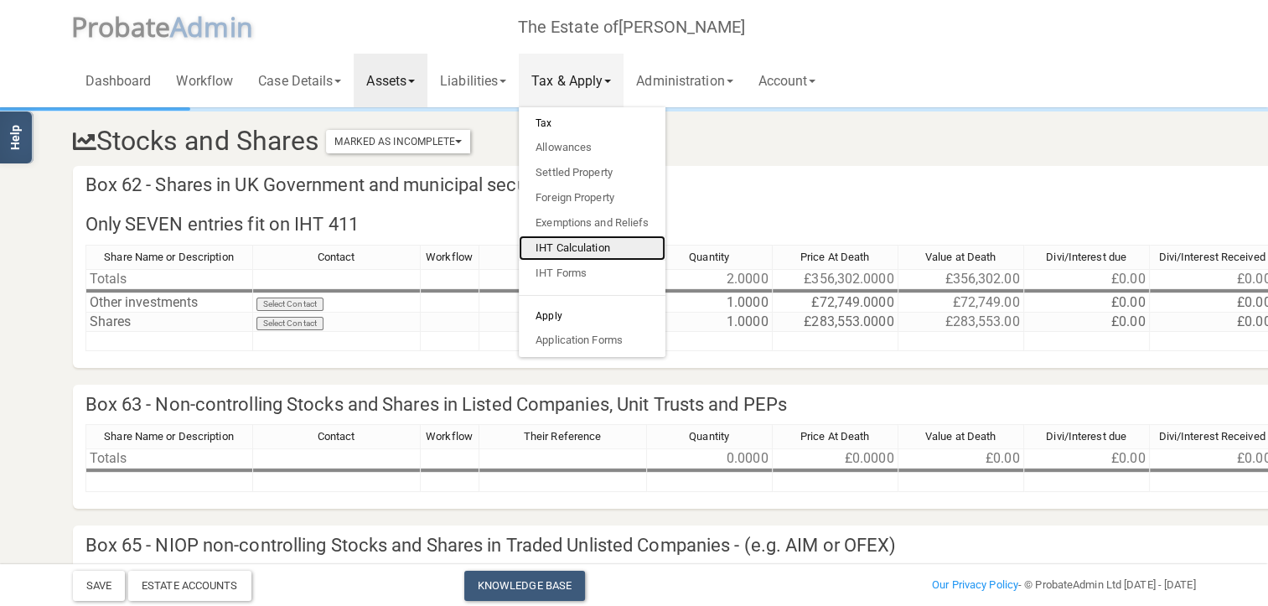
click at [583, 251] on link "IHT Calculation" at bounding box center [592, 248] width 147 height 25
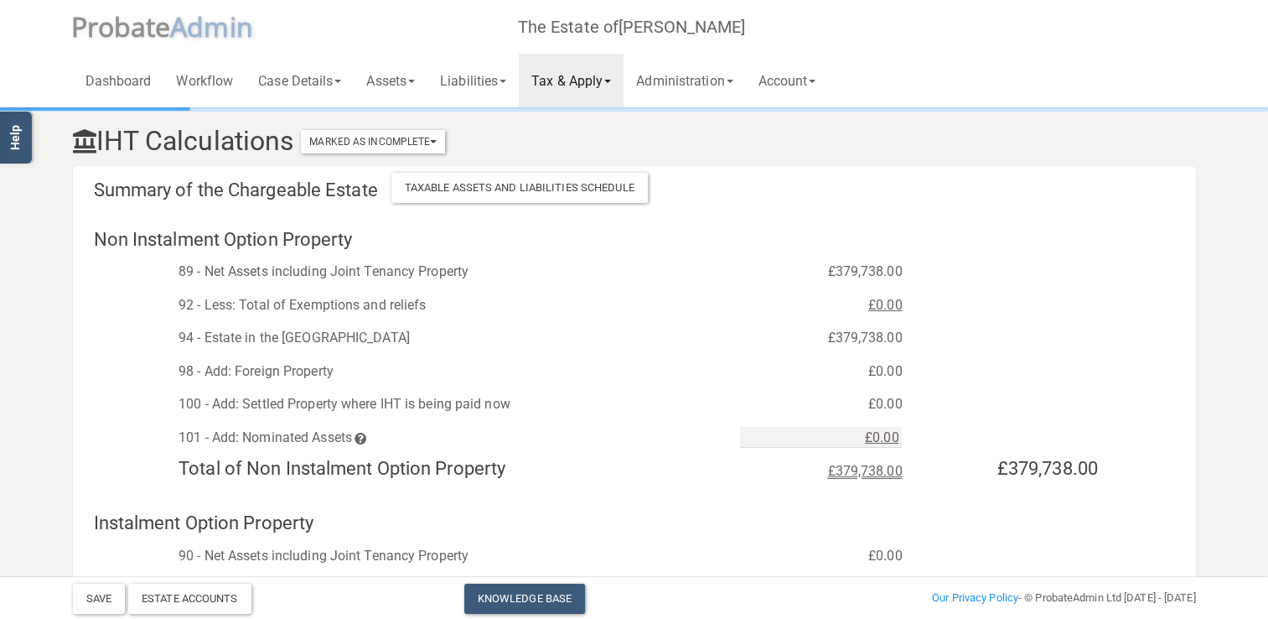
click at [624, 79] on link "Tax & Apply" at bounding box center [571, 81] width 105 height 54
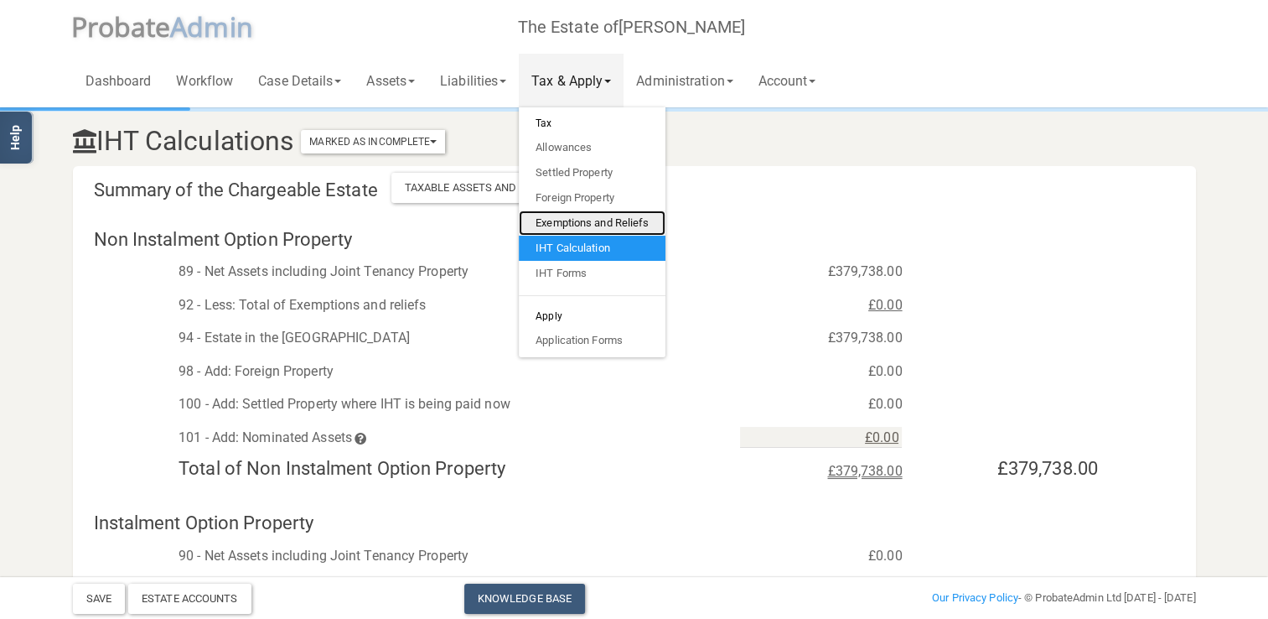
click at [600, 221] on link "Exemptions and Reliefs" at bounding box center [592, 222] width 147 height 25
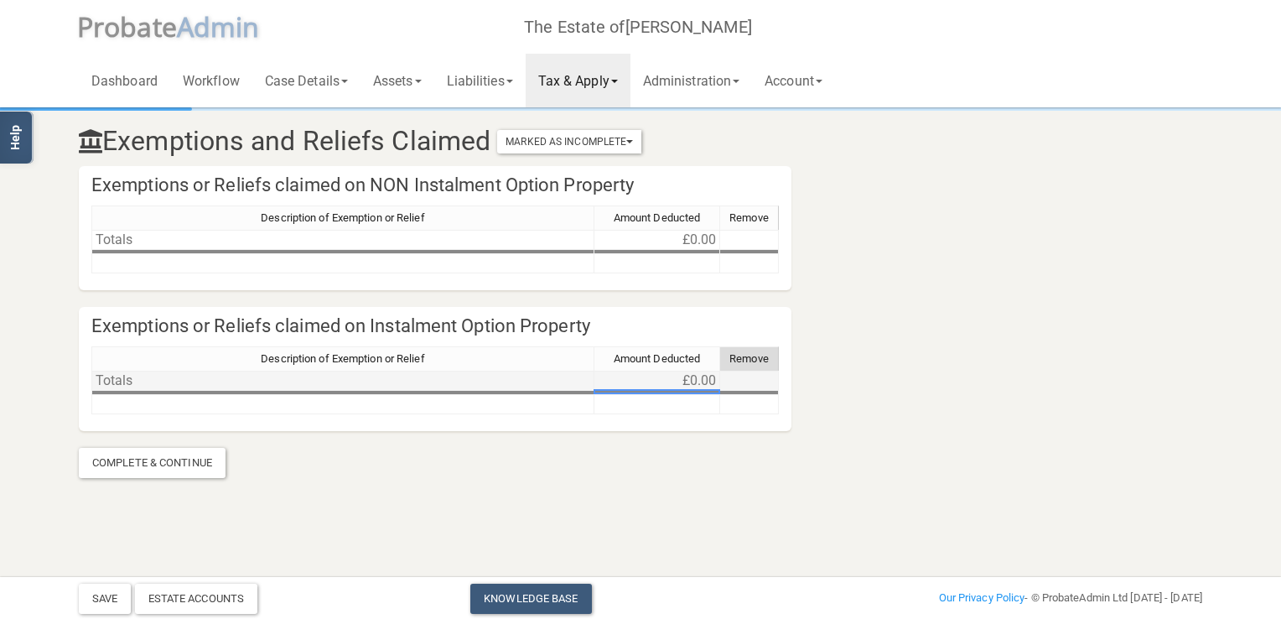
drag, startPoint x: 612, startPoint y: 393, endPoint x: 727, endPoint y: 388, distance: 115.0
click at [727, 388] on tbody "Totals £0.00" at bounding box center [434, 393] width 687 height 44
click at [111, 595] on button "Save" at bounding box center [105, 598] width 52 height 30
click at [428, 75] on link "Assets" at bounding box center [397, 81] width 74 height 54
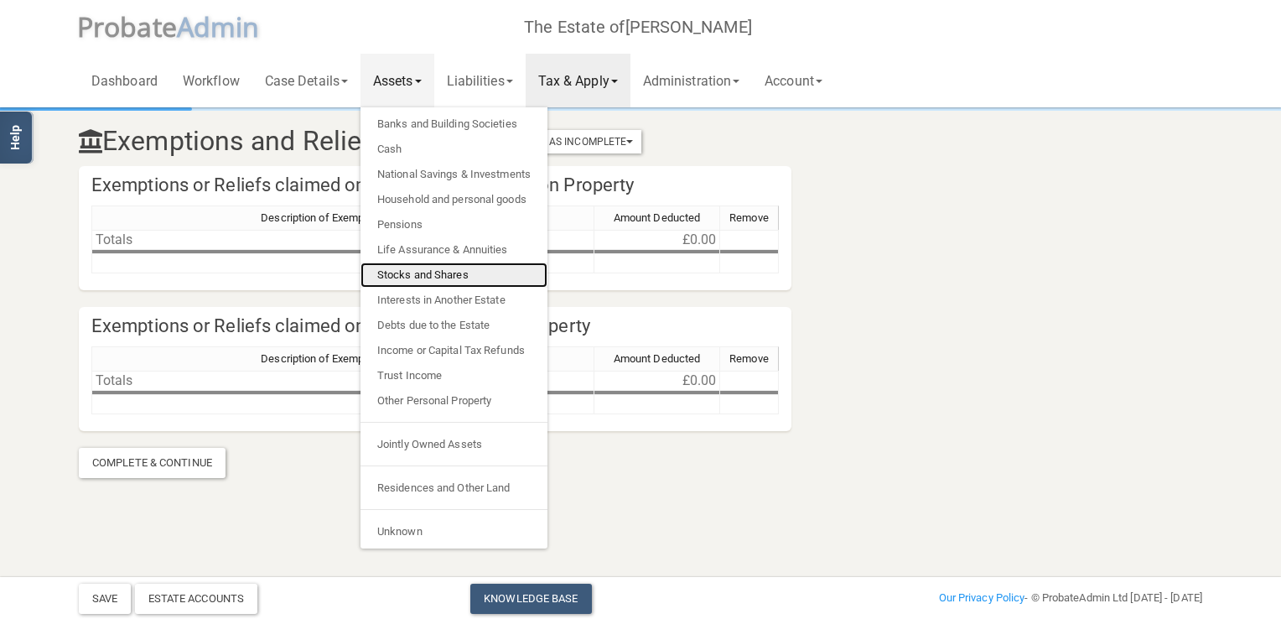
click at [426, 272] on link "Stocks and Shares" at bounding box center [453, 274] width 187 height 25
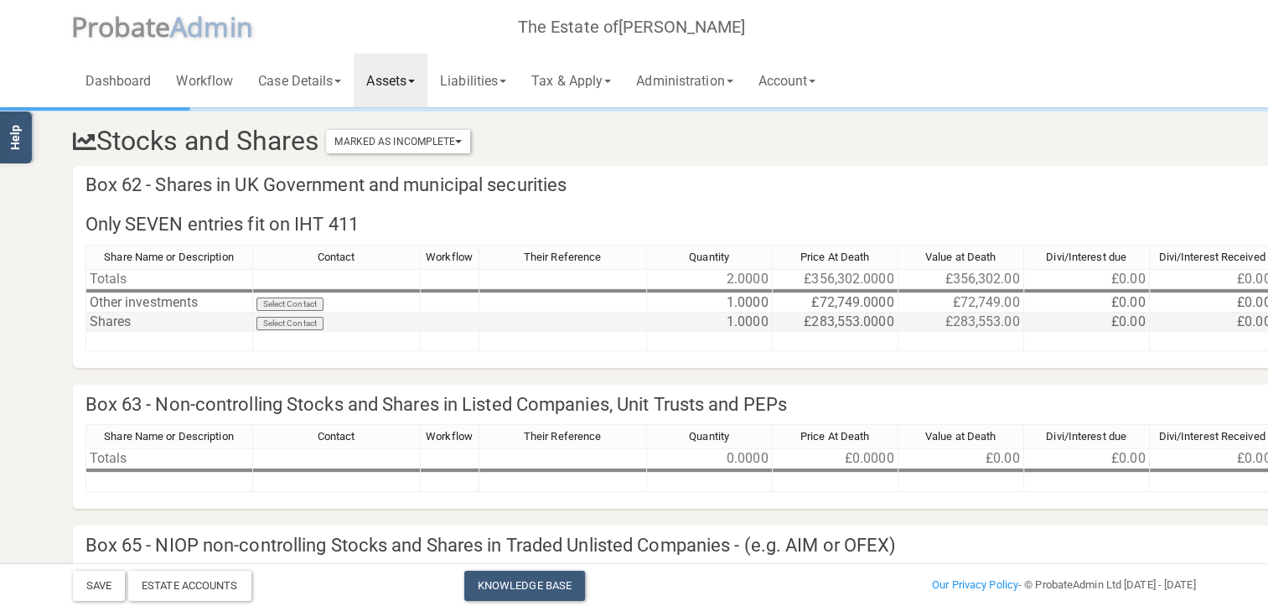
click at [818, 324] on td "£283,553.0000" at bounding box center [836, 322] width 126 height 19
type textarea "284442"
click at [828, 301] on td "£72,749.0000" at bounding box center [836, 302] width 126 height 19
click at [92, 579] on button "Save" at bounding box center [99, 586] width 52 height 30
click at [403, 80] on link "Assets" at bounding box center [391, 81] width 74 height 54
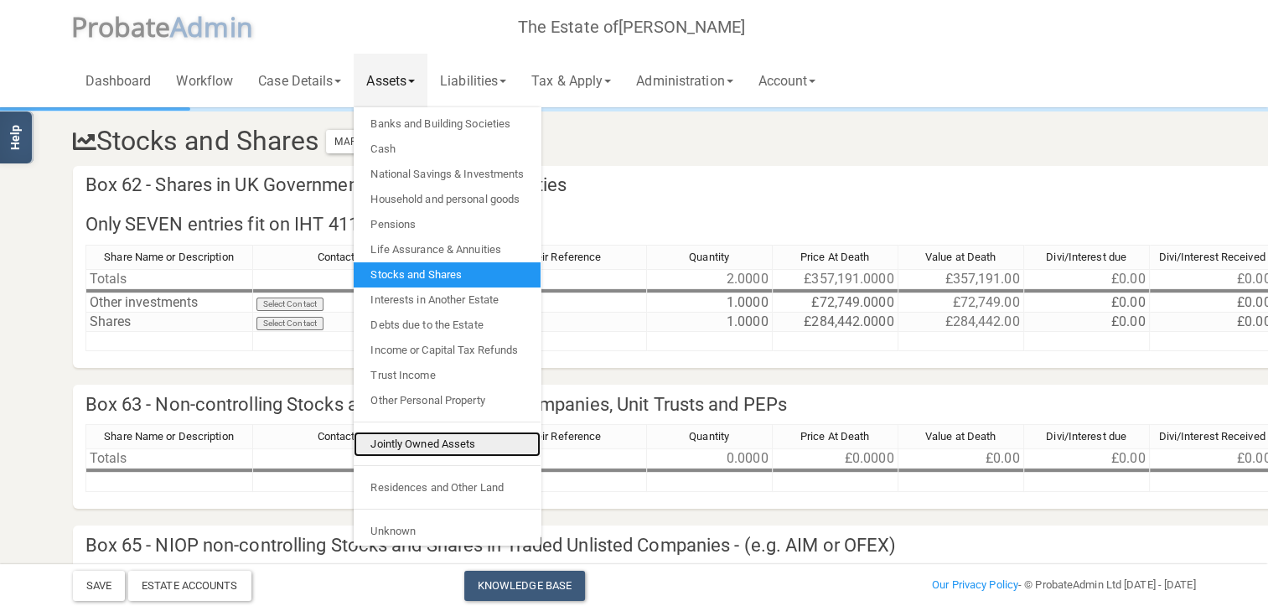
click at [406, 446] on link "Jointly Owned Assets" at bounding box center [447, 444] width 187 height 25
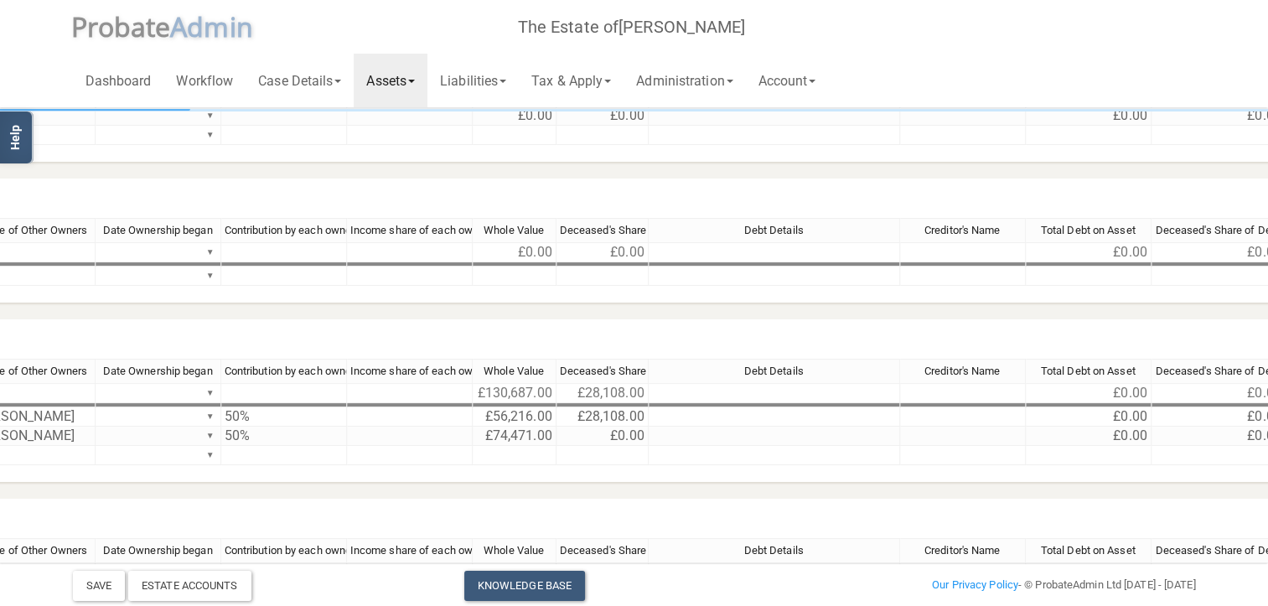
scroll to position [251, 895]
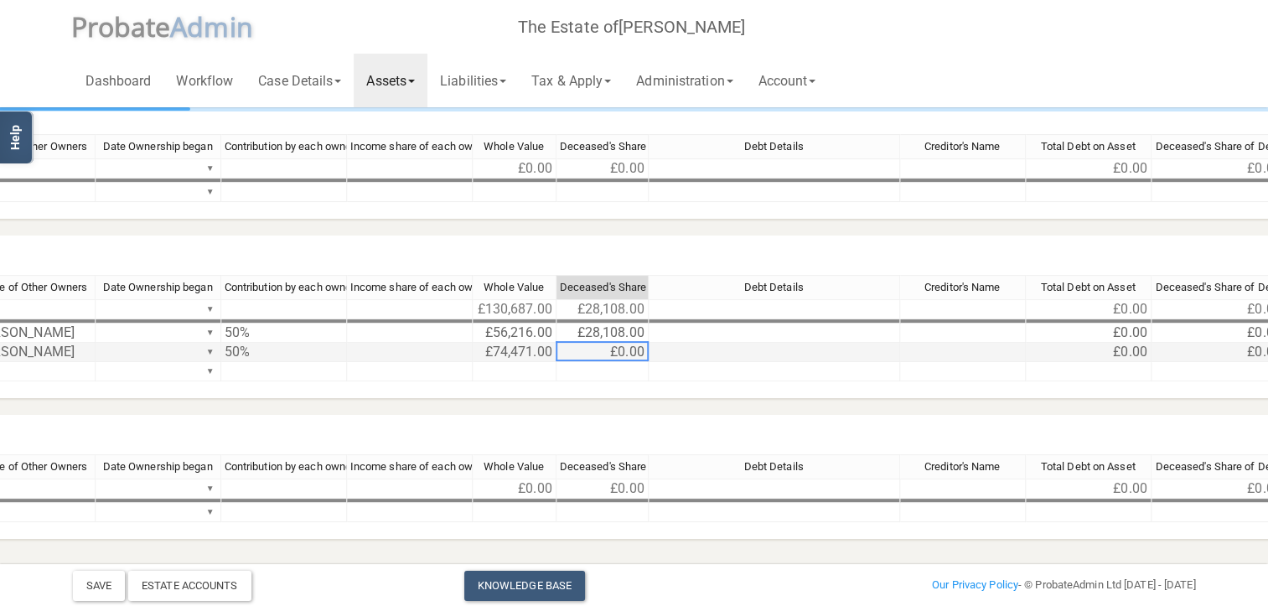
click at [607, 351] on td "£0.00" at bounding box center [603, 352] width 92 height 19
click at [443, 334] on td at bounding box center [410, 333] width 126 height 19
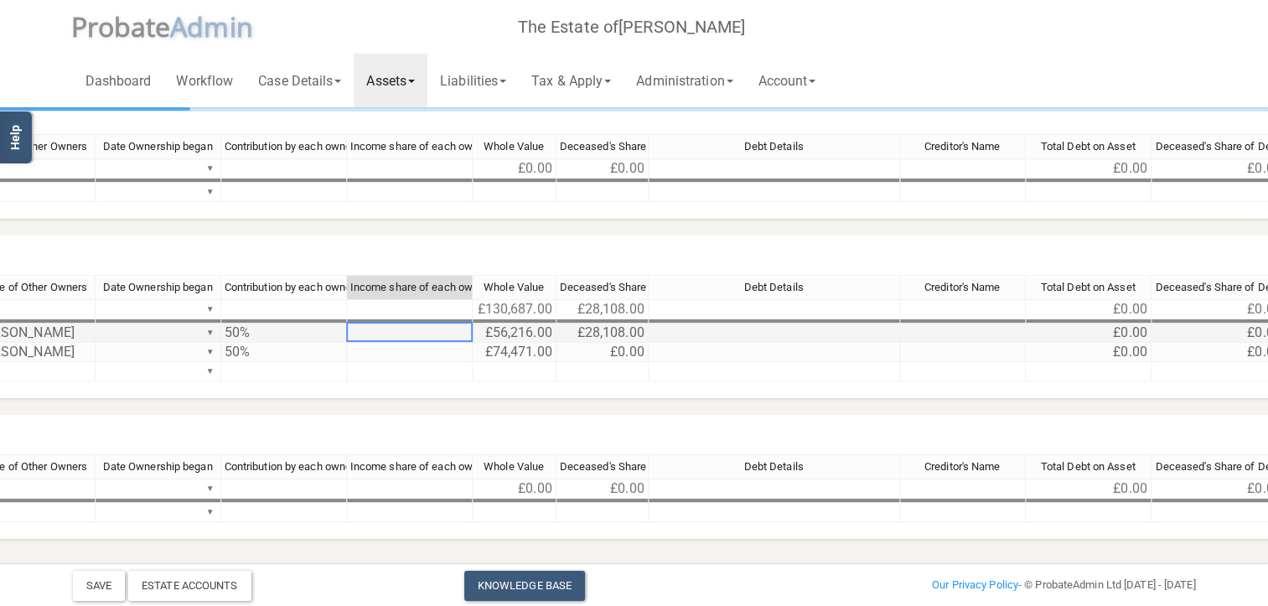
click at [516, 335] on td "£56,216.00" at bounding box center [515, 333] width 84 height 19
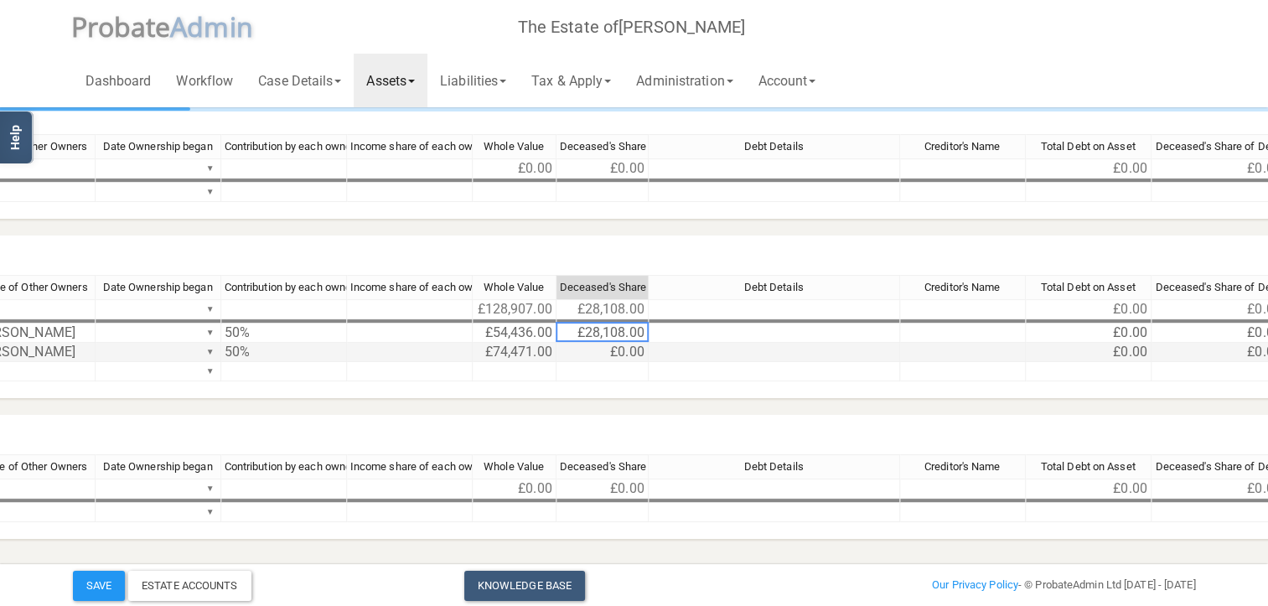
click at [439, 352] on td at bounding box center [410, 352] width 126 height 19
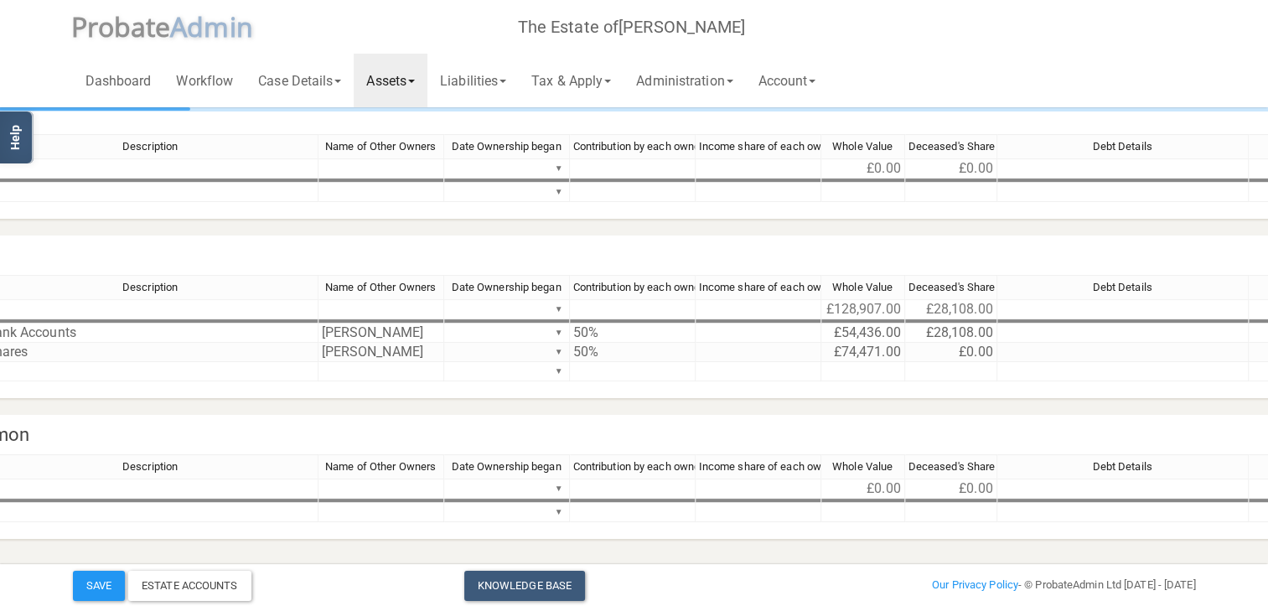
scroll to position [251, 682]
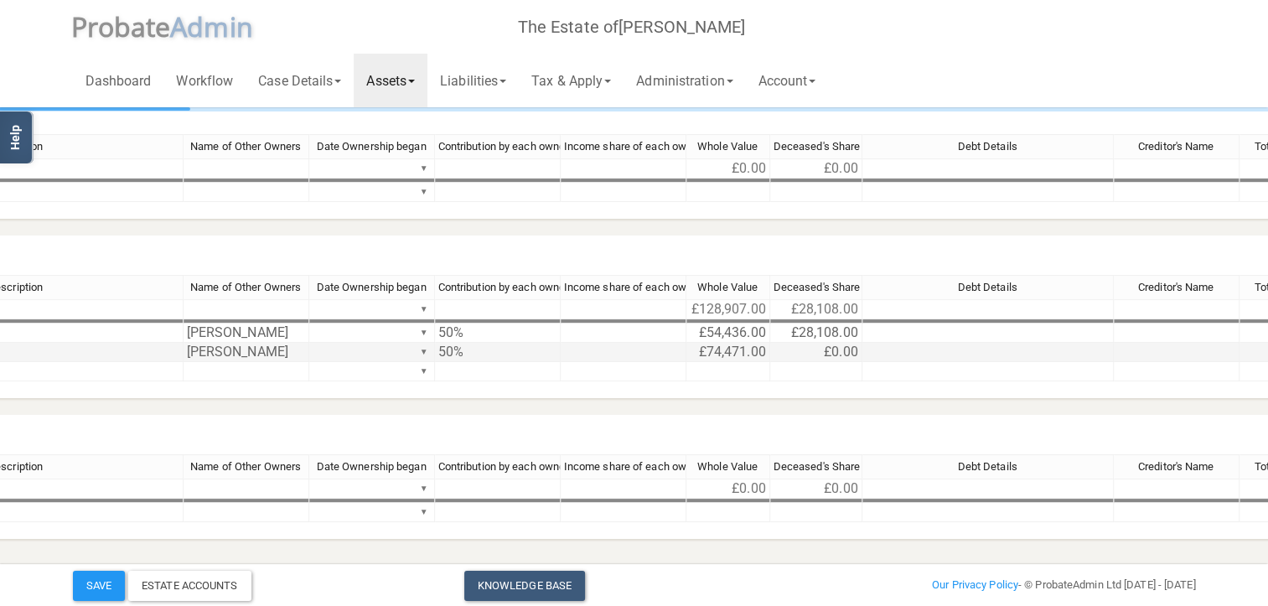
click at [825, 355] on td "£0.00" at bounding box center [816, 352] width 92 height 19
type textarea "37236"
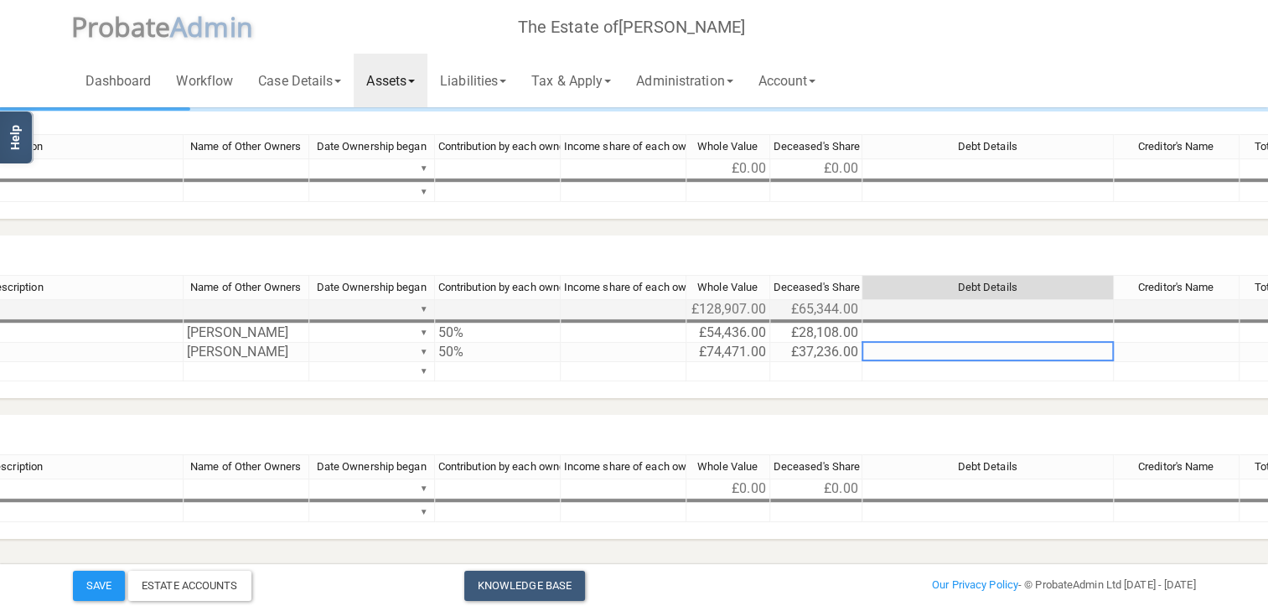
scroll to position [294, 682]
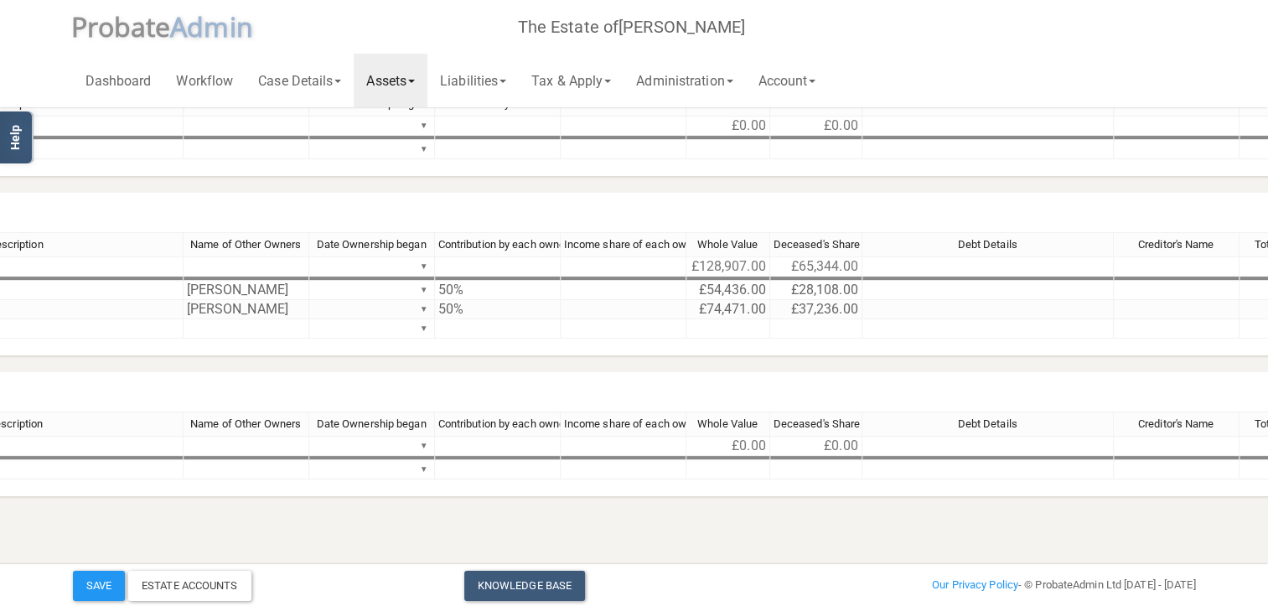
click at [406, 84] on link "Assets" at bounding box center [391, 81] width 74 height 54
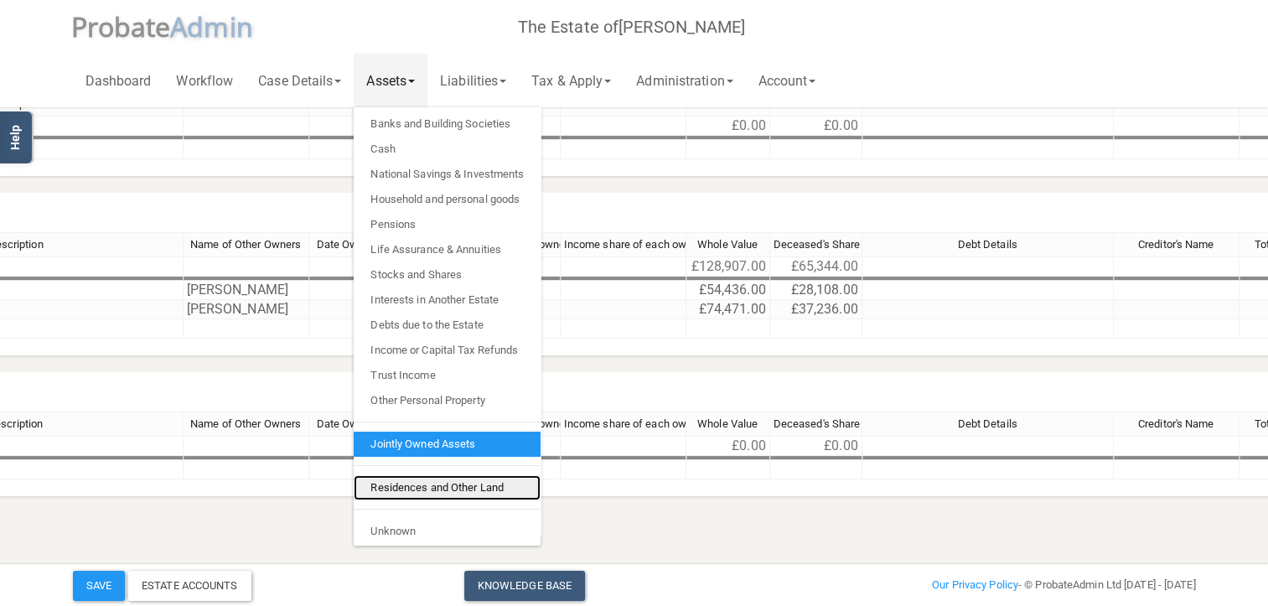
click at [418, 486] on link "Residences and Other Land" at bounding box center [447, 487] width 187 height 25
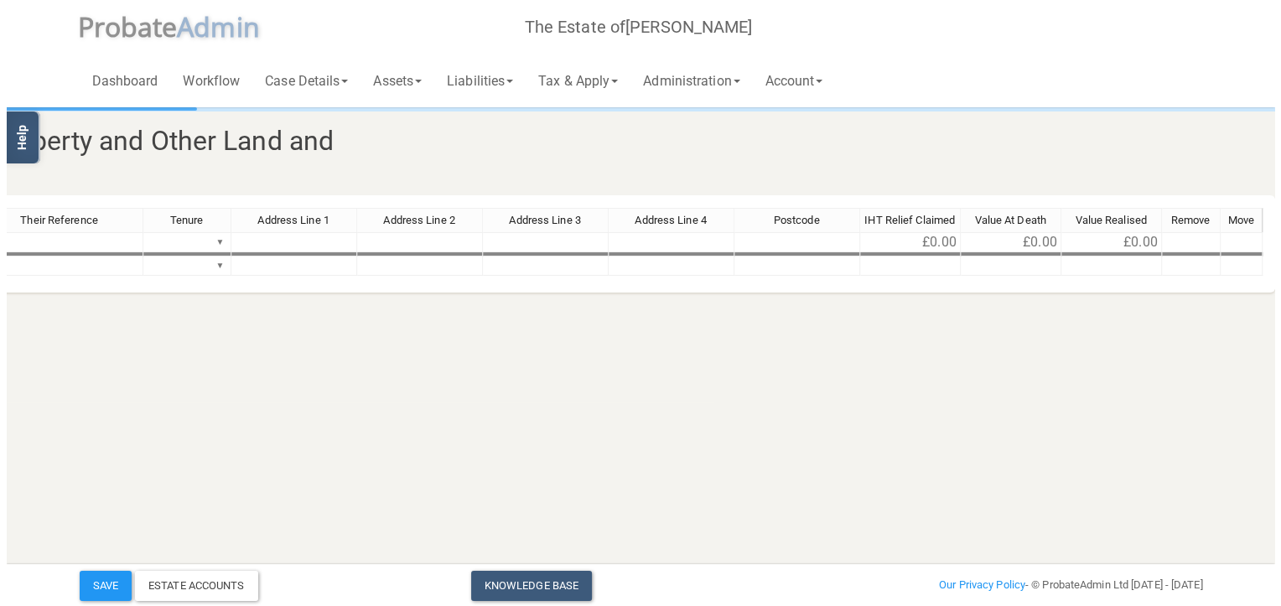
scroll to position [0, 553]
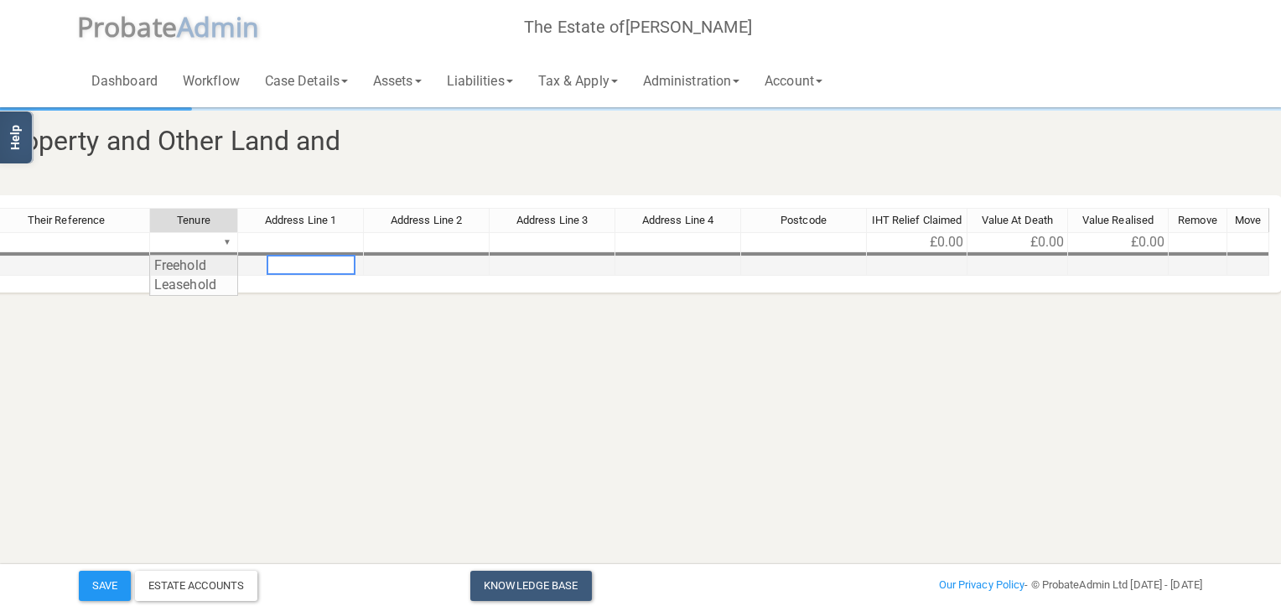
click at [228, 265] on div "Their Reference Tenure Address Line 1 Address Line 2 Address Line 3 Address Lin…" at bounding box center [403, 249] width 1731 height 83
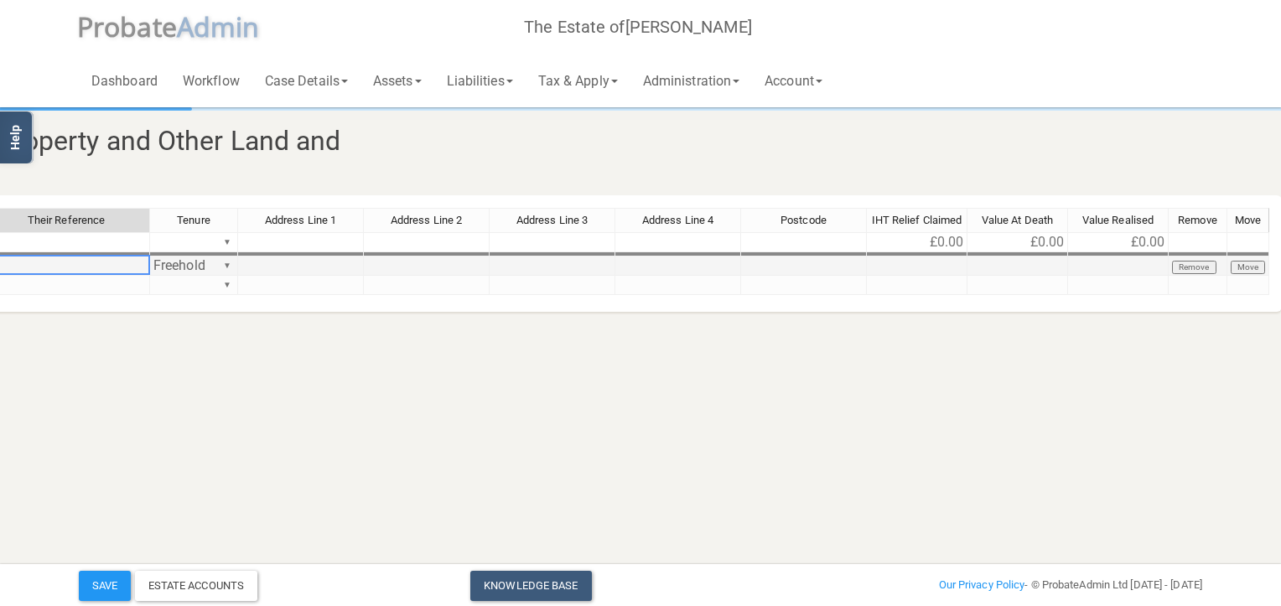
click at [109, 260] on td at bounding box center [66, 266] width 168 height 19
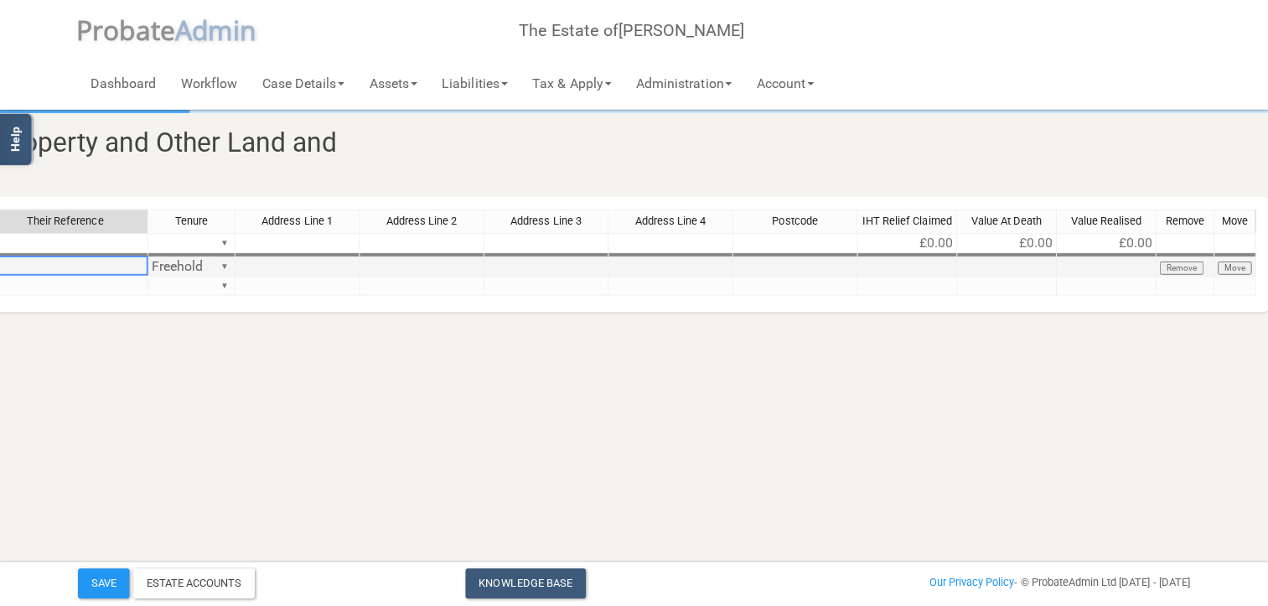
scroll to position [0, 536]
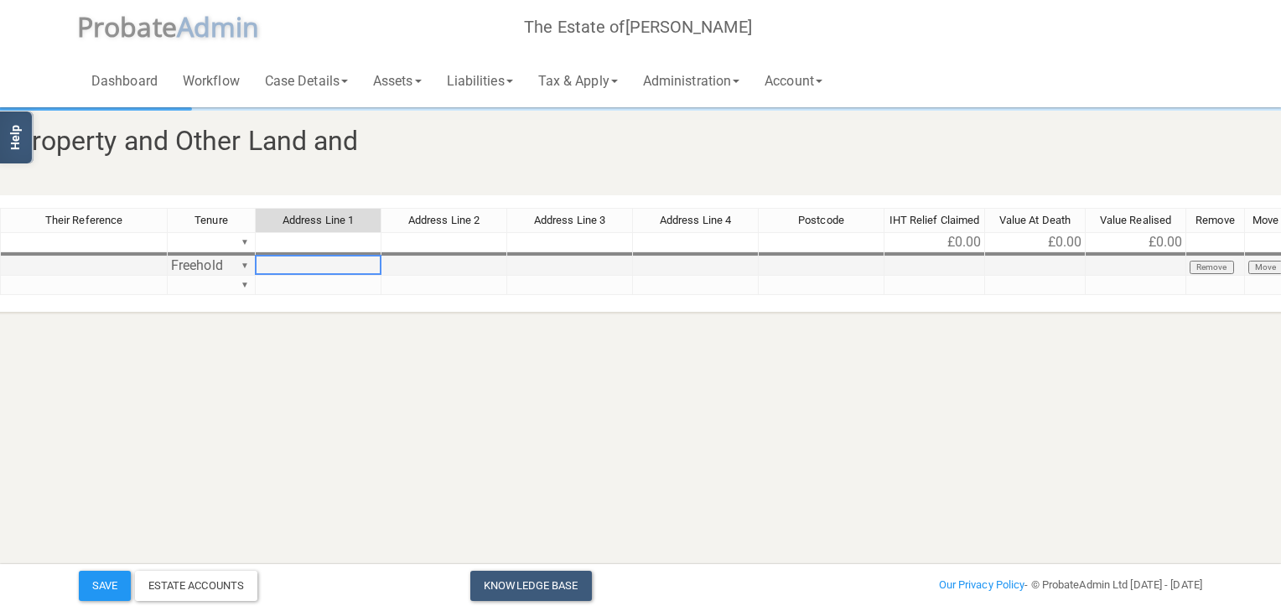
click at [328, 268] on td at bounding box center [319, 266] width 126 height 19
click at [93, 264] on td at bounding box center [84, 266] width 168 height 19
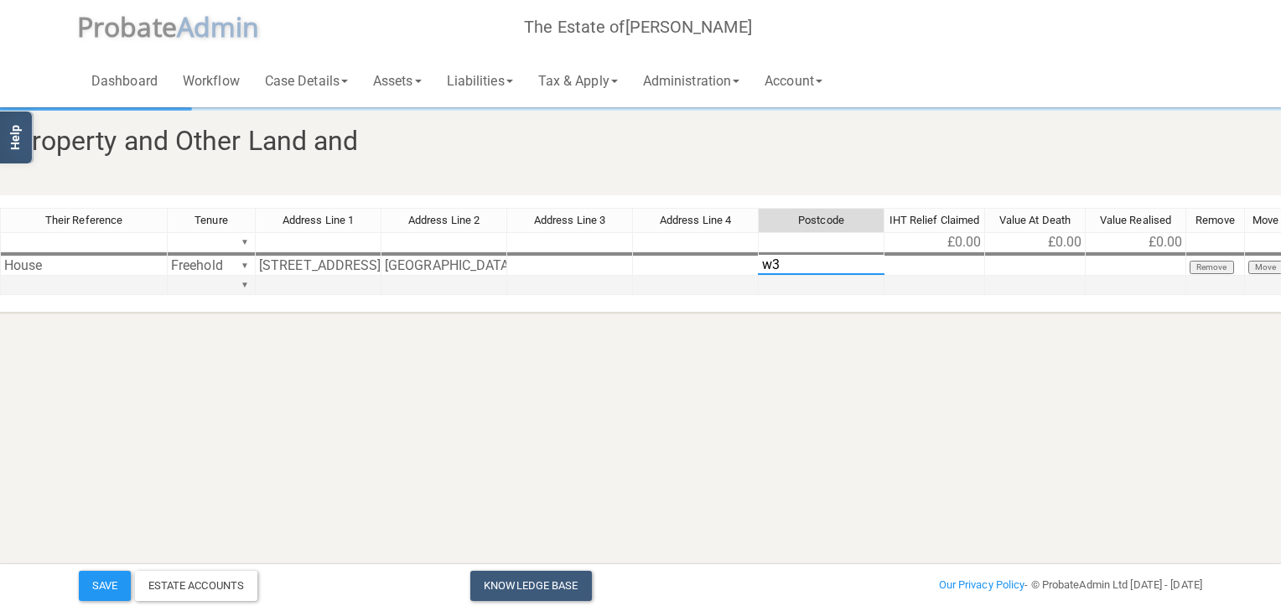
type textarea "w"
type textarea "W3 0NG"
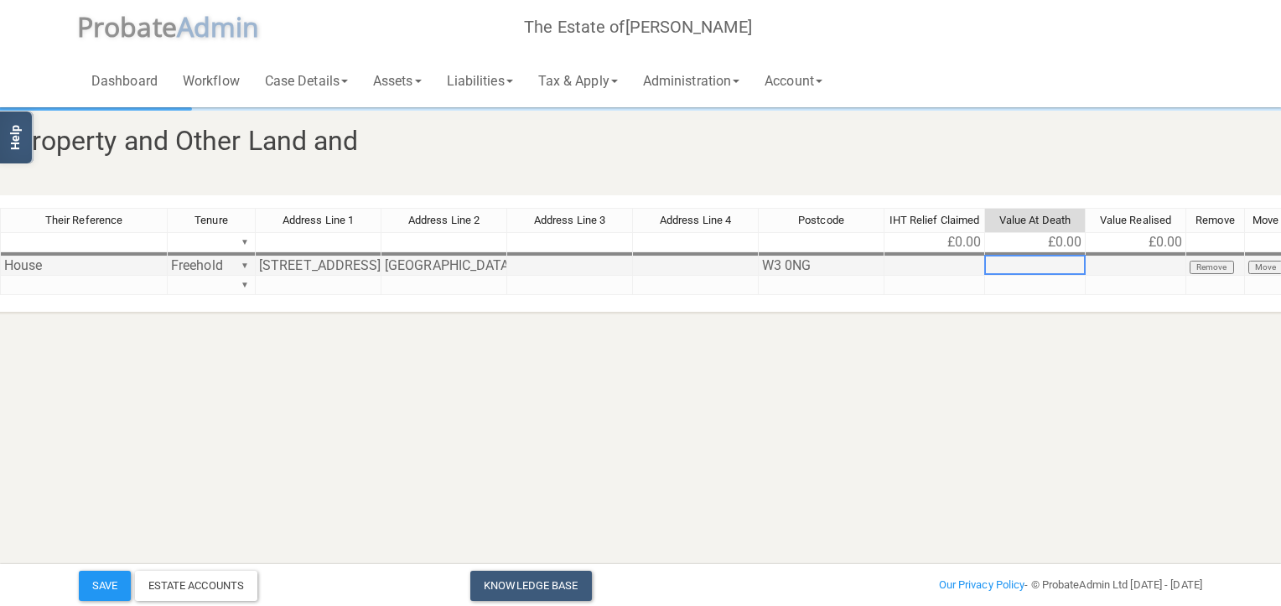
click at [12, 259] on td "House" at bounding box center [84, 266] width 168 height 19
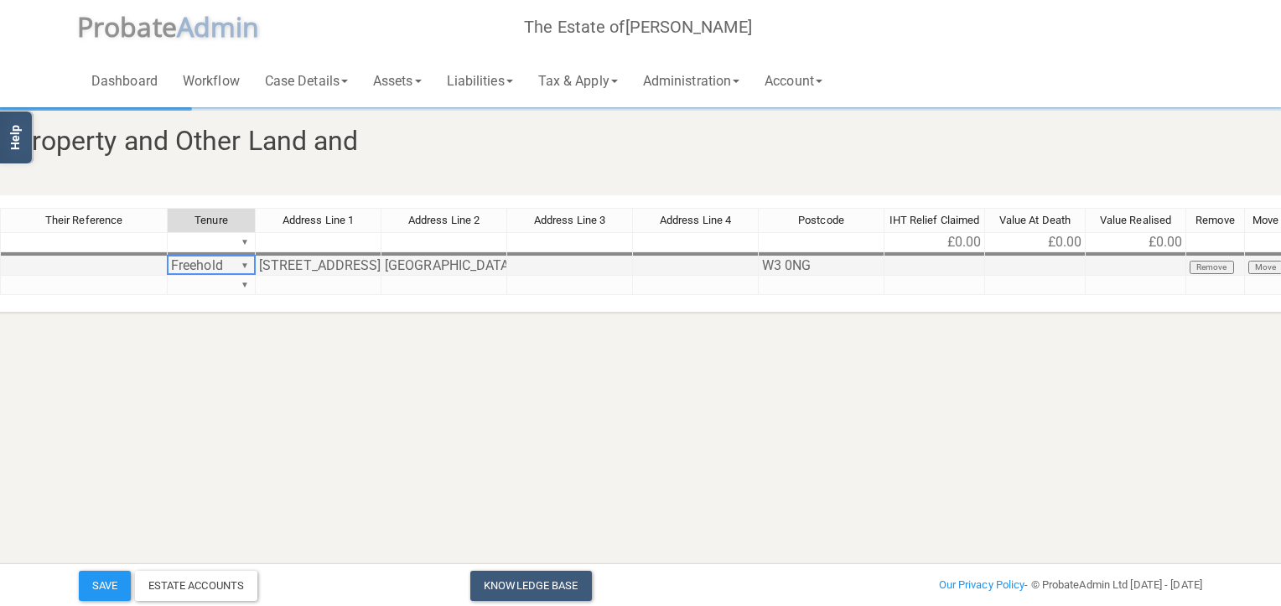
click at [195, 270] on td "Freehold ▼" at bounding box center [212, 266] width 88 height 19
click at [297, 261] on td "[STREET_ADDRESS]" at bounding box center [319, 266] width 126 height 19
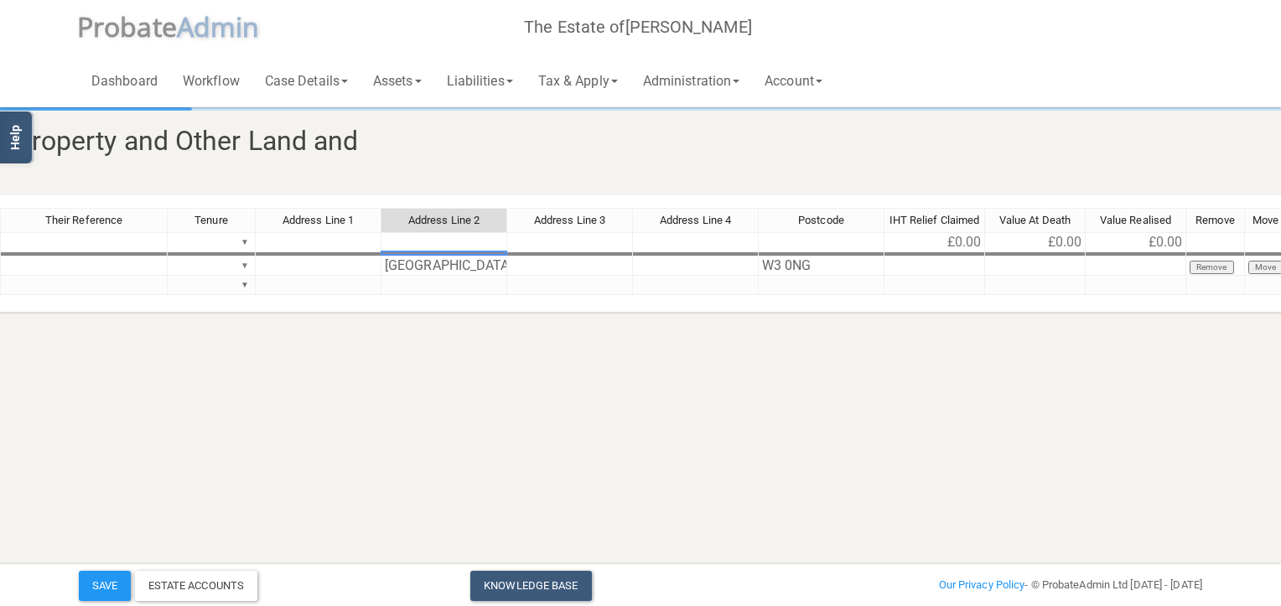
click at [402, 253] on td at bounding box center [444, 254] width 126 height 4
click at [405, 270] on td "[GEOGRAPHIC_DATA]" at bounding box center [444, 266] width 126 height 19
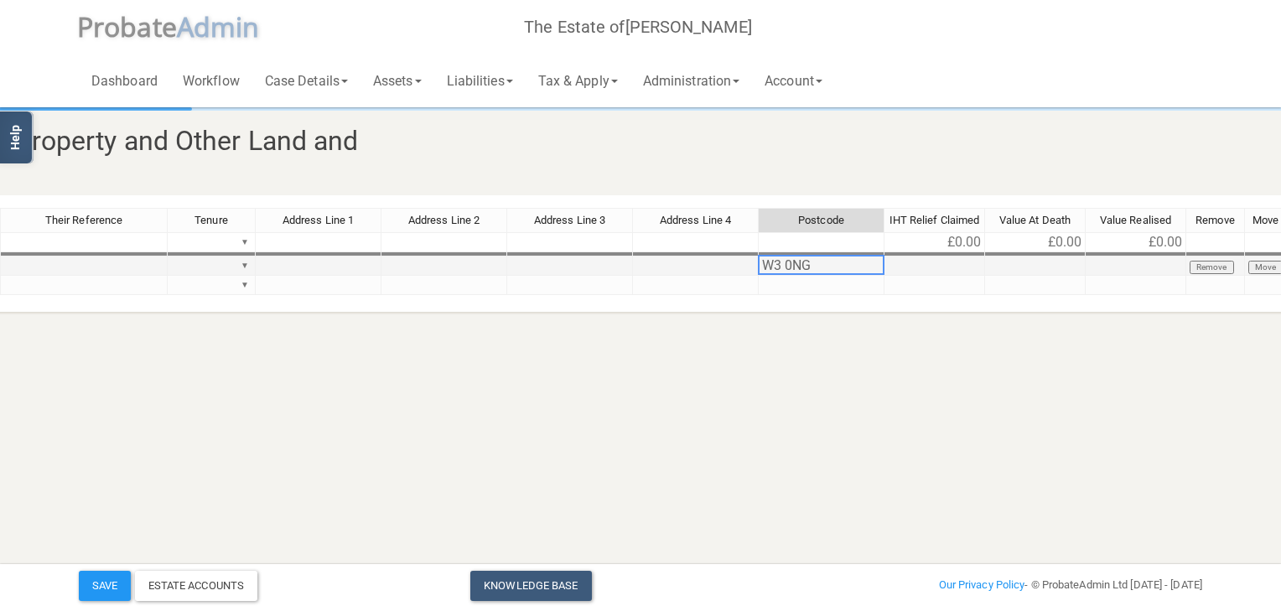
click at [781, 265] on td "W3 0NG" at bounding box center [822, 266] width 126 height 19
click at [416, 84] on link "Assets" at bounding box center [397, 81] width 74 height 54
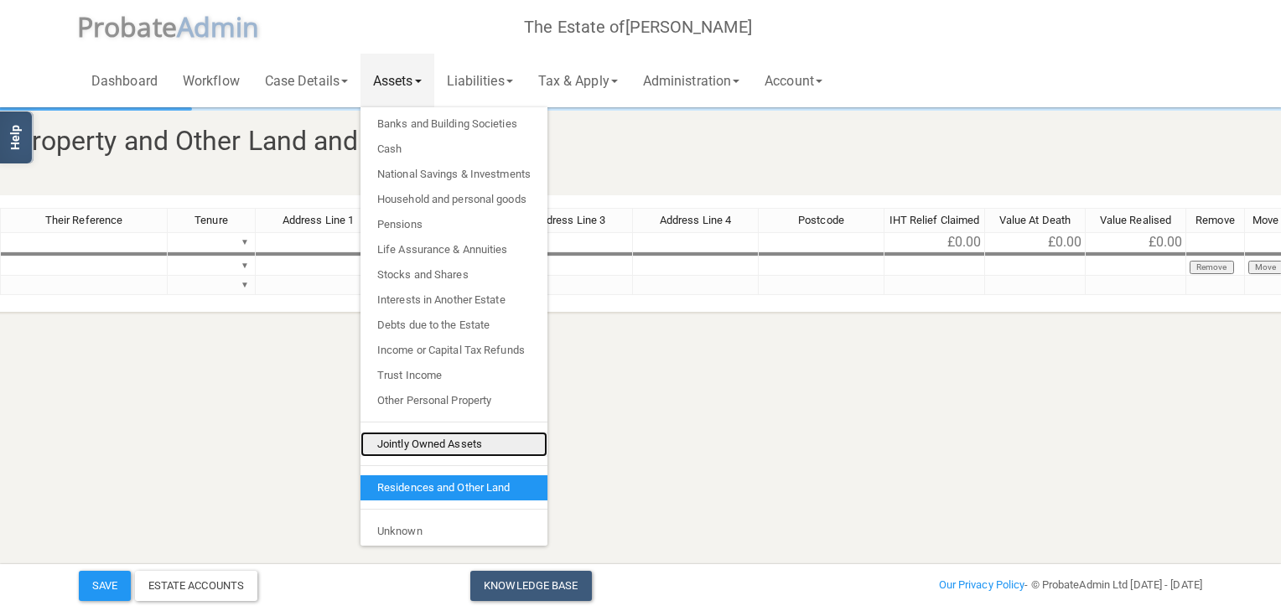
click at [437, 441] on link "Jointly Owned Assets" at bounding box center [453, 444] width 187 height 25
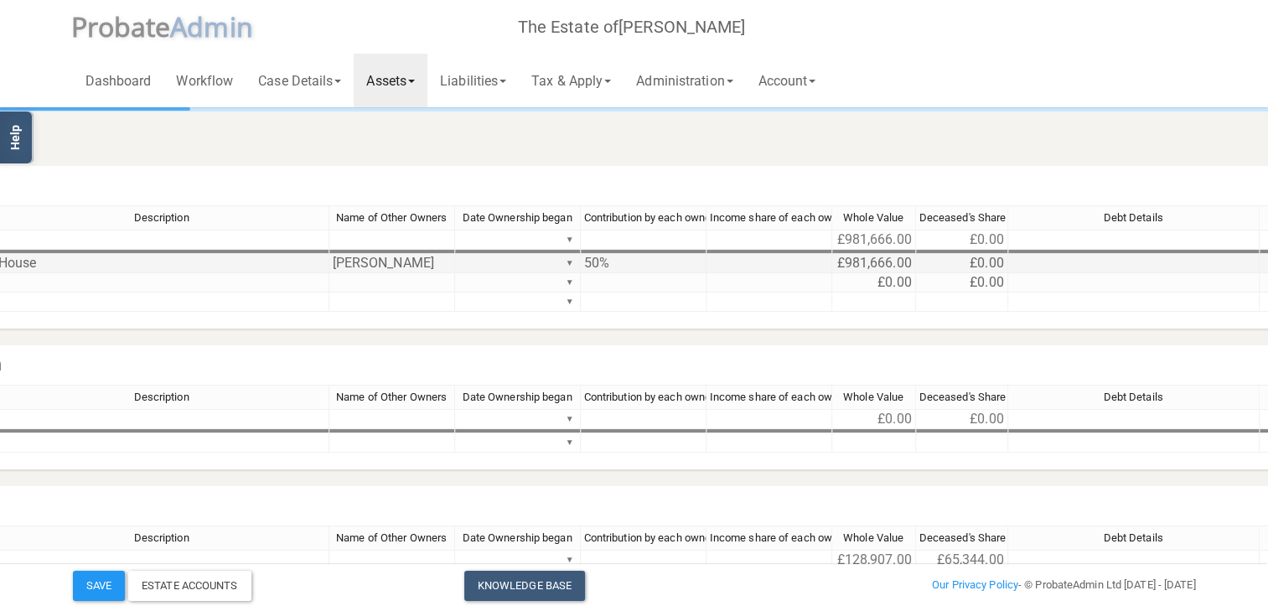
click at [966, 263] on td "£0.00" at bounding box center [962, 263] width 92 height 19
type textarea "490833"
click at [101, 585] on button "Save" at bounding box center [99, 586] width 52 height 30
click at [578, 80] on link "Tax & Apply" at bounding box center [571, 81] width 105 height 54
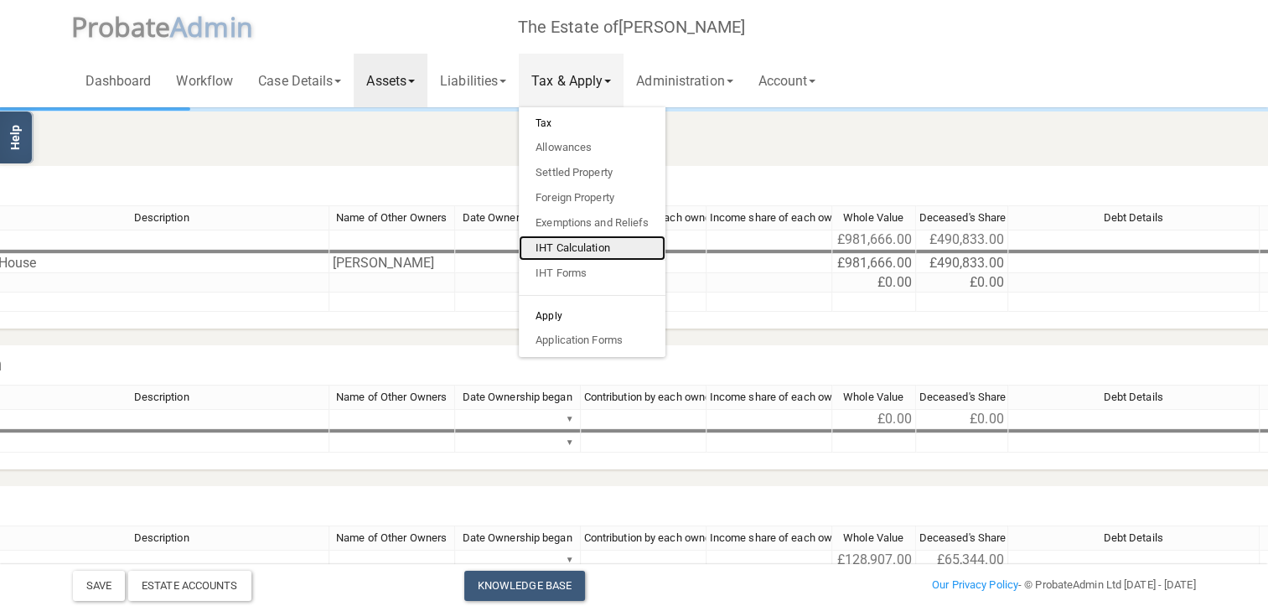
click at [589, 251] on link "IHT Calculation" at bounding box center [592, 248] width 147 height 25
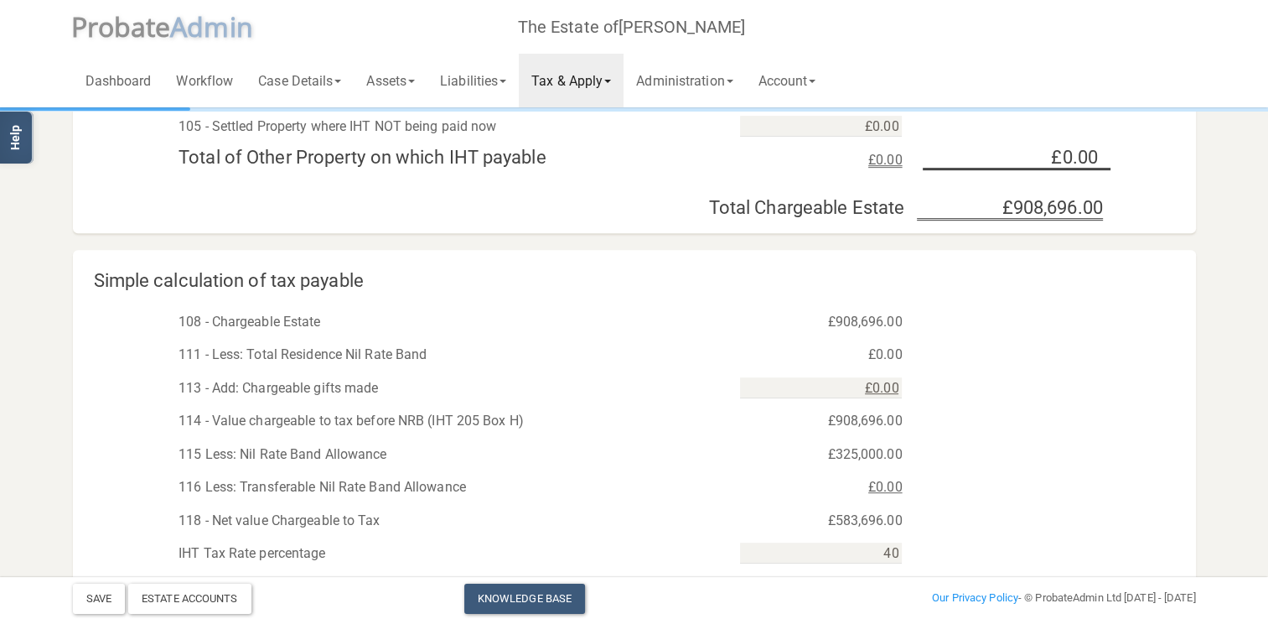
scroll to position [838, 0]
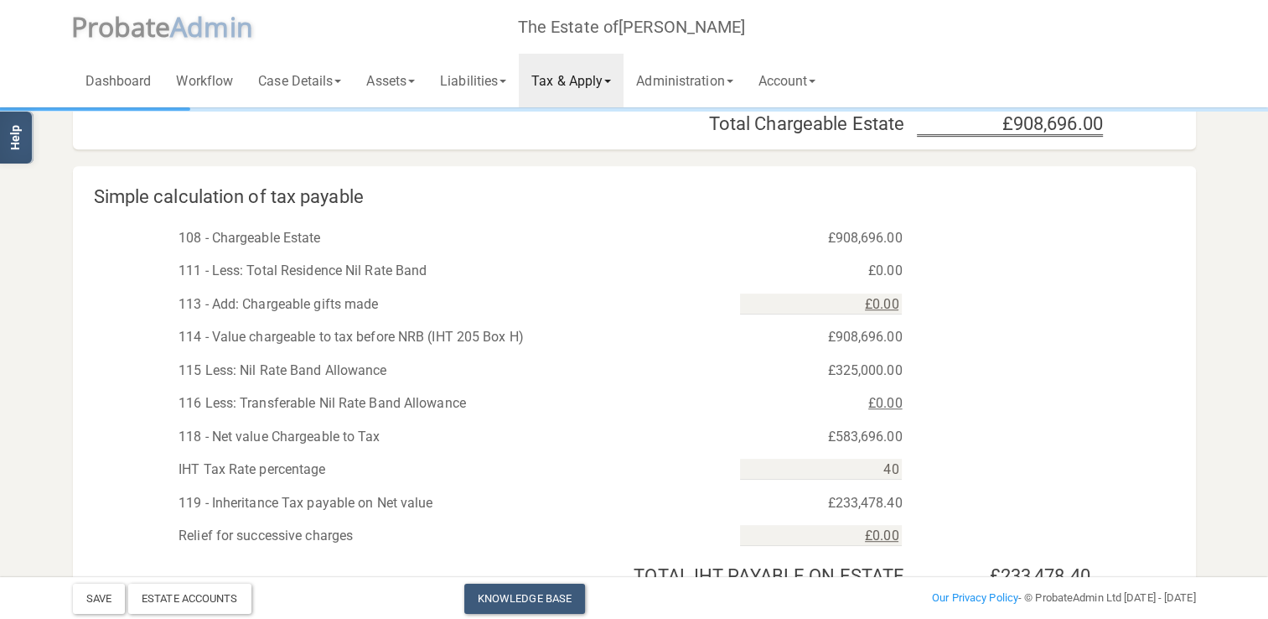
click at [610, 81] on link "Tax & Apply" at bounding box center [571, 81] width 105 height 54
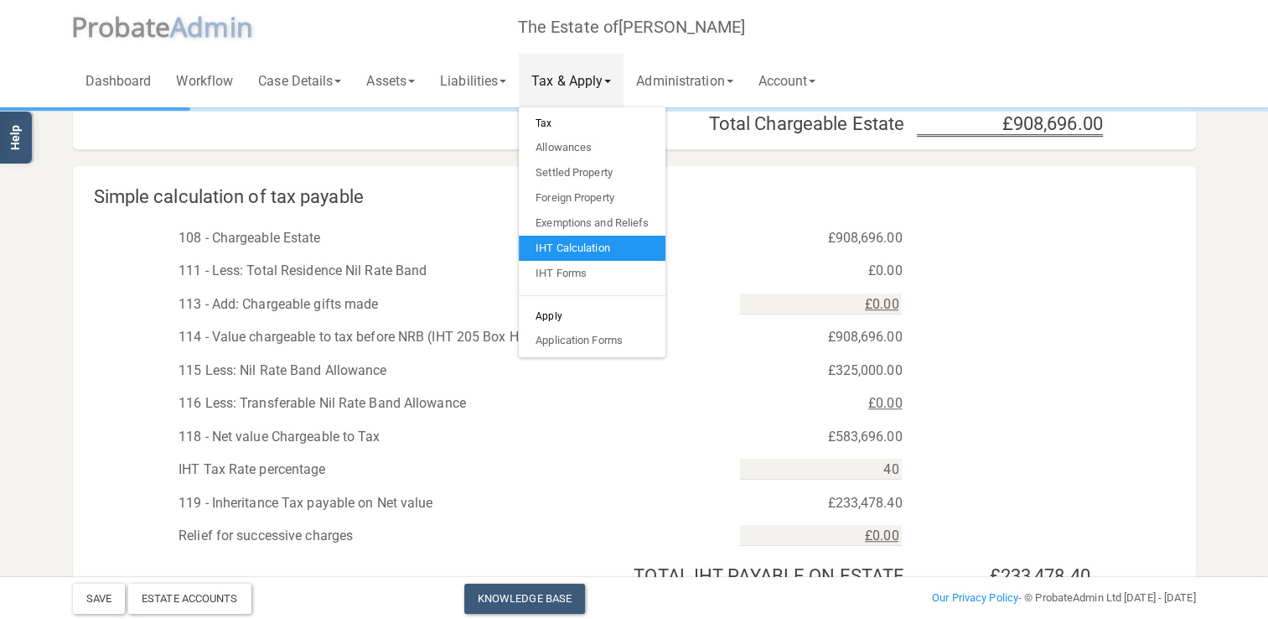
scroll to position [671, 0]
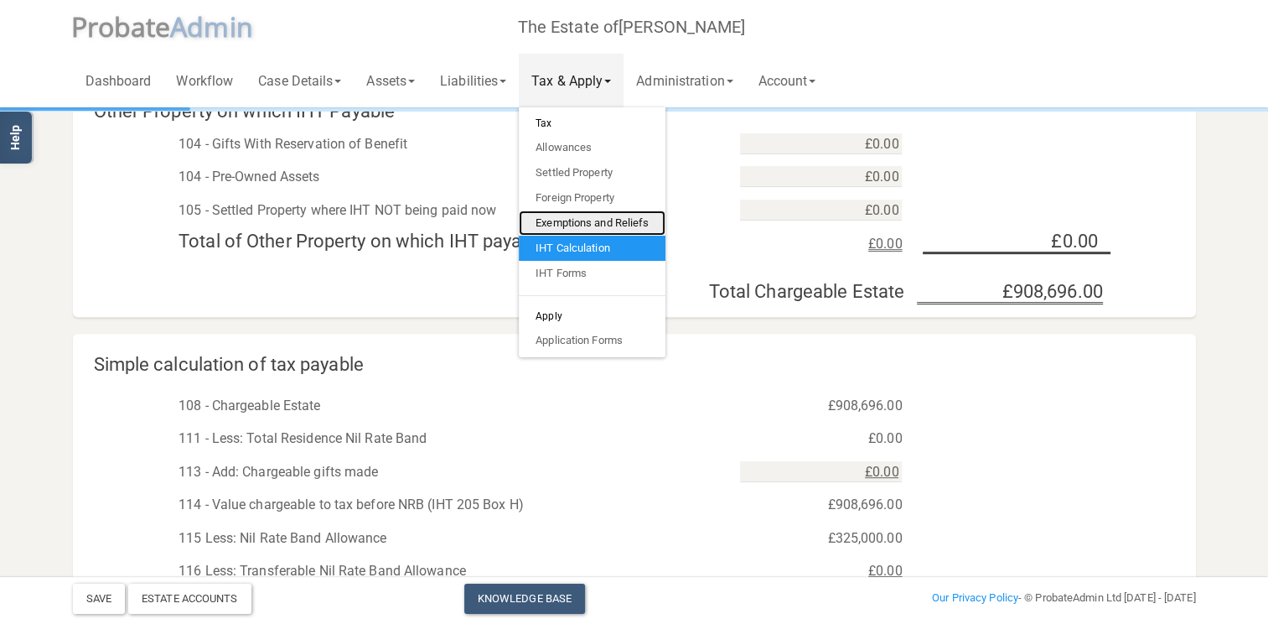
click at [588, 217] on link "Exemptions and Reliefs" at bounding box center [592, 222] width 147 height 25
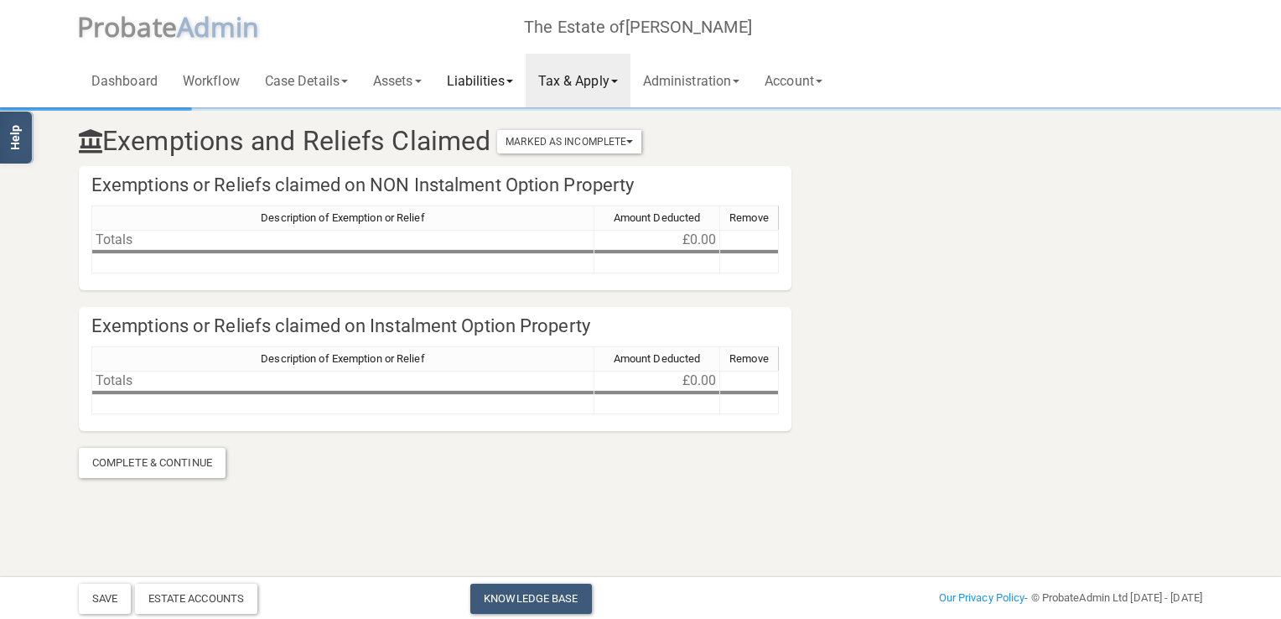
click at [503, 76] on link "Liabilities" at bounding box center [479, 81] width 91 height 54
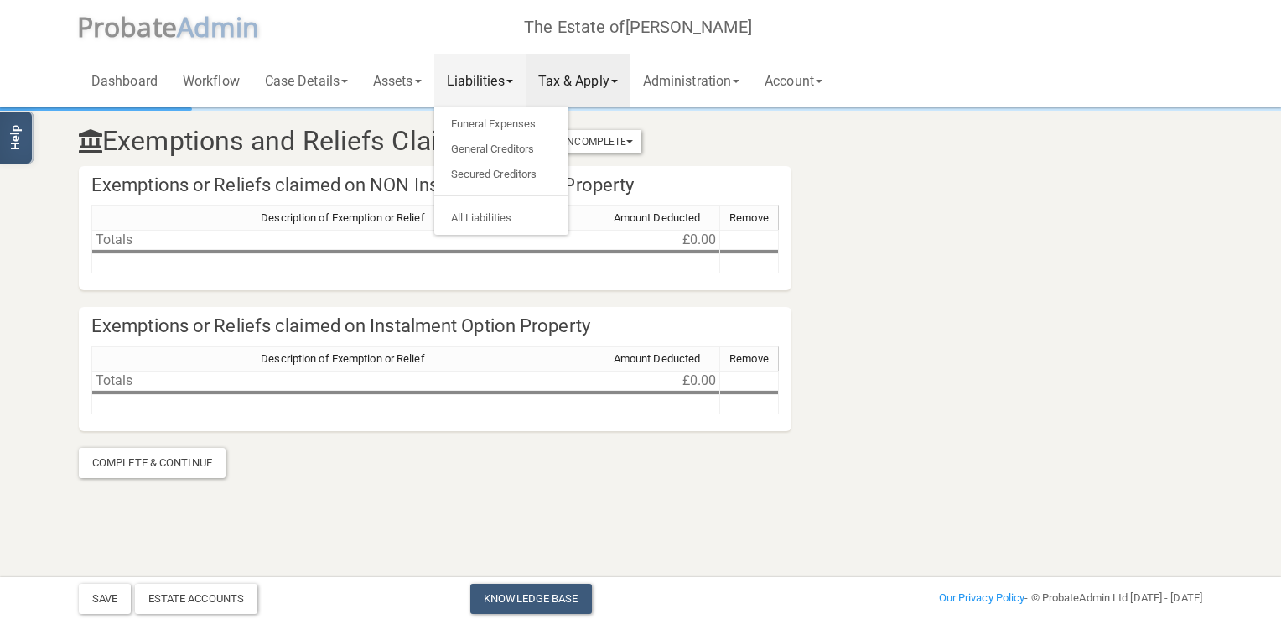
click at [915, 172] on section "Exemptions and Reliefs Claimed Marked As Incomplete Mark As Incomplete Mark As …" at bounding box center [640, 294] width 1148 height 368
click at [573, 82] on link "Tax & Apply" at bounding box center [578, 81] width 105 height 54
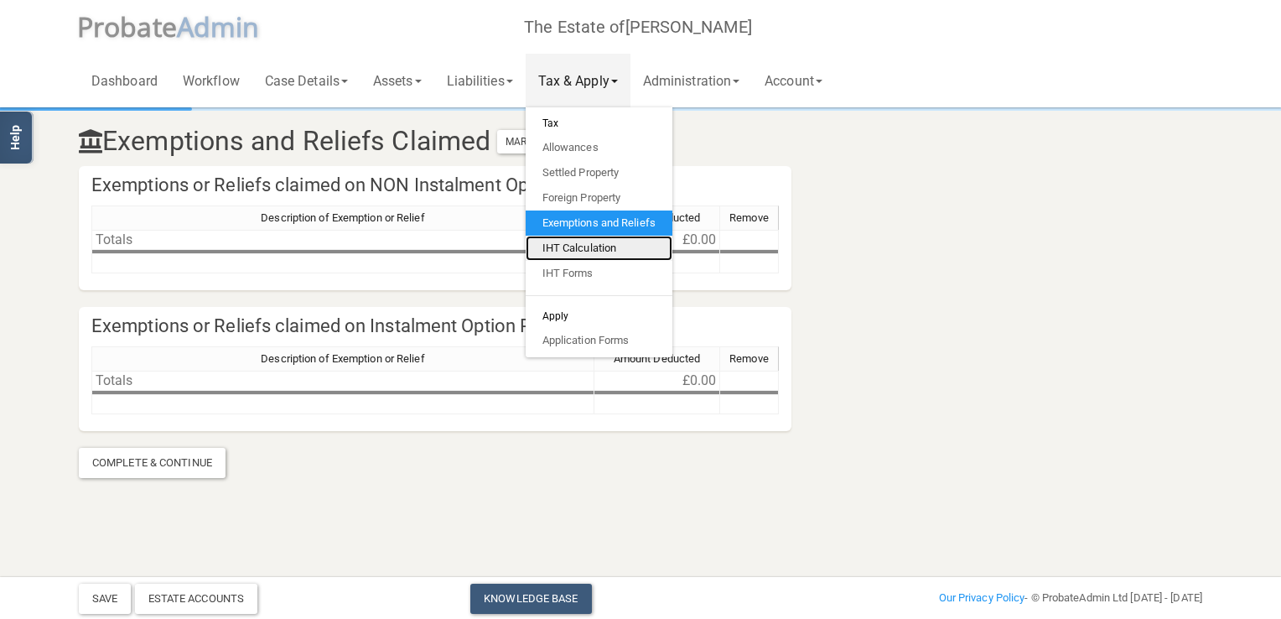
click at [582, 248] on link "IHT Calculation" at bounding box center [599, 248] width 147 height 25
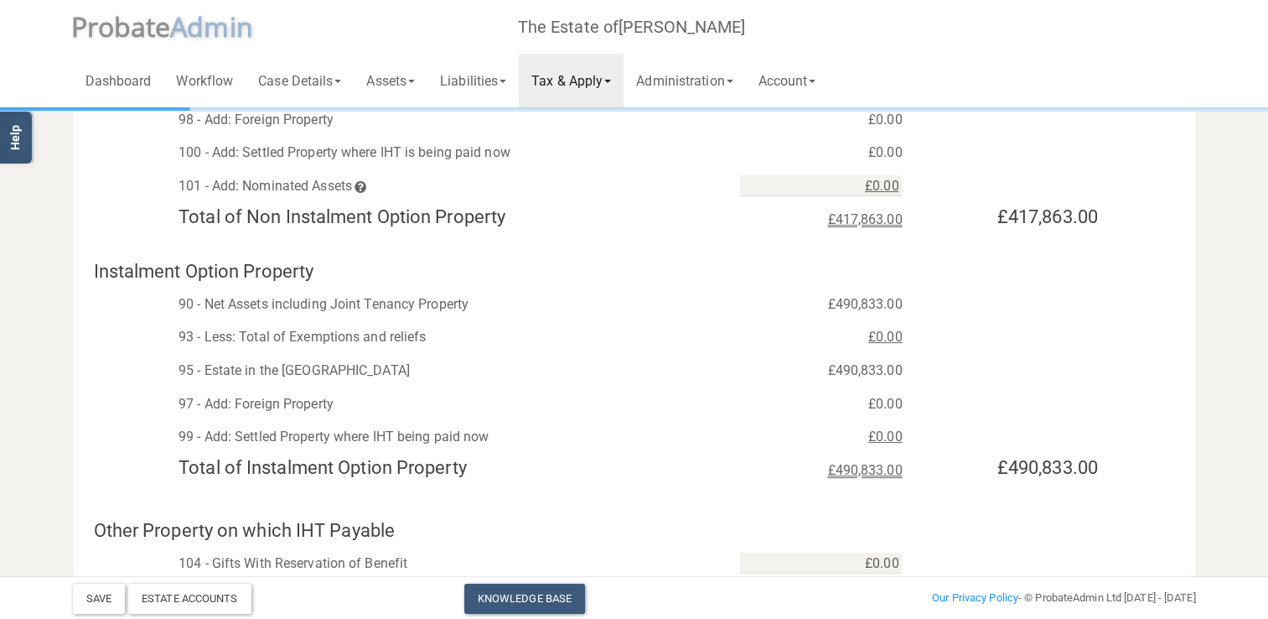
scroll to position [335, 0]
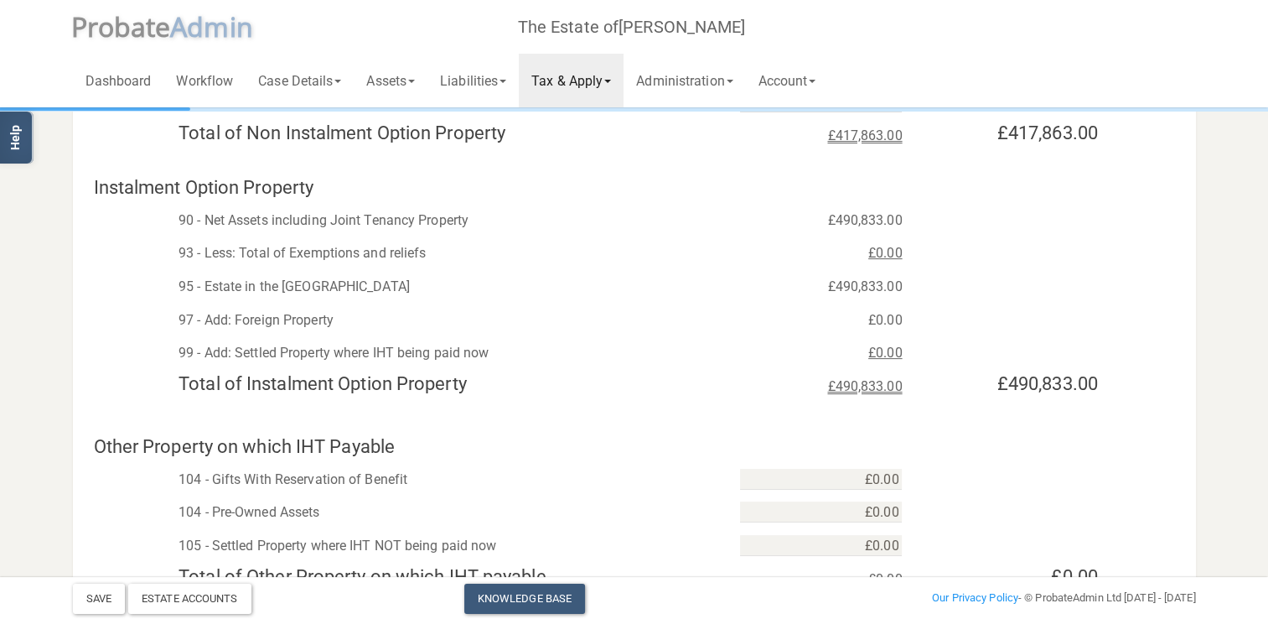
click at [600, 80] on link "Tax & Apply" at bounding box center [571, 81] width 105 height 54
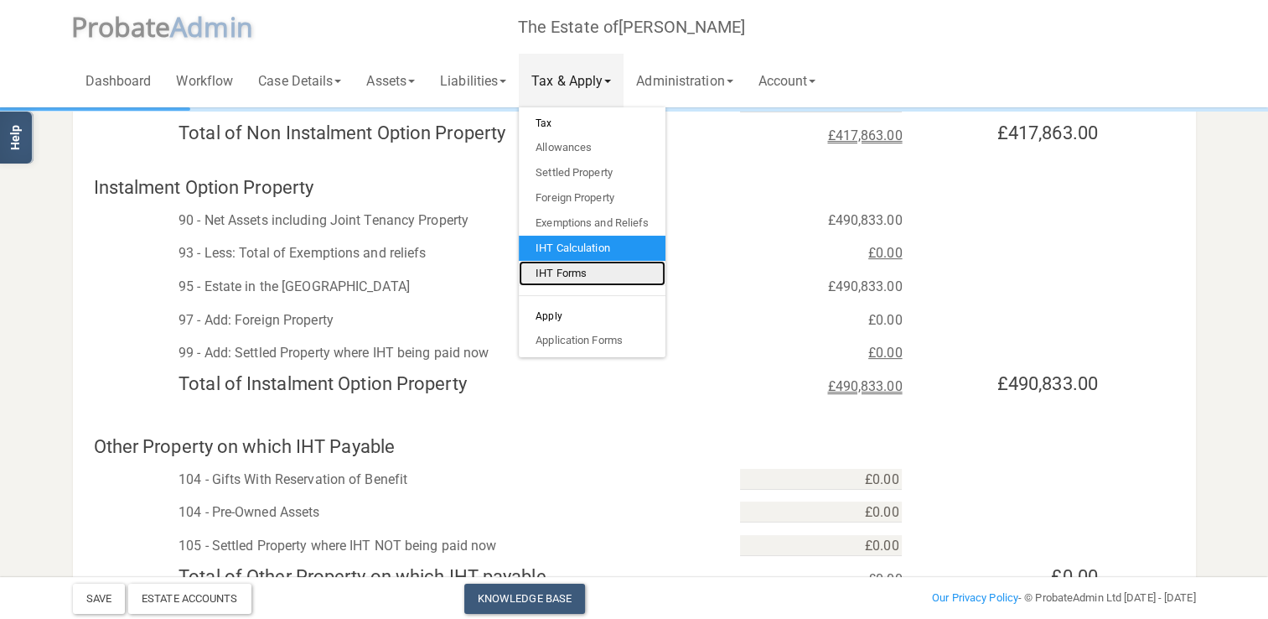
click at [577, 270] on link "IHT Forms" at bounding box center [592, 273] width 147 height 25
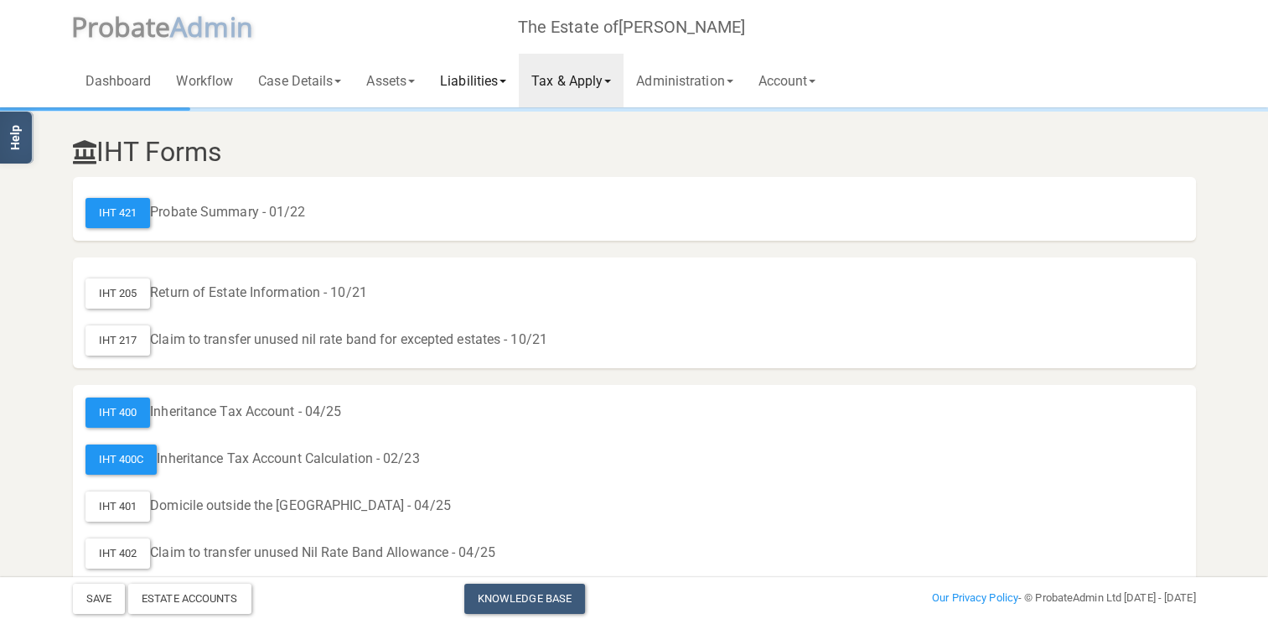
click at [478, 75] on link "Liabilities" at bounding box center [473, 81] width 91 height 54
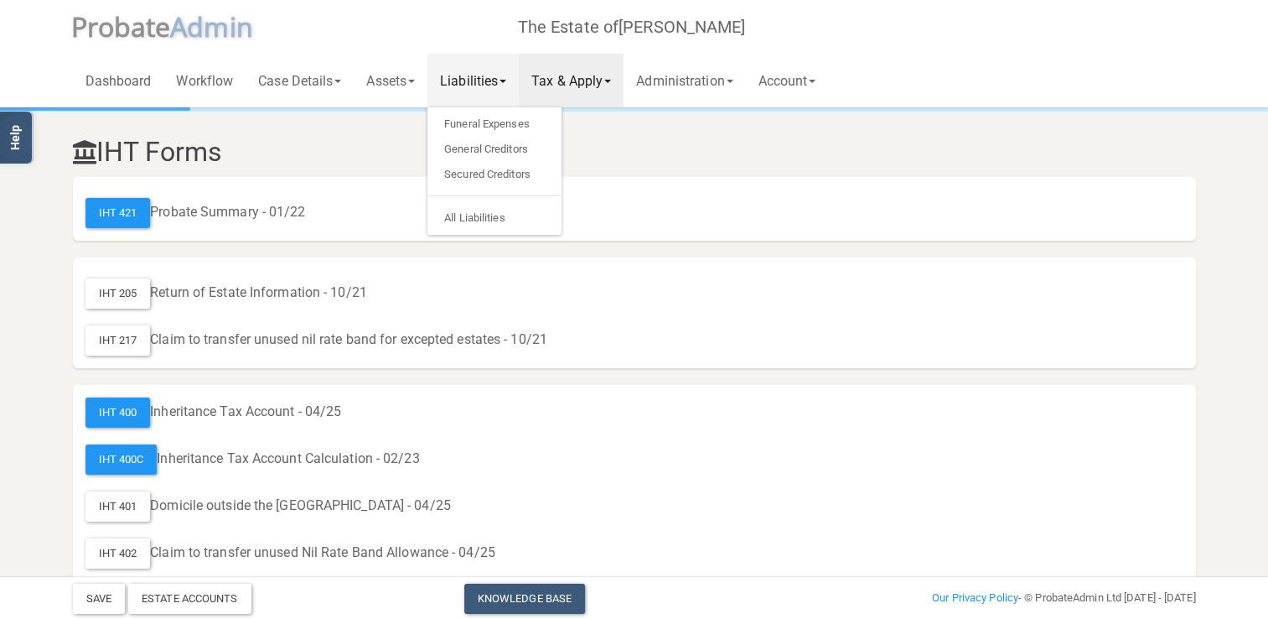
click at [580, 81] on link "Tax & Apply" at bounding box center [571, 81] width 105 height 54
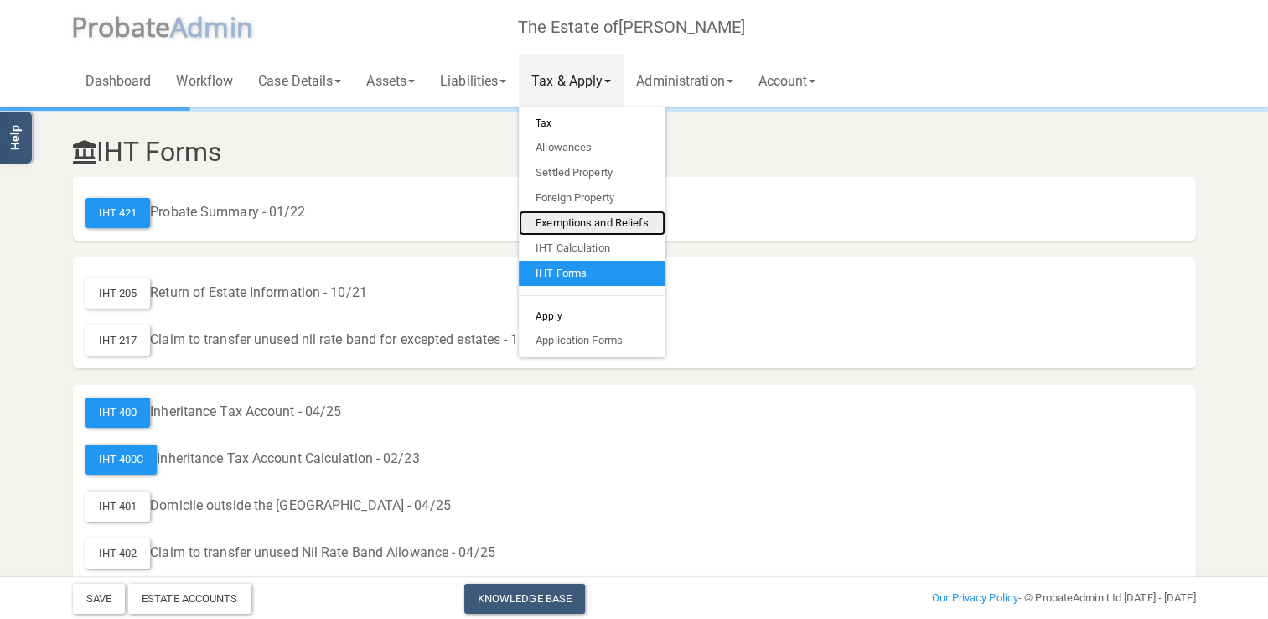
click at [583, 220] on link "Exemptions and Reliefs" at bounding box center [592, 222] width 147 height 25
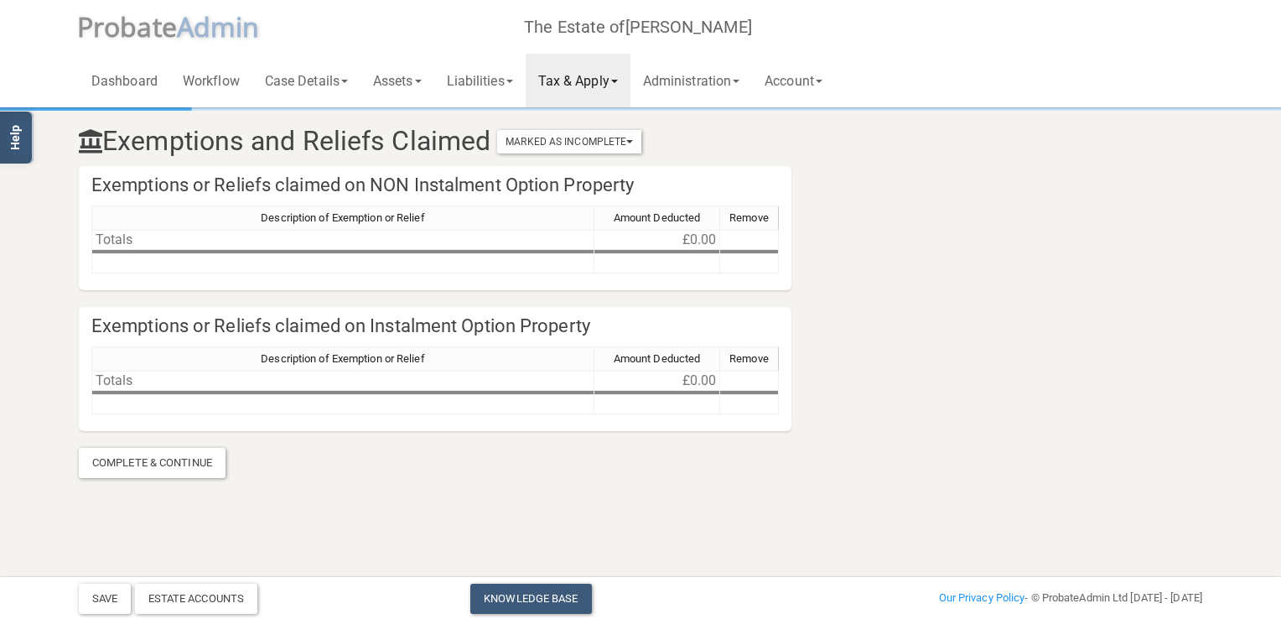
click at [91, 391] on div "Description of Exemption or Relief Amount Deducted Remove Totals £0.00" at bounding box center [91, 380] width 0 height 68
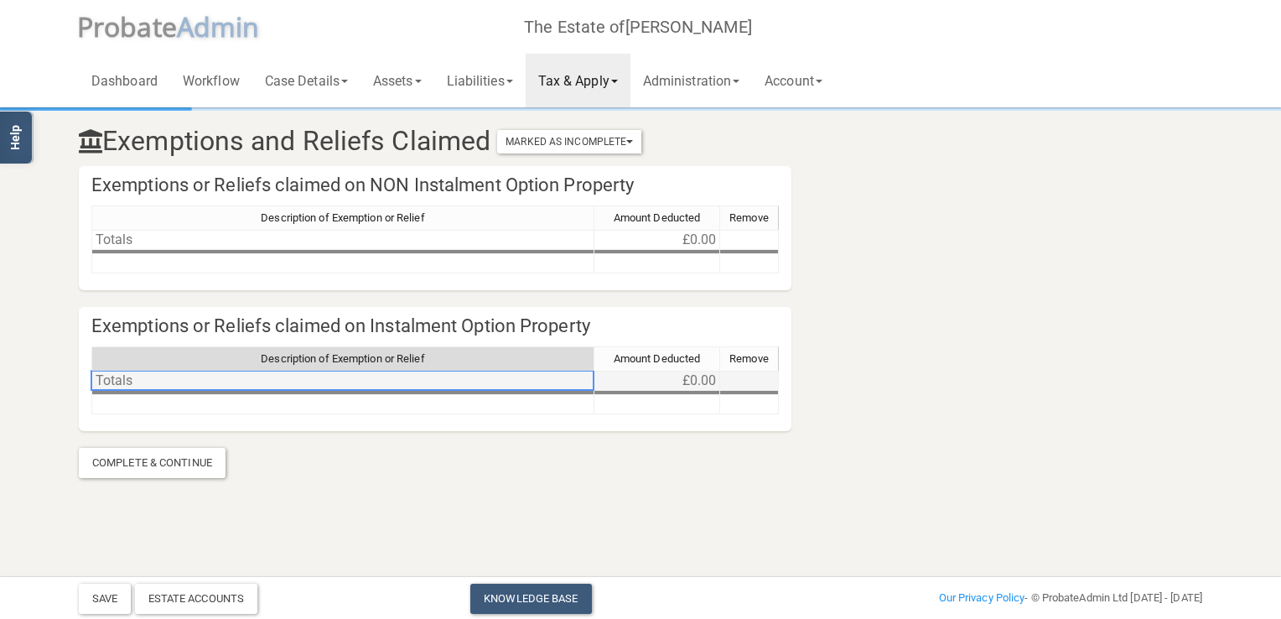
click at [304, 379] on td "Totals" at bounding box center [342, 381] width 503 height 20
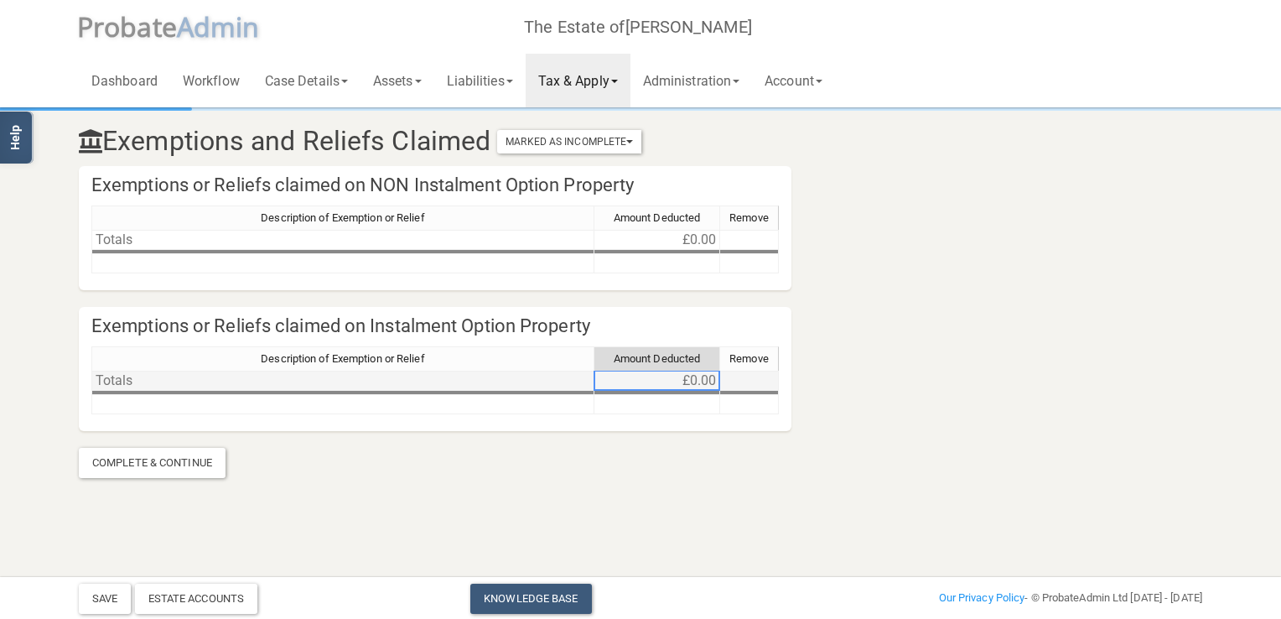
click at [637, 377] on td "£0.00" at bounding box center [657, 381] width 126 height 20
click at [149, 377] on td "Totals" at bounding box center [342, 381] width 503 height 20
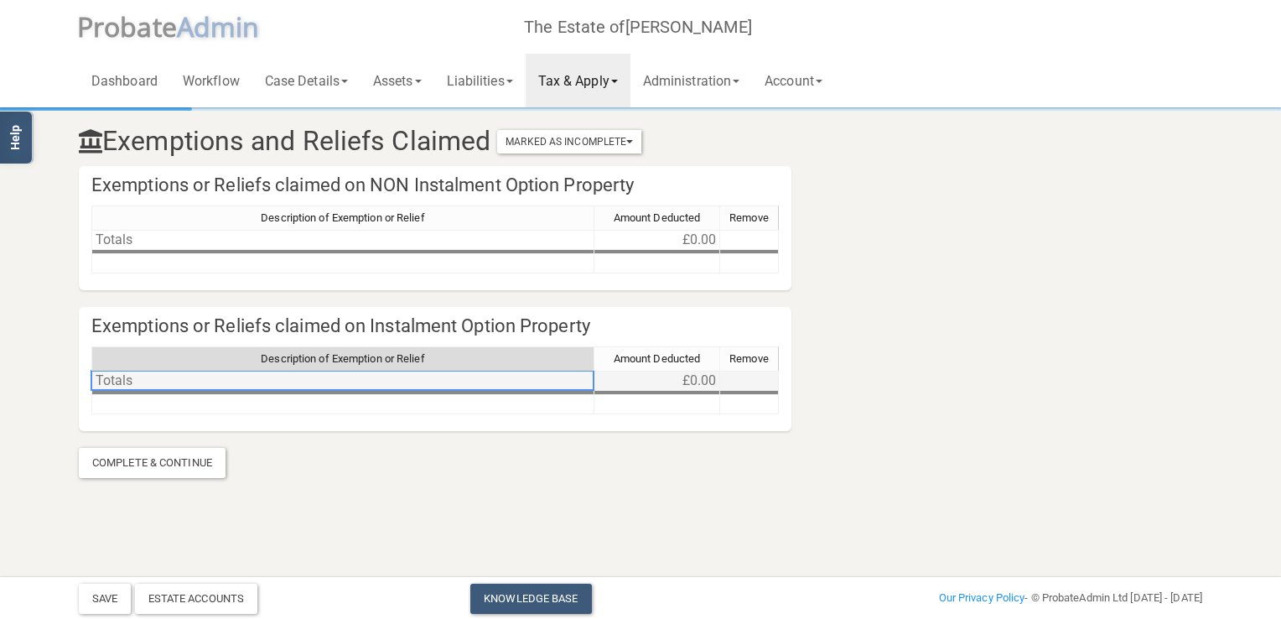
click at [282, 384] on td "Totals" at bounding box center [342, 381] width 503 height 20
click at [215, 381] on td "Totals" at bounding box center [342, 381] width 503 height 20
click at [211, 346] on th "Description of Exemption or Relief" at bounding box center [342, 358] width 503 height 24
click at [163, 384] on td "Totals" at bounding box center [342, 381] width 503 height 20
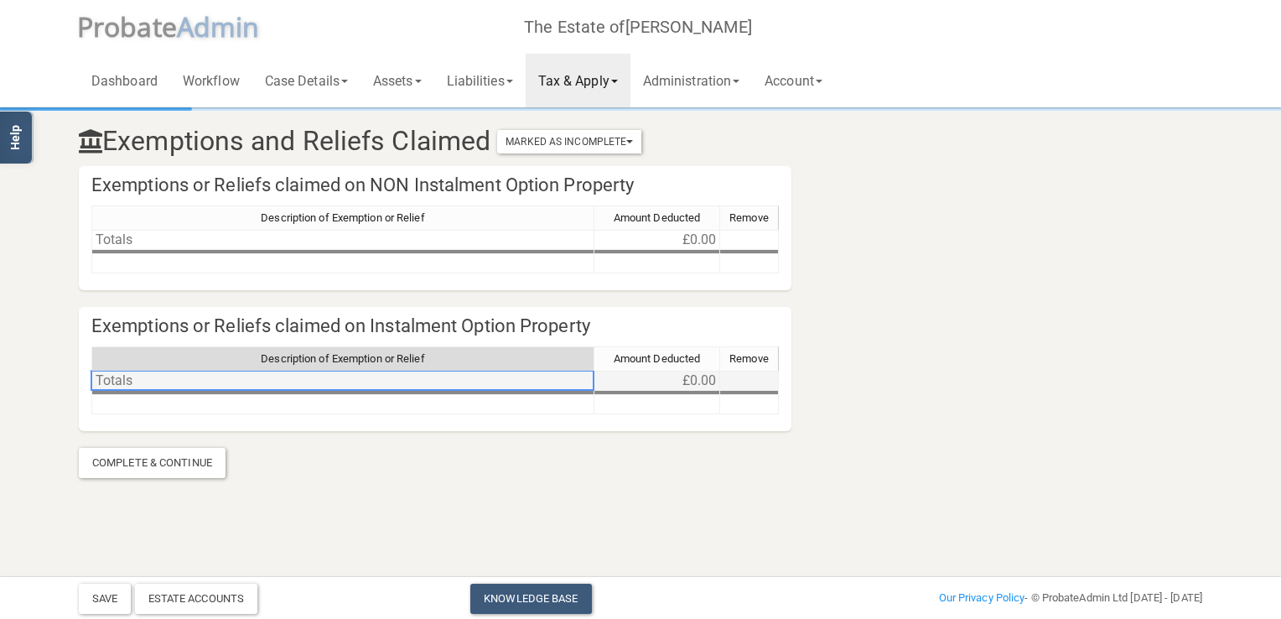
click at [163, 384] on td "Totals" at bounding box center [342, 381] width 503 height 20
click at [639, 374] on td "£0.00" at bounding box center [657, 381] width 126 height 20
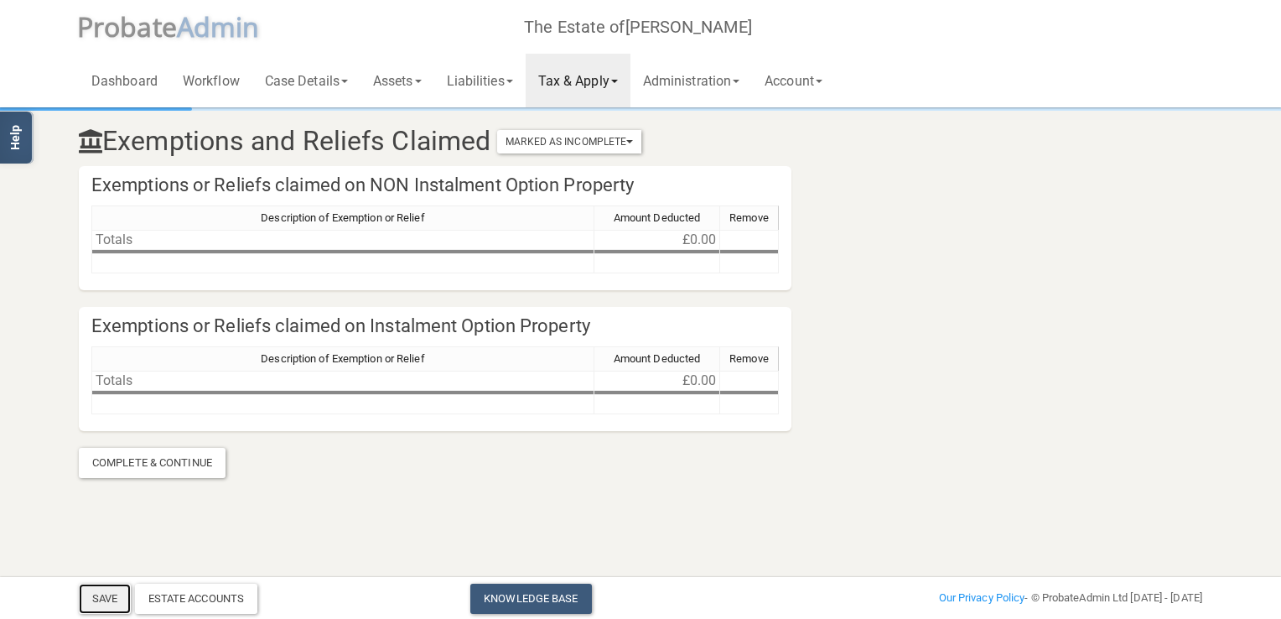
click at [106, 598] on button "Save" at bounding box center [105, 598] width 52 height 30
click at [134, 381] on td "Totals" at bounding box center [342, 381] width 503 height 20
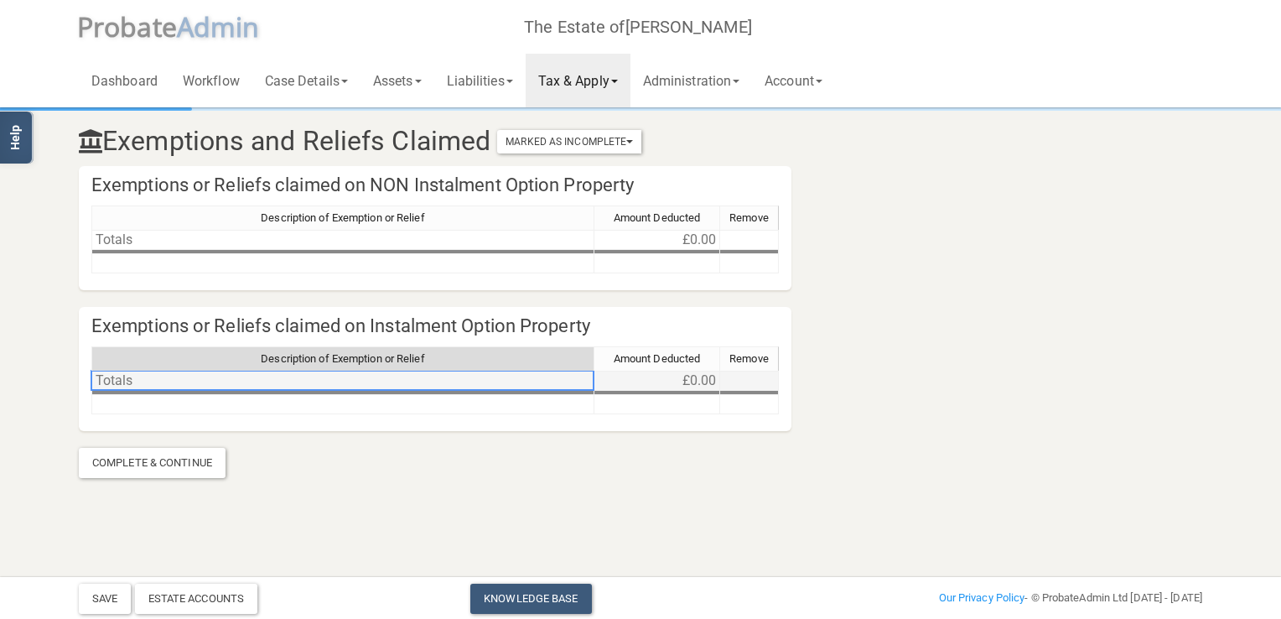
click at [131, 387] on td "Totals" at bounding box center [342, 381] width 503 height 20
click at [127, 403] on td at bounding box center [342, 404] width 503 height 19
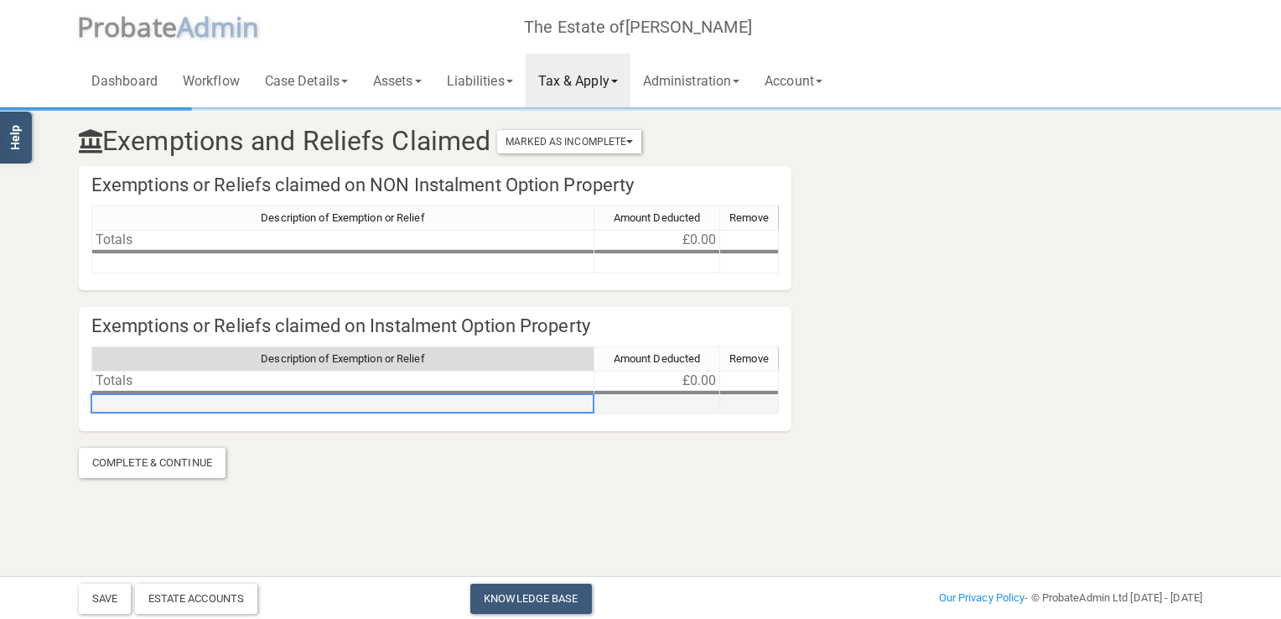
click at [651, 404] on td at bounding box center [657, 404] width 126 height 19
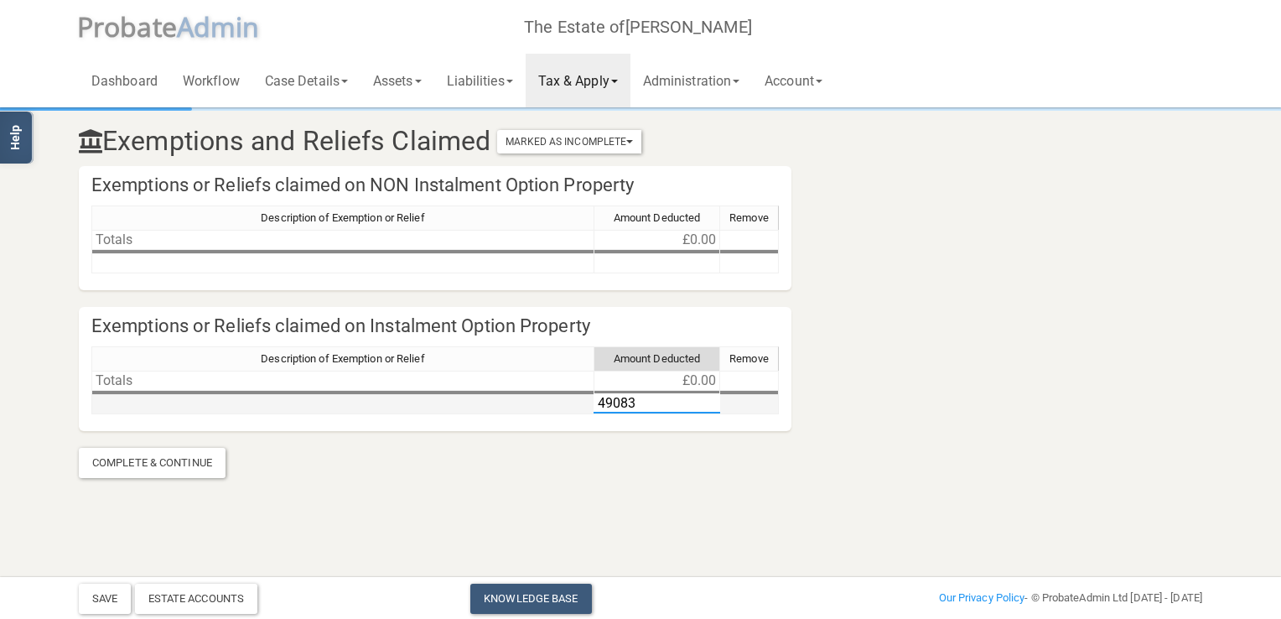
type textarea "490833"
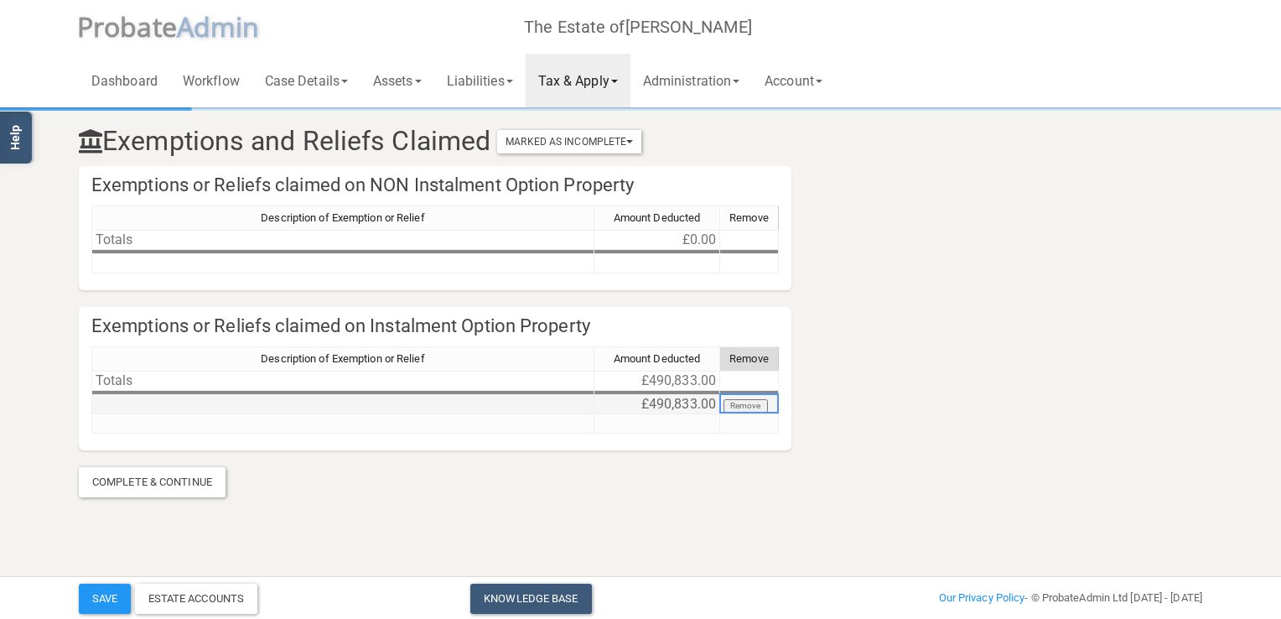
click at [288, 401] on td at bounding box center [342, 404] width 503 height 19
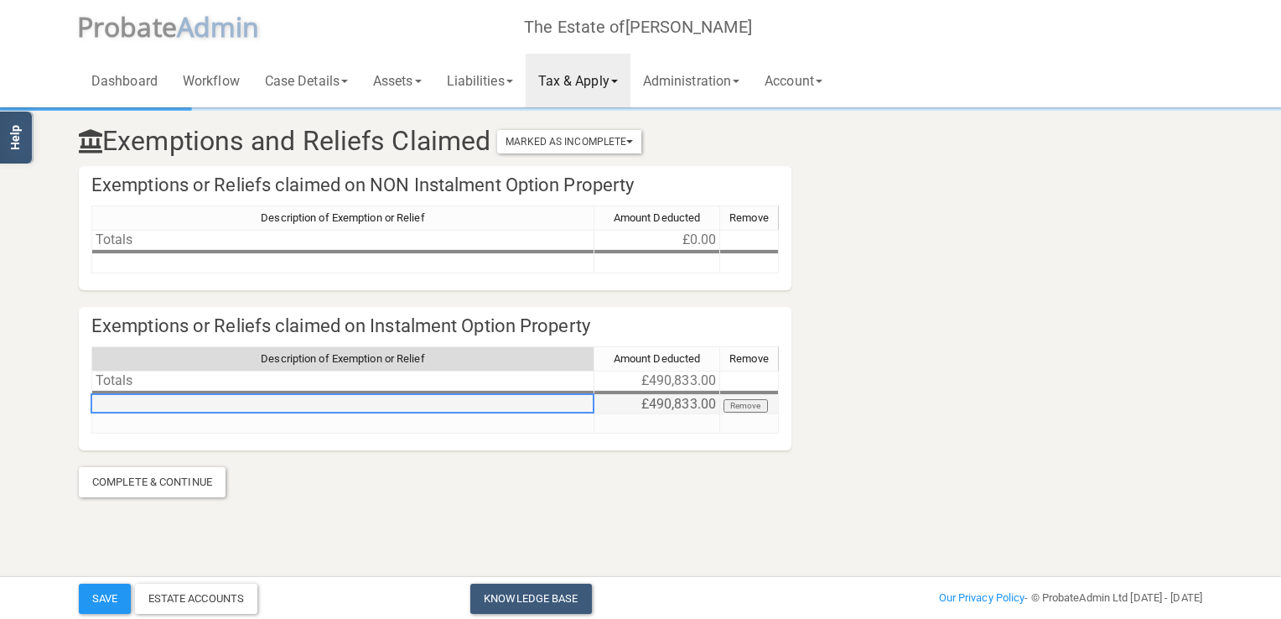
click at [329, 404] on td at bounding box center [342, 404] width 503 height 19
click at [384, 404] on td at bounding box center [342, 404] width 503 height 19
type textarea "Spouse exemption"
click at [102, 598] on button "Save" at bounding box center [105, 598] width 52 height 30
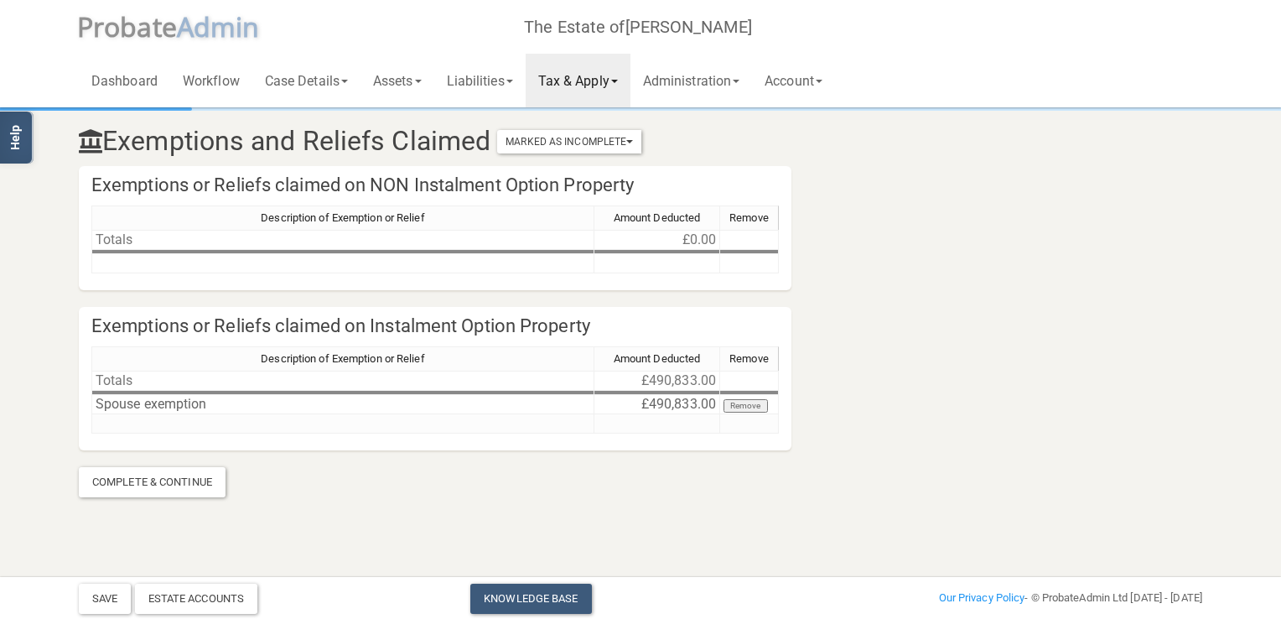
click at [607, 80] on link "Tax & Apply" at bounding box center [578, 81] width 105 height 54
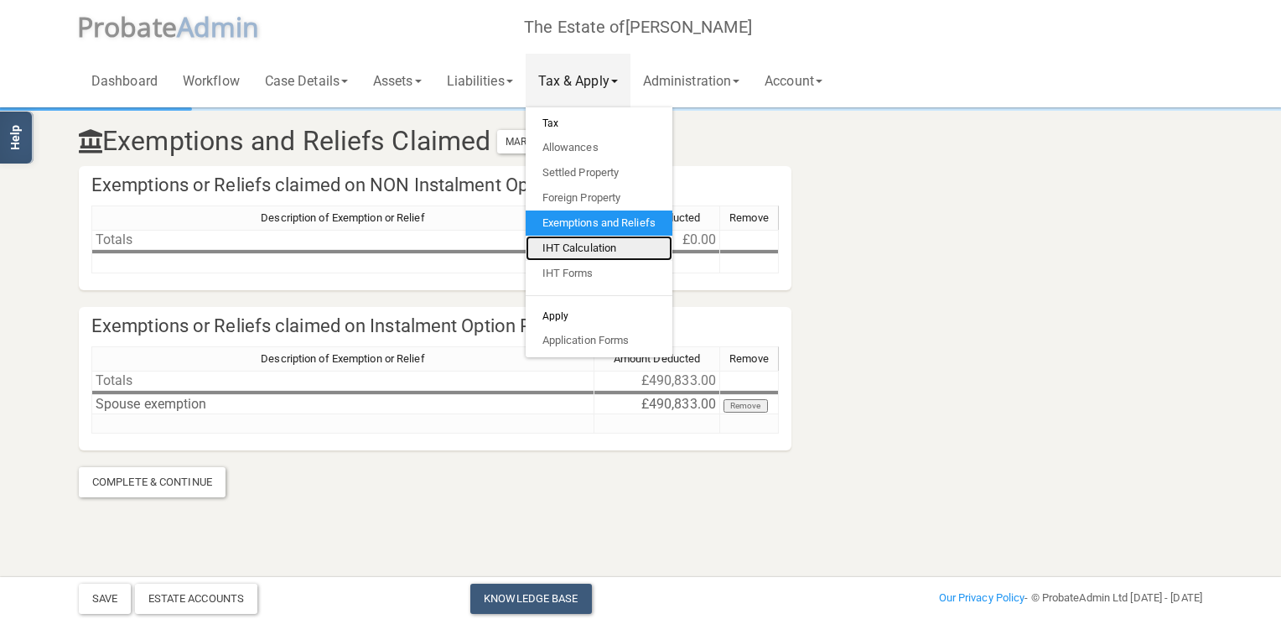
click at [589, 247] on link "IHT Calculation" at bounding box center [599, 248] width 147 height 25
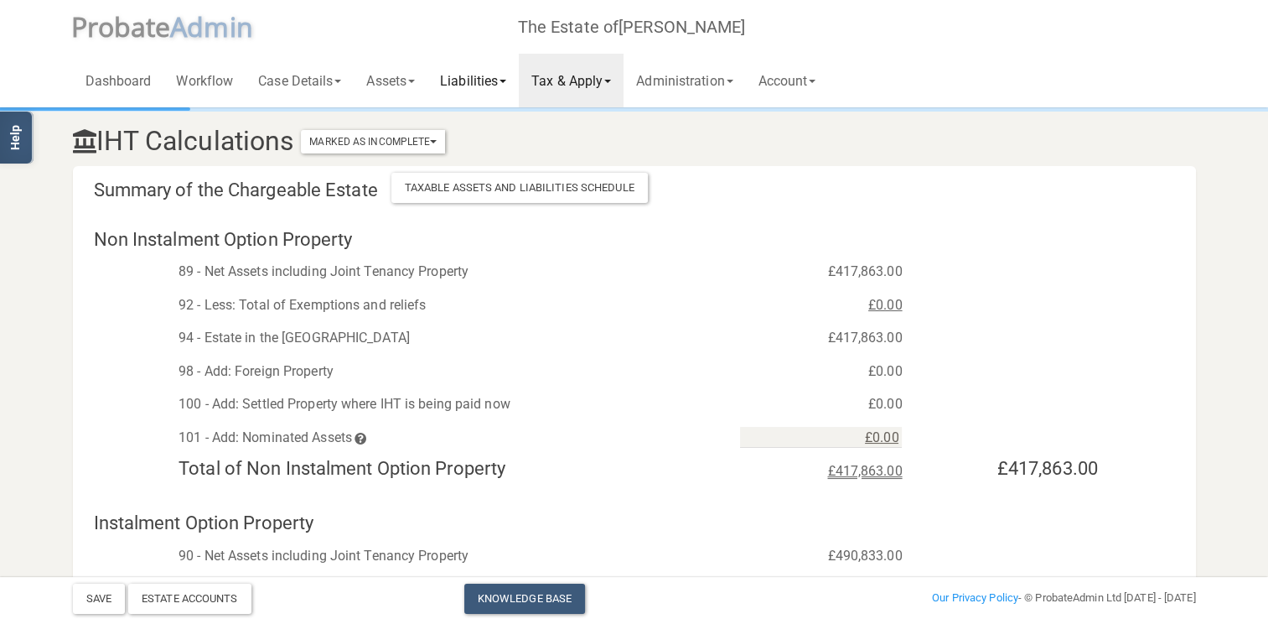
click at [495, 80] on link "Liabilities" at bounding box center [473, 81] width 91 height 54
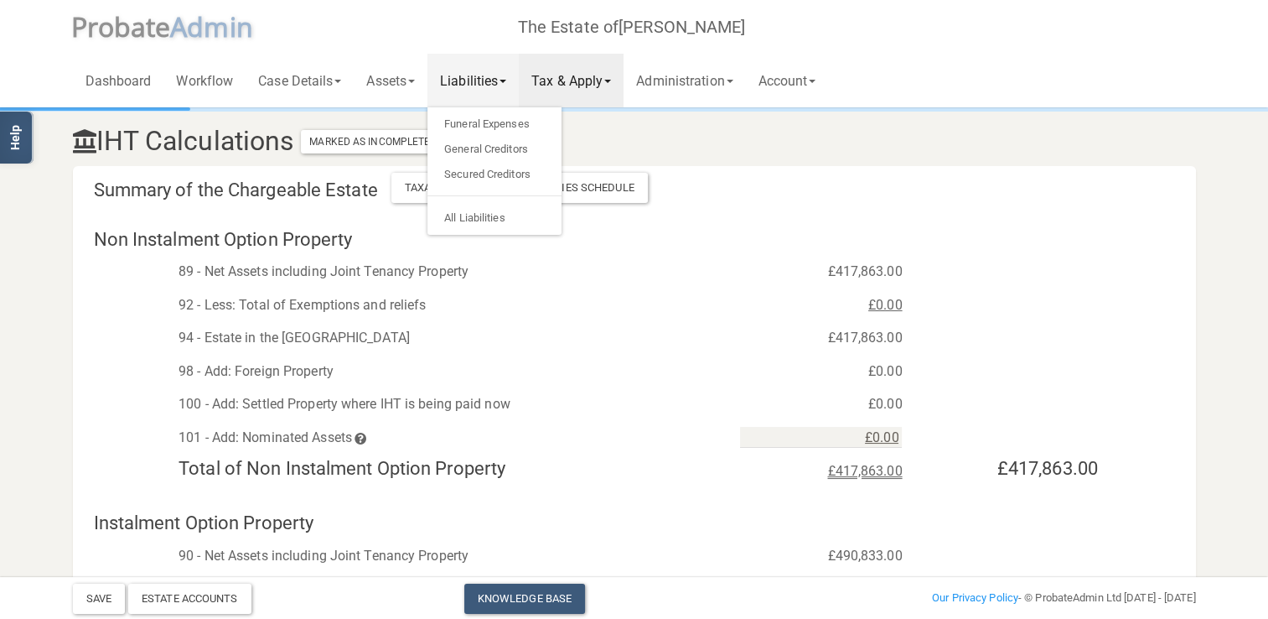
click at [580, 75] on link "Tax & Apply" at bounding box center [571, 81] width 105 height 54
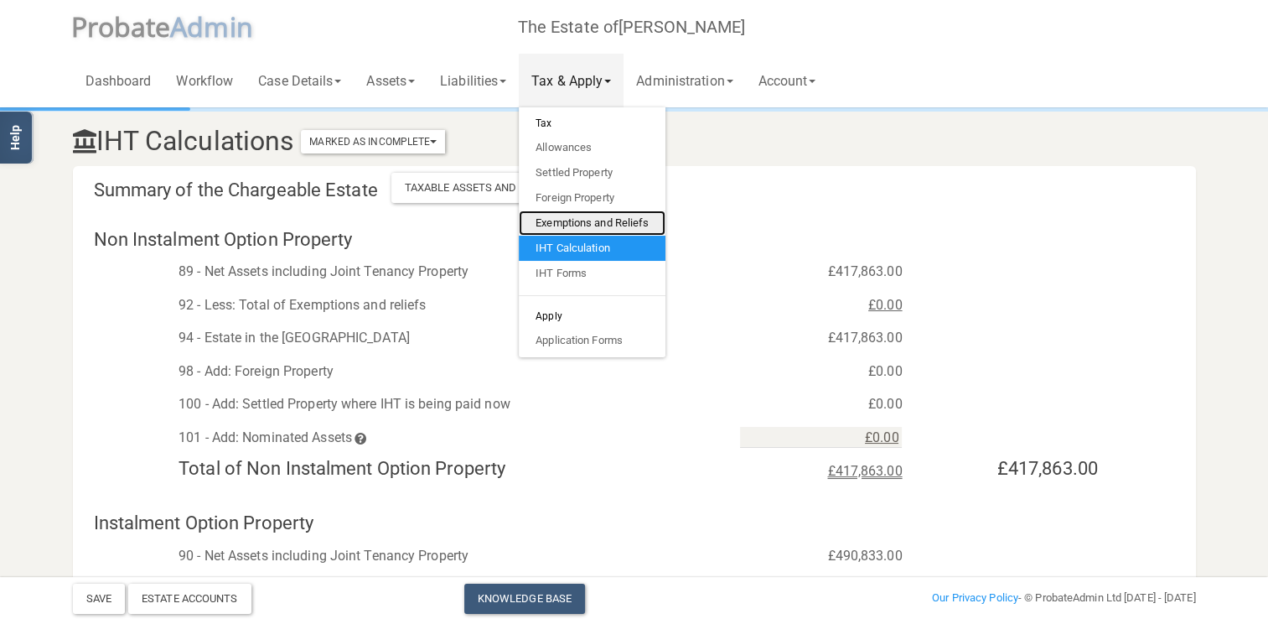
click at [575, 225] on link "Exemptions and Reliefs" at bounding box center [592, 222] width 147 height 25
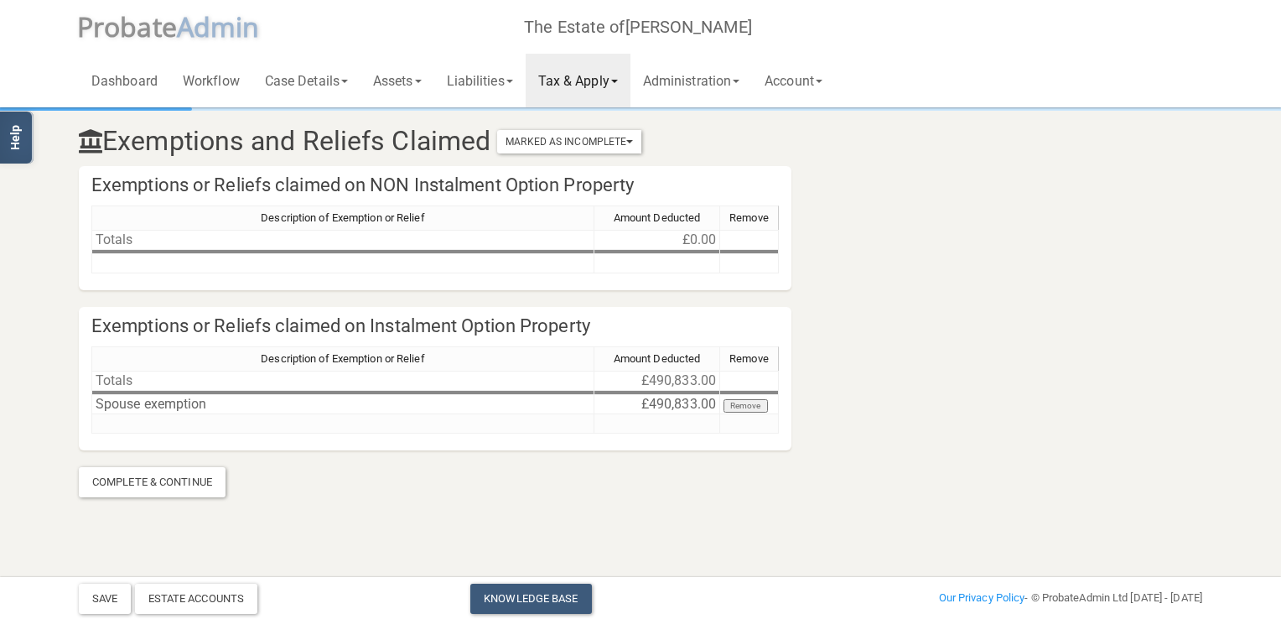
click at [600, 76] on link "Tax & Apply" at bounding box center [578, 81] width 105 height 54
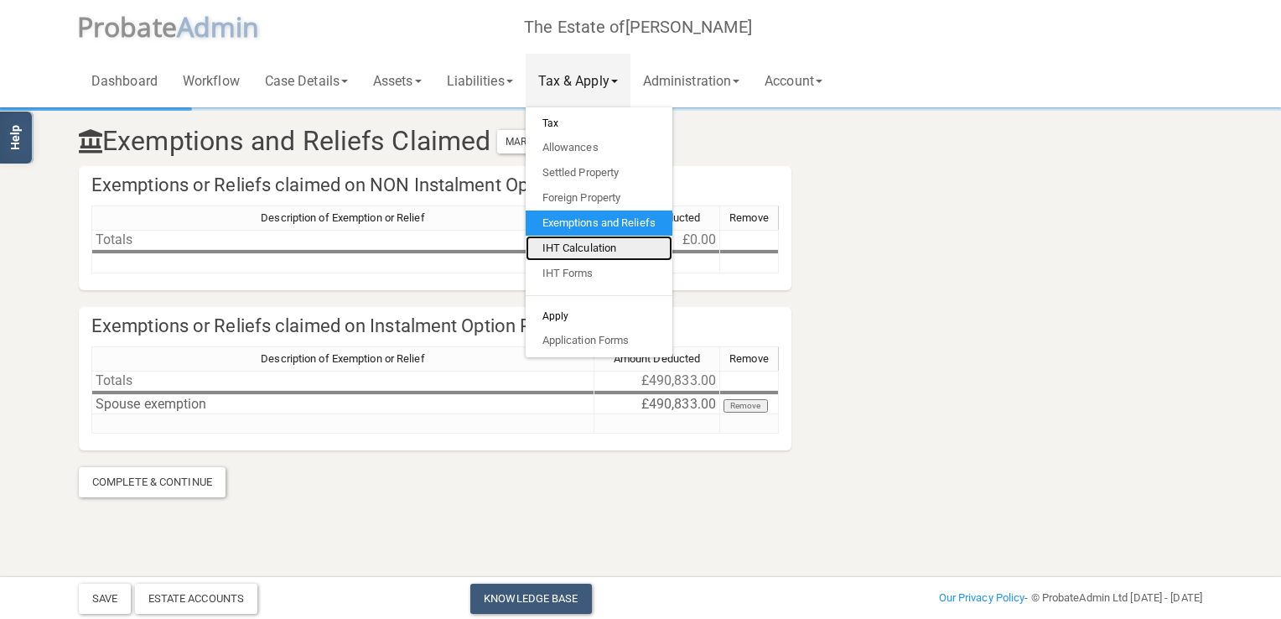
click at [594, 245] on link "IHT Calculation" at bounding box center [599, 248] width 147 height 25
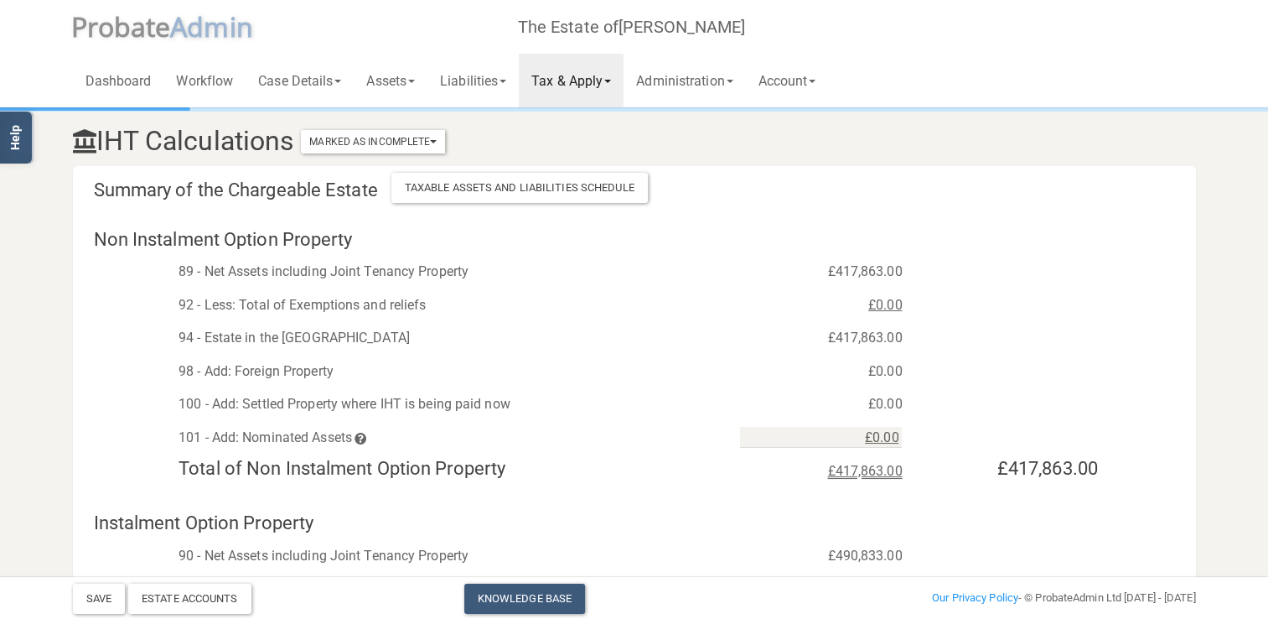
click at [593, 75] on link "Tax & Apply" at bounding box center [571, 81] width 105 height 54
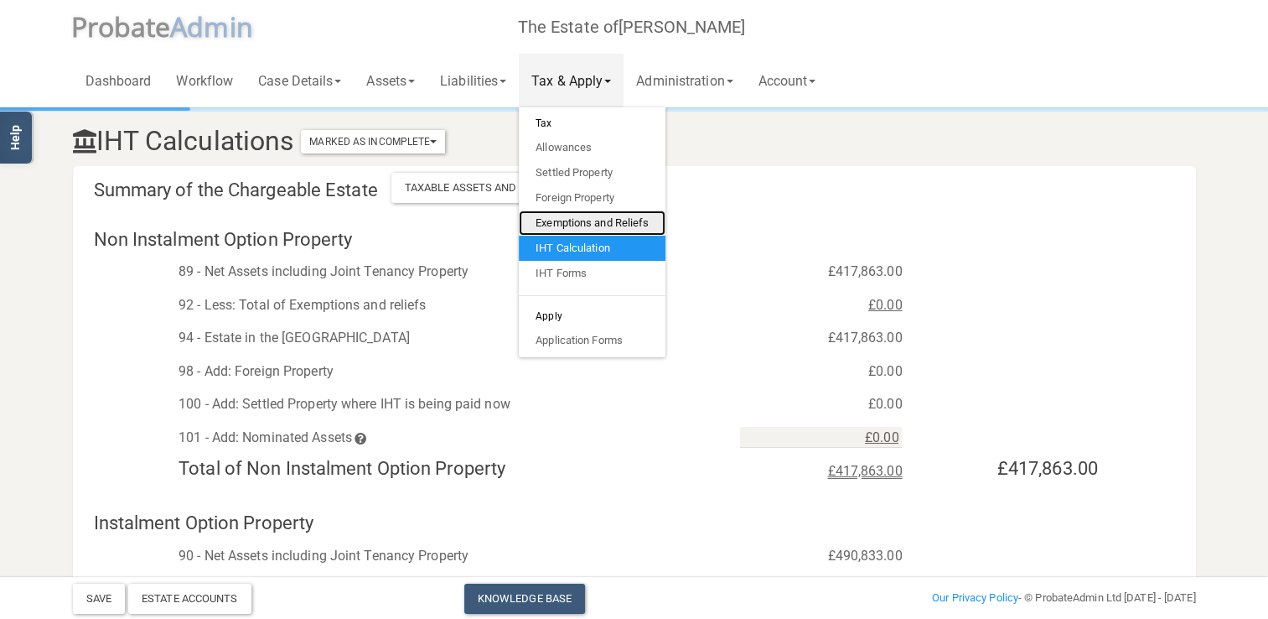
click at [594, 223] on link "Exemptions and Reliefs" at bounding box center [592, 222] width 147 height 25
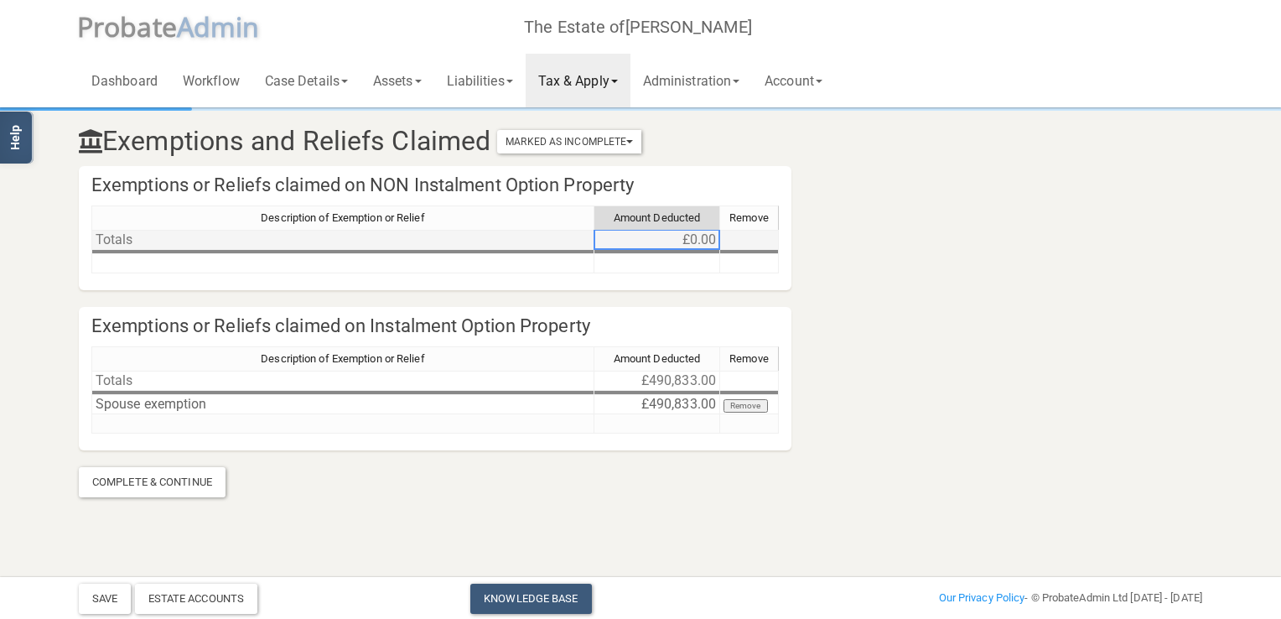
click at [652, 239] on td "£0.00" at bounding box center [657, 240] width 126 height 20
click at [634, 261] on td at bounding box center [657, 263] width 126 height 19
type textarea "417863"
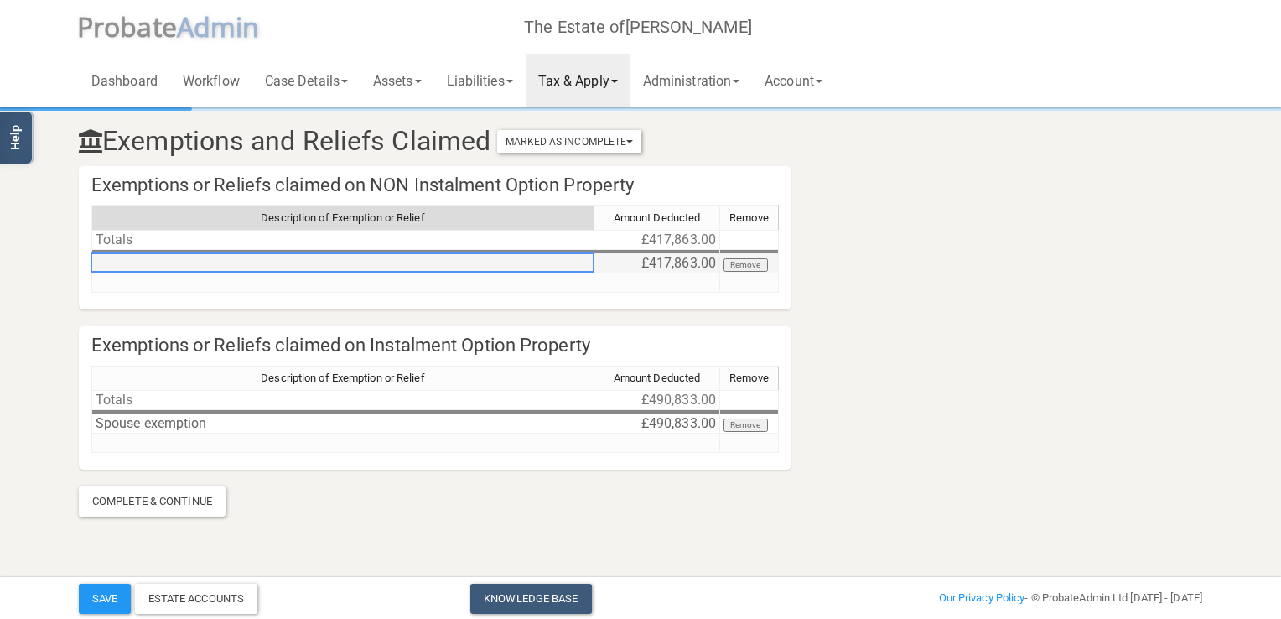
click at [174, 269] on td at bounding box center [342, 263] width 503 height 19
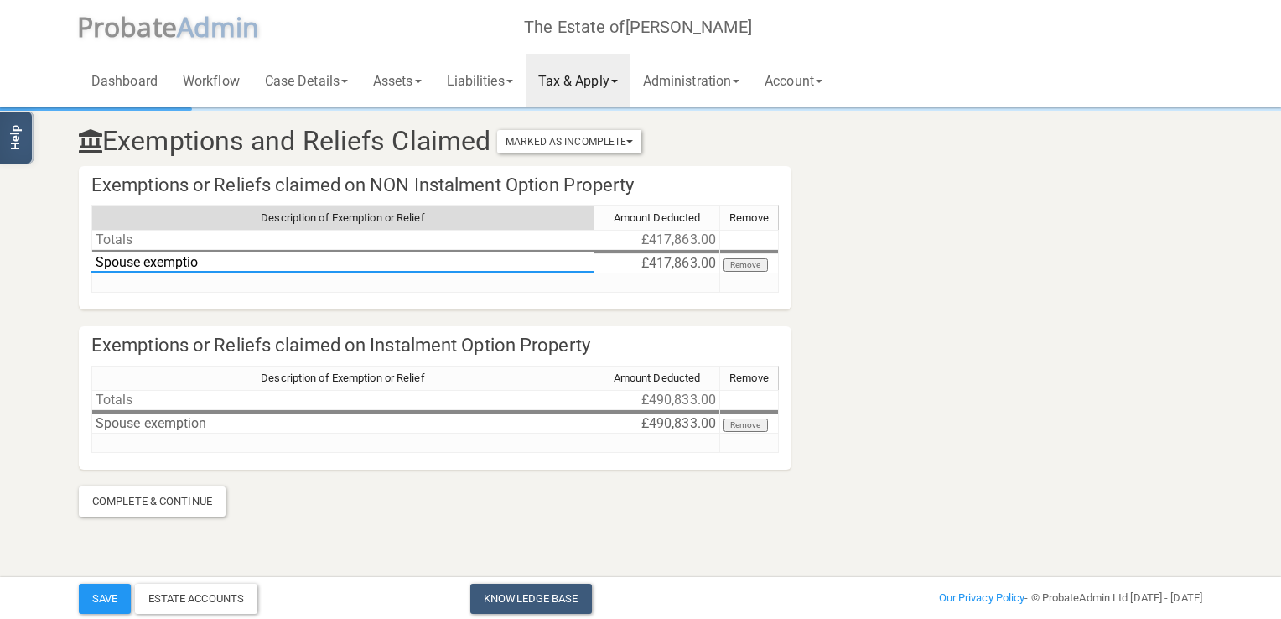
type textarea "Spouse exemption"
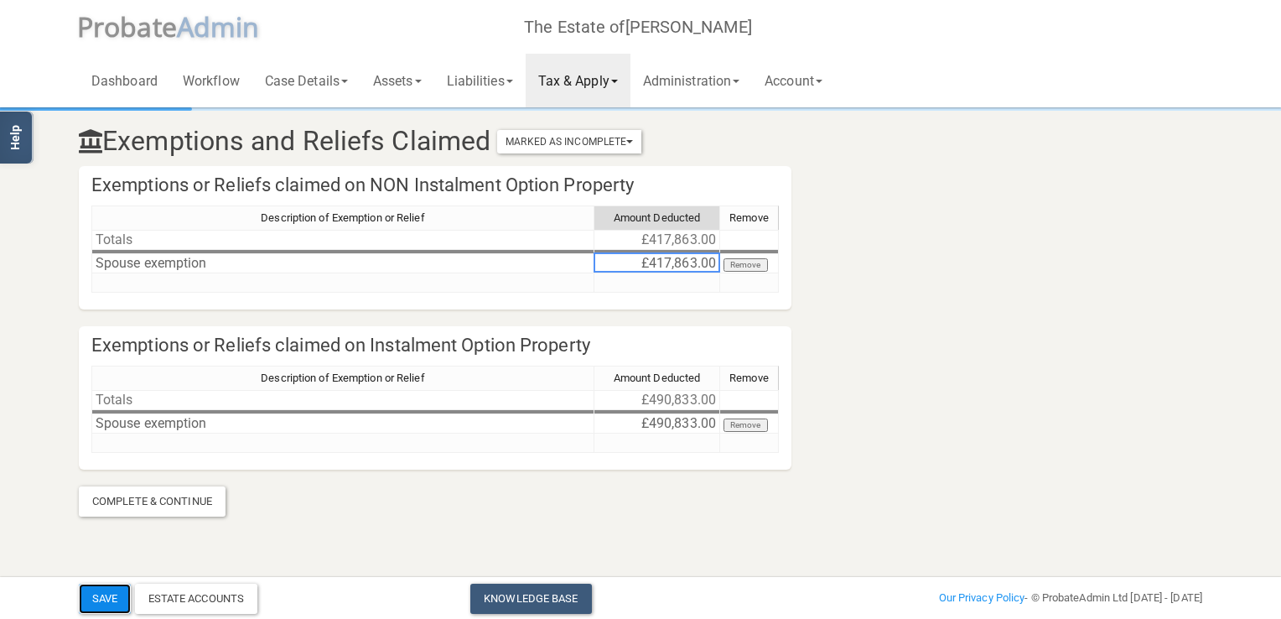
click at [111, 599] on button "Save" at bounding box center [105, 598] width 52 height 30
click at [604, 86] on link "Tax & Apply" at bounding box center [578, 81] width 105 height 54
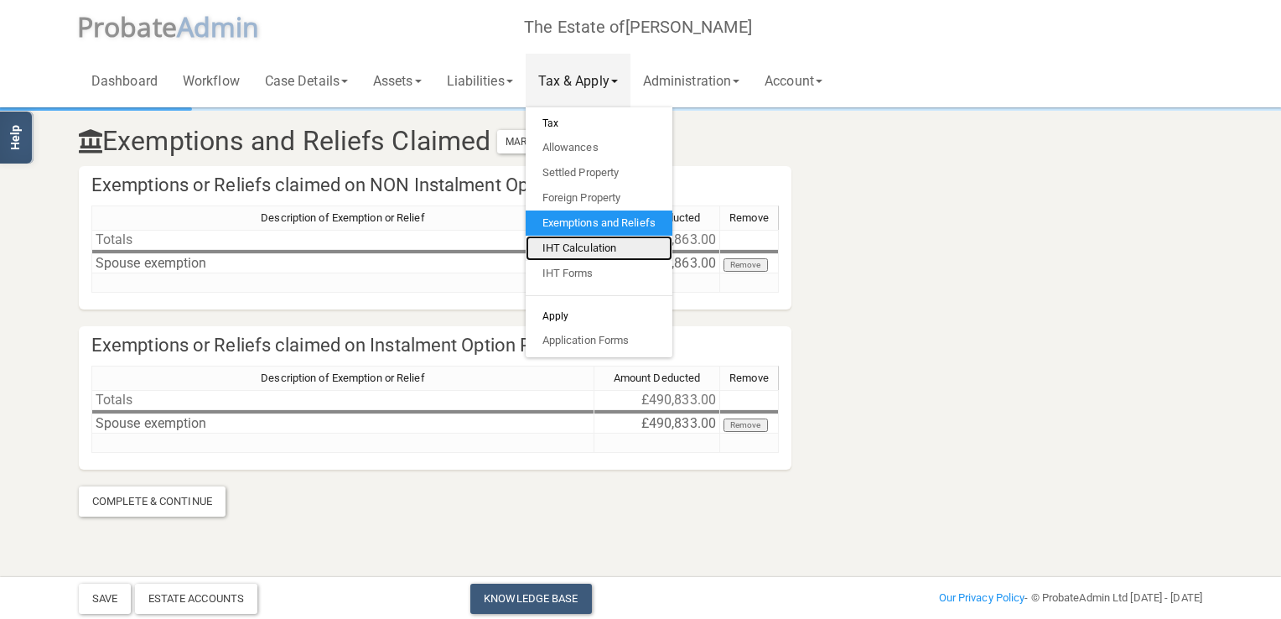
click at [602, 245] on link "IHT Calculation" at bounding box center [599, 248] width 147 height 25
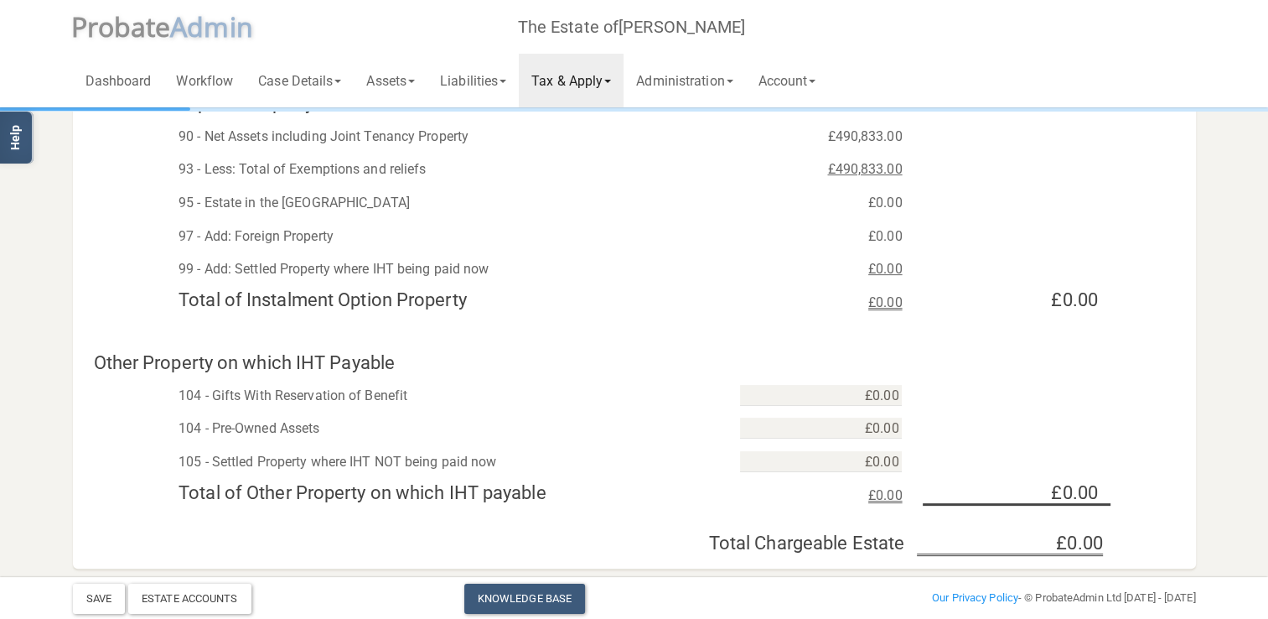
scroll to position [503, 0]
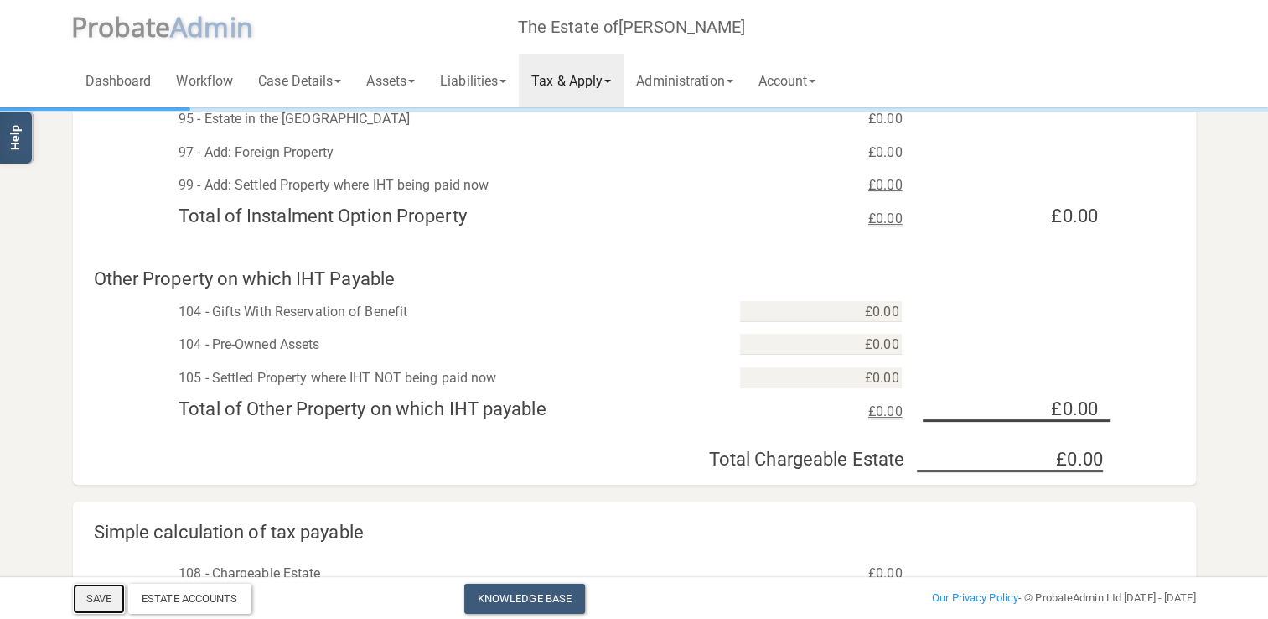
click at [98, 599] on button "Save" at bounding box center [99, 598] width 52 height 30
click at [620, 83] on link "Tax & Apply" at bounding box center [571, 81] width 105 height 54
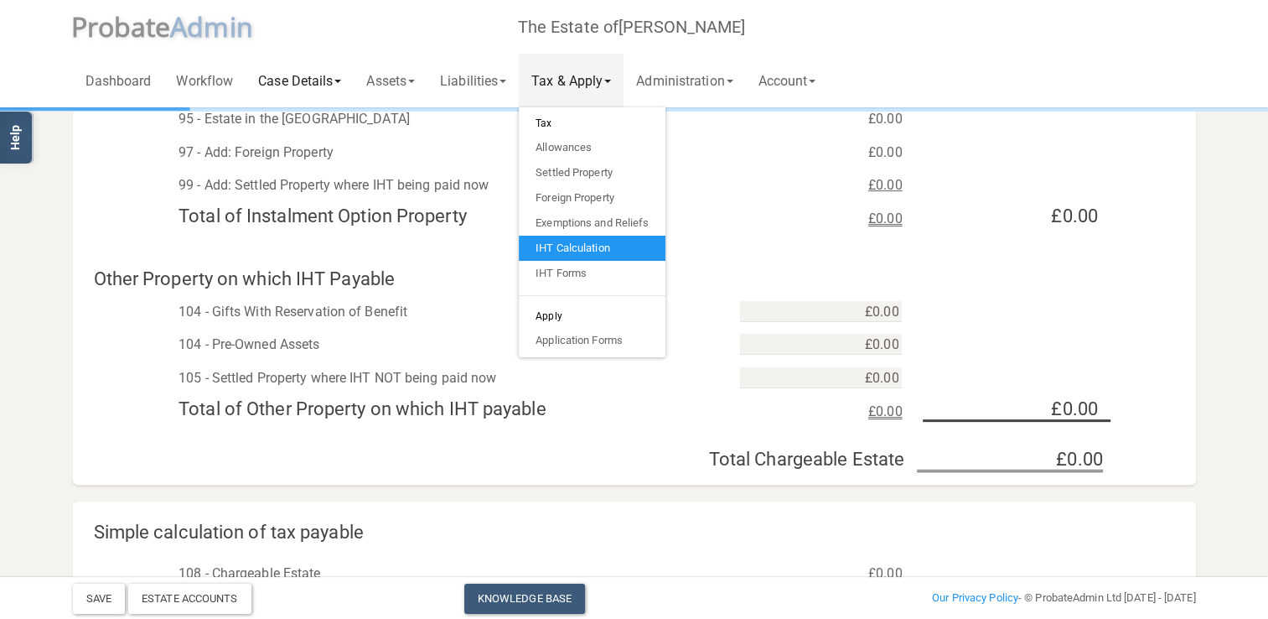
click at [336, 87] on link "Case Details" at bounding box center [300, 81] width 108 height 54
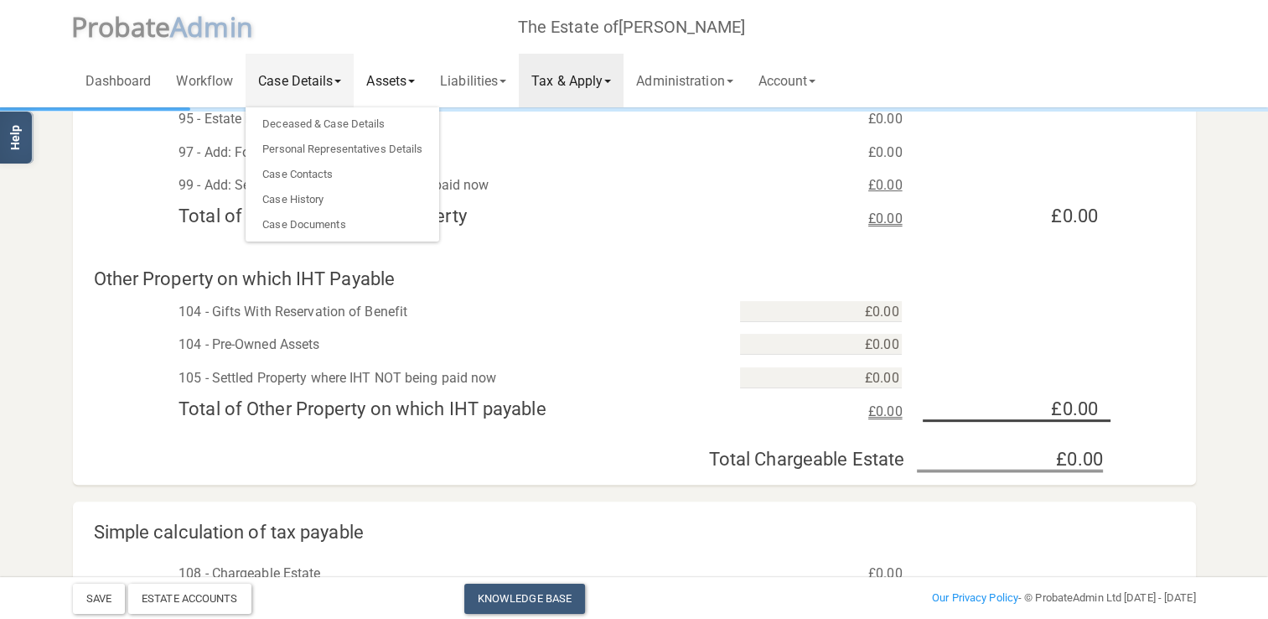
click at [412, 86] on link "Assets" at bounding box center [391, 81] width 74 height 54
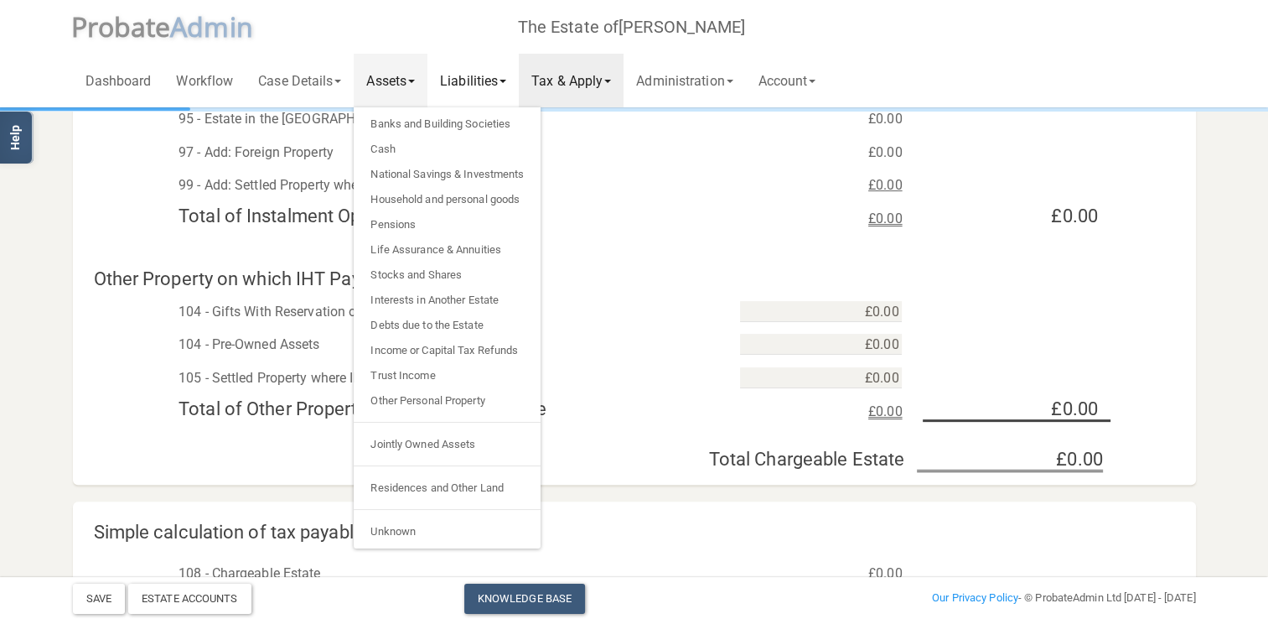
click at [506, 80] on span at bounding box center [503, 81] width 7 height 3
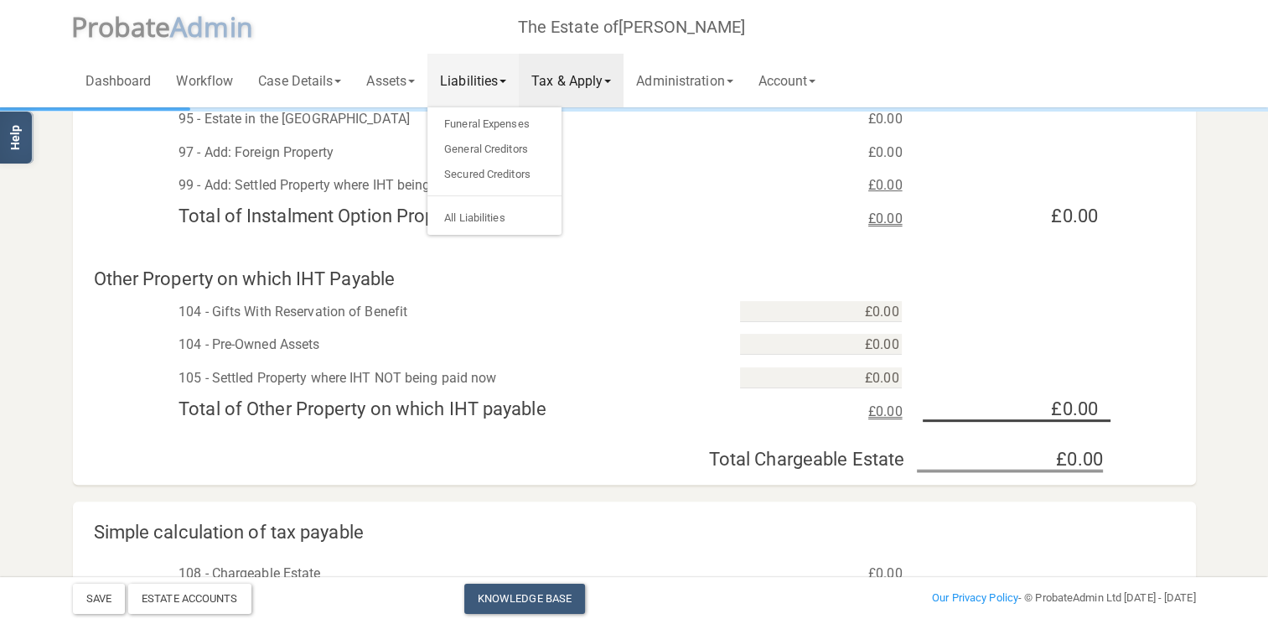
click at [623, 86] on link "Tax & Apply" at bounding box center [571, 81] width 105 height 54
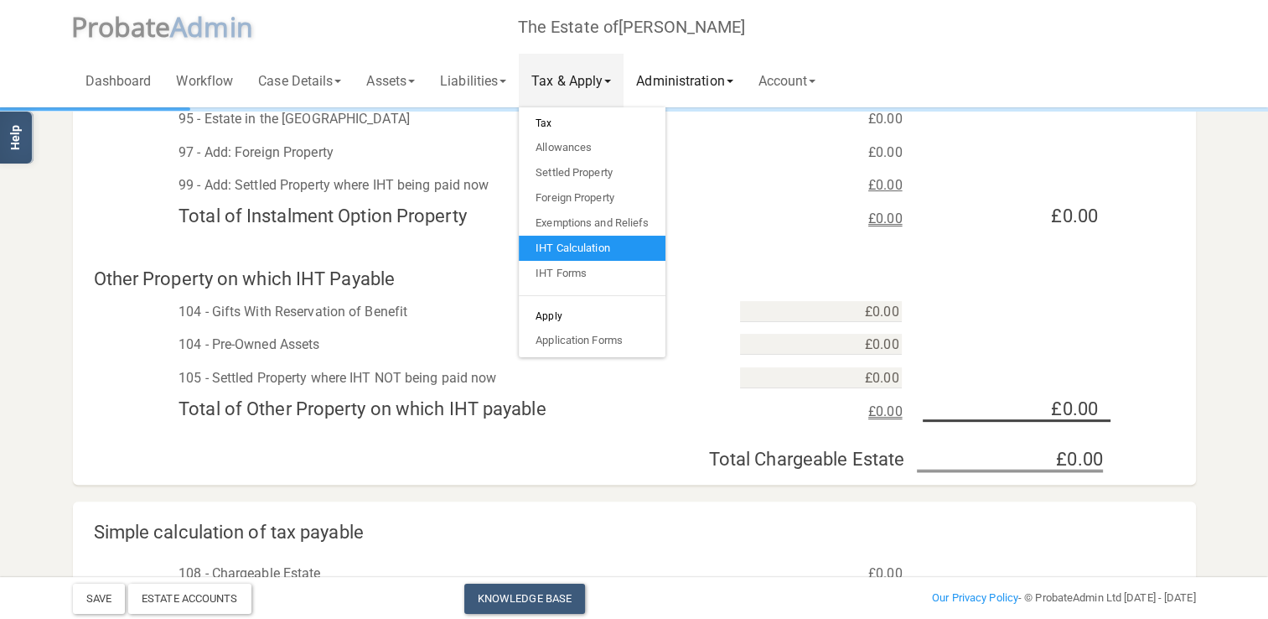
click at [692, 83] on link "Administration" at bounding box center [685, 81] width 122 height 54
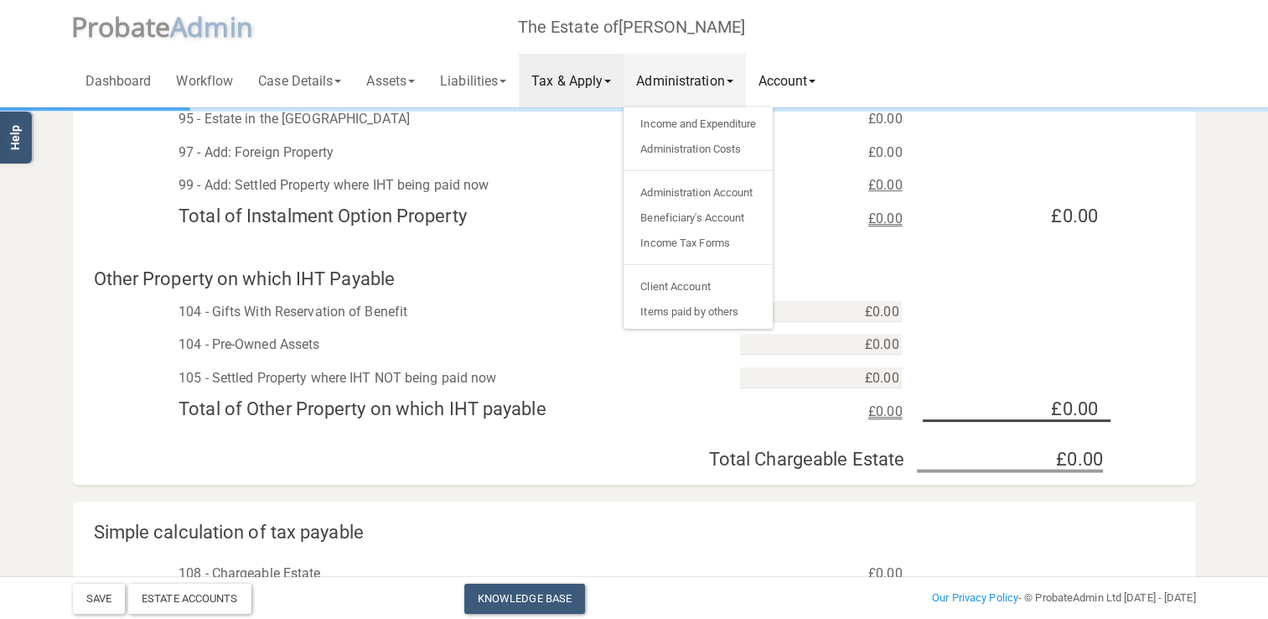
click at [829, 83] on link "Account" at bounding box center [787, 81] width 83 height 54
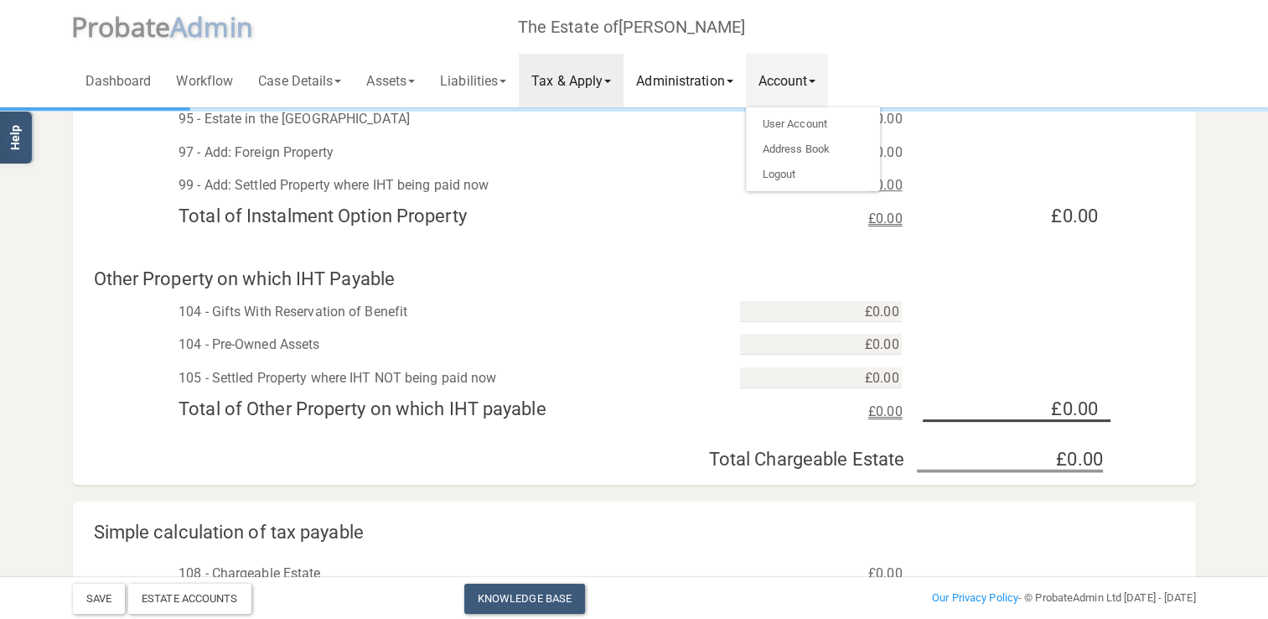
click at [721, 89] on link "Administration" at bounding box center [685, 81] width 122 height 54
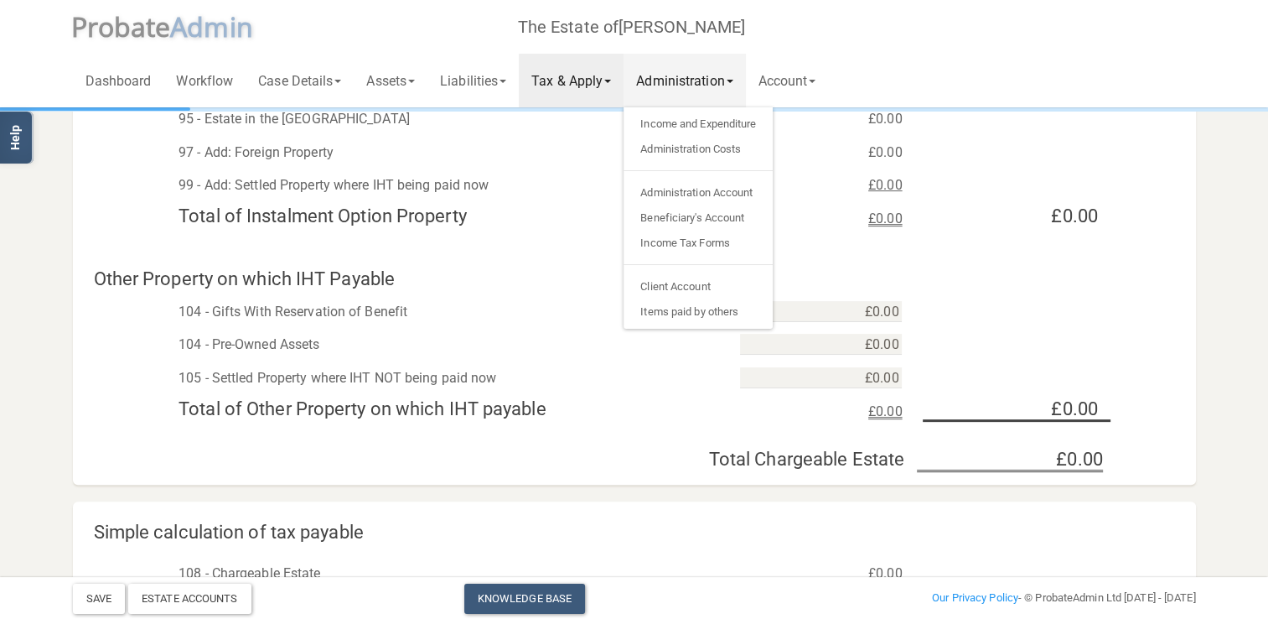
click at [616, 82] on link "Tax & Apply" at bounding box center [571, 81] width 105 height 54
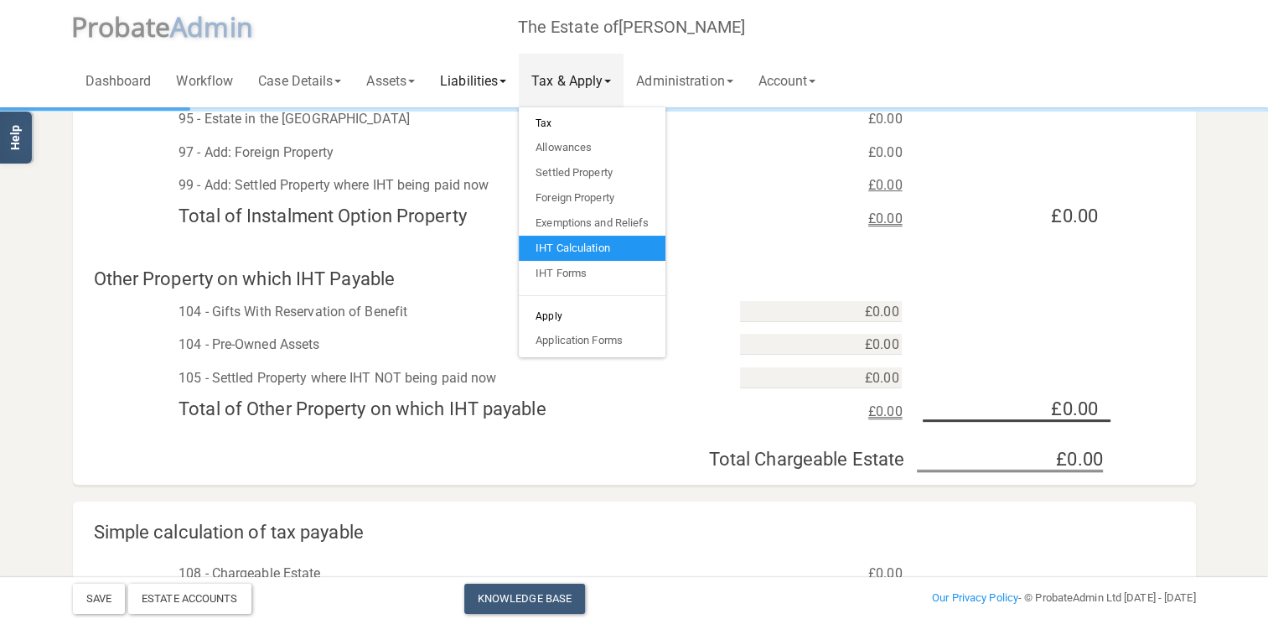
click at [483, 86] on link "Liabilities" at bounding box center [473, 81] width 91 height 54
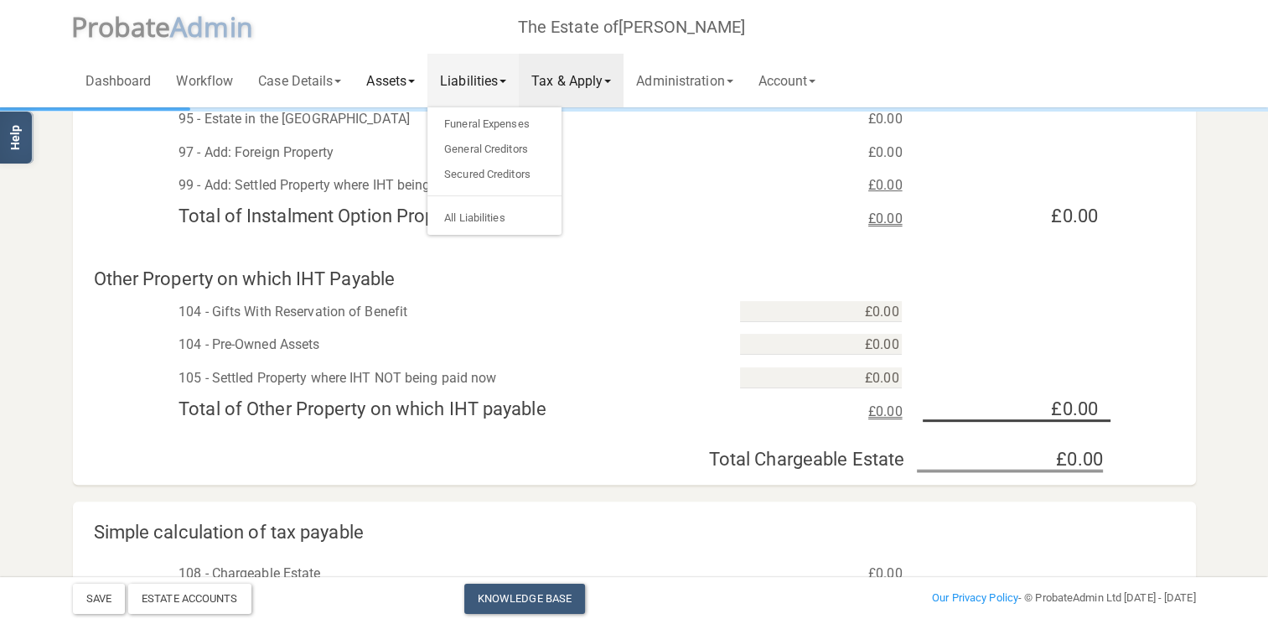
click at [404, 94] on link "Assets" at bounding box center [391, 81] width 74 height 54
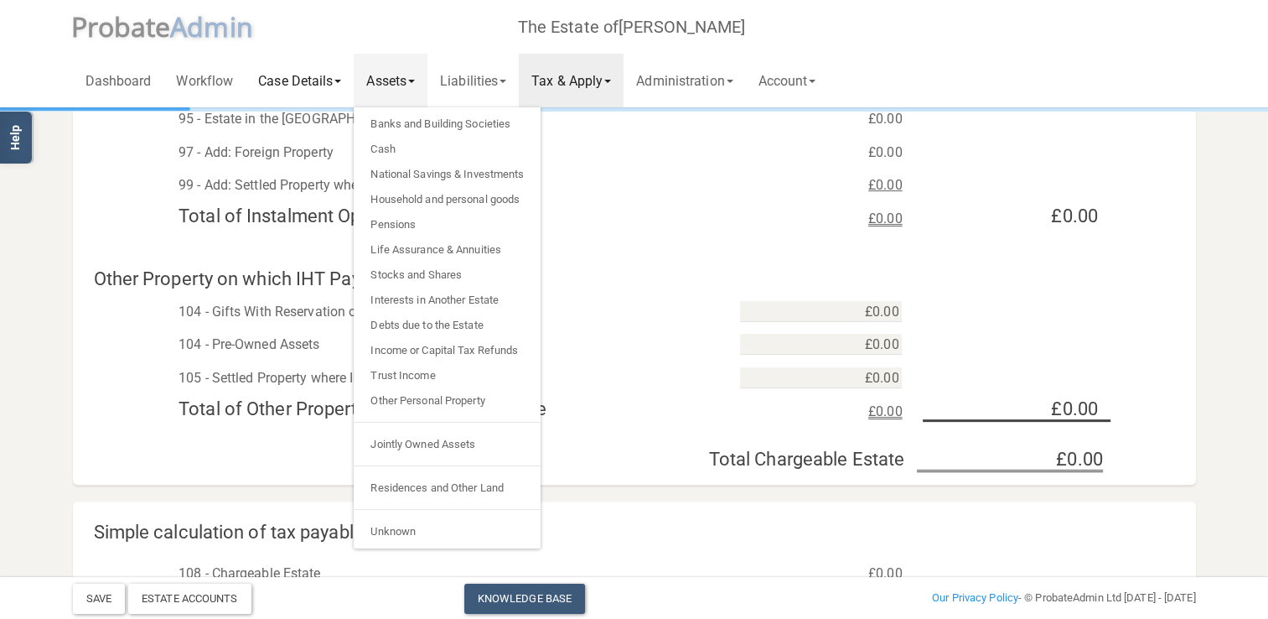
click at [303, 86] on link "Case Details" at bounding box center [300, 81] width 108 height 54
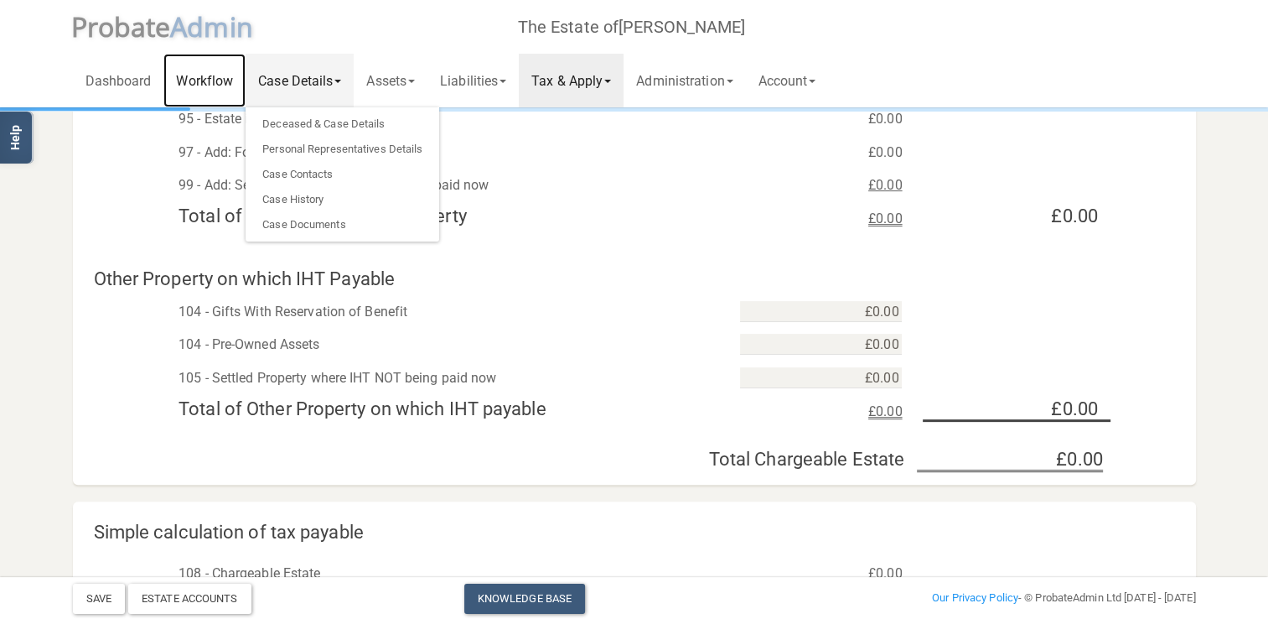
click at [215, 88] on link "Workflow" at bounding box center [204, 81] width 82 height 54
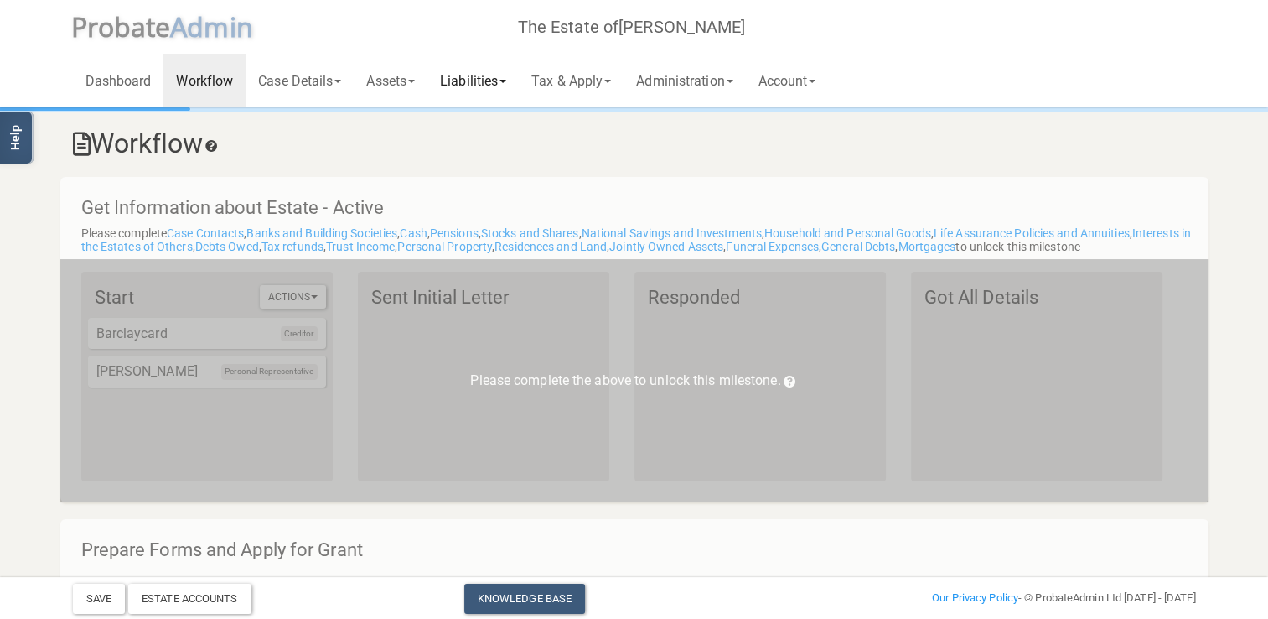
click at [475, 87] on link "Liabilities" at bounding box center [473, 81] width 91 height 54
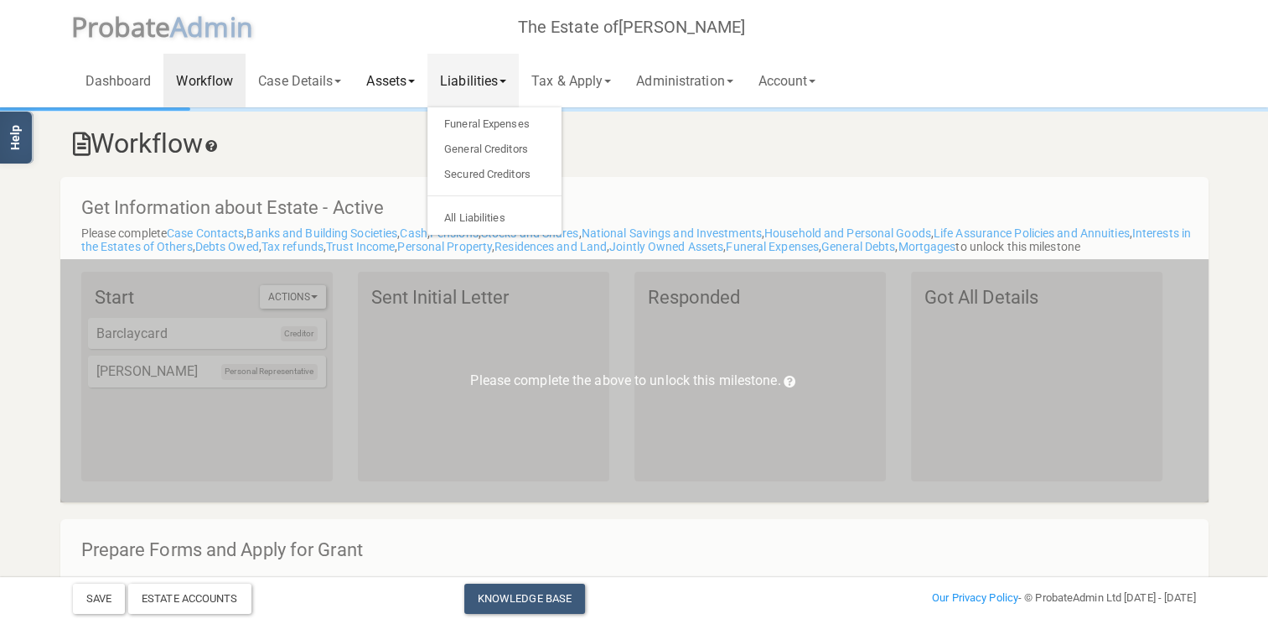
click at [409, 86] on link "Assets" at bounding box center [391, 81] width 74 height 54
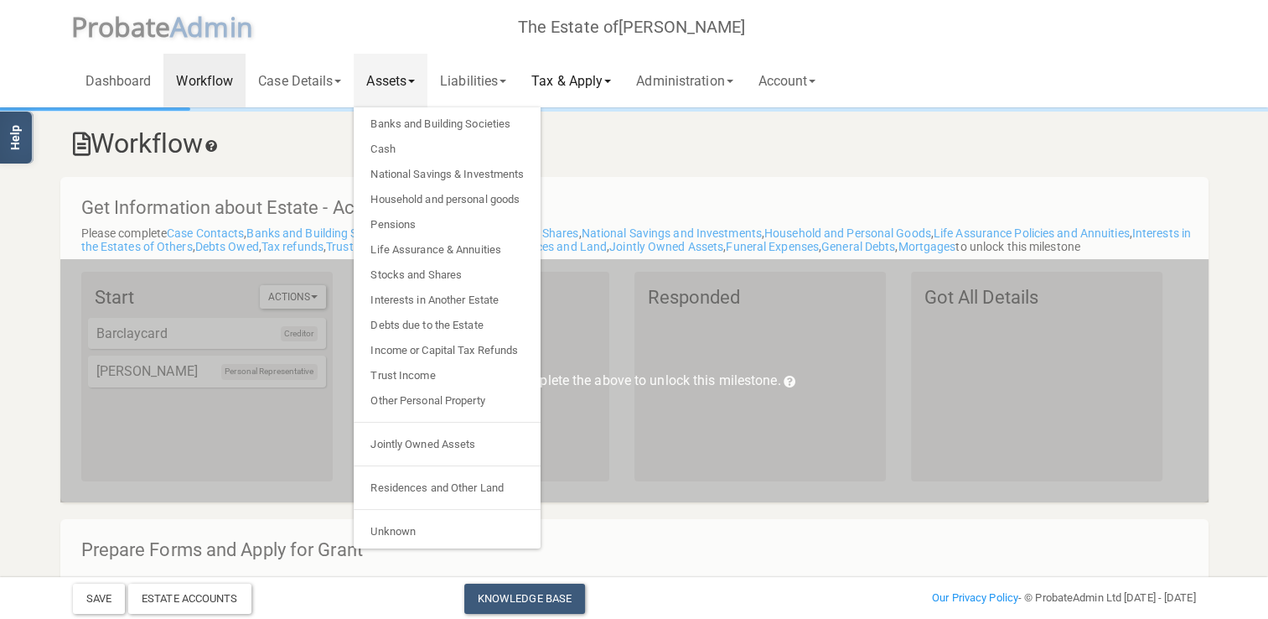
click at [567, 88] on link "Tax & Apply" at bounding box center [571, 81] width 105 height 54
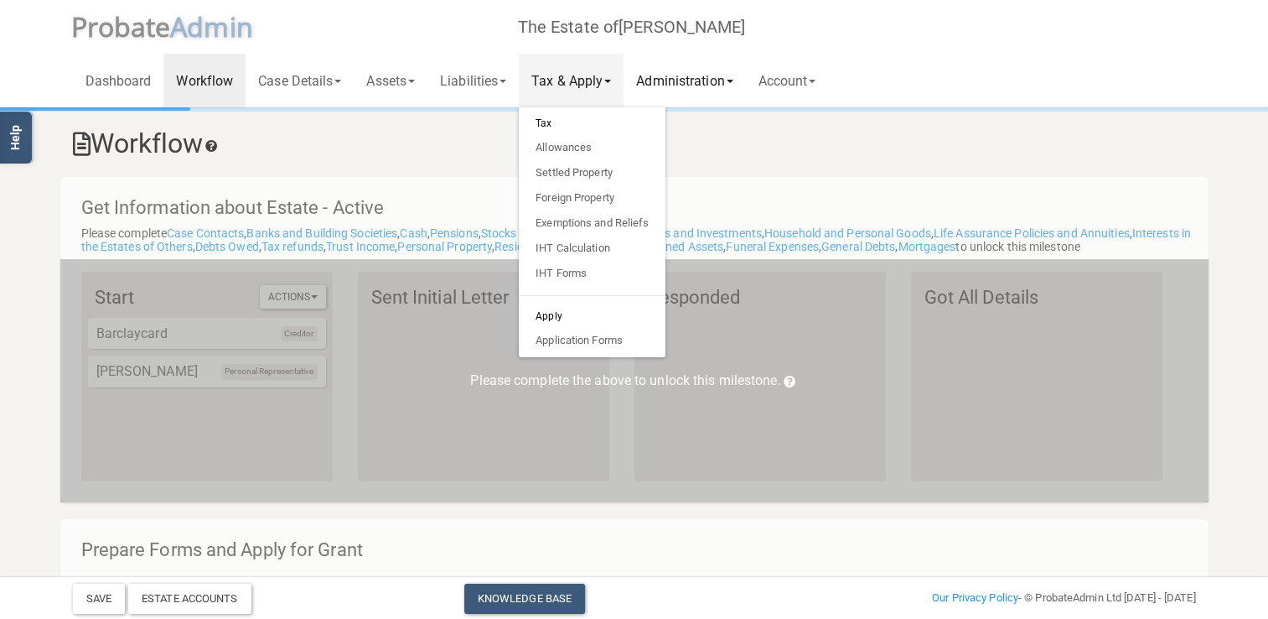
click at [677, 86] on link "Administration" at bounding box center [685, 81] width 122 height 54
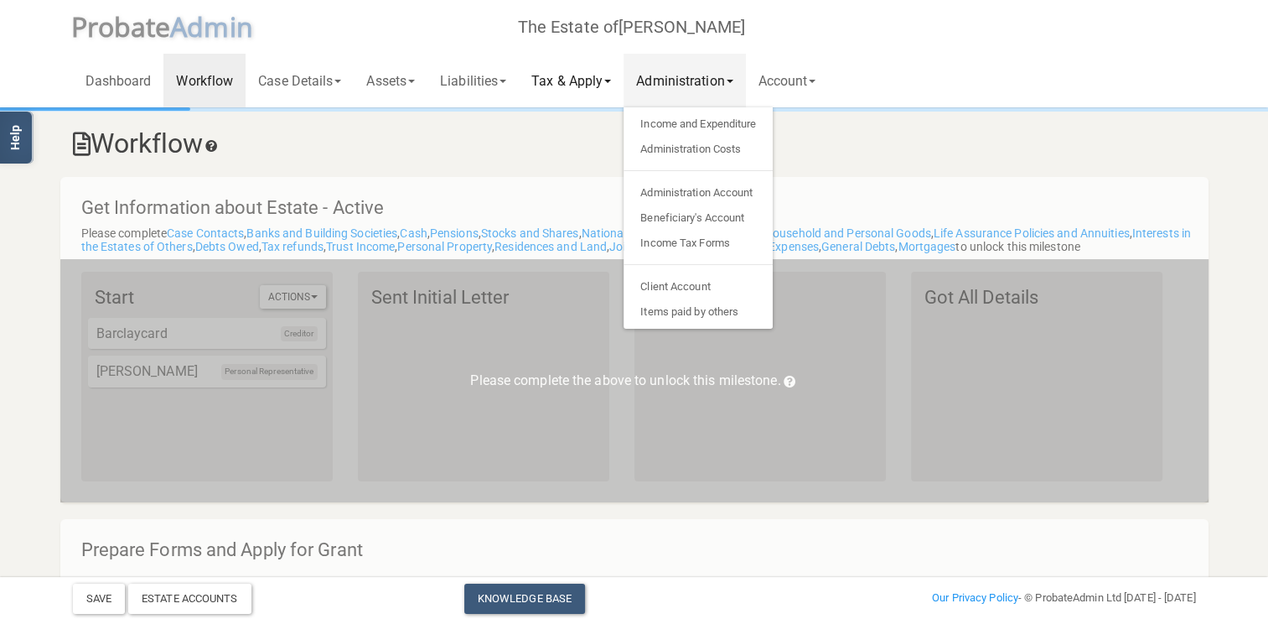
click at [575, 80] on link "Tax & Apply" at bounding box center [571, 81] width 105 height 54
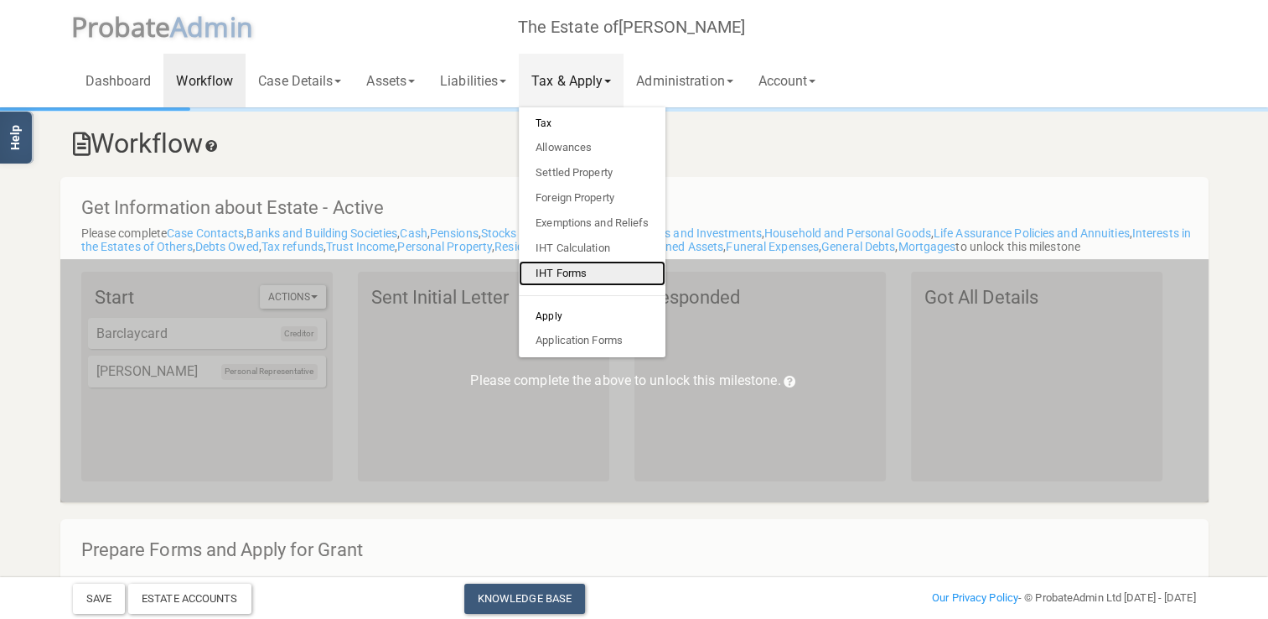
click at [580, 267] on link "IHT Forms" at bounding box center [592, 273] width 147 height 25
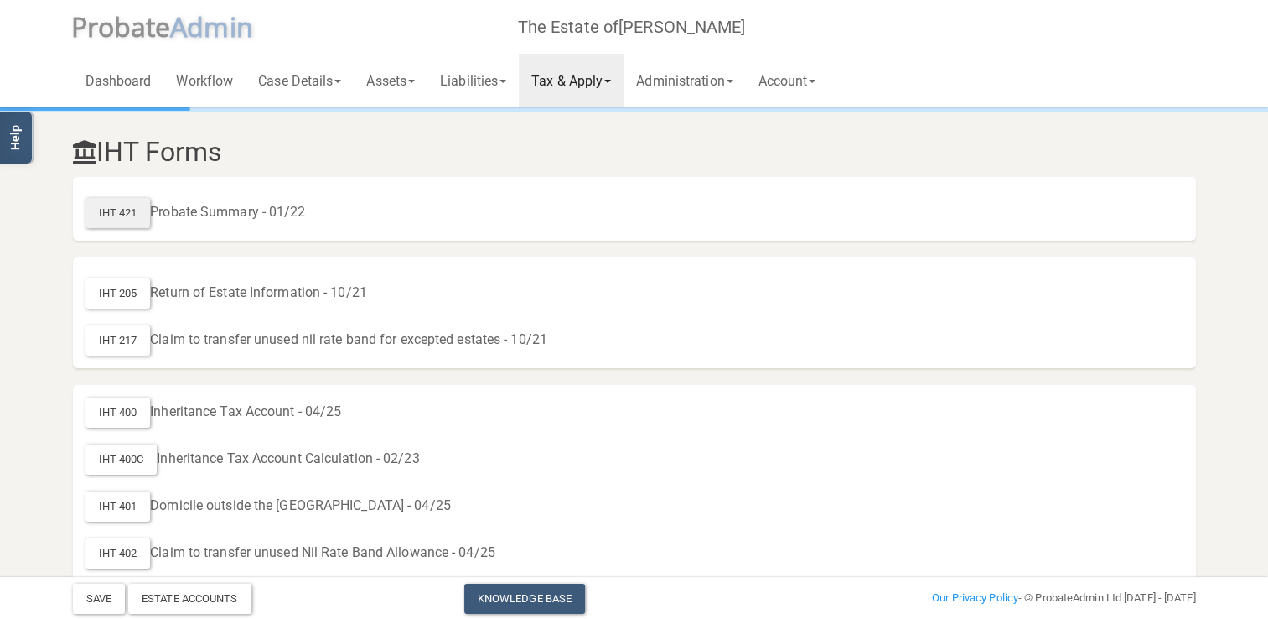
click at [122, 215] on div "IHT 421" at bounding box center [118, 213] width 65 height 30
click at [743, 86] on link "Administration" at bounding box center [685, 81] width 122 height 54
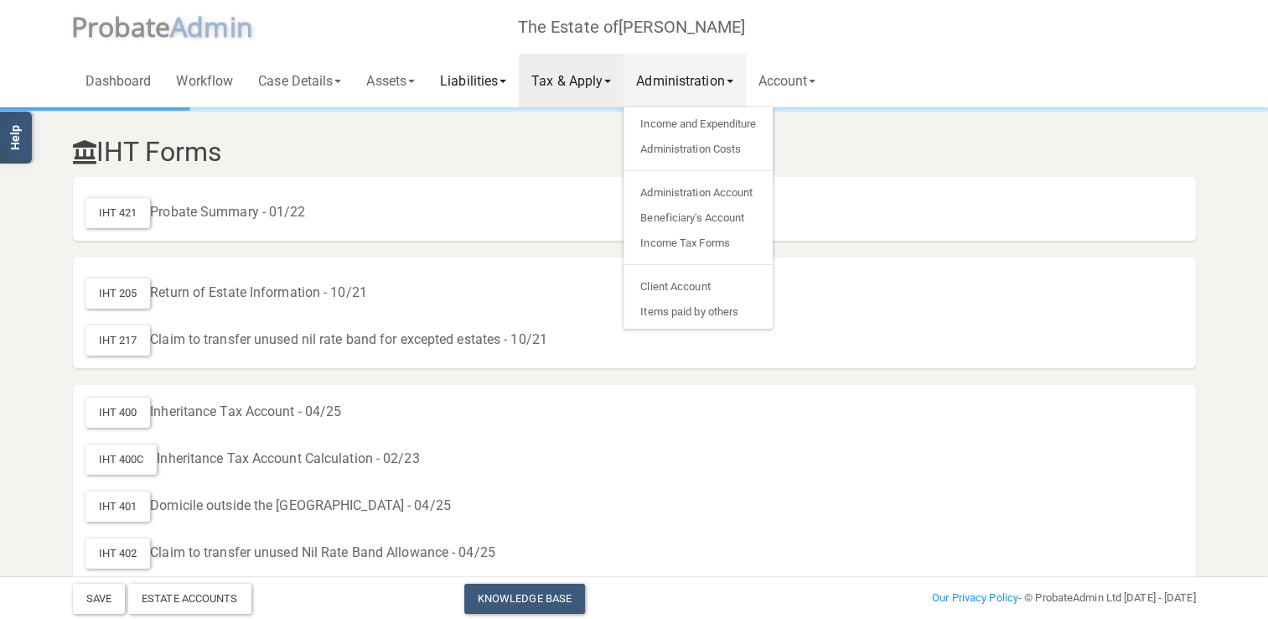
click at [478, 86] on link "Liabilities" at bounding box center [473, 81] width 91 height 54
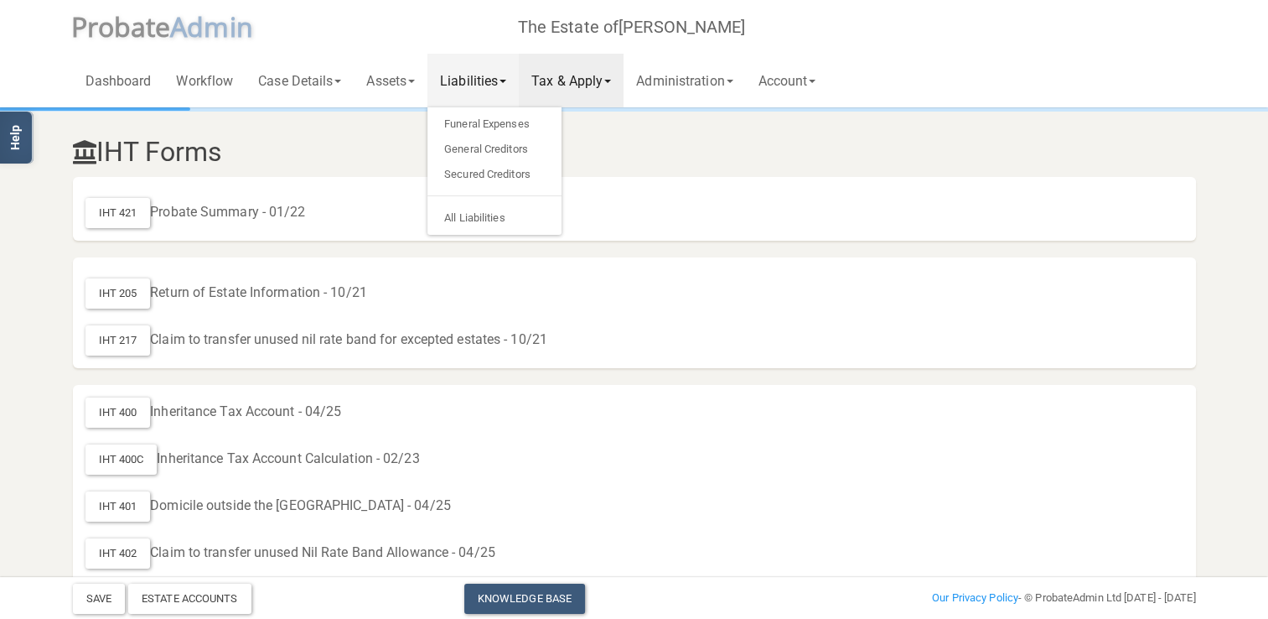
click at [596, 77] on link "Tax & Apply" at bounding box center [571, 81] width 105 height 54
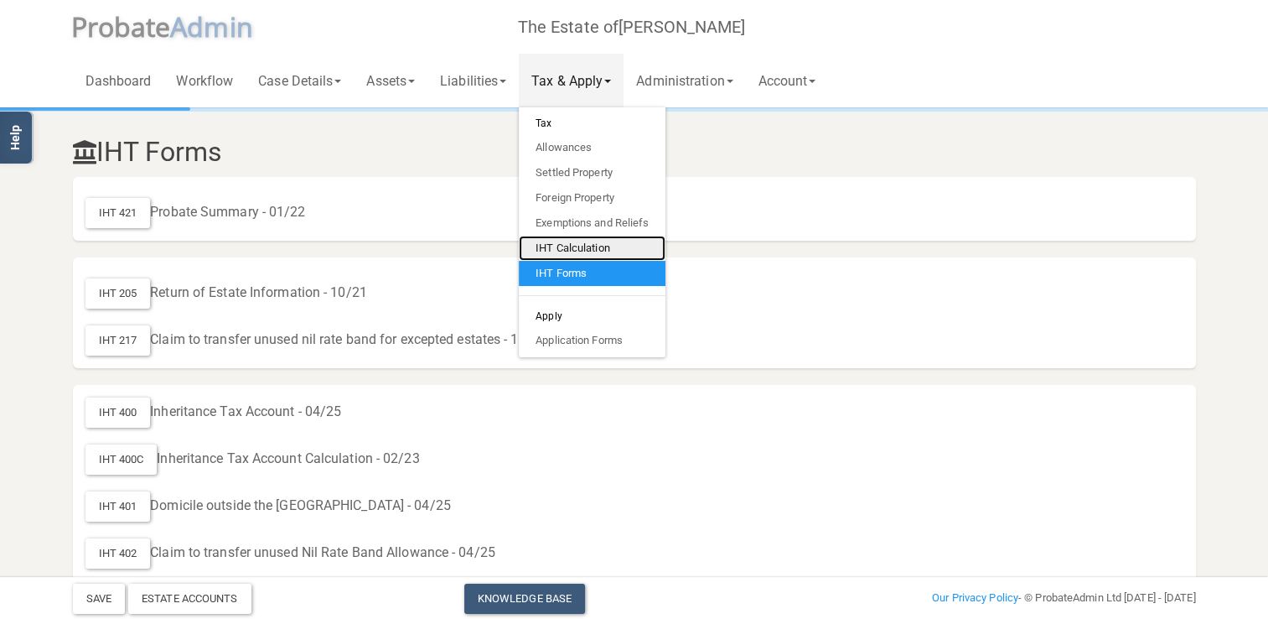
click at [573, 253] on link "IHT Calculation" at bounding box center [592, 248] width 147 height 25
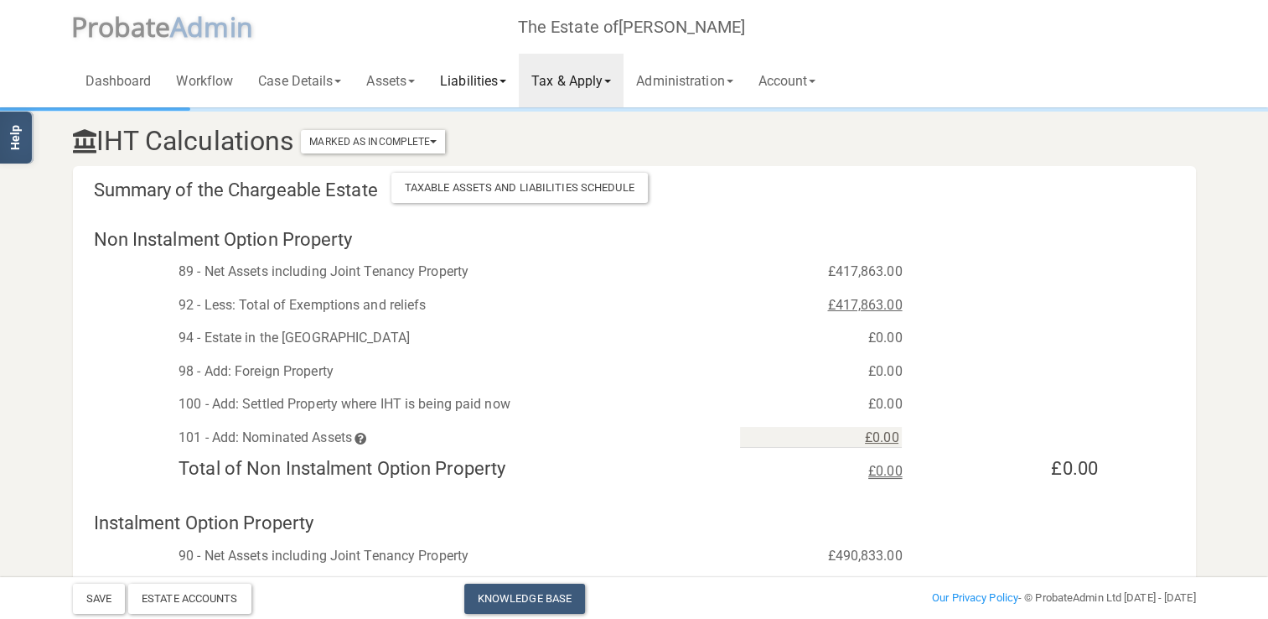
click at [510, 84] on link "Liabilities" at bounding box center [473, 81] width 91 height 54
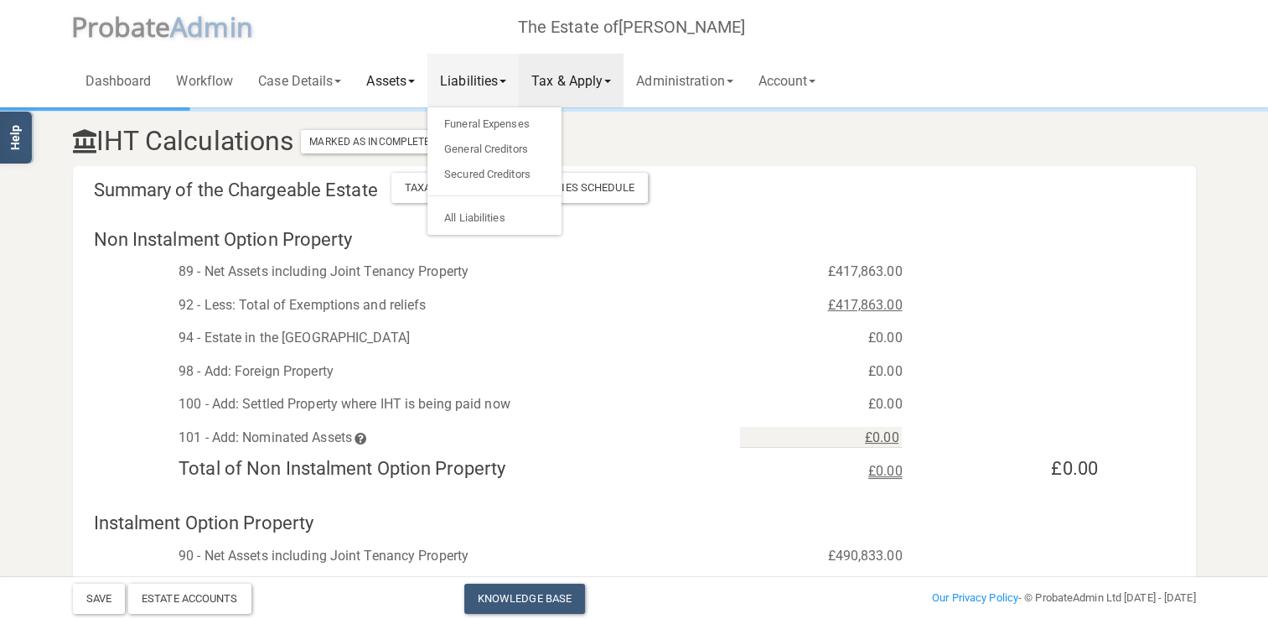
click at [415, 82] on span at bounding box center [411, 81] width 7 height 3
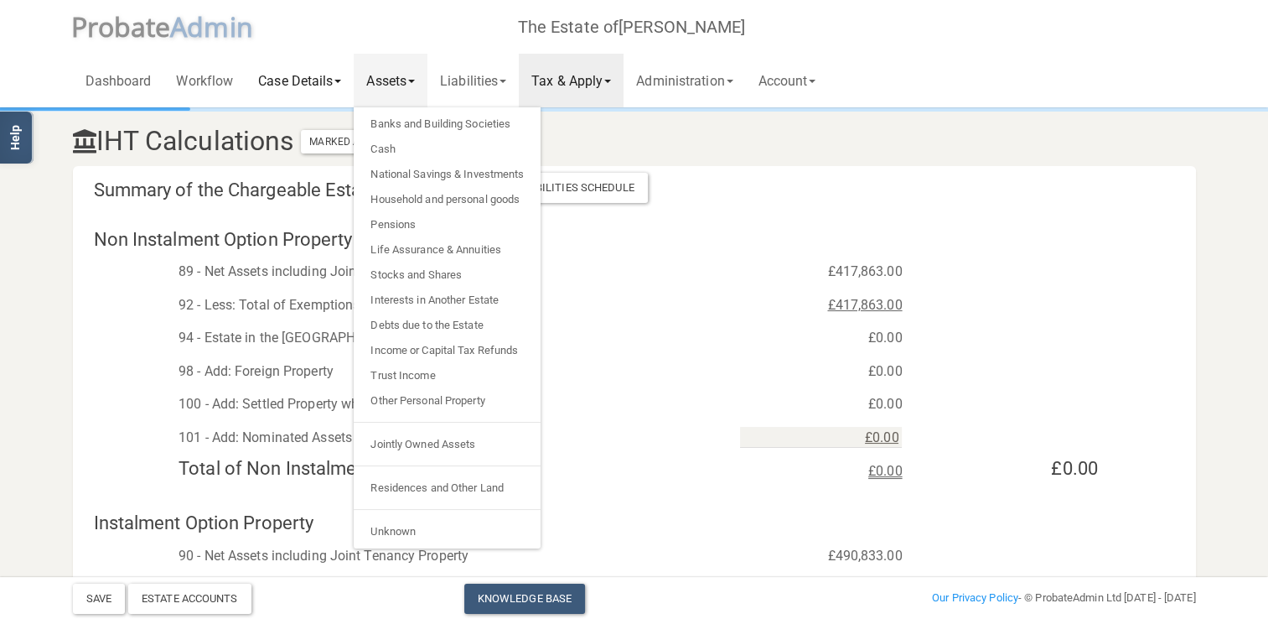
click at [312, 80] on link "Case Details" at bounding box center [300, 81] width 108 height 54
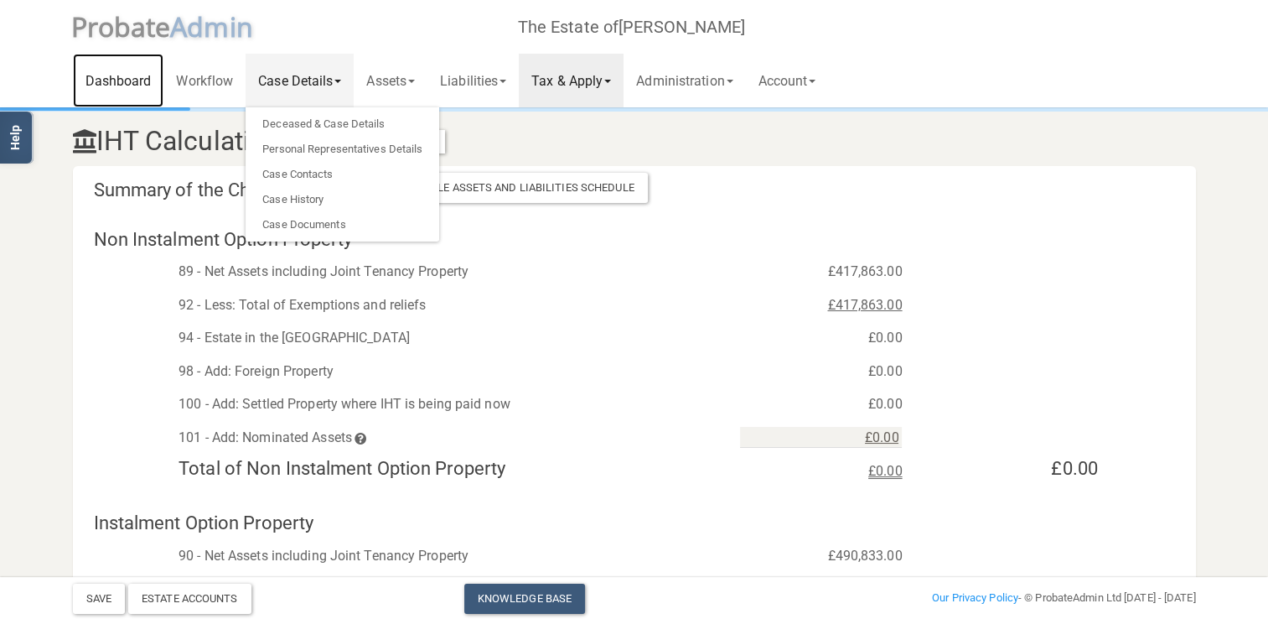
click at [118, 82] on link "Dashboard" at bounding box center [118, 81] width 91 height 54
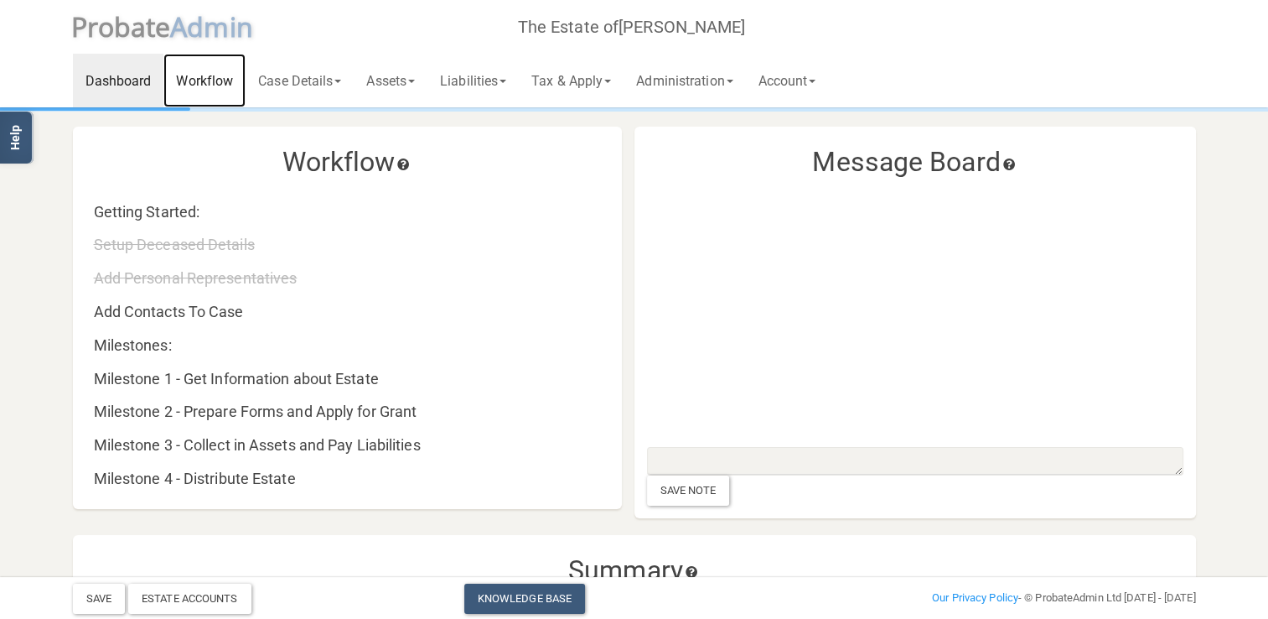
click at [185, 80] on link "Workflow" at bounding box center [204, 81] width 82 height 54
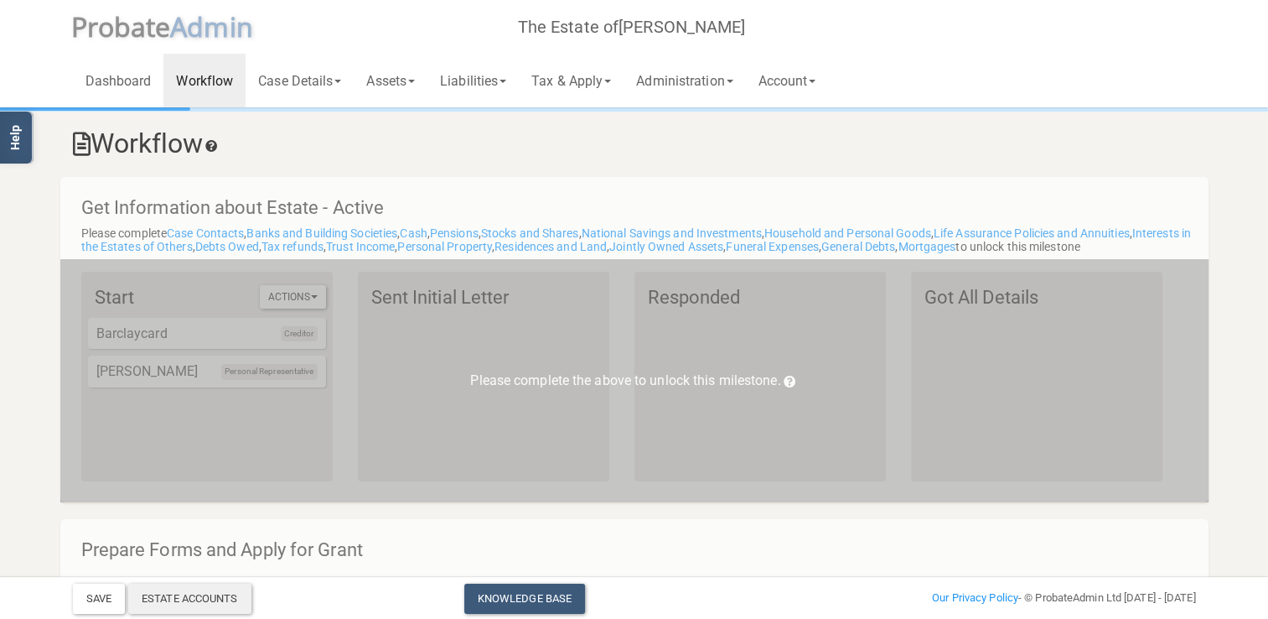
click at [205, 602] on div "Estate Accounts" at bounding box center [189, 598] width 123 height 30
click at [280, 70] on link "Case Details" at bounding box center [300, 81] width 108 height 54
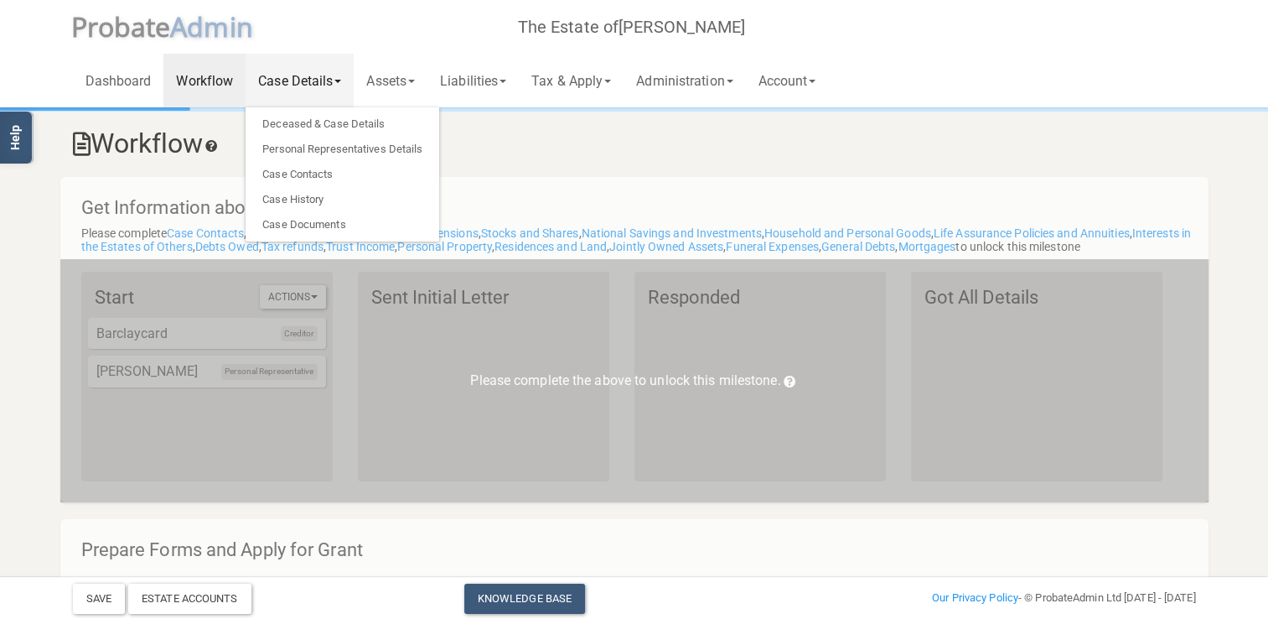
click at [282, 77] on link "Case Details" at bounding box center [300, 81] width 108 height 54
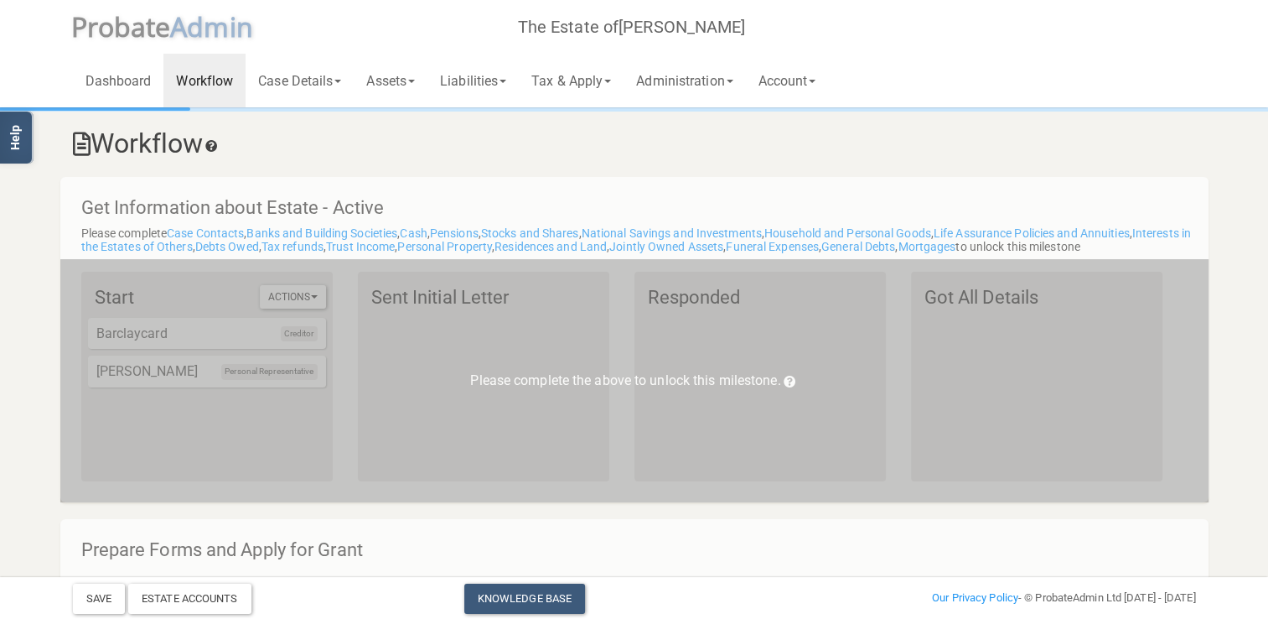
click at [426, 200] on h4 "Get Information about Estate - Active" at bounding box center [642, 208] width 1123 height 20
click at [295, 82] on link "Case Details" at bounding box center [300, 81] width 108 height 54
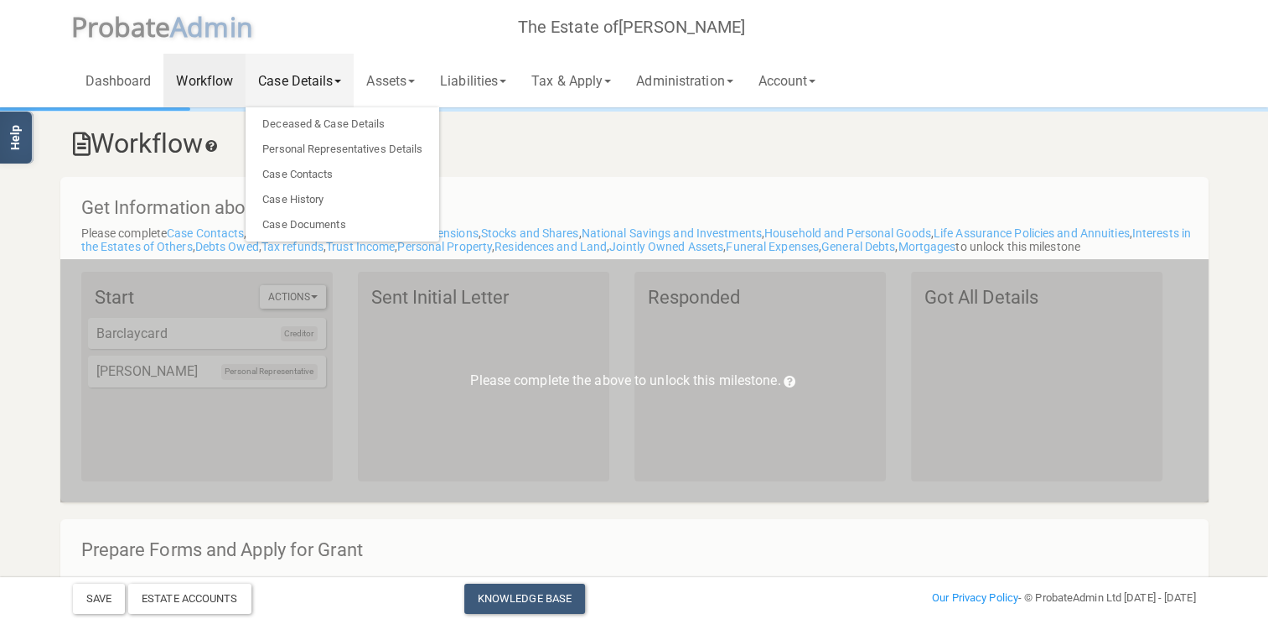
click at [295, 81] on link "Case Details" at bounding box center [300, 81] width 108 height 54
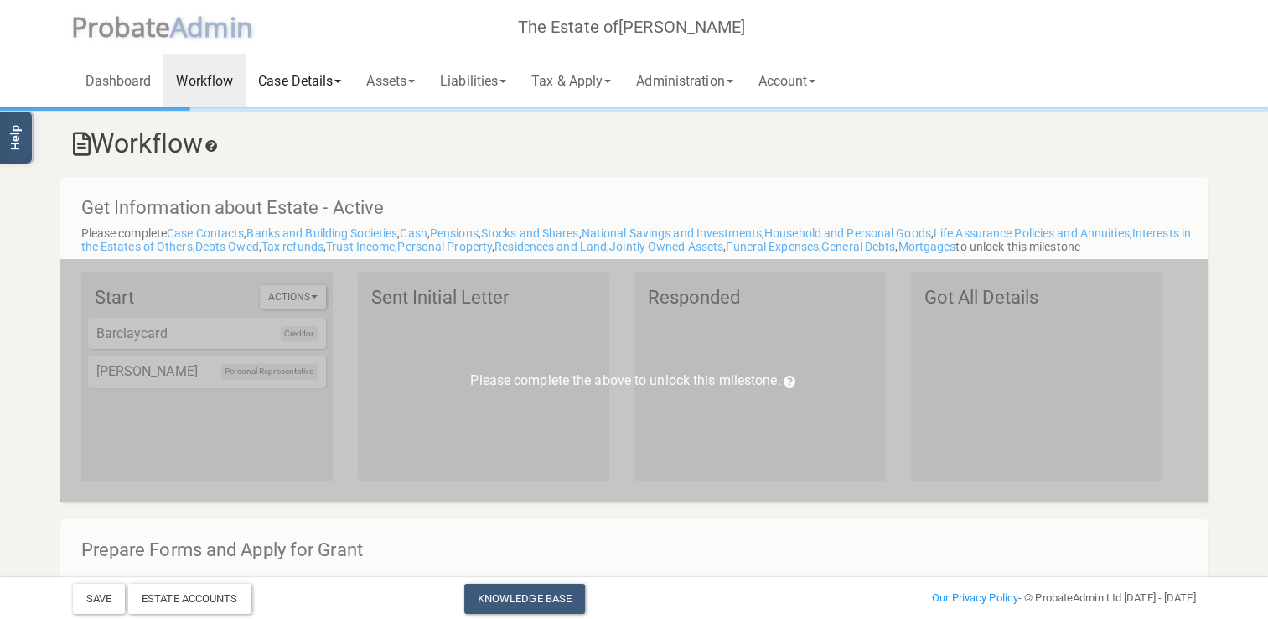
click at [343, 84] on link "Case Details" at bounding box center [300, 81] width 108 height 54
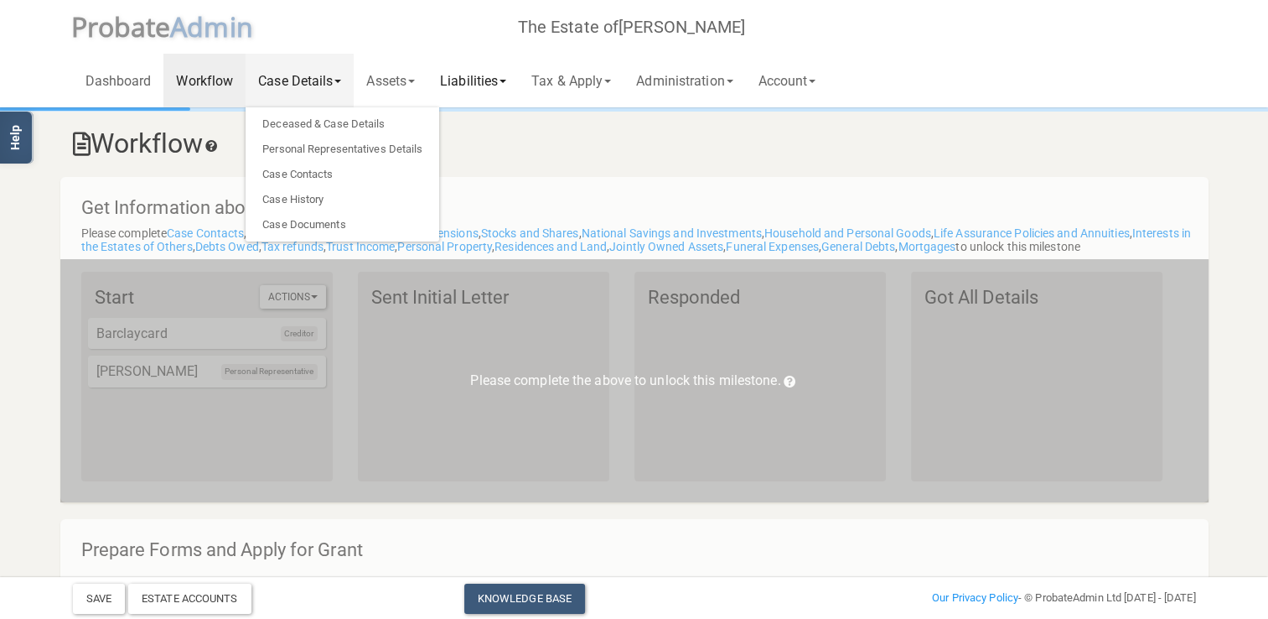
click at [490, 82] on link "Liabilities" at bounding box center [473, 81] width 91 height 54
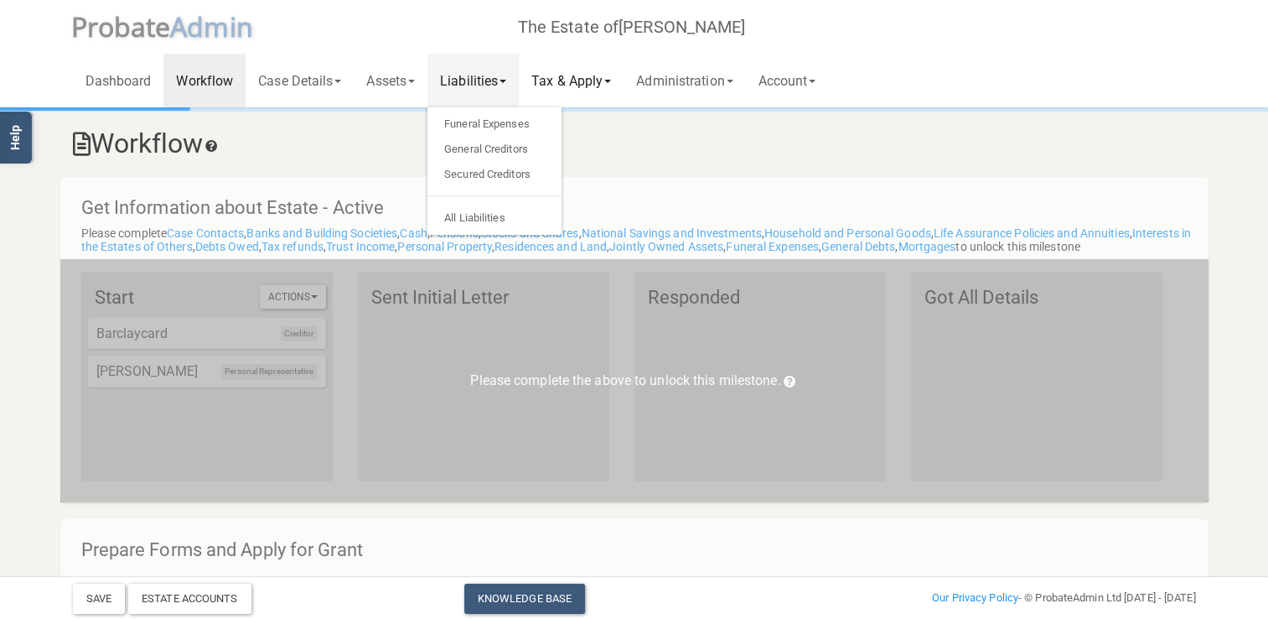
click at [578, 81] on link "Tax & Apply" at bounding box center [571, 81] width 105 height 54
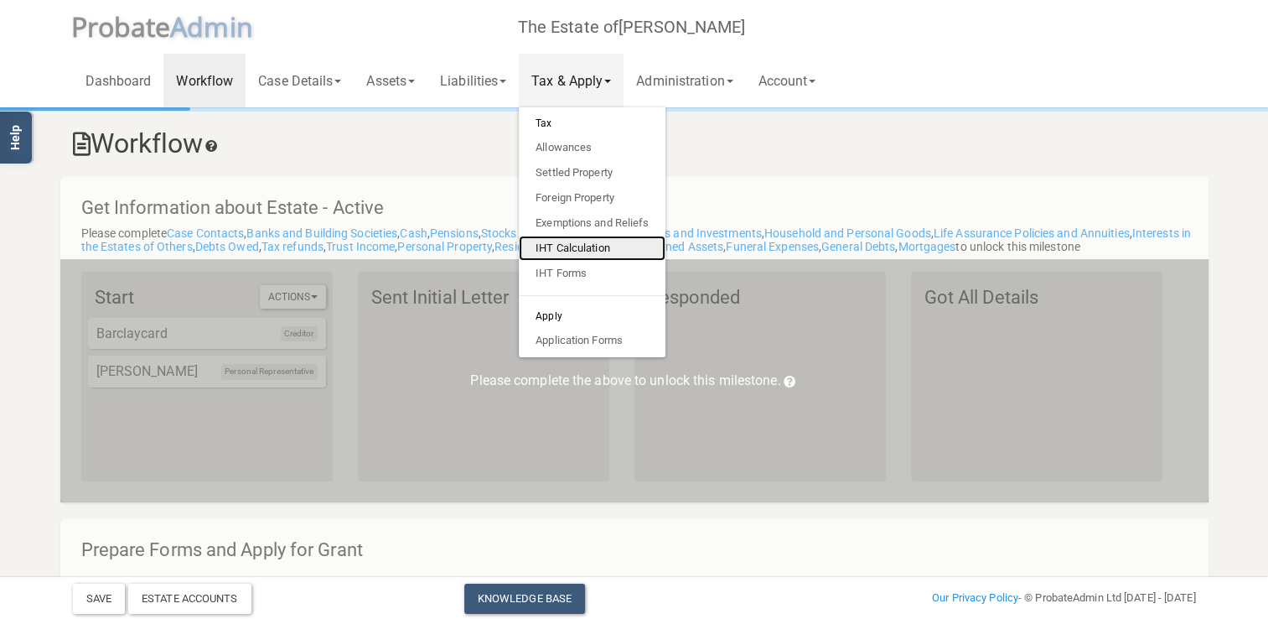
click at [578, 251] on link "IHT Calculation" at bounding box center [592, 248] width 147 height 25
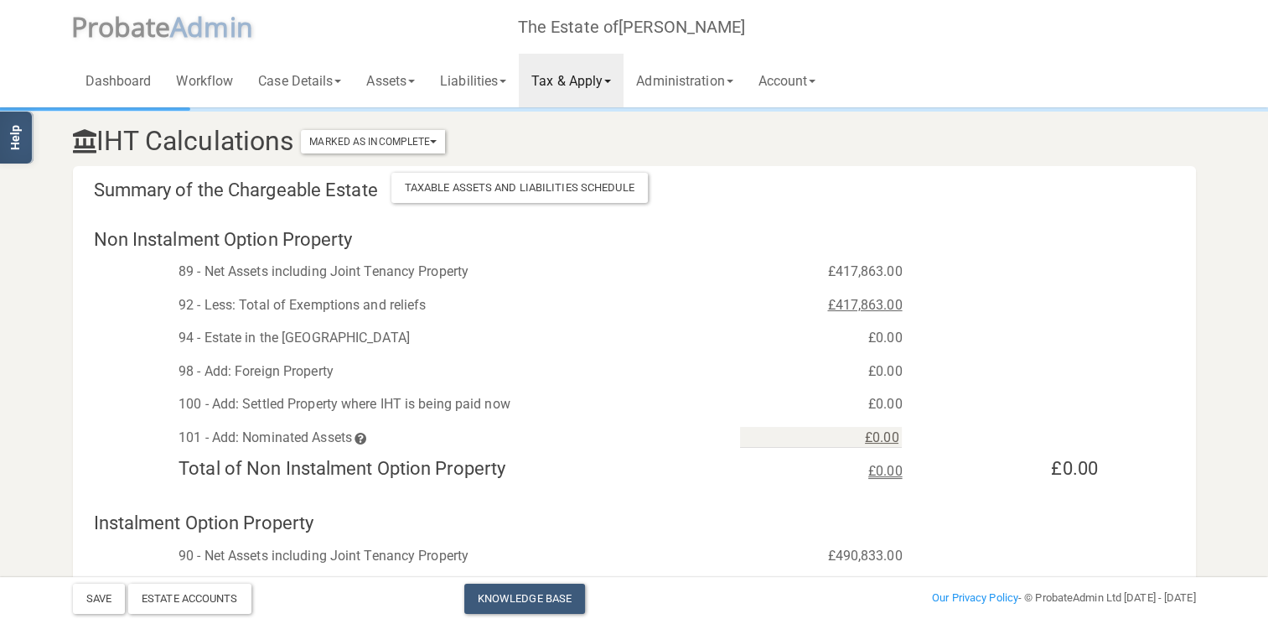
click at [611, 80] on span at bounding box center [607, 81] width 7 height 3
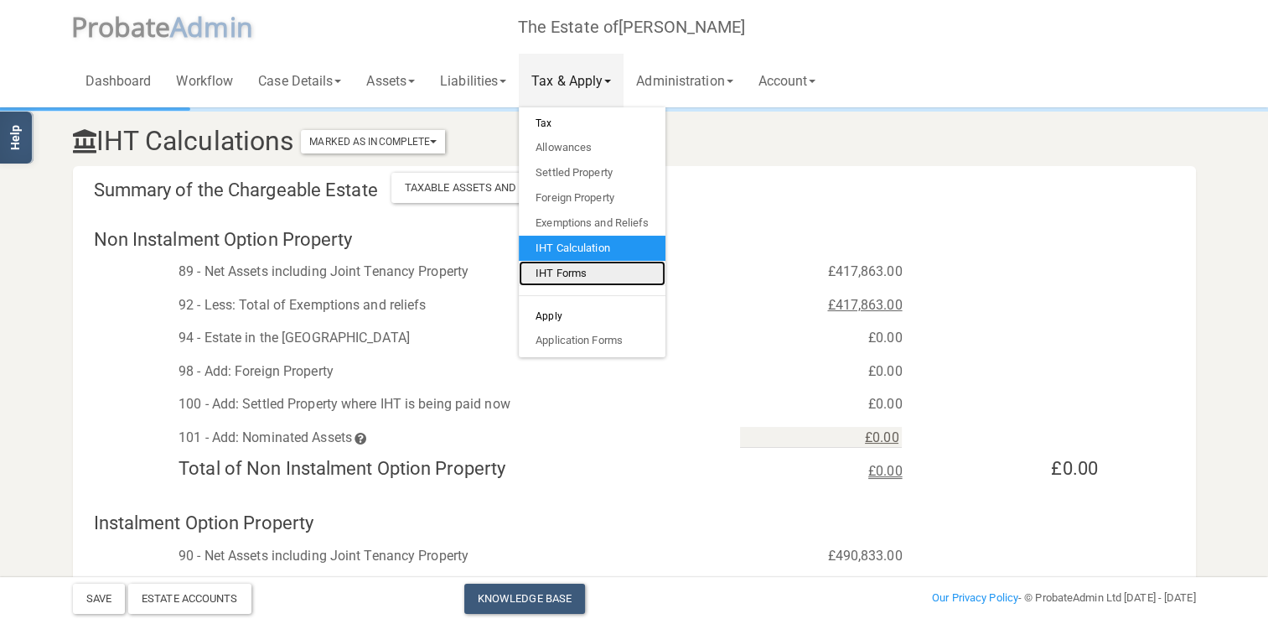
click at [581, 280] on link "IHT Forms" at bounding box center [592, 273] width 147 height 25
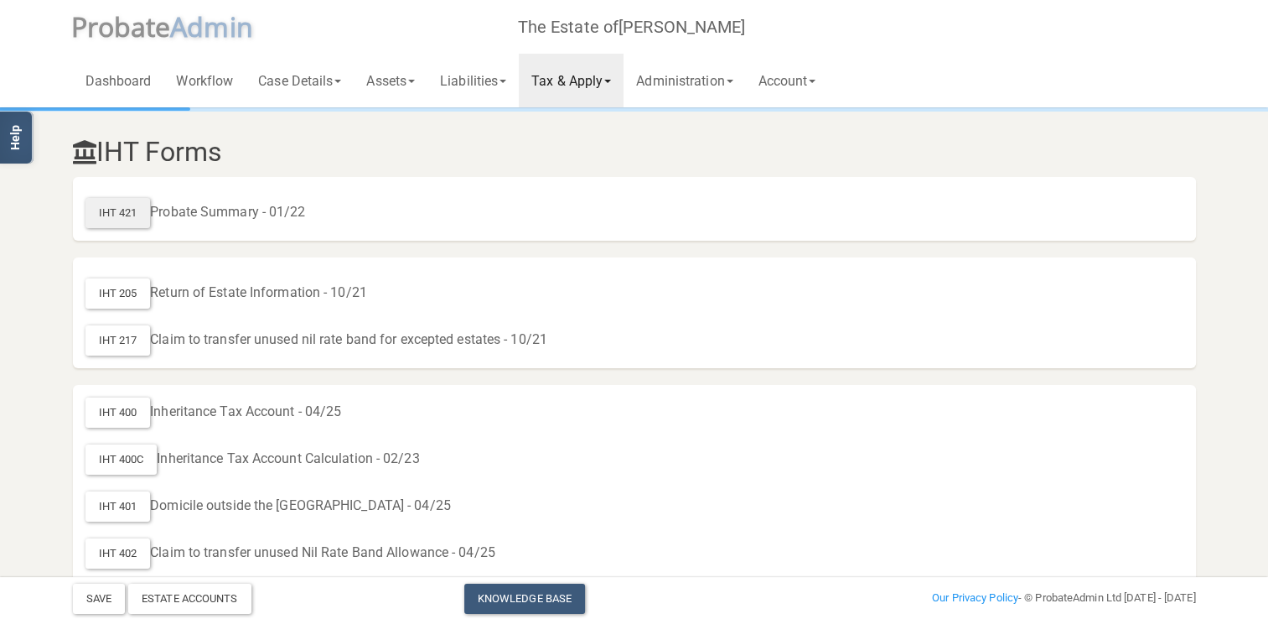
click at [111, 213] on div "IHT 421" at bounding box center [118, 213] width 65 height 30
